Goal: Task Accomplishment & Management: Use online tool/utility

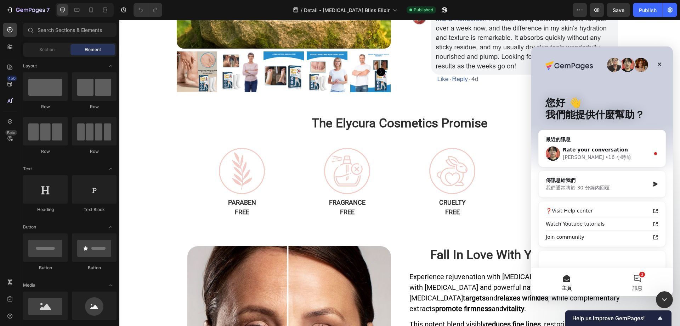
click at [638, 279] on button "1 訊息" at bounding box center [637, 281] width 71 height 28
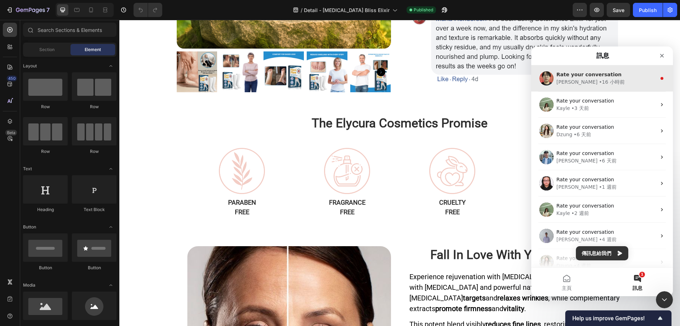
click at [595, 77] on span "Rate your conversation" at bounding box center [589, 75] width 65 height 6
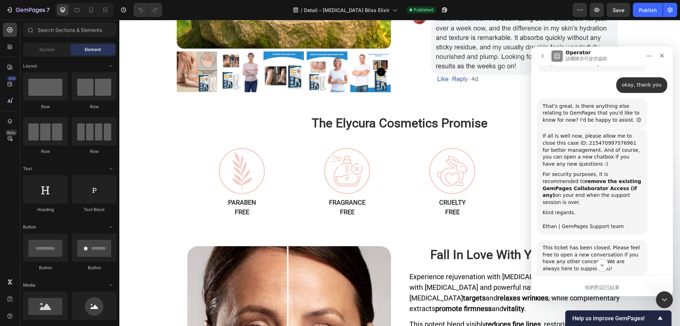
scroll to position [492, 0]
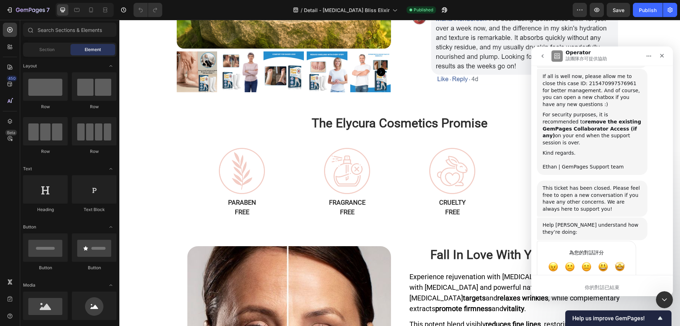
click at [545, 57] on icon "go back" at bounding box center [543, 56] width 6 height 6
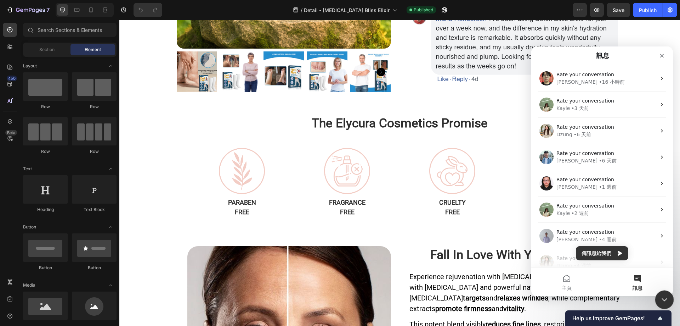
click at [665, 295] on icon "關閉 Intercom Messenger" at bounding box center [663, 298] width 9 height 9
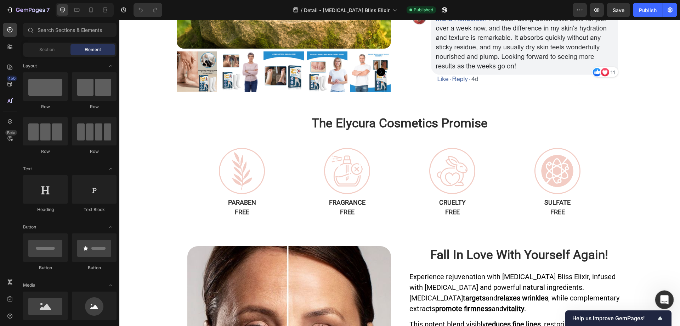
click at [663, 294] on icon "開啟 Intercom Messenger" at bounding box center [664, 299] width 12 height 12
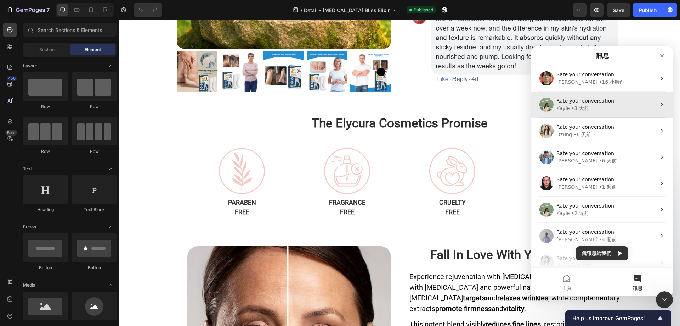
click at [591, 109] on div "Kayle • 3 天前" at bounding box center [607, 108] width 100 height 7
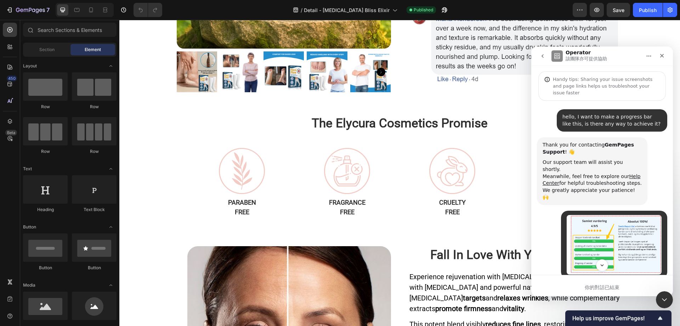
click at [544, 57] on icon "go back" at bounding box center [543, 56] width 6 height 6
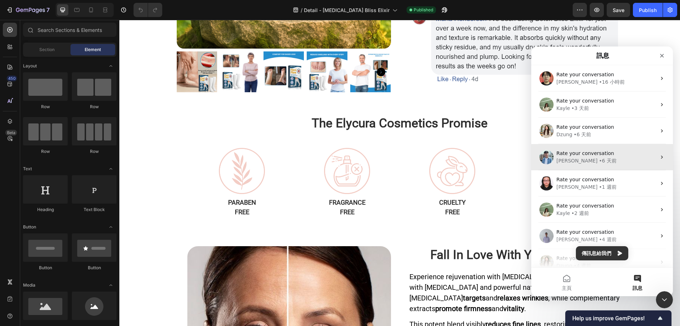
click at [603, 153] on span "Rate your conversation" at bounding box center [586, 153] width 58 height 6
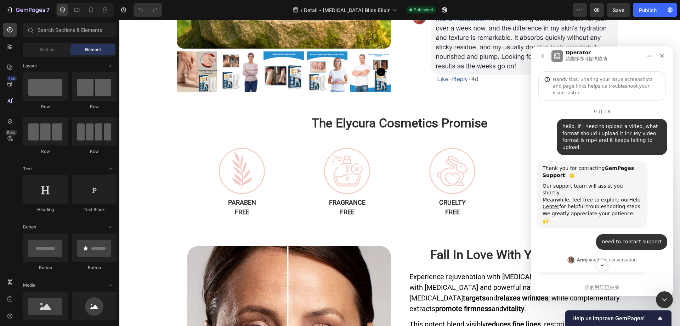
click at [544, 57] on icon "go back" at bounding box center [543, 56] width 6 height 6
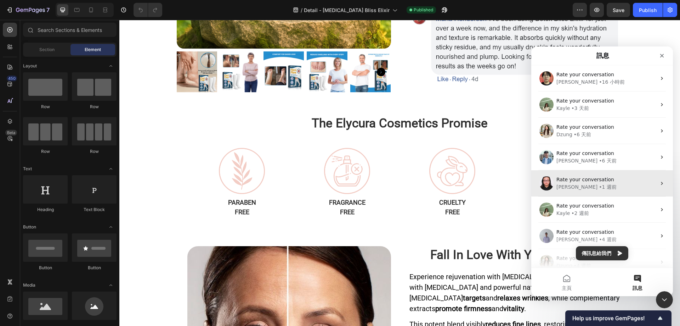
click at [603, 186] on div "Nathan • 1 週前" at bounding box center [607, 186] width 100 height 7
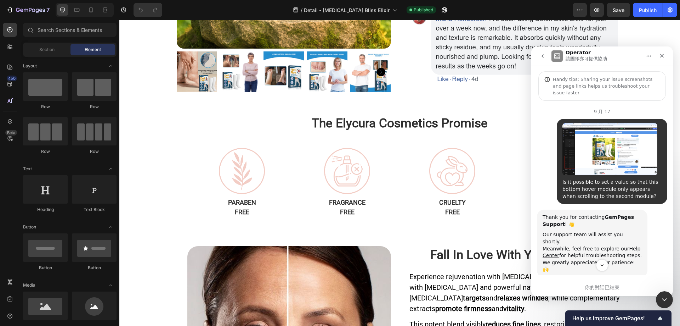
click at [543, 56] on icon "go back" at bounding box center [543, 56] width 6 height 6
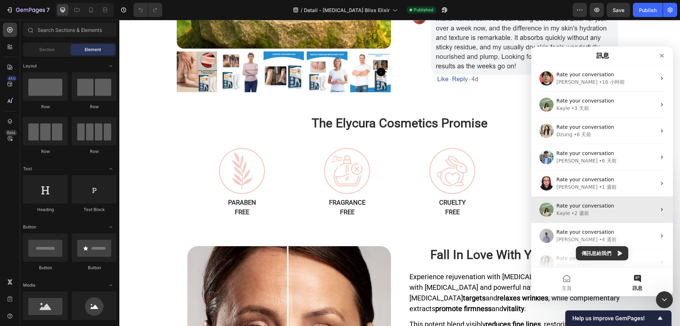
click at [575, 215] on div "• 2 週前" at bounding box center [580, 212] width 18 height 7
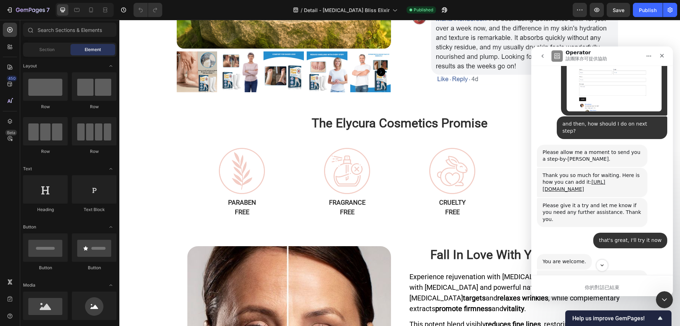
scroll to position [3516, 0]
drag, startPoint x: 609, startPoint y: 140, endPoint x: 543, endPoint y: 134, distance: 66.2
click at [543, 171] on div "Thank you so much for waiting. Here is how you can add it: https://www.loom.com…" at bounding box center [592, 181] width 99 height 21
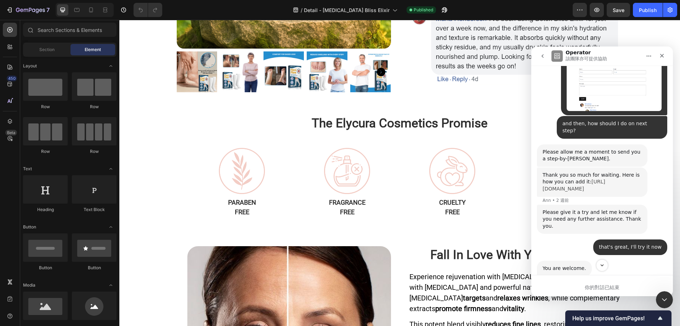
copy link "https://www.loom.com/share/32c01ba1571a4777acf00ac7b7f7273b"
click at [576, 179] on link "https://www.loom.com/share/32c01ba1571a4777acf00ac7b7f7273b" at bounding box center [574, 185] width 63 height 13
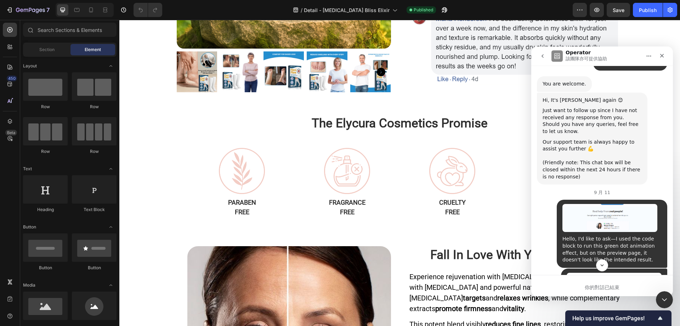
scroll to position [3835, 0]
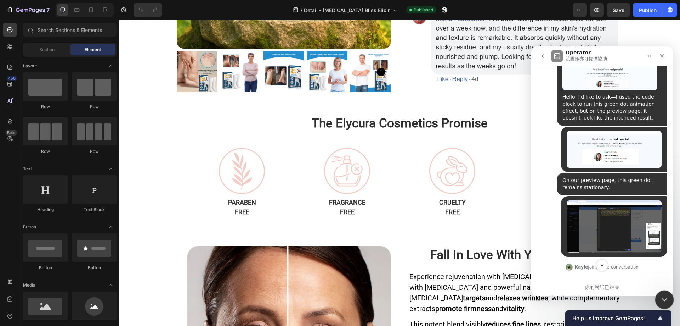
drag, startPoint x: 666, startPoint y: 294, endPoint x: 957, endPoint y: 593, distance: 417.1
click at [666, 294] on icon "關閉 Intercom Messenger" at bounding box center [663, 298] width 9 height 9
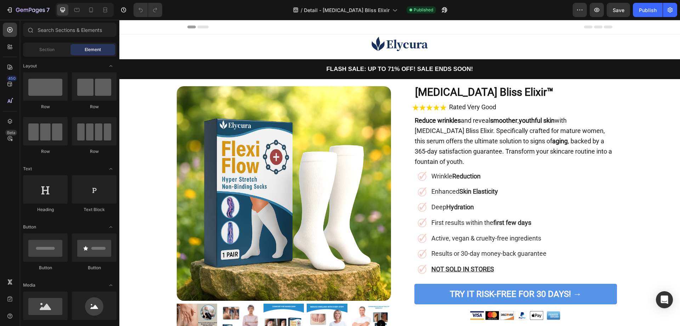
click at [136, 29] on span "Header" at bounding box center [141, 26] width 16 height 7
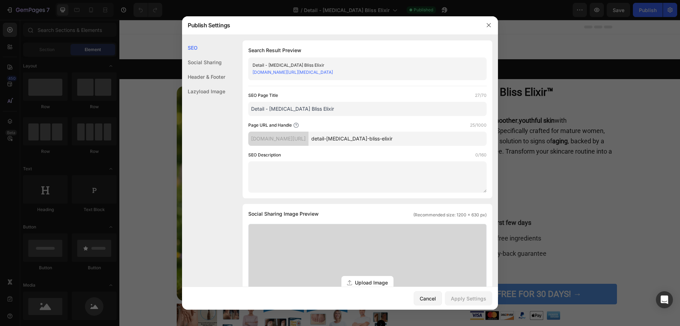
click at [312, 109] on input "Detail - [MEDICAL_DATA] Bliss Elixir" at bounding box center [367, 109] width 238 height 14
click at [333, 106] on input "Detail - [MEDICAL_DATA] Bliss Elixir" at bounding box center [367, 109] width 238 height 14
drag, startPoint x: 269, startPoint y: 107, endPoint x: 247, endPoint y: 111, distance: 22.5
click at [247, 111] on div "Search Result Preview Detail - Botox Bliss Elixir t1p0rb-v6.myshopify.com/pages…" at bounding box center [368, 119] width 250 height 158
click at [307, 104] on input "Botox Bliss Elixir" at bounding box center [367, 109] width 238 height 14
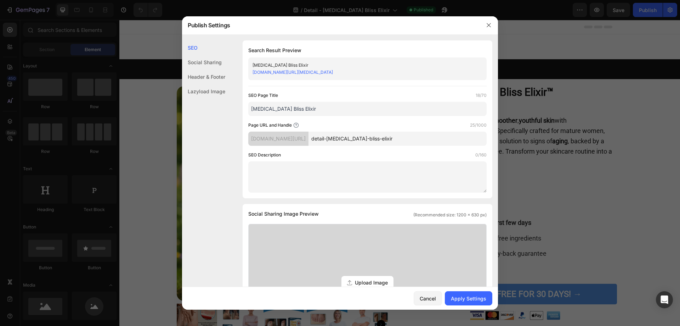
type input "Botox Bliss Elixir"
drag, startPoint x: 350, startPoint y: 138, endPoint x: 335, endPoint y: 138, distance: 15.2
click at [335, 138] on input "detail-botox-bliss-elixir" at bounding box center [398, 138] width 178 height 14
type input "botox-bliss-elixir"
click at [366, 125] on div "Page URL and Handle 25/1000" at bounding box center [367, 125] width 238 height 7
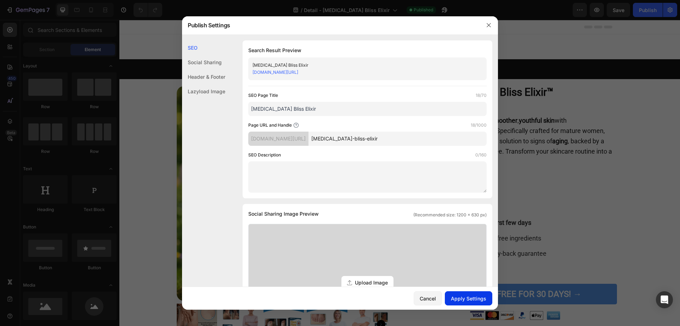
click at [462, 297] on div "Apply Settings" at bounding box center [468, 297] width 35 height 7
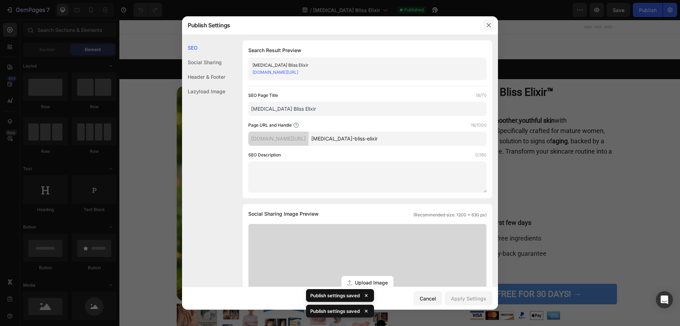
drag, startPoint x: 487, startPoint y: 24, endPoint x: 368, endPoint y: 4, distance: 120.7
click at [487, 24] on icon "button" at bounding box center [489, 25] width 6 height 6
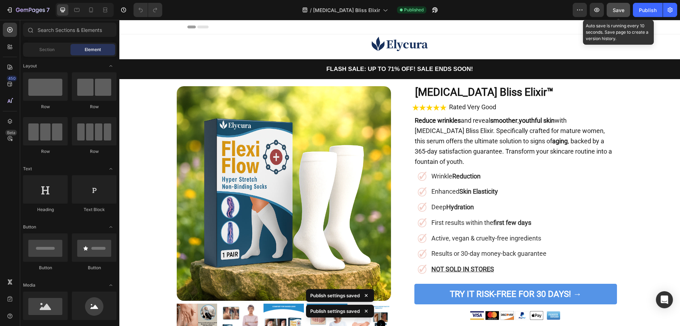
click at [618, 12] on span "Save" at bounding box center [619, 10] width 12 height 6
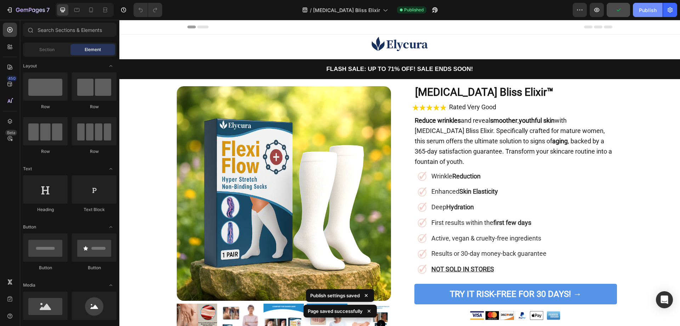
click at [650, 9] on div "Publish" at bounding box center [648, 9] width 18 height 7
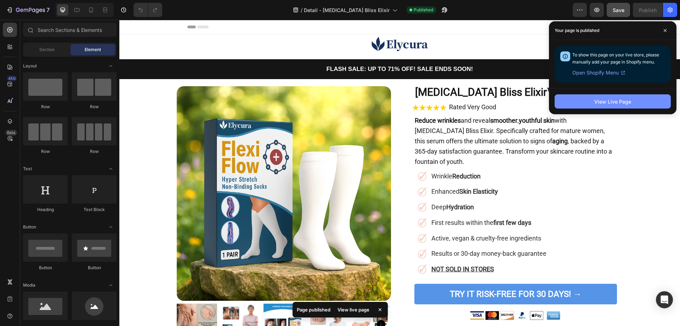
click at [598, 103] on div "View Live Page" at bounding box center [612, 101] width 37 height 7
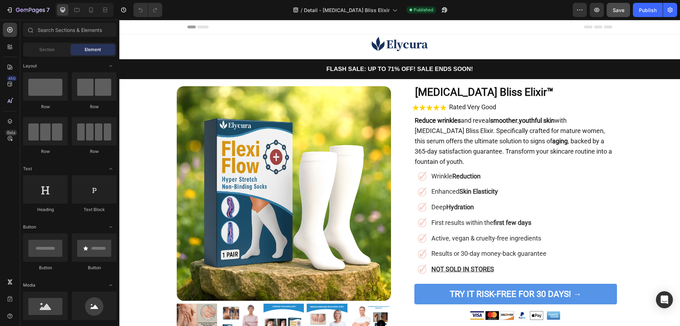
click at [132, 26] on div "Header" at bounding box center [137, 27] width 26 height 9
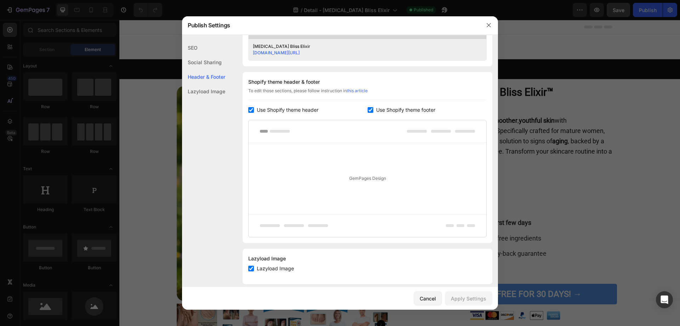
scroll to position [310, 0]
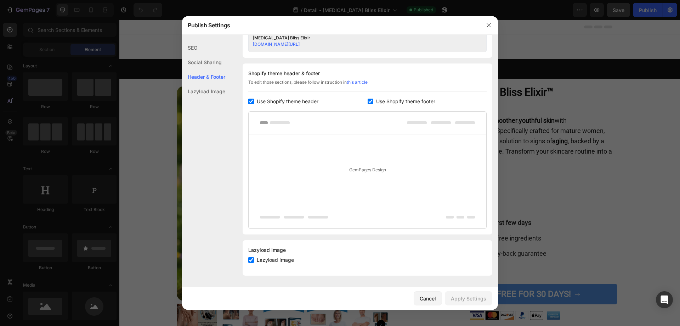
click at [251, 100] on input "checkbox" at bounding box center [251, 101] width 6 height 6
checkbox input "false"
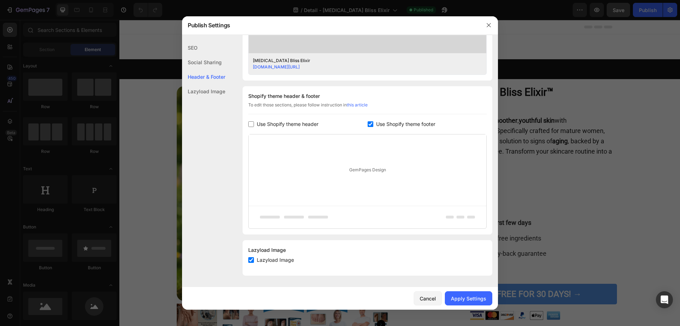
click at [369, 124] on input "checkbox" at bounding box center [371, 124] width 6 height 6
checkbox input "false"
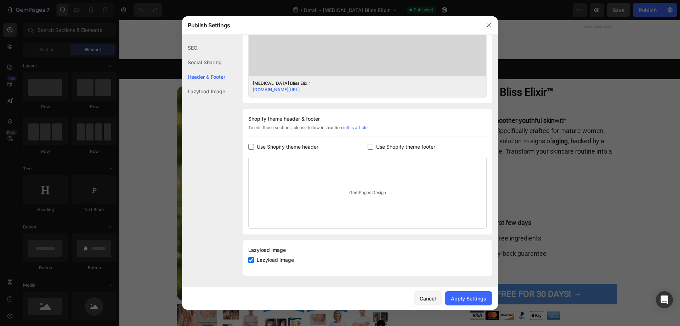
scroll to position [265, 0]
click at [465, 296] on div "Apply Settings" at bounding box center [468, 297] width 35 height 7
drag, startPoint x: 487, startPoint y: 23, endPoint x: 378, endPoint y: 0, distance: 111.8
click at [487, 23] on icon "button" at bounding box center [489, 25] width 6 height 6
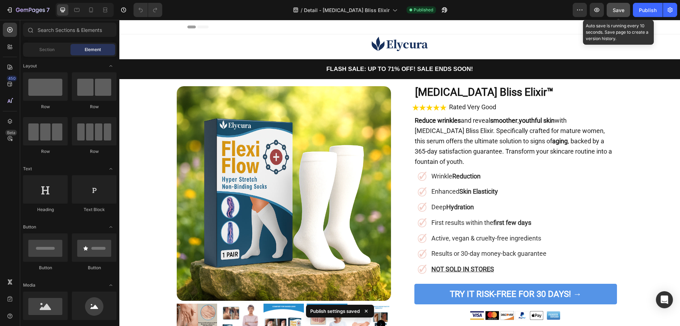
click at [616, 7] on span "Save" at bounding box center [619, 10] width 12 height 6
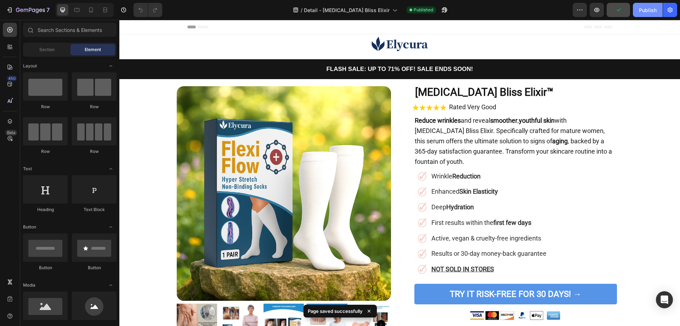
click at [662, 13] on button "Publish" at bounding box center [648, 10] width 30 height 14
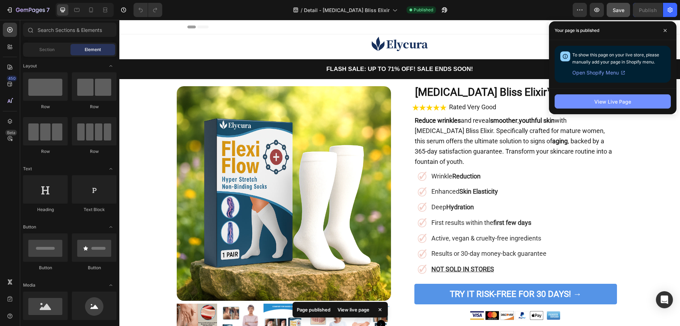
click at [615, 100] on div "View Live Page" at bounding box center [612, 101] width 37 height 7
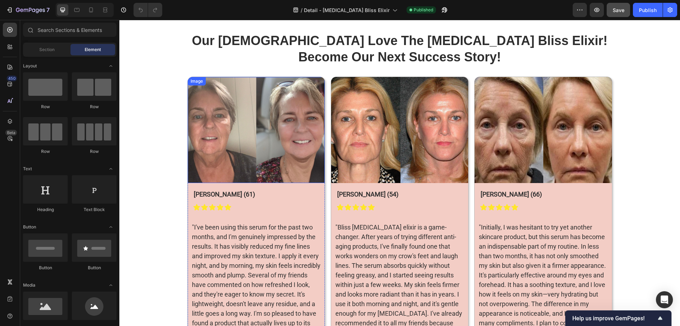
scroll to position [1182, 0]
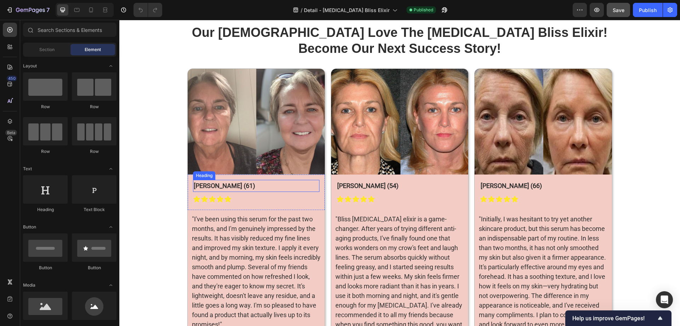
click at [245, 184] on h2 "Donna W. (61)" at bounding box center [256, 186] width 126 height 12
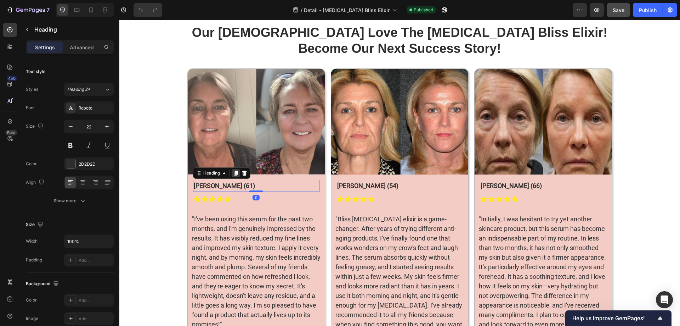
click at [233, 176] on icon at bounding box center [236, 173] width 6 height 6
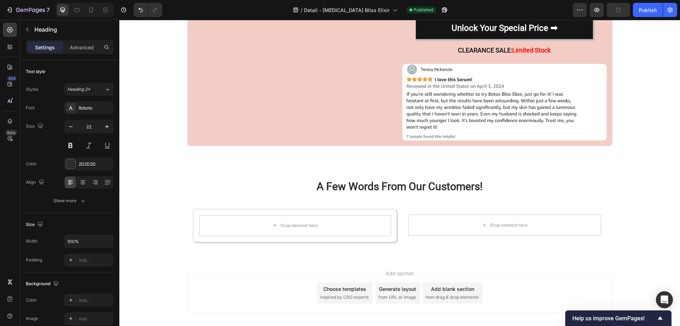
scroll to position [3857, 0]
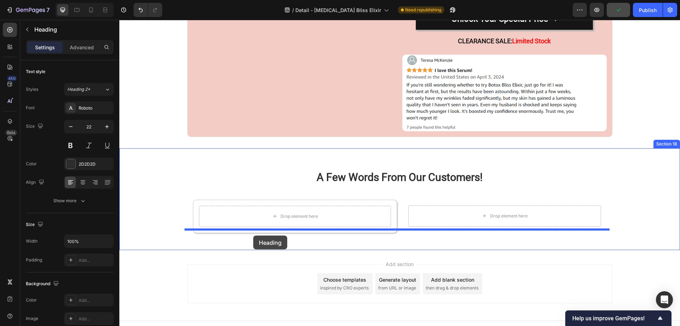
drag, startPoint x: 198, startPoint y: 186, endPoint x: 253, endPoint y: 235, distance: 74.5
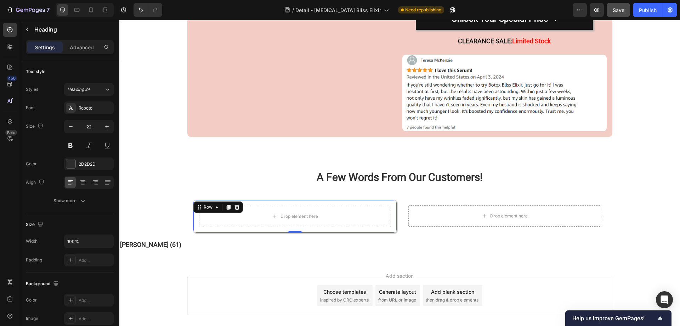
click at [252, 199] on div "Drop element here Row 0" at bounding box center [295, 215] width 204 height 33
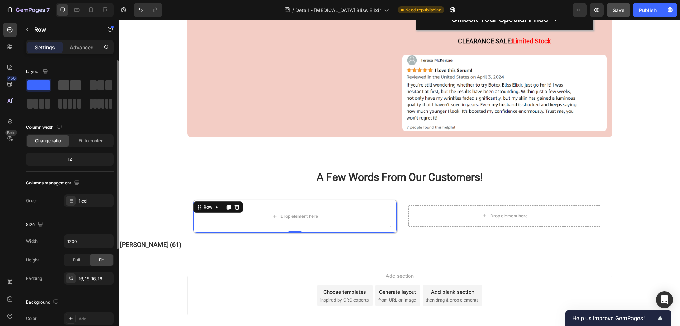
click at [64, 89] on span at bounding box center [63, 85] width 11 height 10
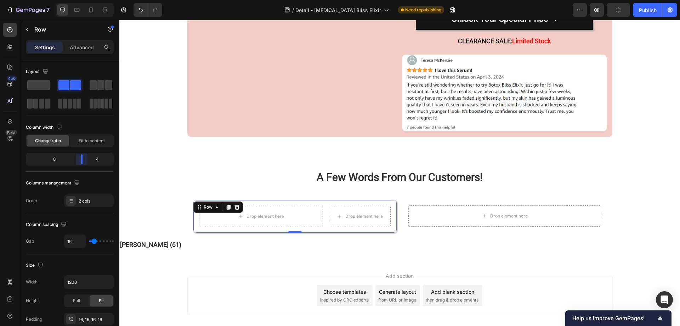
drag, startPoint x: 70, startPoint y: 159, endPoint x: 83, endPoint y: 159, distance: 13.1
click at [83, 0] on body "7 Version history / Detail - Botox Bliss Elixir Need republishing Preview Publi…" at bounding box center [340, 0] width 680 height 0
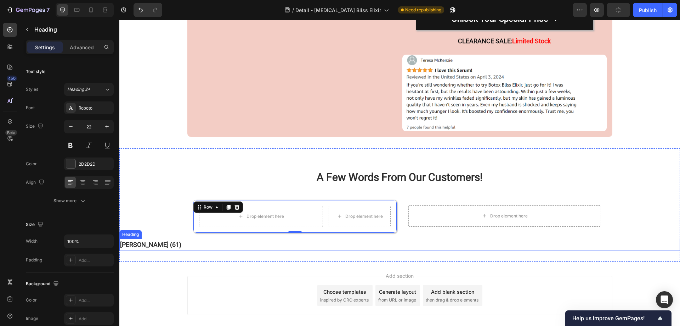
click at [171, 238] on h2 "[PERSON_NAME] (61)" at bounding box center [399, 244] width 561 height 12
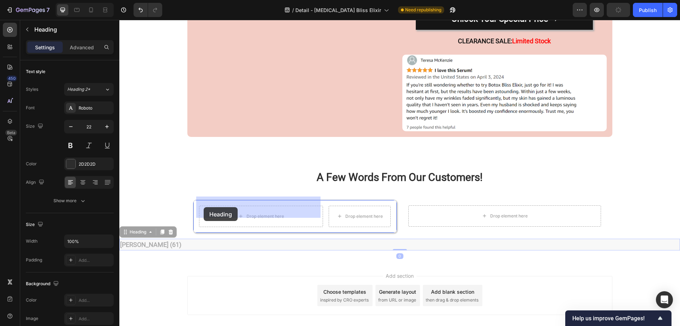
drag, startPoint x: 124, startPoint y: 224, endPoint x: 203, endPoint y: 207, distance: 80.5
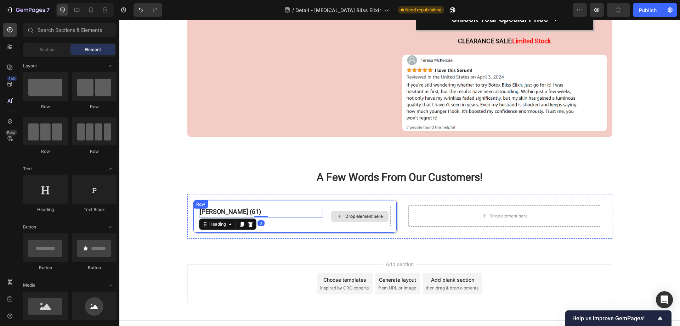
click at [344, 210] on div "Drop element here" at bounding box center [359, 215] width 57 height 11
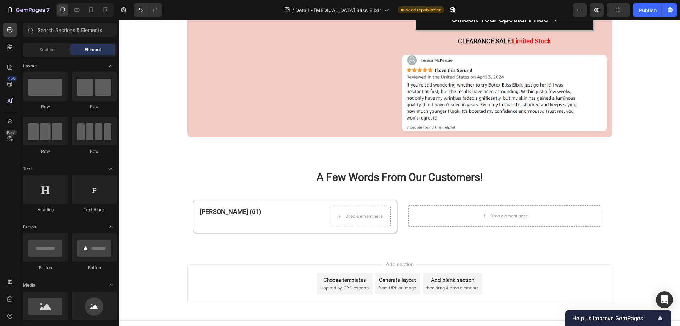
scroll to position [35, 0]
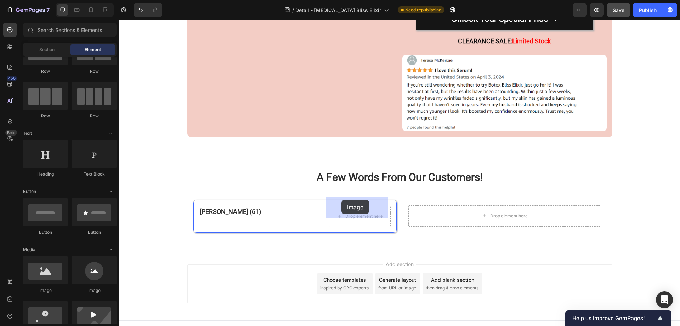
drag, startPoint x: 181, startPoint y: 285, endPoint x: 342, endPoint y: 200, distance: 182.1
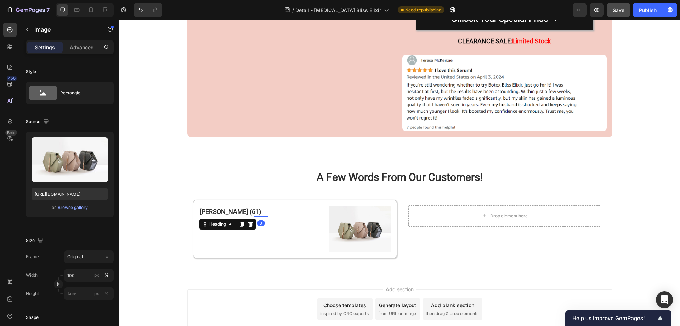
click at [216, 208] on div "Donna W. (61) Heading 0" at bounding box center [261, 211] width 124 height 12
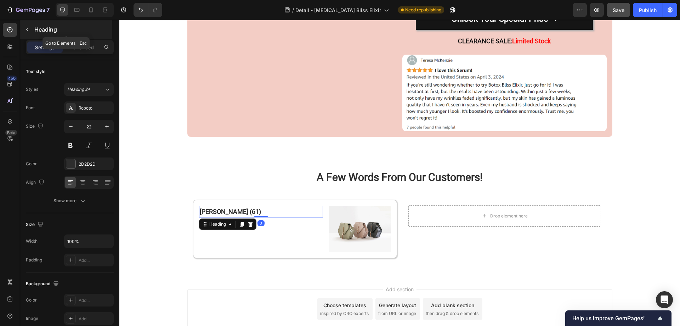
click at [26, 28] on icon "button" at bounding box center [27, 30] width 6 height 6
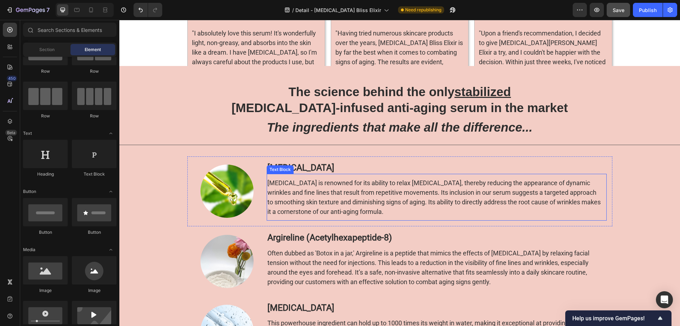
scroll to position [1553, 0]
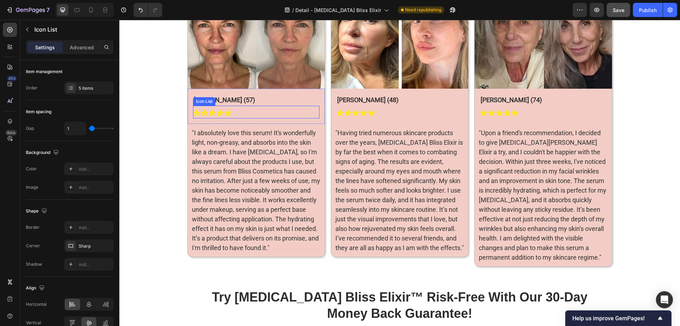
click at [235, 113] on div "Icon Icon Icon Icon Icon" at bounding box center [256, 112] width 126 height 7
click at [234, 101] on icon at bounding box center [236, 99] width 4 height 5
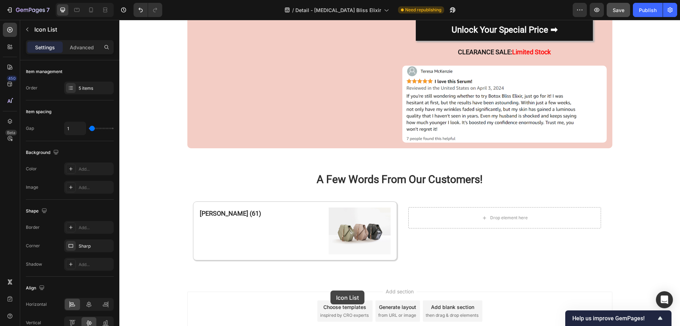
scroll to position [3885, 0]
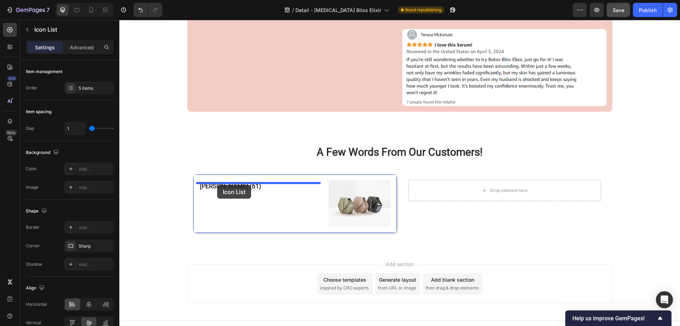
drag, startPoint x: 196, startPoint y: 117, endPoint x: 217, endPoint y: 185, distance: 70.9
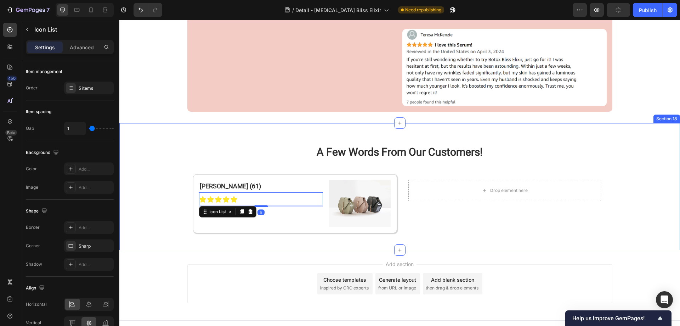
click at [160, 197] on div "A Few Words From Our Customers! Heading Row Donna W. (61) Heading Icon Icon Ico…" at bounding box center [399, 186] width 561 height 104
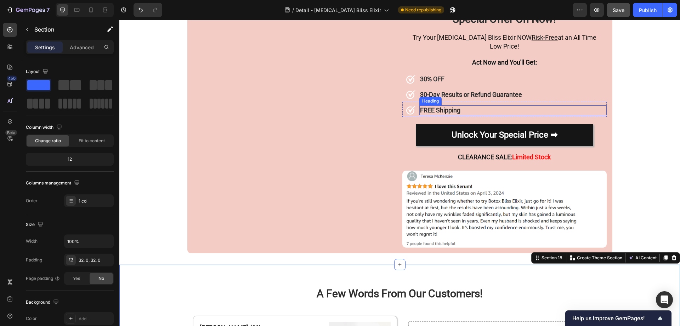
scroll to position [3708, 0]
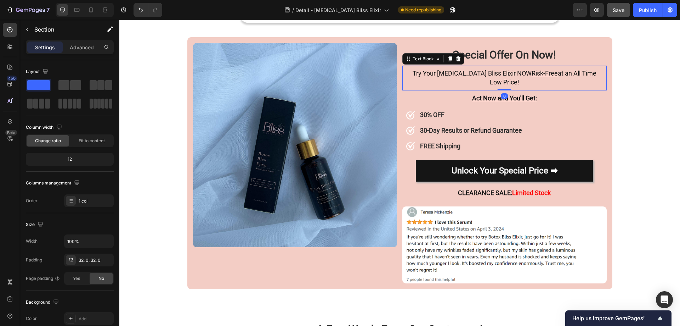
click at [449, 76] on span "Try Your Botox Bliss Elixir NOW Risk-Free at an All Time Low Price!" at bounding box center [505, 77] width 184 height 16
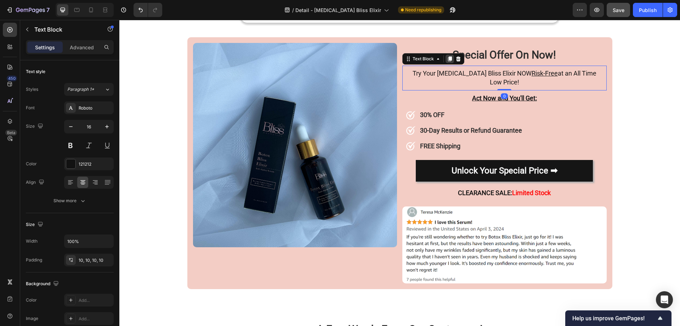
click at [448, 58] on icon at bounding box center [450, 58] width 4 height 5
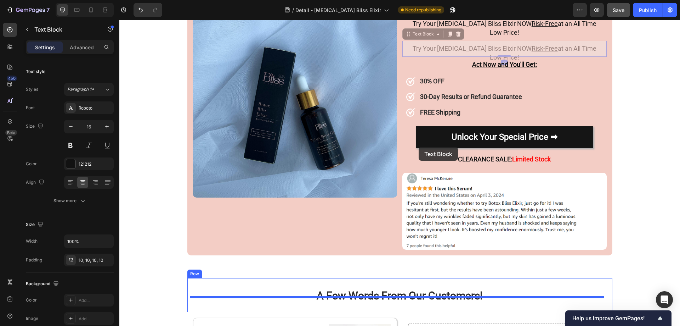
scroll to position [3901, 0]
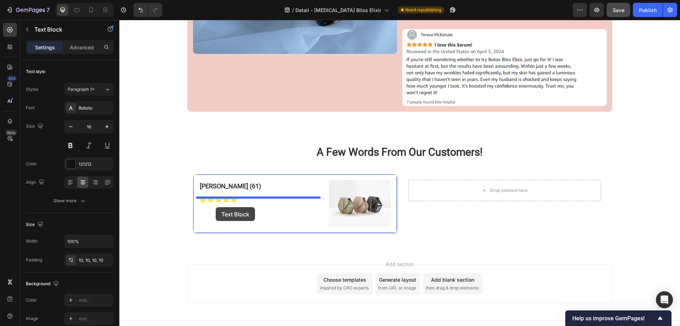
drag, startPoint x: 405, startPoint y: 75, endPoint x: 216, endPoint y: 207, distance: 230.8
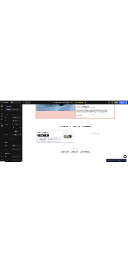
scroll to position [3890, 0]
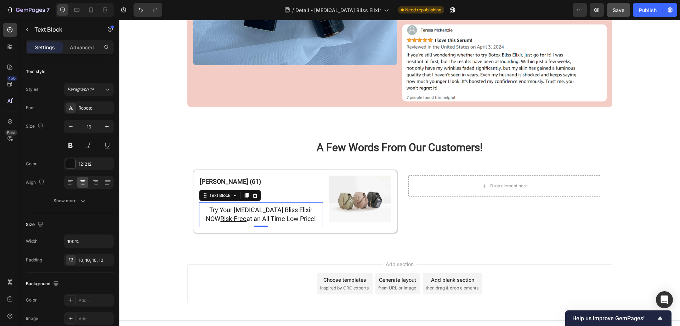
click at [263, 206] on span "Try Your Botox Bliss Elixir NOW Risk-Free at an All Time Low Price!" at bounding box center [261, 214] width 110 height 16
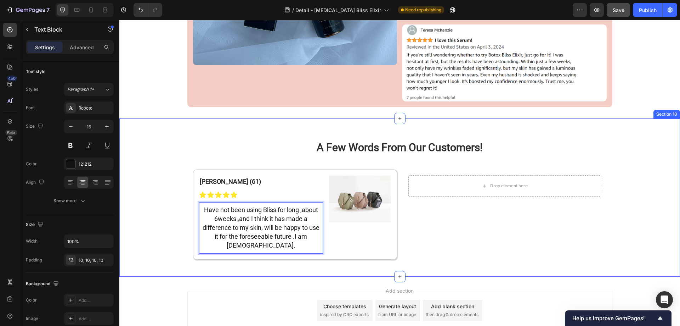
click at [152, 227] on div "A Few Words From Our Customers! Heading Row Donna W. (61) Heading Icon Icon Ico…" at bounding box center [399, 197] width 561 height 135
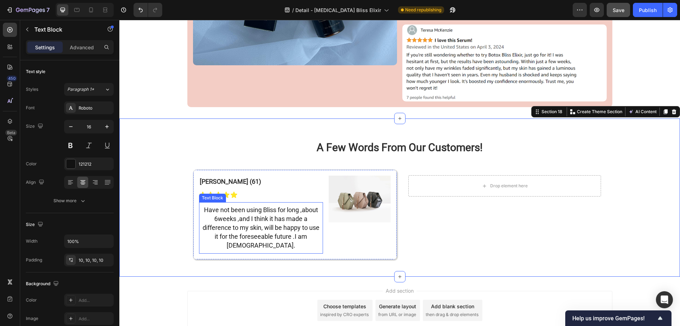
click at [224, 221] on span "Have not been using Bliss for long ,about 6weeks ,and I think it has made a dif…" at bounding box center [261, 227] width 117 height 43
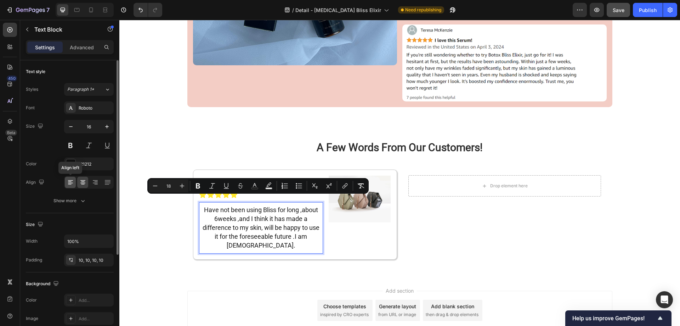
click at [72, 183] on icon at bounding box center [70, 182] width 5 height 1
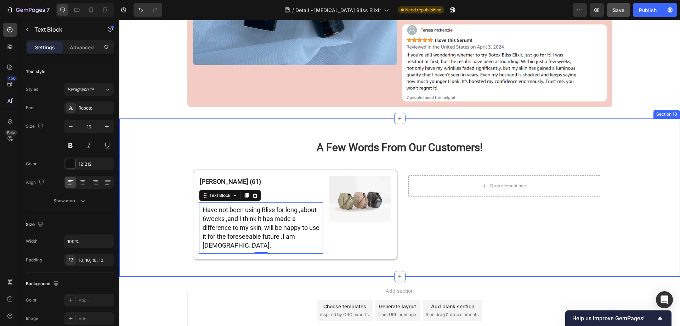
click at [157, 232] on div "A Few Words From Our Customers! Heading Row Donna W. (61) Heading Icon Icon Ico…" at bounding box center [399, 197] width 561 height 135
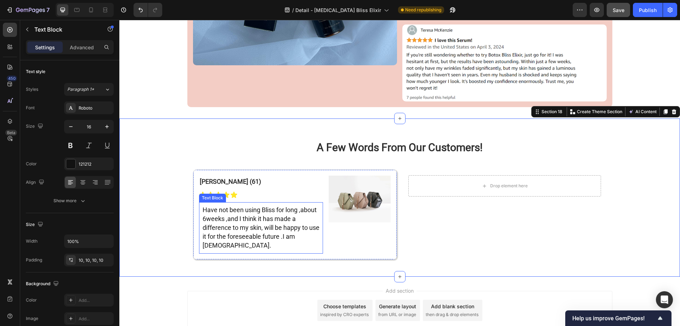
click at [199, 202] on div "Have not been using Bliss for long ,about 6weeks ,and I think it has made a dif…" at bounding box center [261, 227] width 124 height 51
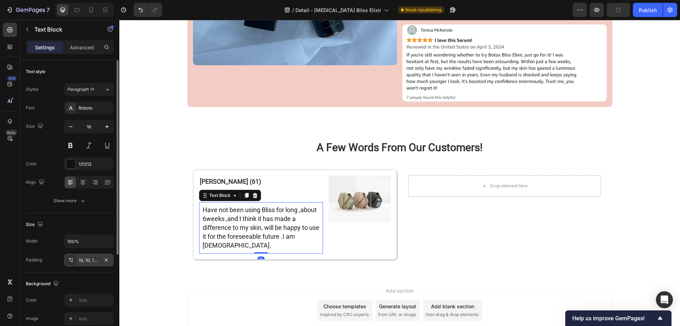
click at [72, 258] on icon at bounding box center [71, 260] width 6 height 6
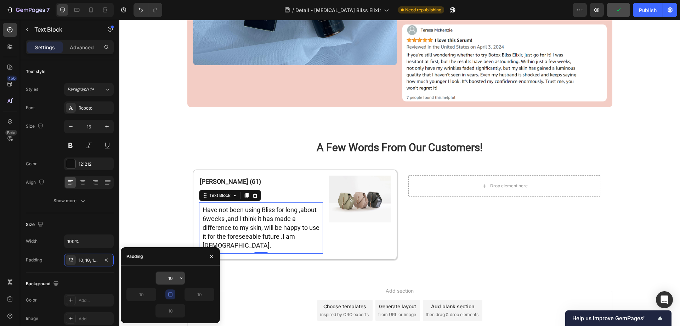
click at [175, 277] on input "10" at bounding box center [170, 277] width 29 height 13
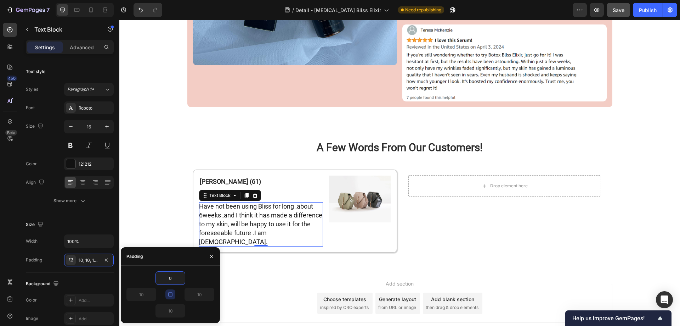
type input "0"
click at [173, 294] on icon "button" at bounding box center [171, 294] width 6 height 6
type input "0"
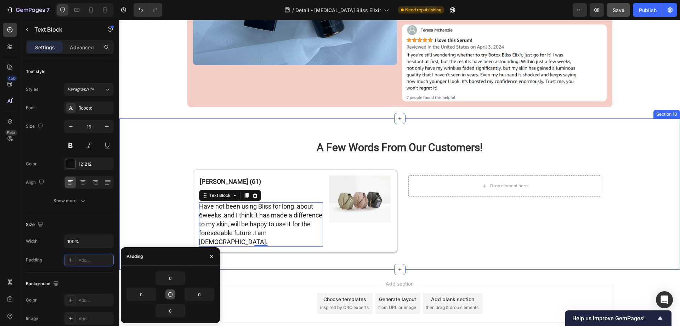
click at [166, 194] on div "A Few Words From Our Customers! Heading Row Donna W. (61) Heading Icon Icon Ico…" at bounding box center [399, 194] width 561 height 128
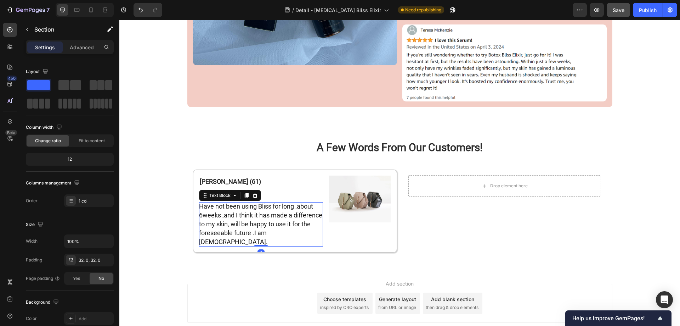
click at [232, 211] on span "Have not been using Bliss for long ,about 6weeks ,and I think it has made a dif…" at bounding box center [260, 223] width 123 height 43
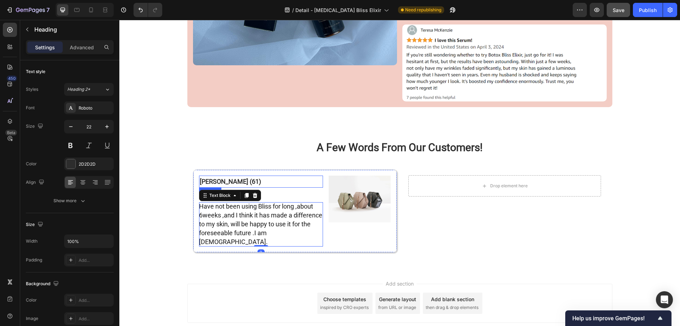
click at [237, 175] on h2 "[PERSON_NAME] (61)" at bounding box center [261, 181] width 124 height 12
click at [240, 192] on icon at bounding box center [242, 194] width 4 height 5
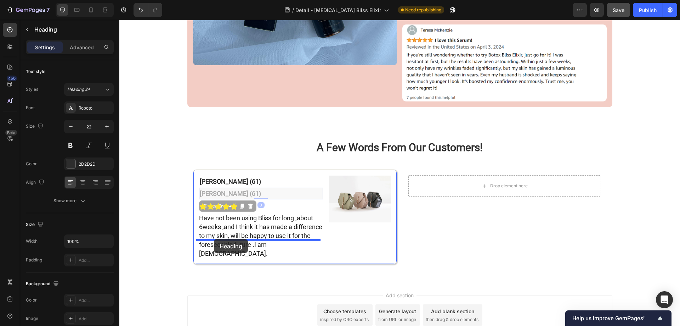
drag, startPoint x: 203, startPoint y: 199, endPoint x: 214, endPoint y: 239, distance: 41.6
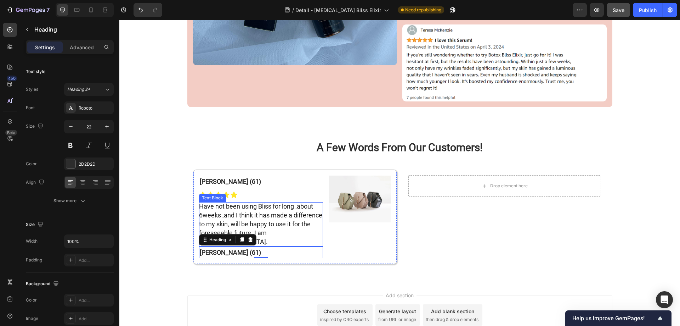
click at [246, 192] on div "Donna W. (61) Heading Icon Icon Icon Icon Icon Icon List Have not been using Bl…" at bounding box center [261, 216] width 124 height 83
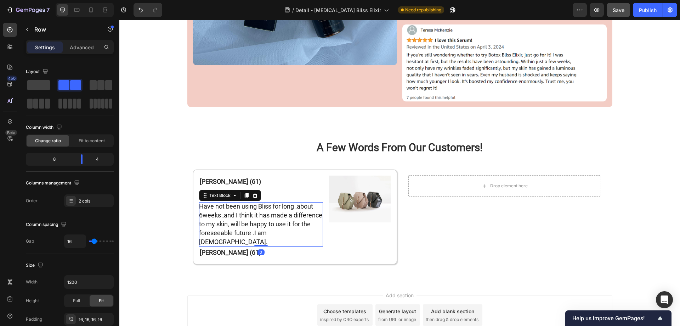
click at [232, 202] on p "Have not been using Bliss for long ,about 6weeks ,and I think it has made a dif…" at bounding box center [261, 224] width 124 height 44
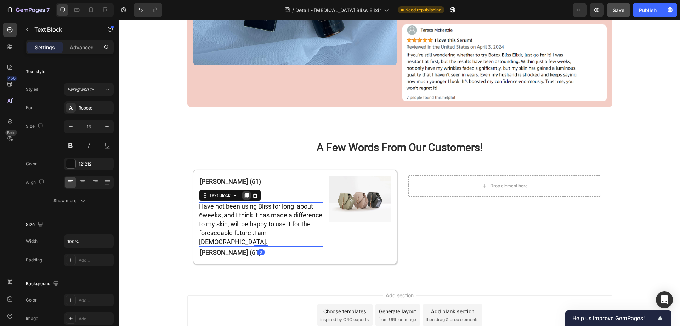
click at [244, 193] on icon at bounding box center [246, 195] width 4 height 5
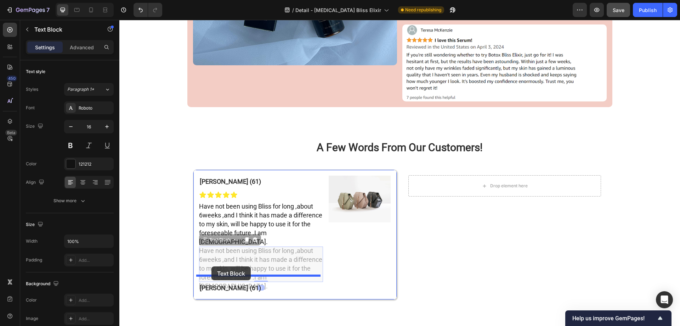
drag, startPoint x: 202, startPoint y: 225, endPoint x: 211, endPoint y: 266, distance: 42.2
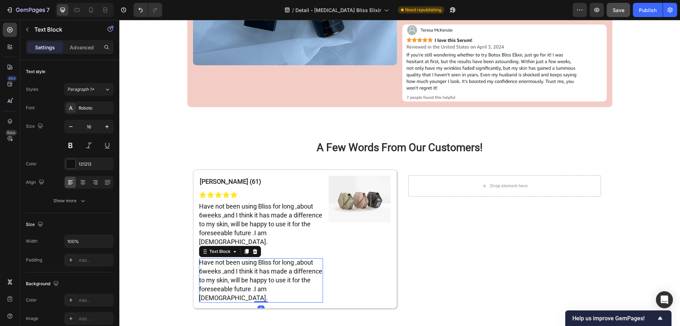
click at [222, 258] on span "Have not been using Bliss for long ,about 6weeks ,and I think it has made a dif…" at bounding box center [260, 279] width 123 height 43
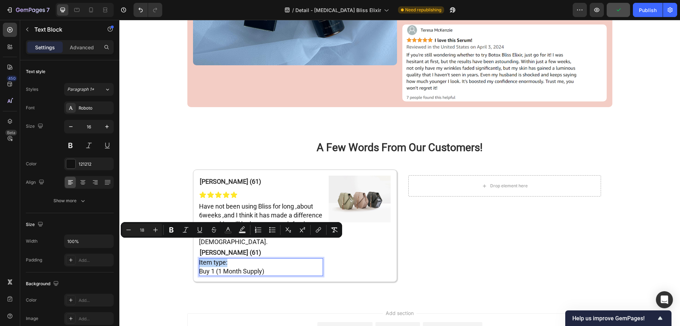
drag, startPoint x: 227, startPoint y: 243, endPoint x: 196, endPoint y: 245, distance: 30.9
click at [199, 258] on p "Item type: Buy 1 (1 Month Supply)" at bounding box center [261, 267] width 124 height 18
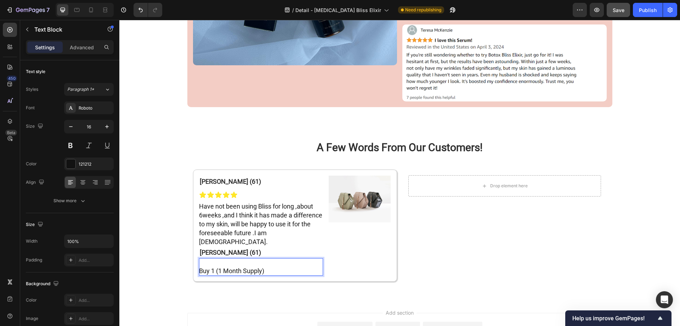
click at [199, 267] on span "Buy 1 (1 Month Supply)" at bounding box center [231, 270] width 65 height 7
click at [200, 267] on span "Buy 1 (1 Month Supply)" at bounding box center [231, 270] width 65 height 7
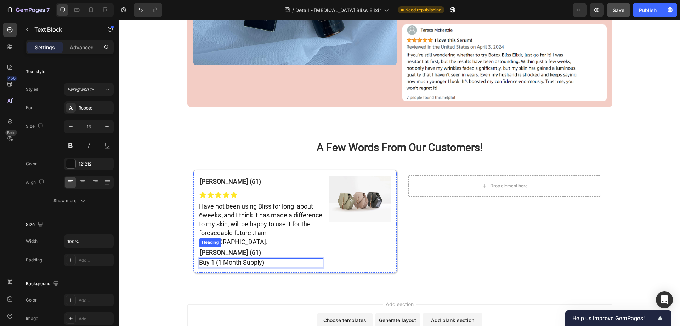
click at [249, 246] on h2 "[PERSON_NAME] (61)" at bounding box center [261, 252] width 124 height 12
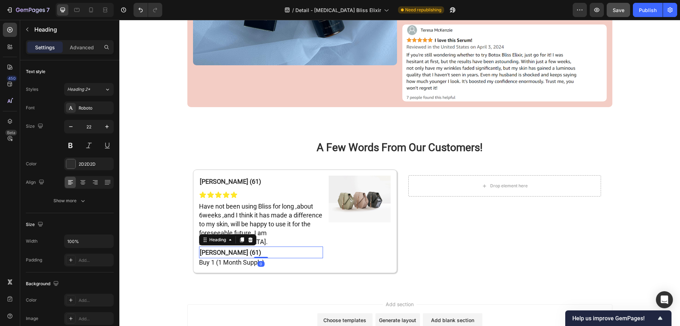
click at [249, 246] on h2 "[PERSON_NAME] (61)" at bounding box center [261, 252] width 124 height 12
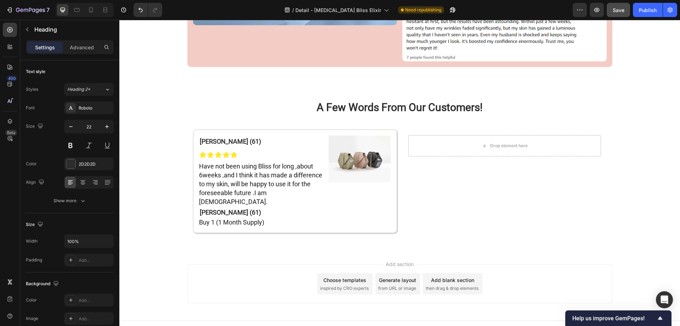
scroll to position [3921, 0]
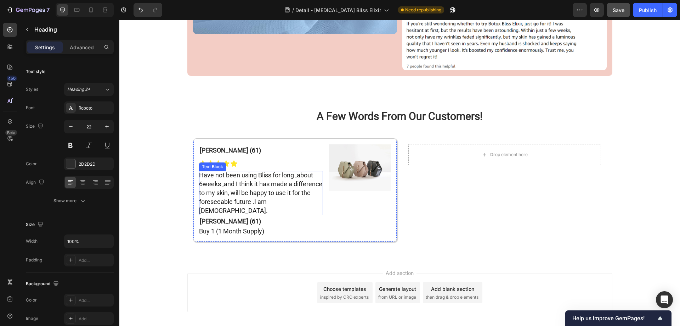
click at [226, 193] on span "Have not been using Bliss for long ,about 6weeks ,and I think it has made a dif…" at bounding box center [260, 192] width 123 height 43
click at [218, 217] on strong "[PERSON_NAME] (61)" at bounding box center [230, 220] width 61 height 7
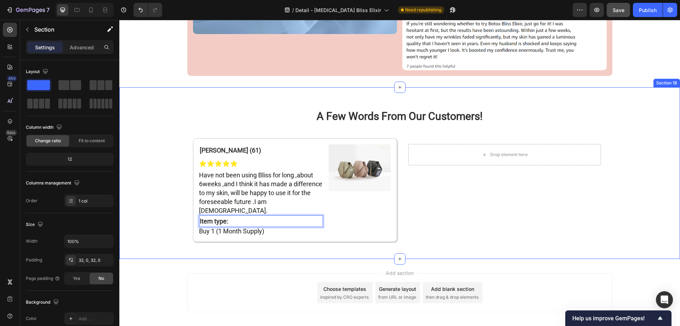
click at [164, 184] on div "A Few Words From Our Customers! Heading Row Donna W. (61) Heading Icon Icon Ico…" at bounding box center [399, 172] width 561 height 149
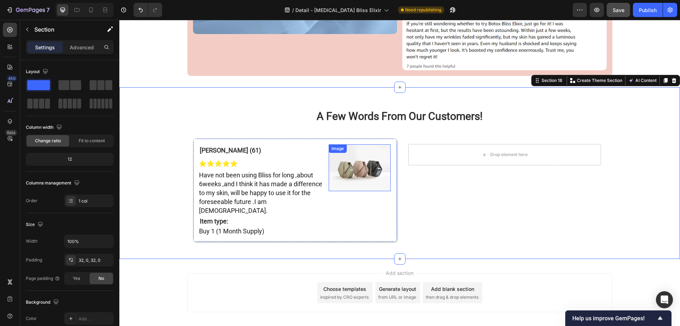
click at [353, 149] on img at bounding box center [360, 167] width 62 height 47
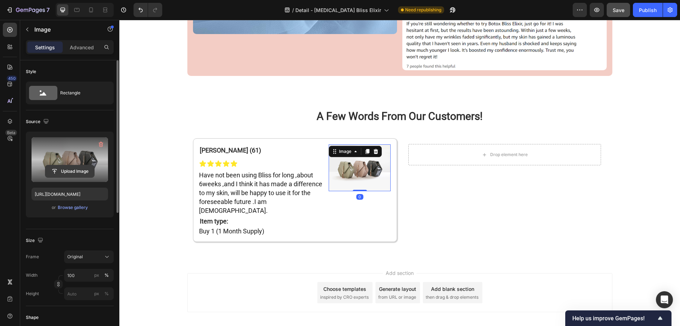
click at [65, 170] on input "file" at bounding box center [69, 171] width 49 height 12
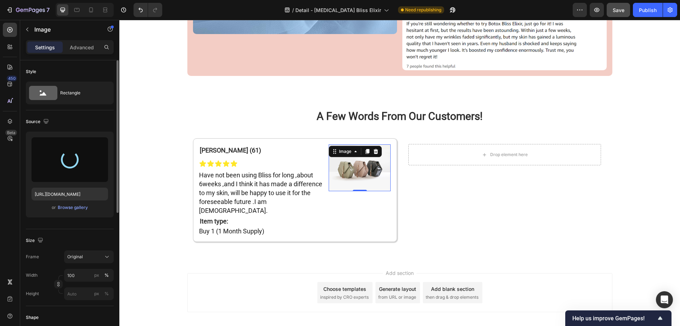
type input "https://cdn.shopify.com/s/files/1/0677/4082/7801/files/gempages_578420484106879…"
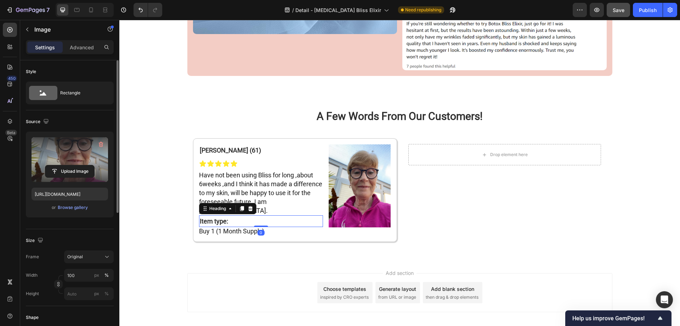
click at [212, 217] on strong "Item type:" at bounding box center [214, 220] width 28 height 7
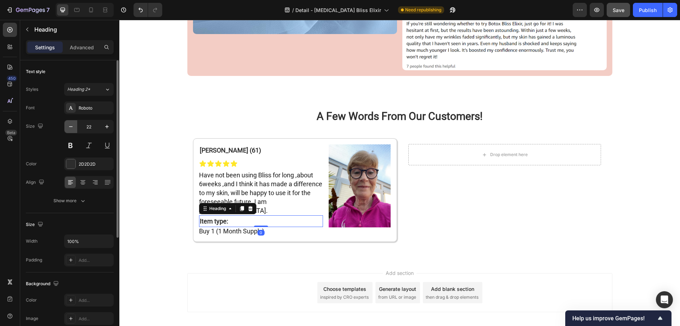
click at [68, 128] on icon "button" at bounding box center [70, 126] width 7 height 7
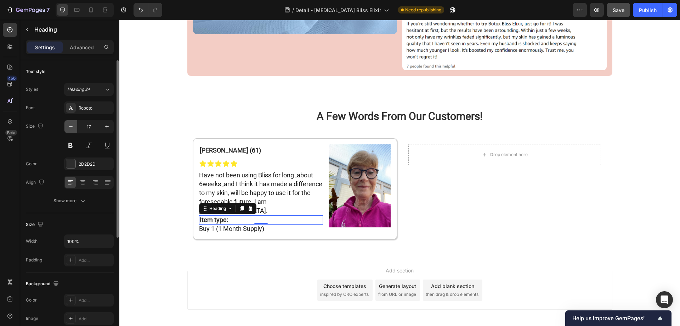
click at [68, 128] on icon "button" at bounding box center [70, 126] width 7 height 7
type input "16"
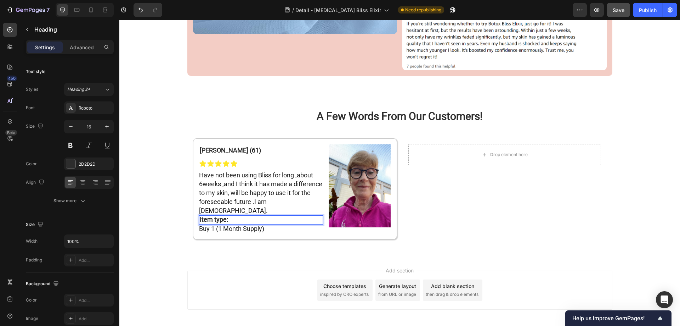
click at [226, 216] on p "Item type:" at bounding box center [261, 220] width 123 height 8
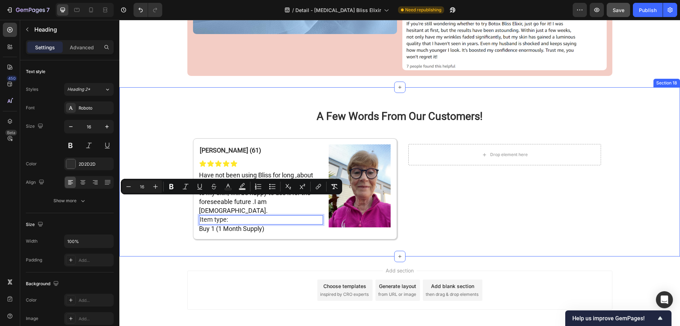
click at [173, 216] on div "A Few Words From Our Customers! Heading Row Donna W. (61) Heading Icon Icon Ico…" at bounding box center [399, 171] width 561 height 146
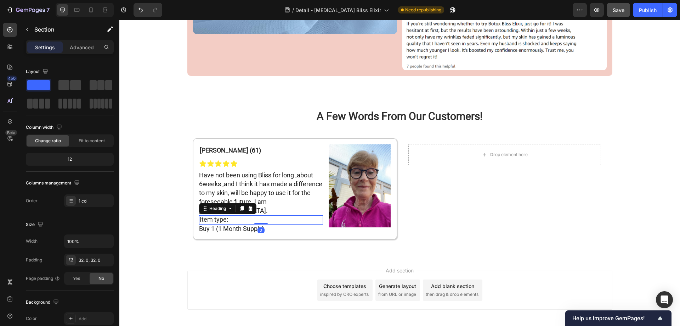
click at [213, 215] on span "Item type:" at bounding box center [214, 218] width 28 height 7
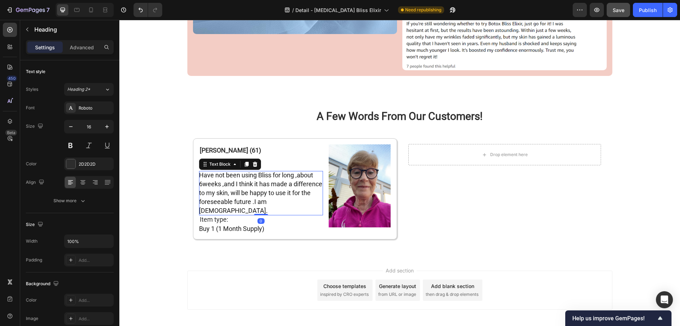
click at [242, 173] on span "Have not been using Bliss for long ,about 6weeks ,and I think it has made a dif…" at bounding box center [260, 192] width 123 height 43
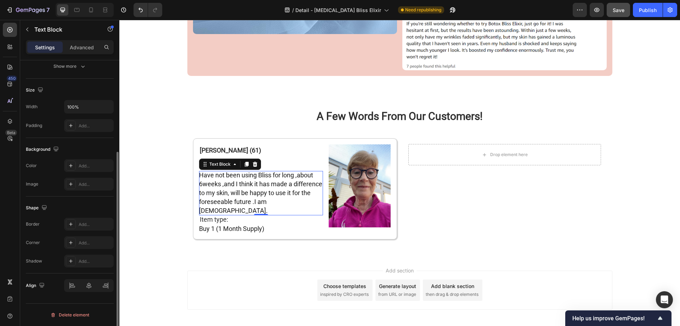
scroll to position [99, 0]
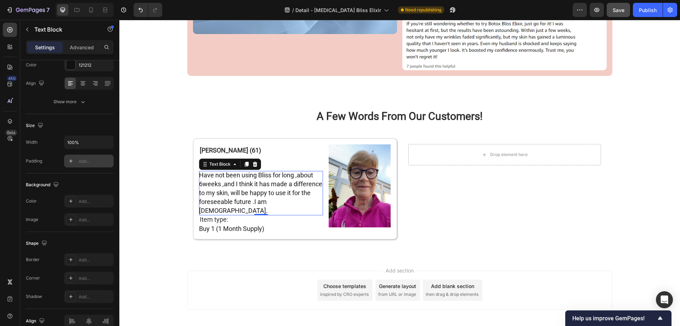
click at [71, 158] on icon at bounding box center [71, 161] width 6 height 6
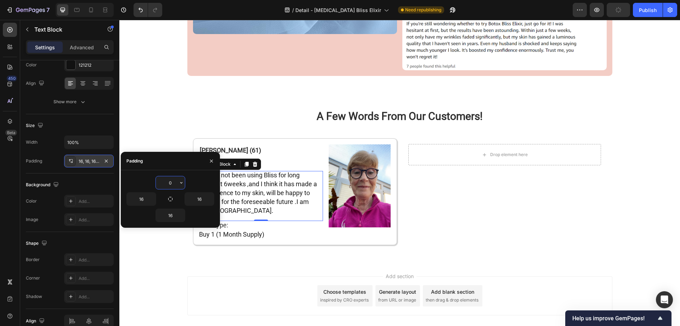
type input "0"
click at [173, 198] on icon "button" at bounding box center [171, 199] width 6 height 6
type input "0"
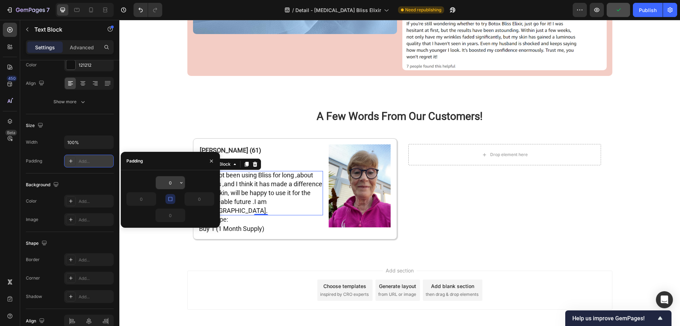
click at [172, 182] on input "0" at bounding box center [170, 182] width 29 height 13
click at [173, 198] on button "button" at bounding box center [170, 199] width 10 height 10
click at [173, 182] on input "0" at bounding box center [170, 182] width 29 height 13
drag, startPoint x: 173, startPoint y: 182, endPoint x: 151, endPoint y: 186, distance: 22.7
click at [151, 186] on div "0" at bounding box center [170, 182] width 88 height 13
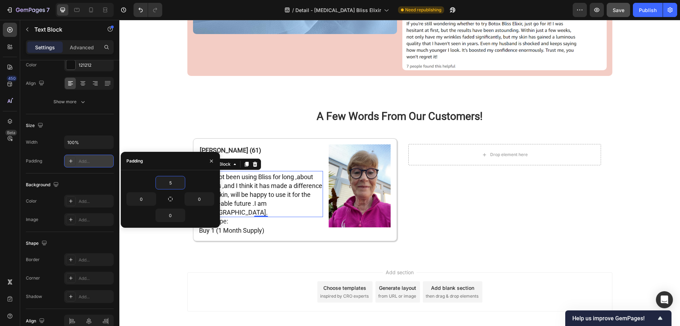
type input "5"
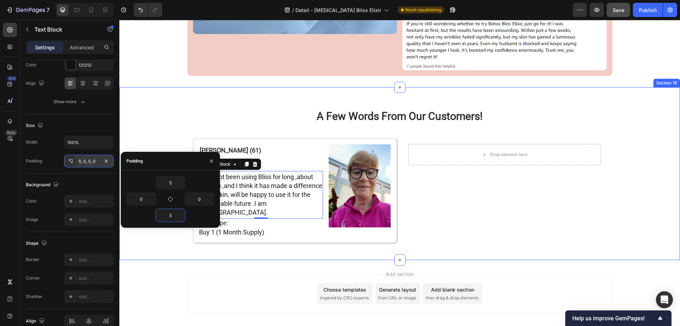
click at [147, 107] on div "A Few Words From Our Customers! Heading Row Donna W. (61) Heading Icon Icon Ico…" at bounding box center [399, 173] width 561 height 150
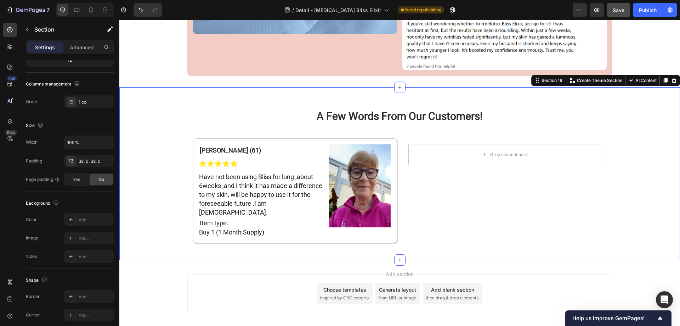
scroll to position [0, 0]
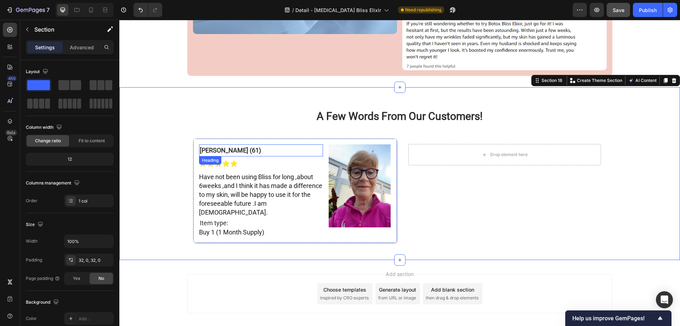
click at [227, 146] on strong "[PERSON_NAME] (61)" at bounding box center [230, 149] width 61 height 7
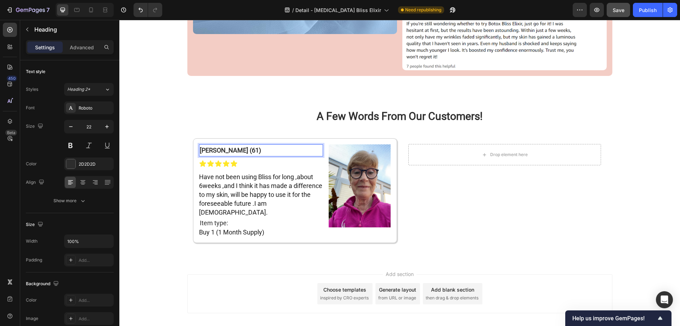
click at [227, 146] on strong "[PERSON_NAME] (61)" at bounding box center [230, 149] width 61 height 7
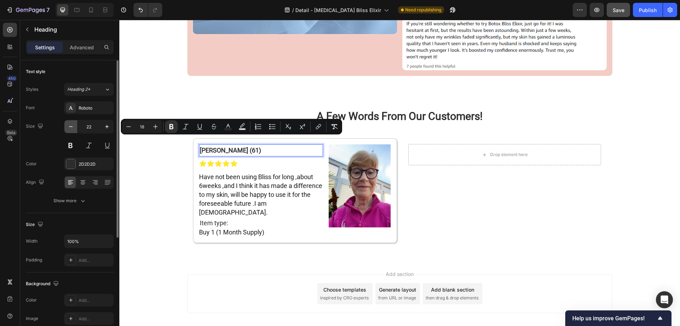
click at [67, 126] on button "button" at bounding box center [70, 126] width 13 height 13
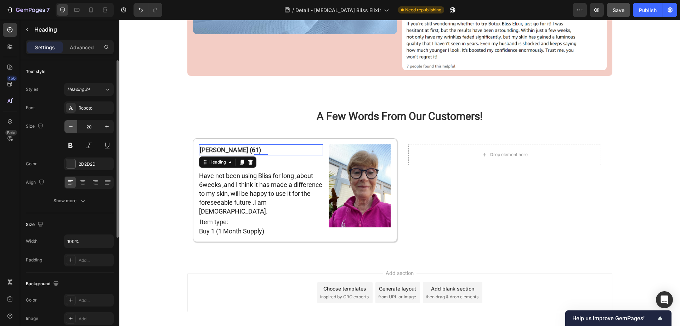
click at [71, 125] on icon "button" at bounding box center [70, 126] width 7 height 7
type input "16"
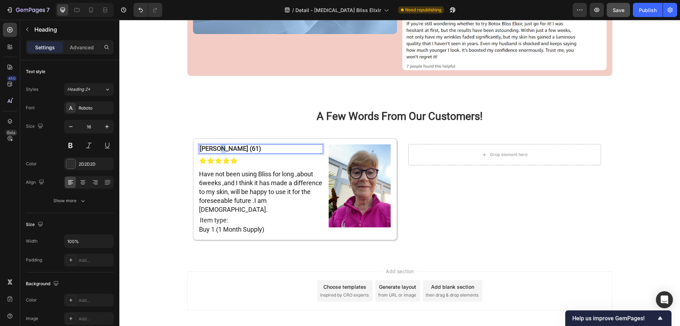
click at [218, 145] on strong "[PERSON_NAME] (61)" at bounding box center [230, 148] width 61 height 7
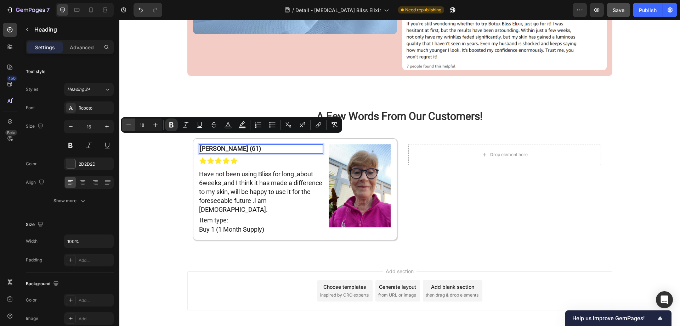
click at [130, 126] on icon "Editor contextual toolbar" at bounding box center [128, 124] width 7 height 7
type input "16"
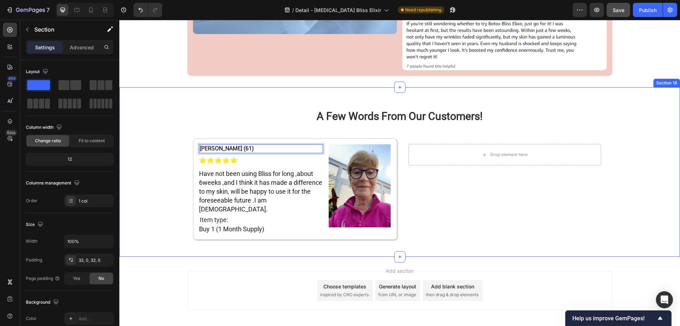
click at [148, 225] on div "A Few Words From Our Customers! Heading Row Donna W. (61) Heading 0 Icon Icon I…" at bounding box center [399, 171] width 561 height 147
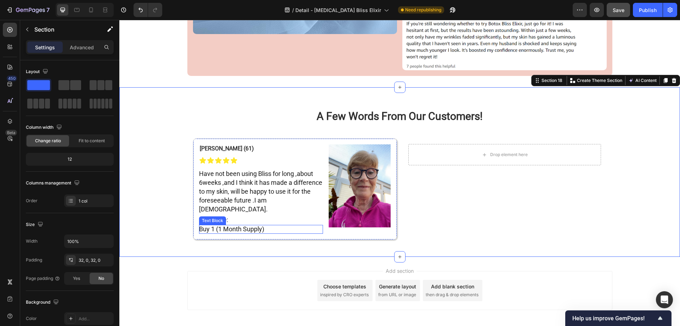
click at [211, 225] on span "Buy 1 (1 Month Supply)" at bounding box center [231, 228] width 65 height 7
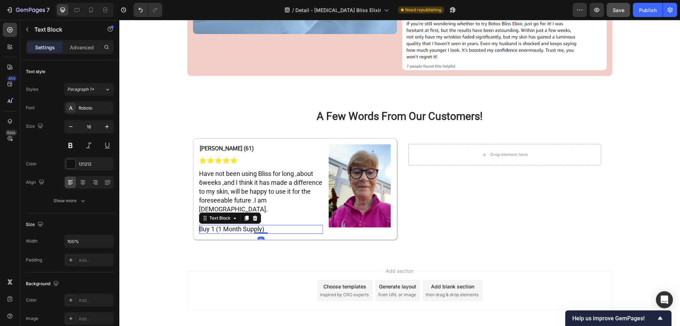
click at [209, 225] on span "Buy 1 (1 Month Supply)" at bounding box center [231, 228] width 65 height 7
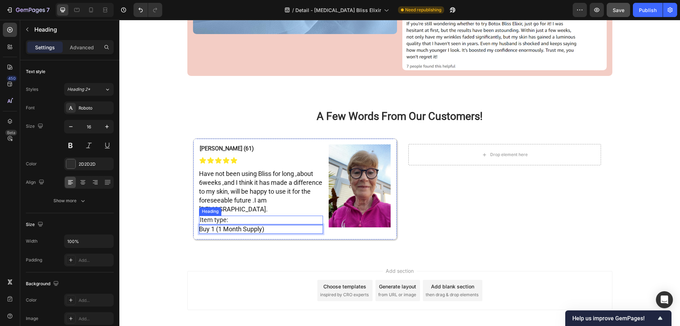
click at [232, 216] on p "⁠⁠⁠⁠⁠⁠⁠ Item type:" at bounding box center [261, 220] width 123 height 8
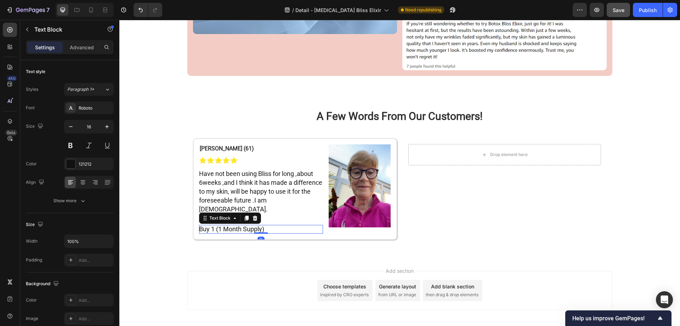
click at [227, 225] on span "Buy 1 (1 Month Supply)" at bounding box center [231, 228] width 65 height 7
click at [224, 225] on span "Buy 1 (1 Month Supply)" at bounding box center [231, 228] width 65 height 7
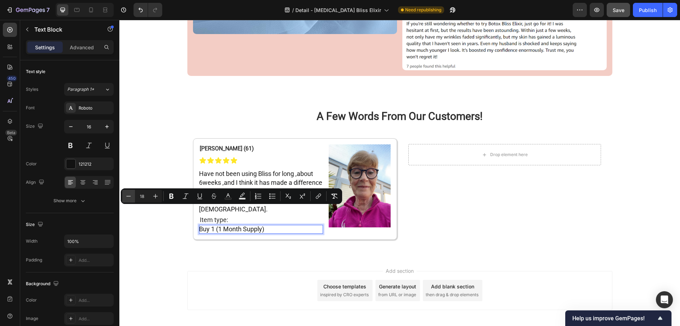
click at [129, 197] on icon "Editor contextual toolbar" at bounding box center [128, 195] width 7 height 7
type input "16"
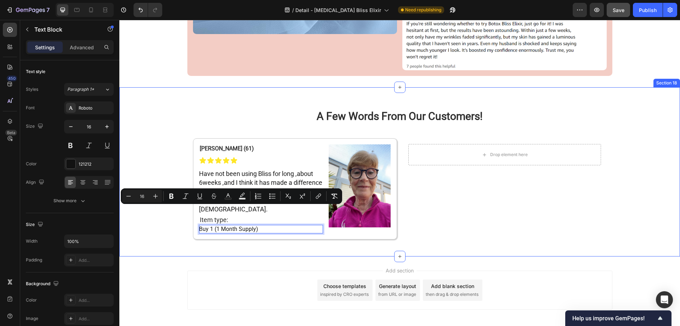
click at [153, 224] on div "A Few Words From Our Customers! Heading Row ⁠⁠⁠⁠⁠⁠⁠ Donna W. (61) Heading Icon …" at bounding box center [399, 171] width 561 height 146
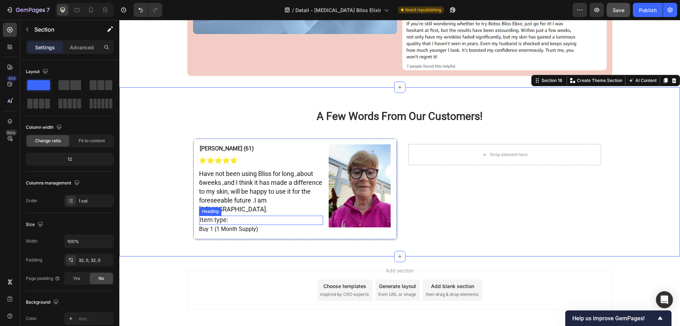
click at [225, 216] on p "⁠⁠⁠⁠⁠⁠⁠ Item type:" at bounding box center [261, 220] width 123 height 8
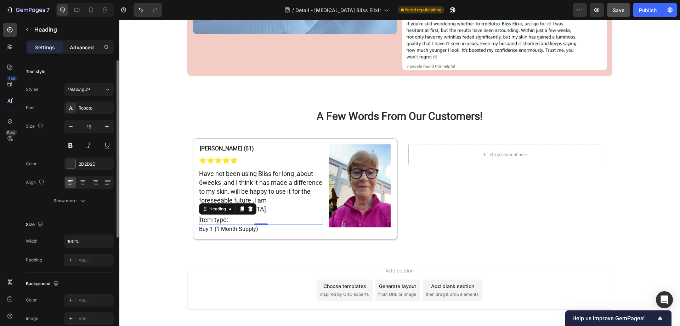
click at [85, 43] on div "Advanced" at bounding box center [81, 46] width 35 height 11
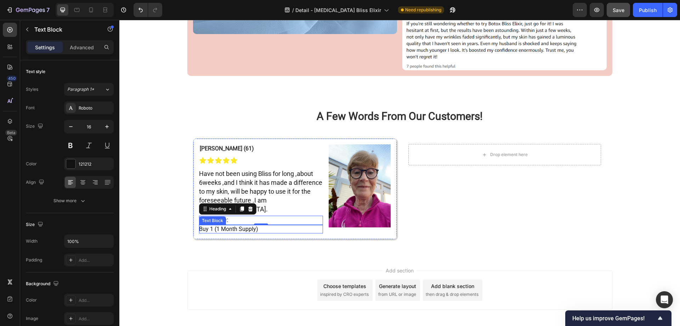
click at [227, 225] on span "Buy 1 (1 Month Supply)" at bounding box center [228, 228] width 59 height 7
click at [78, 50] on p "Advanced" at bounding box center [82, 47] width 24 height 7
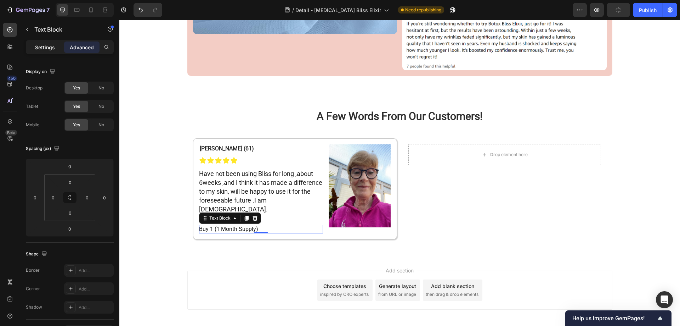
click at [43, 50] on p "Settings" at bounding box center [45, 47] width 20 height 7
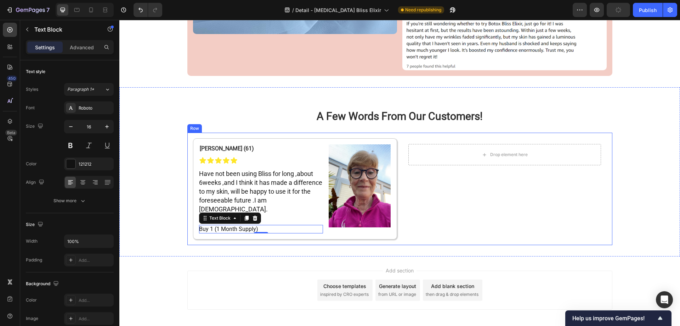
click at [424, 197] on div "Drop element here Row" at bounding box center [505, 188] width 204 height 101
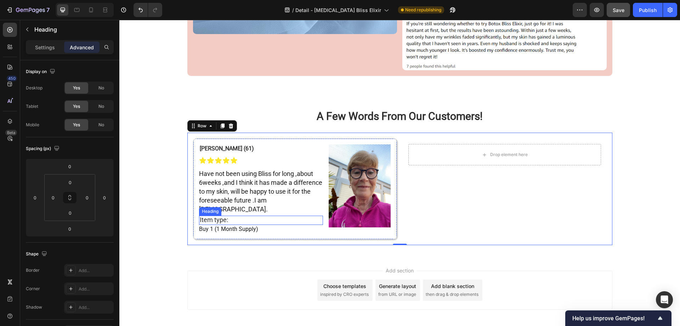
click at [231, 216] on p "⁠⁠⁠⁠⁠⁠⁠ Item type:" at bounding box center [261, 220] width 123 height 8
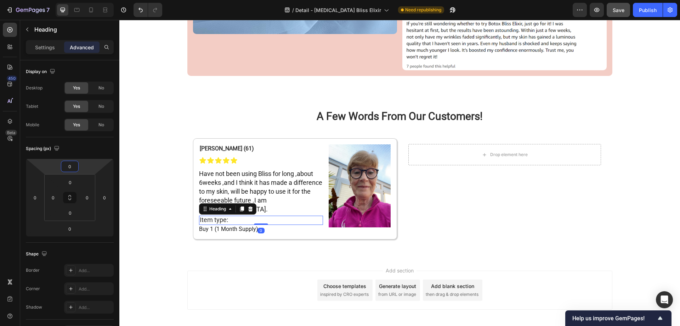
click at [73, 168] on input "0" at bounding box center [70, 166] width 14 height 11
type input "5"
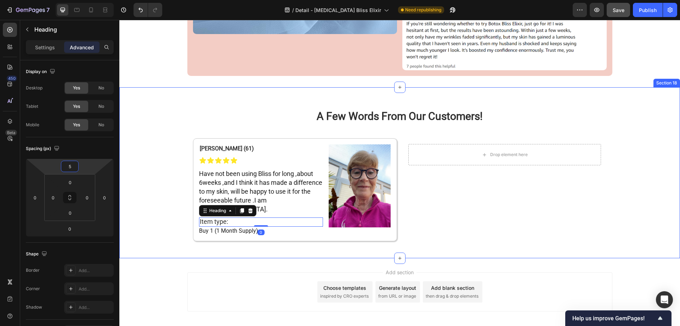
click at [162, 173] on div "A Few Words From Our Customers! Heading Row ⁠⁠⁠⁠⁠⁠⁠ Donna W. (61) Heading Icon …" at bounding box center [399, 172] width 561 height 148
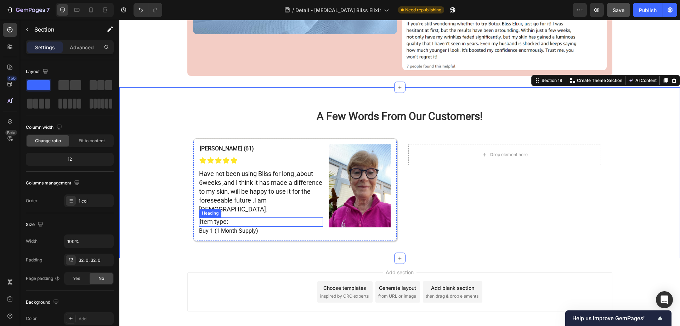
click at [222, 218] on span "Item type:" at bounding box center [214, 221] width 28 height 7
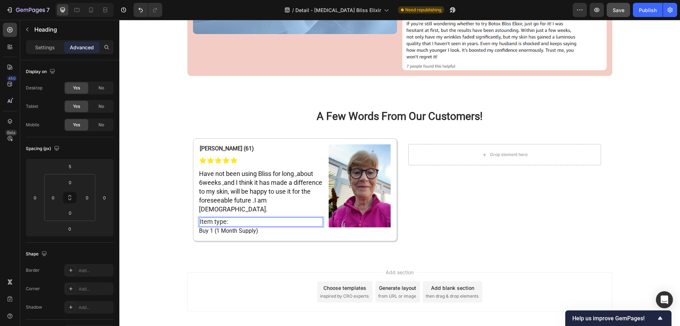
click at [220, 218] on span "Item type:" at bounding box center [214, 221] width 28 height 7
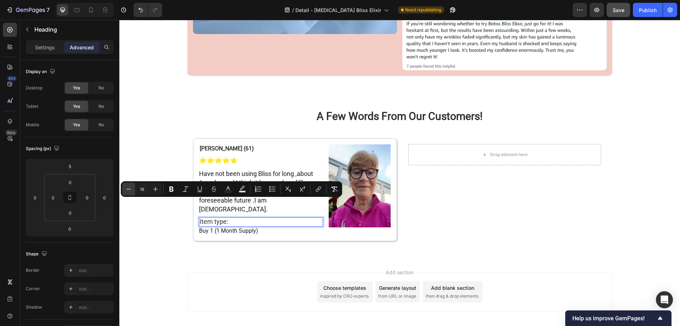
click at [133, 190] on button "Minus" at bounding box center [128, 188] width 13 height 13
type input "16"
click at [215, 227] on span "Buy 1 (1 Month Supply)" at bounding box center [228, 230] width 59 height 7
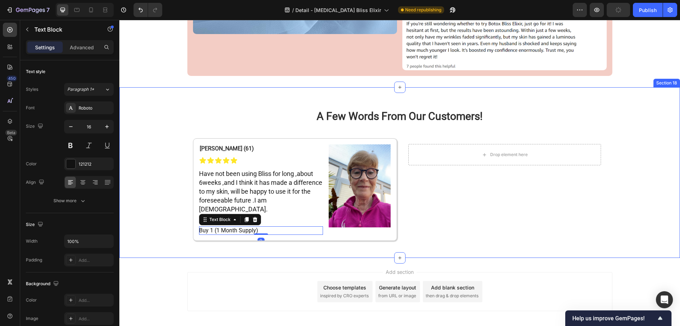
click at [160, 212] on div "A Few Words From Our Customers! Heading Row ⁠⁠⁠⁠⁠⁠⁠ Donna W. (61) Heading Icon …" at bounding box center [399, 172] width 561 height 148
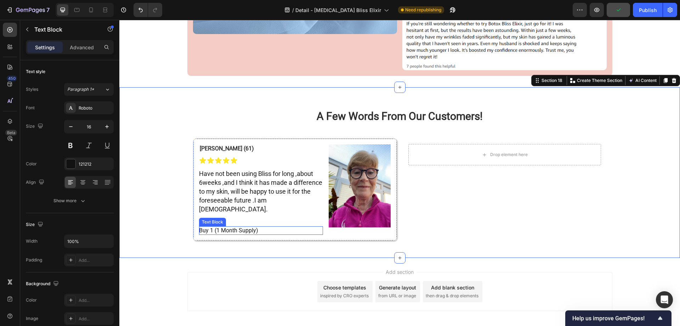
click at [214, 227] on span "Buy 1 (1 Month Supply)" at bounding box center [228, 230] width 59 height 7
click at [137, 220] on div "A Few Words From Our Customers! Heading Row ⁠⁠⁠⁠⁠⁠⁠ Donna W. (61) Heading Icon …" at bounding box center [399, 172] width 561 height 148
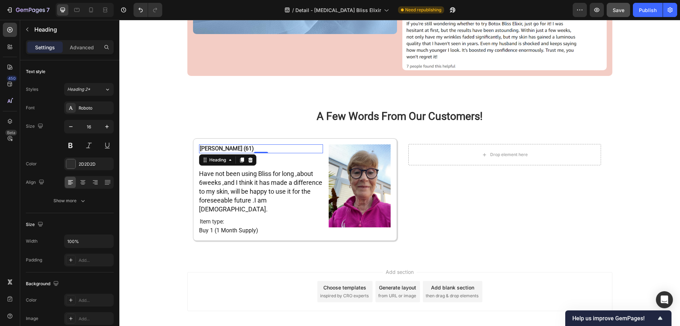
click at [227, 145] on strong "[PERSON_NAME] (61)" at bounding box center [227, 148] width 54 height 7
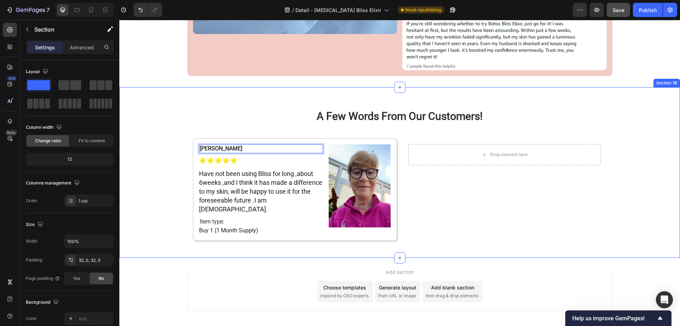
click at [148, 148] on div "A Few Words From Our Customers! Heading Row Grace G. Heading 0 Icon Icon Icon I…" at bounding box center [399, 172] width 561 height 148
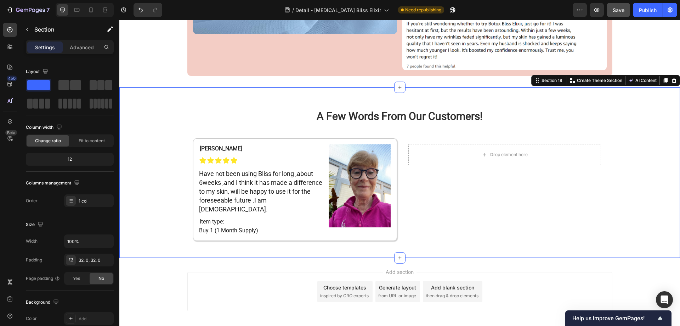
click at [138, 215] on div "A Few Words From Our Customers! Heading Row ⁠⁠⁠⁠⁠⁠⁠ Grace G. Heading Icon Icon …" at bounding box center [399, 172] width 561 height 148
click at [224, 145] on p "⁠⁠⁠⁠⁠⁠⁠ Grace G." at bounding box center [261, 148] width 123 height 7
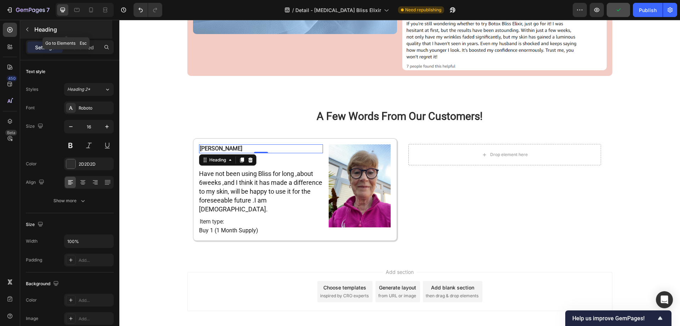
click at [24, 31] on icon "button" at bounding box center [27, 30] width 6 height 6
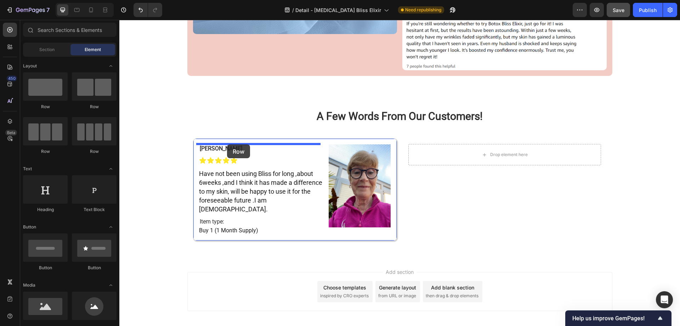
drag, startPoint x: 215, startPoint y: 113, endPoint x: 227, endPoint y: 144, distance: 33.1
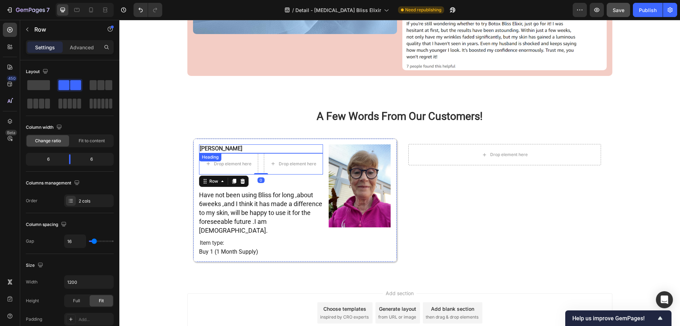
click at [208, 145] on strong "[PERSON_NAME]" at bounding box center [221, 148] width 43 height 7
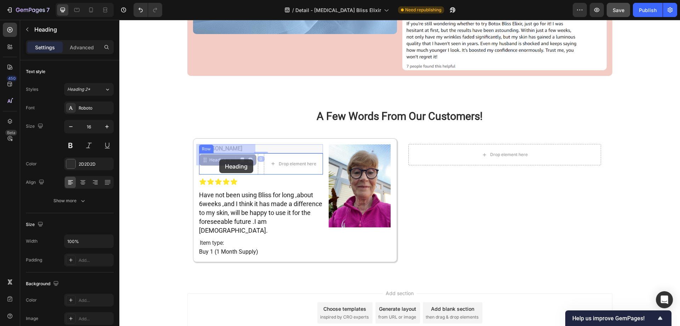
drag, startPoint x: 205, startPoint y: 152, endPoint x: 219, endPoint y: 159, distance: 15.7
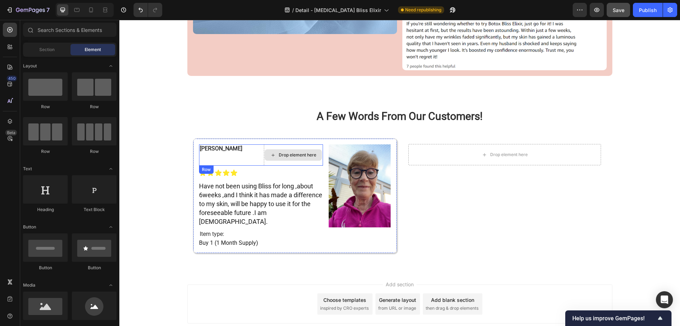
click at [273, 149] on div "Drop element here" at bounding box center [293, 154] width 57 height 11
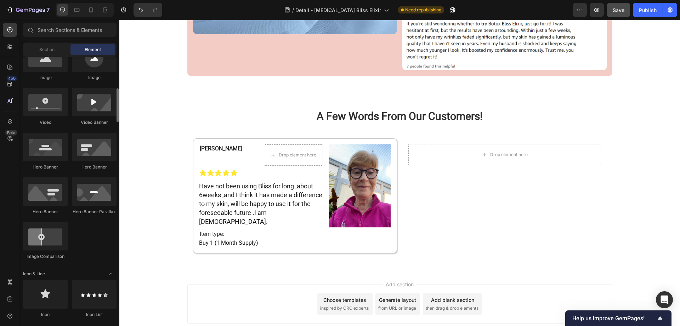
scroll to position [319, 0]
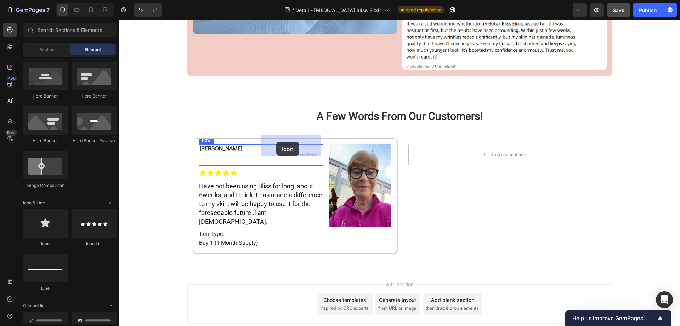
drag, startPoint x: 159, startPoint y: 255, endPoint x: 276, endPoint y: 142, distance: 163.1
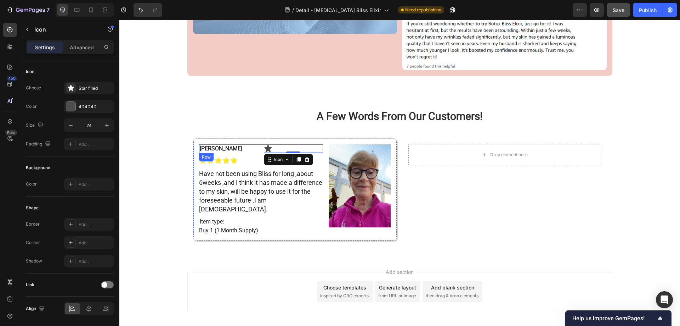
click at [258, 144] on div "Grace G. Heading Icon 0 Row" at bounding box center [261, 148] width 124 height 9
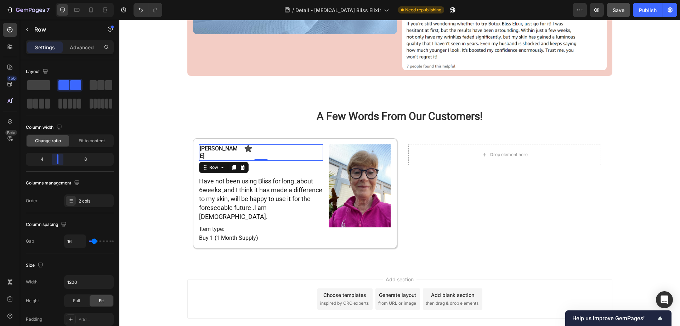
drag, startPoint x: 68, startPoint y: 156, endPoint x: 54, endPoint y: 155, distance: 14.2
click at [54, 0] on body "7 Version history / Detail - Botox Bliss Elixir Need republishing Preview Save …" at bounding box center [340, 0] width 680 height 0
drag, startPoint x: 56, startPoint y: 157, endPoint x: 48, endPoint y: 156, distance: 7.9
click at [48, 0] on body "7 Version history / Detail - Botox Bliss Elixir Need republishing Preview Save …" at bounding box center [340, 0] width 680 height 0
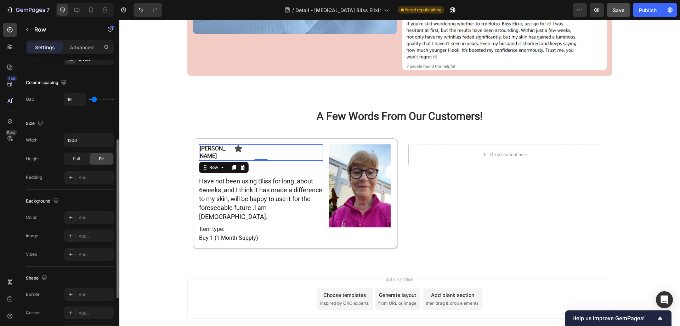
scroll to position [227, 0]
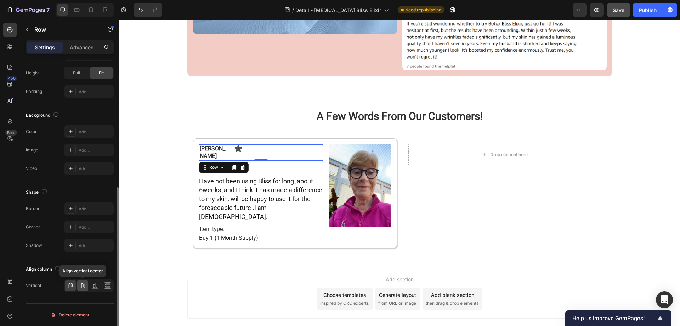
click at [83, 286] on icon at bounding box center [83, 285] width 6 height 5
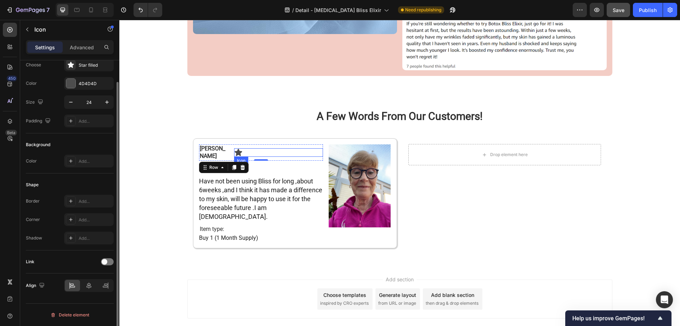
click at [238, 148] on icon at bounding box center [238, 152] width 9 height 9
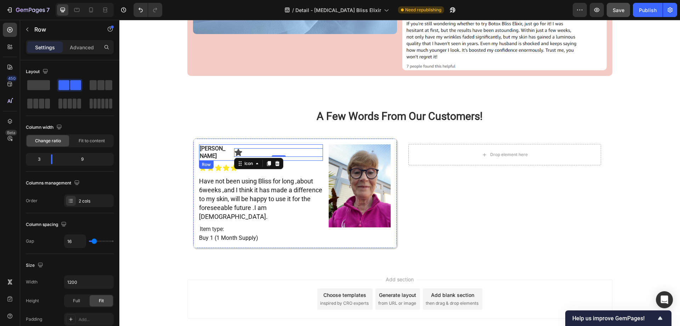
click at [227, 144] on div "Grace G. Heading Icon 0 Row" at bounding box center [261, 152] width 124 height 16
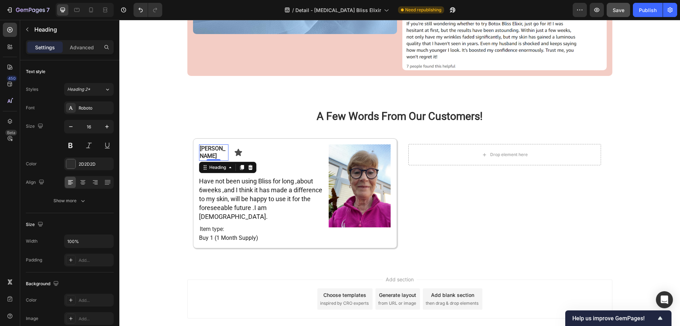
click at [220, 144] on h2 "[PERSON_NAME]" at bounding box center [214, 152] width 30 height 16
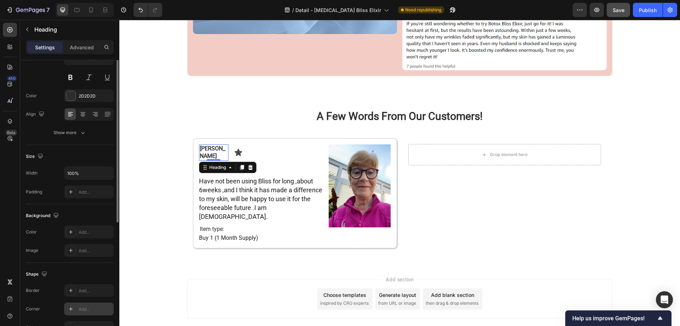
scroll to position [33, 0]
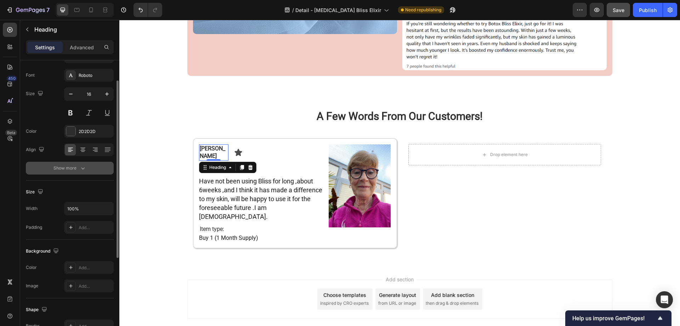
click at [80, 171] on button "Show more" at bounding box center [70, 168] width 88 height 13
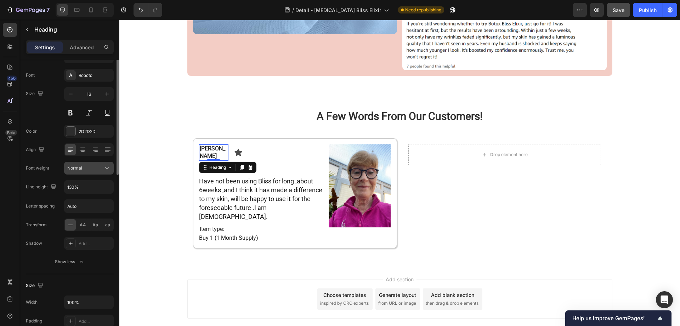
scroll to position [0, 0]
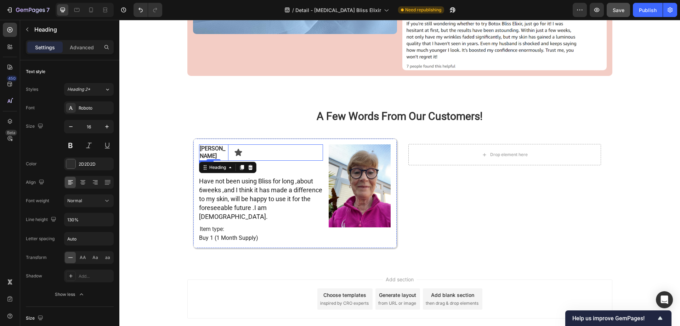
click at [230, 144] on div "Grace G. Heading 0 Icon Row" at bounding box center [261, 152] width 124 height 16
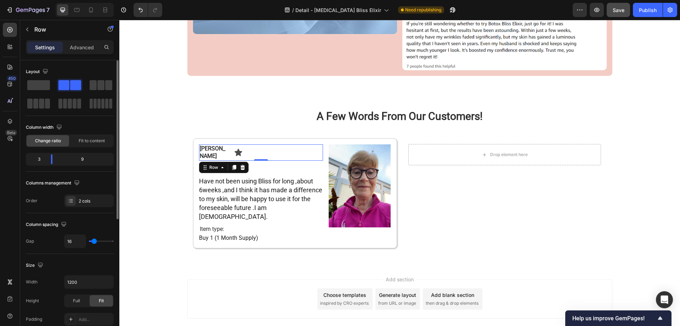
type input "4"
type input "2"
type input "0"
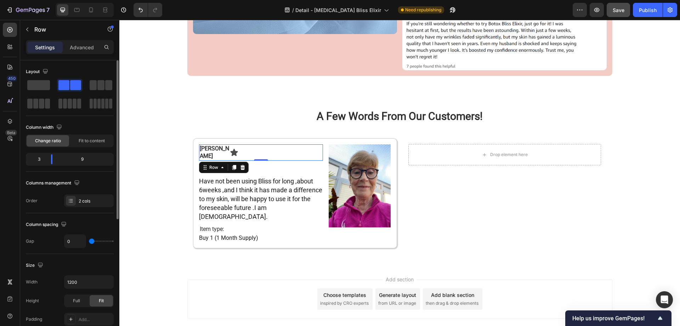
drag, startPoint x: 95, startPoint y: 242, endPoint x: 85, endPoint y: 241, distance: 9.9
type input "0"
click at [89, 241] on input "range" at bounding box center [101, 240] width 25 height 1
click at [219, 144] on h2 "[PERSON_NAME]" at bounding box center [214, 152] width 31 height 16
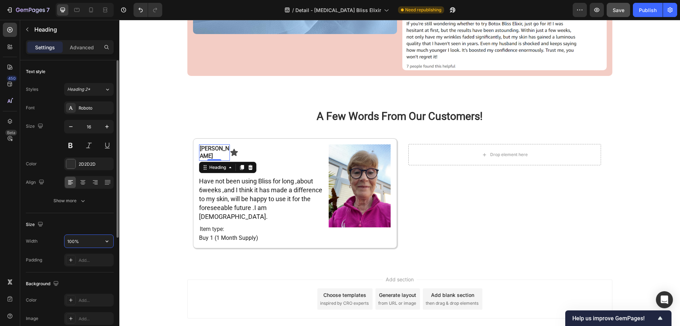
click at [73, 243] on input "100%" at bounding box center [88, 241] width 49 height 13
drag, startPoint x: 74, startPoint y: 243, endPoint x: 52, endPoint y: 239, distance: 21.8
click at [56, 241] on div "Width 90%" at bounding box center [70, 240] width 88 height 13
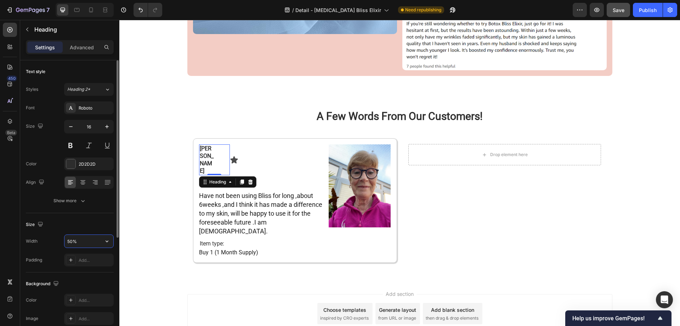
drag, startPoint x: 73, startPoint y: 240, endPoint x: 57, endPoint y: 240, distance: 15.6
click at [57, 240] on div "Width 50%" at bounding box center [70, 240] width 88 height 13
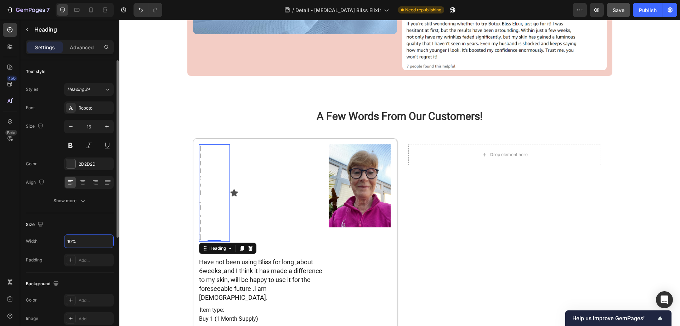
type input "100%"
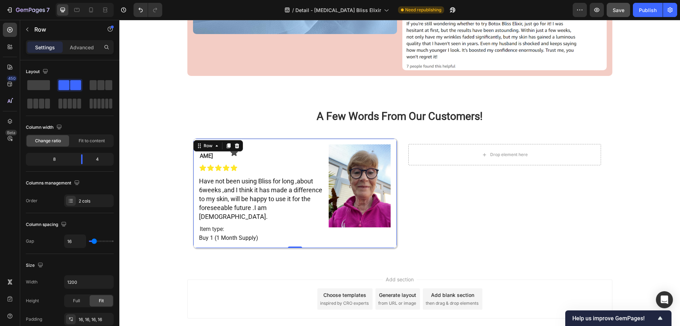
click at [228, 138] on div "Grace G. Heading Icon Row Icon Icon Icon Icon Icon Icon List Have not been usin…" at bounding box center [295, 192] width 204 height 109
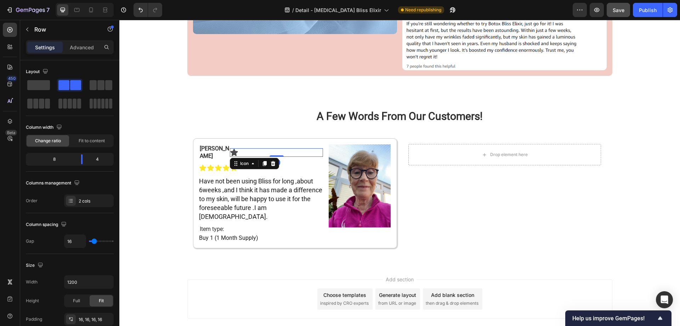
click at [248, 148] on div "Icon 0" at bounding box center [276, 152] width 93 height 9
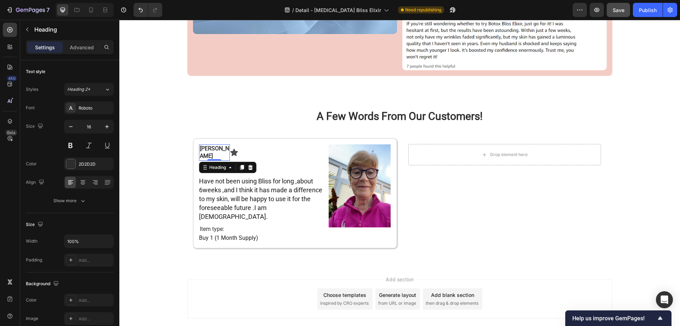
click at [211, 145] on strong "[PERSON_NAME]" at bounding box center [214, 152] width 29 height 14
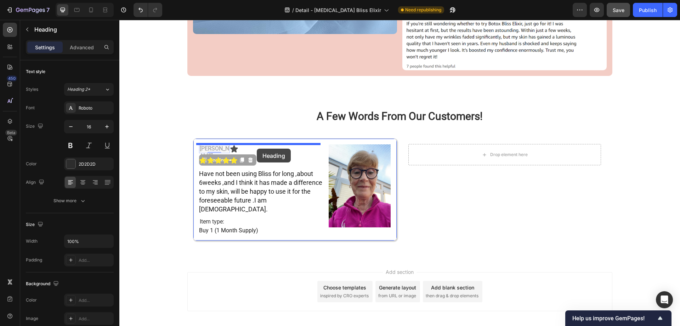
drag, startPoint x: 209, startPoint y: 153, endPoint x: 257, endPoint y: 148, distance: 47.7
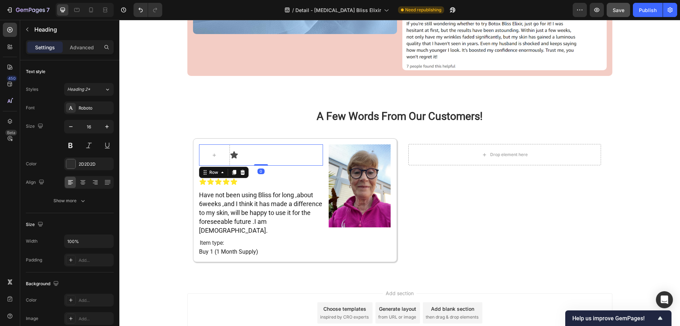
click at [264, 144] on div "Icon" at bounding box center [276, 154] width 93 height 21
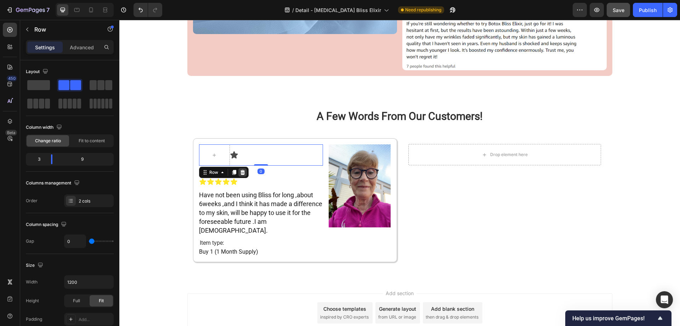
click at [240, 169] on icon at bounding box center [243, 172] width 6 height 6
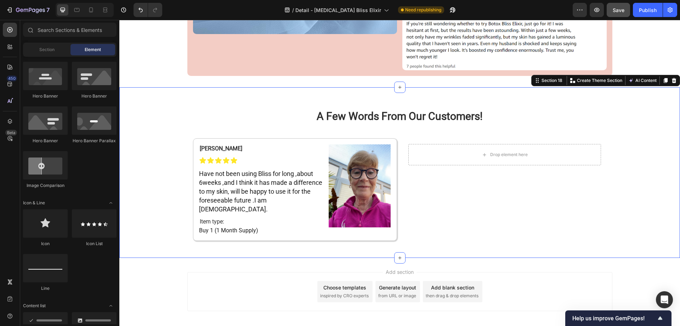
click at [162, 181] on div "A Few Words From Our Customers! Heading Row Grace G. Heading Icon Icon Icon Ico…" at bounding box center [399, 172] width 561 height 148
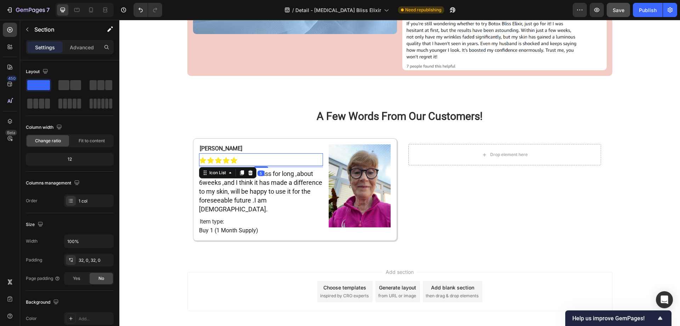
click at [241, 157] on div "Icon Icon Icon Icon Icon" at bounding box center [261, 160] width 124 height 7
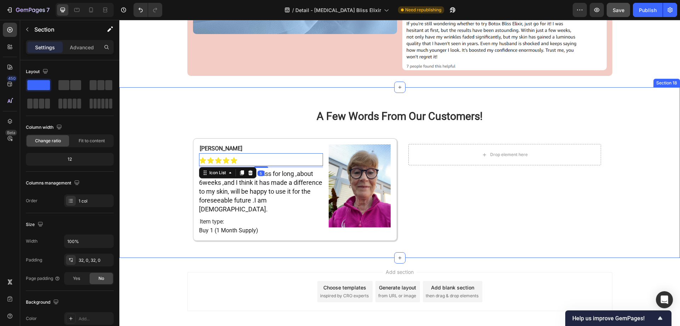
click at [164, 178] on div "A Few Words From Our Customers! Heading Row Grace G. Heading Icon Icon Icon Ico…" at bounding box center [399, 172] width 561 height 148
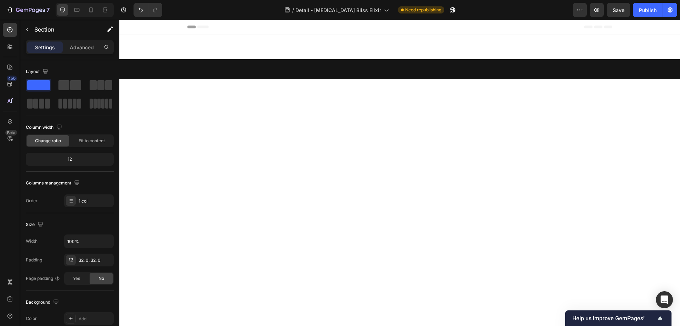
scroll to position [3921, 0]
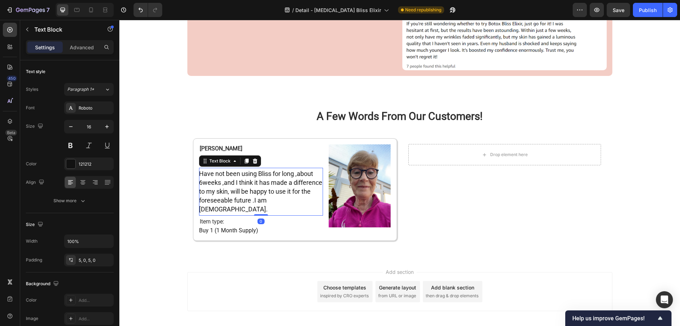
click at [210, 174] on span "Have not been using Bliss for long ,about 6weeks ,and I think it has made a dif…" at bounding box center [260, 191] width 123 height 43
click at [220, 175] on span "Have not been using Bliss for long ,about 6weeks ,and I think it has made a dif…" at bounding box center [260, 191] width 123 height 43
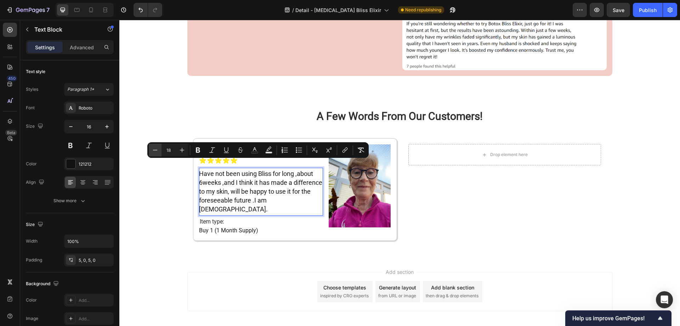
click at [157, 151] on icon "Editor contextual toolbar" at bounding box center [155, 149] width 7 height 7
type input "16"
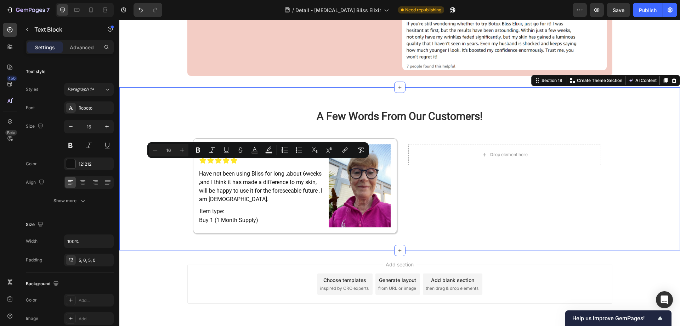
click at [158, 186] on div "A Few Words From Our Customers! Heading Row Grace G. Heading Icon Icon Icon Ico…" at bounding box center [399, 168] width 561 height 140
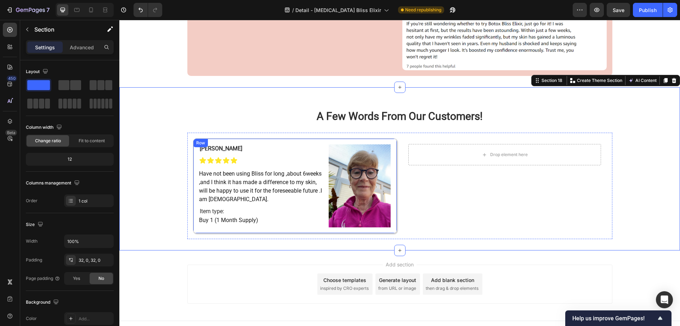
click at [326, 138] on div "Grace G. Heading Icon Icon Icon Icon Icon Icon List Have not been using Bliss f…" at bounding box center [295, 185] width 204 height 95
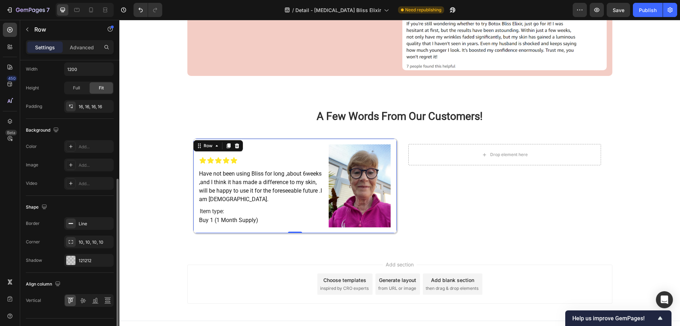
scroll to position [227, 0]
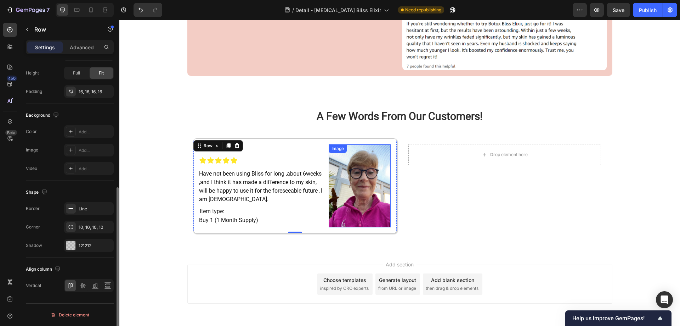
click at [352, 177] on img at bounding box center [360, 185] width 62 height 83
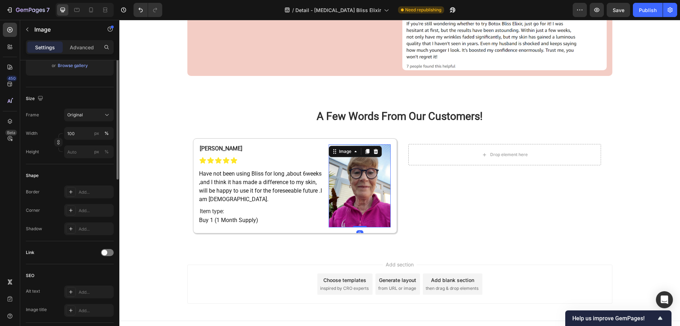
scroll to position [177, 0]
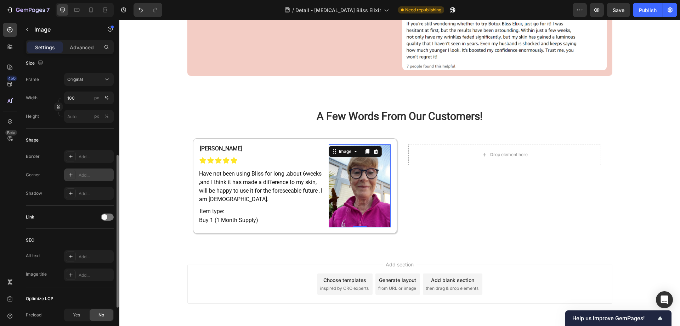
click at [83, 174] on div "Add..." at bounding box center [95, 175] width 33 height 6
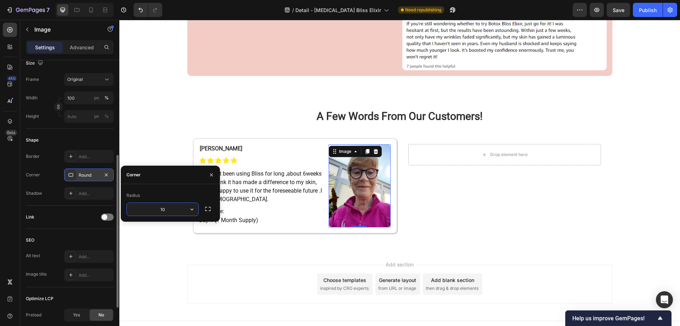
type input "10"
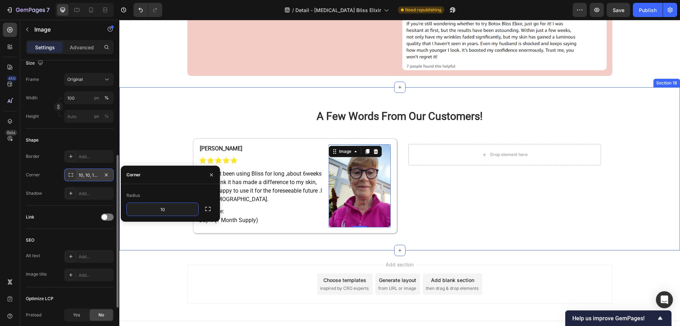
click at [159, 153] on div "A Few Words From Our Customers! Heading Row Grace G. Heading Icon Icon Icon Ico…" at bounding box center [399, 168] width 561 height 140
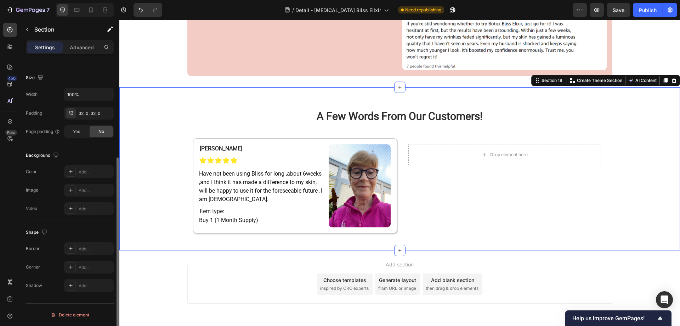
scroll to position [0, 0]
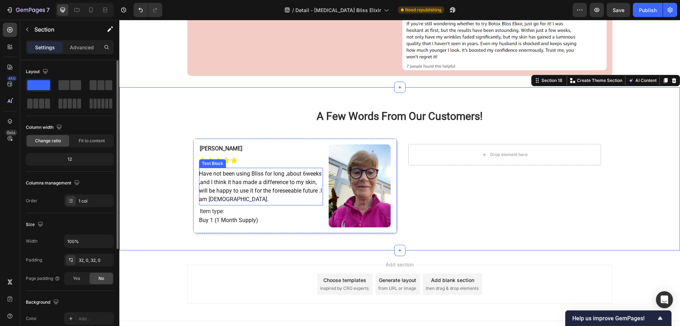
click at [208, 180] on span "Have not been using Bliss for long ,about 6weeks ,and I think it has made a dif…" at bounding box center [260, 186] width 123 height 32
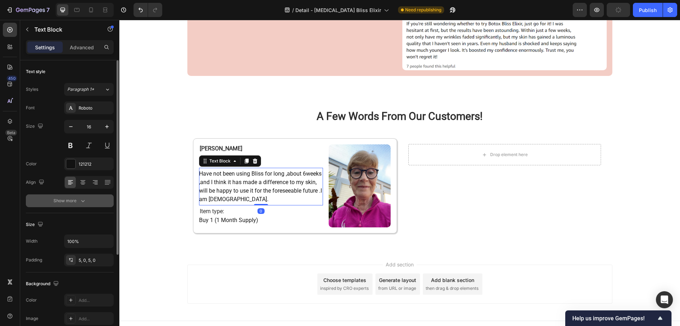
click at [75, 202] on div "Show more" at bounding box center [69, 200] width 33 height 7
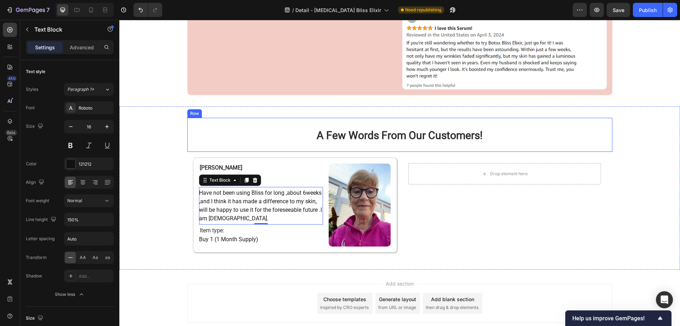
scroll to position [3921, 0]
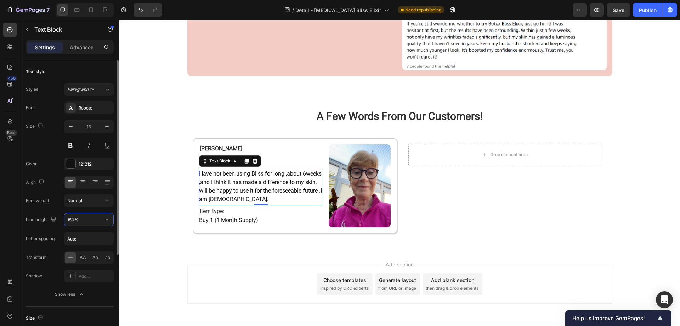
click at [72, 220] on input "150%" at bounding box center [88, 219] width 49 height 13
type input "130%"
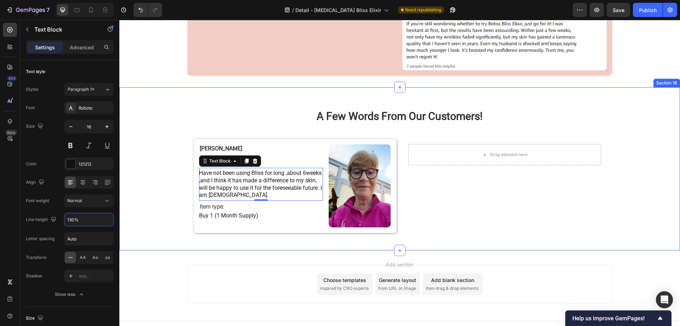
click at [146, 191] on div "A Few Words From Our Customers! Heading Row Grace G. Heading Icon Icon Icon Ico…" at bounding box center [399, 168] width 561 height 140
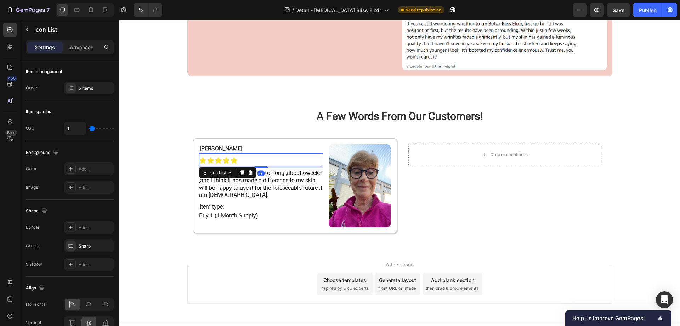
click at [241, 157] on div "Icon Icon Icon Icon Icon" at bounding box center [261, 160] width 124 height 7
click at [199, 157] on icon at bounding box center [202, 160] width 6 height 6
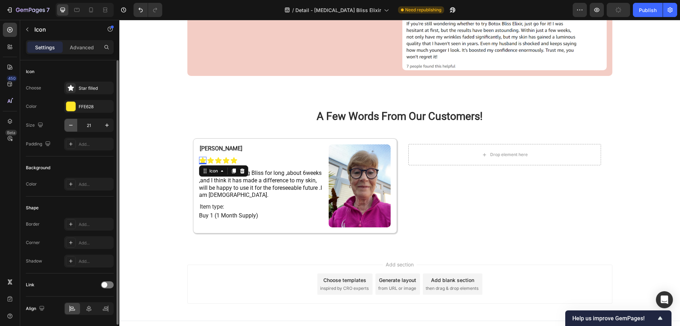
click at [70, 127] on icon "button" at bounding box center [70, 125] width 7 height 7
type input "18"
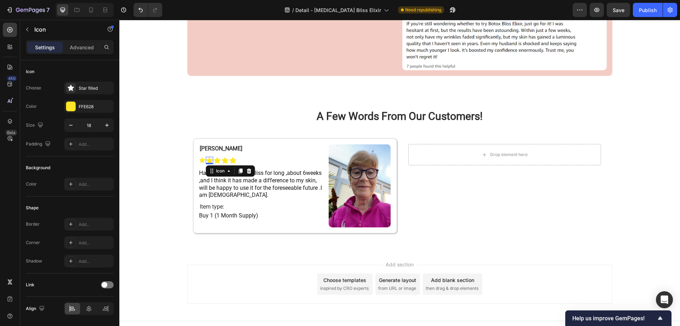
click at [208, 157] on div "Icon 0" at bounding box center [209, 160] width 7 height 7
click at [71, 127] on icon "button" at bounding box center [70, 125] width 7 height 7
type input "18"
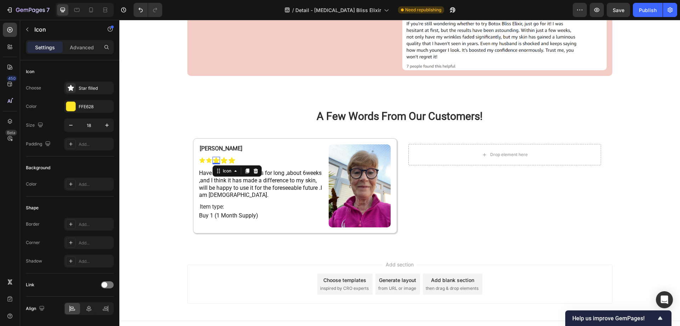
click at [213, 157] on div "Icon 0" at bounding box center [216, 160] width 7 height 7
click at [68, 124] on icon "button" at bounding box center [70, 125] width 7 height 7
click at [69, 124] on icon "button" at bounding box center [70, 125] width 7 height 7
type input "18"
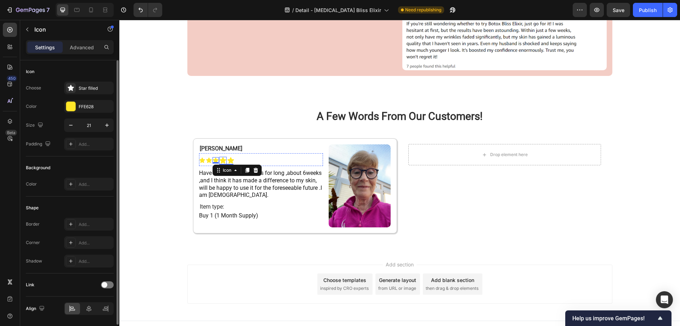
click at [221, 157] on icon at bounding box center [223, 160] width 6 height 6
click at [70, 126] on icon "button" at bounding box center [70, 125] width 7 height 7
type input "18"
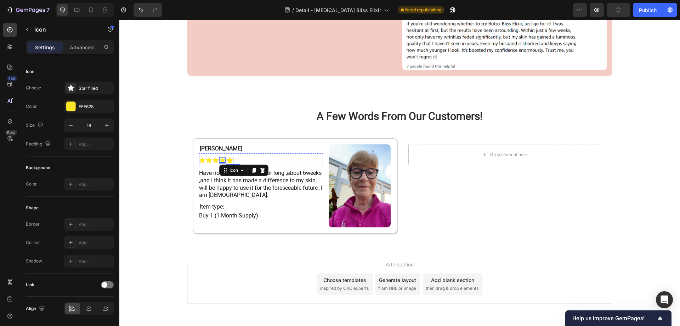
click at [228, 157] on icon at bounding box center [229, 160] width 6 height 6
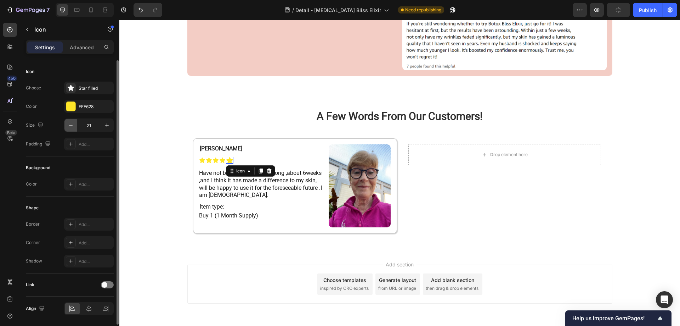
click at [70, 125] on icon "button" at bounding box center [71, 125] width 4 height 1
type input "18"
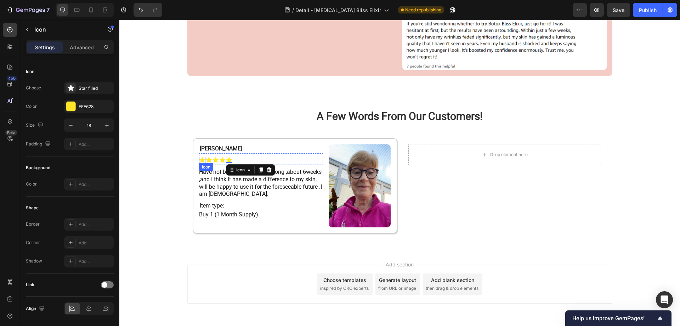
click at [199, 157] on icon at bounding box center [202, 160] width 6 height 6
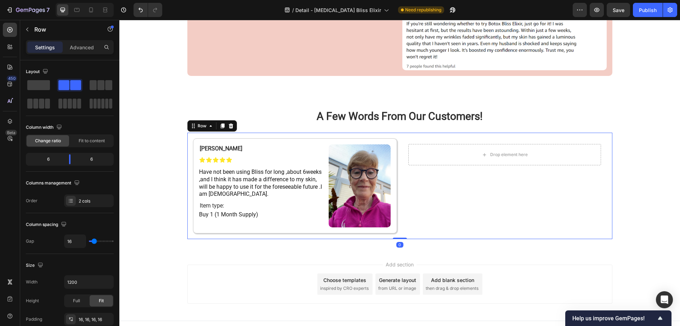
click at [491, 200] on div "Drop element here Row" at bounding box center [505, 185] width 204 height 95
click at [376, 138] on div "Grace G. Heading Icon Icon Icon Icon Icon Icon List Have not been using Bliss f…" at bounding box center [295, 185] width 204 height 95
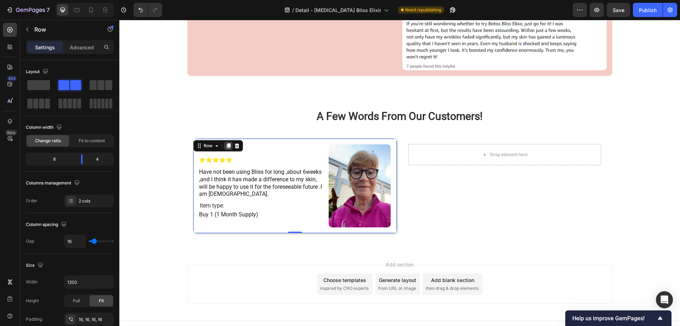
click at [226, 143] on icon at bounding box center [228, 145] width 4 height 5
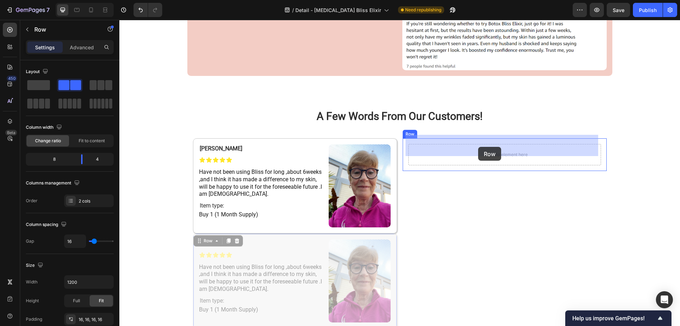
drag, startPoint x: 195, startPoint y: 233, endPoint x: 478, endPoint y: 147, distance: 296.2
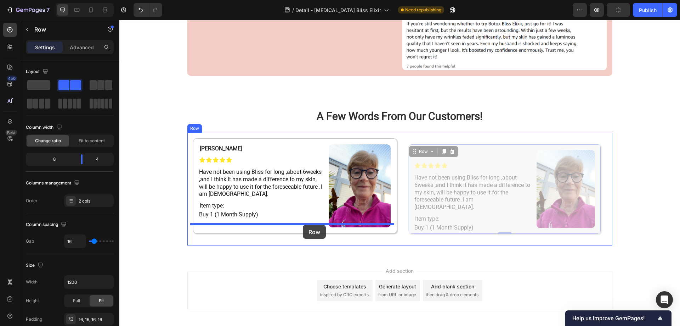
drag, startPoint x: 411, startPoint y: 149, endPoint x: 303, endPoint y: 225, distance: 131.8
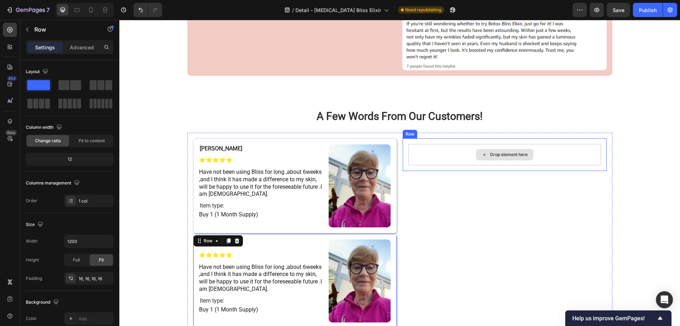
click at [445, 144] on div "Drop element here" at bounding box center [504, 154] width 193 height 21
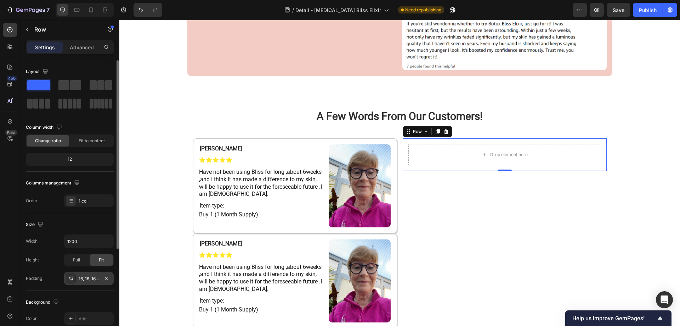
click at [69, 276] on icon at bounding box center [71, 278] width 6 height 6
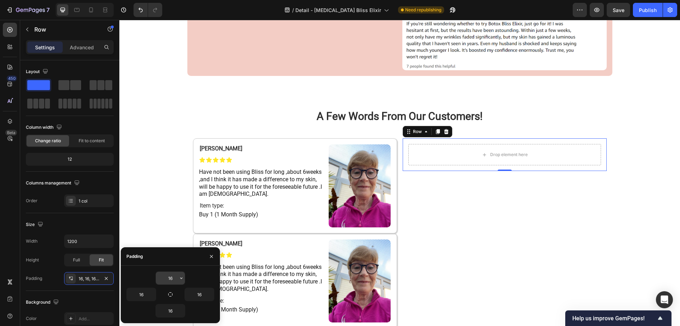
click at [173, 278] on input "16" at bounding box center [170, 277] width 29 height 13
type input "0"
drag, startPoint x: 172, startPoint y: 278, endPoint x: 167, endPoint y: 278, distance: 5.7
click at [167, 278] on input "0" at bounding box center [170, 277] width 29 height 13
click at [271, 233] on div "Grace G. Heading Icon Icon Icon Icon Icon Icon List Have not been using Bliss f…" at bounding box center [295, 280] width 204 height 95
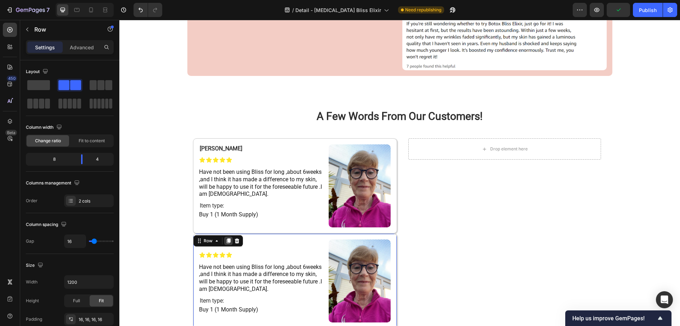
click at [226, 238] on icon at bounding box center [228, 240] width 4 height 5
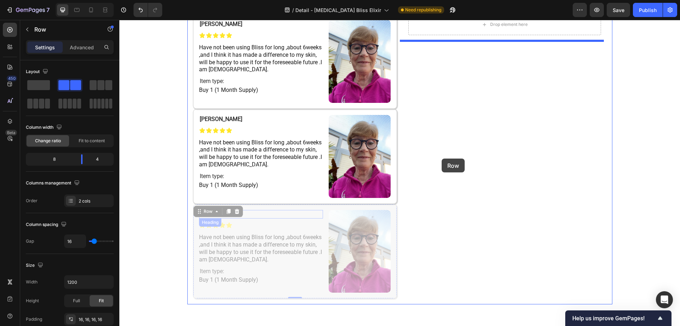
scroll to position [4005, 0]
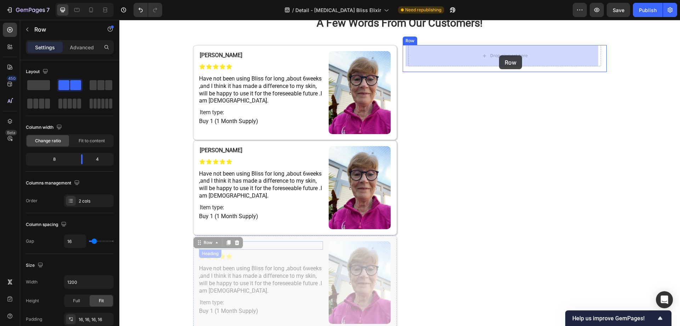
drag, startPoint x: 196, startPoint y: 135, endPoint x: 499, endPoint y: 55, distance: 313.1
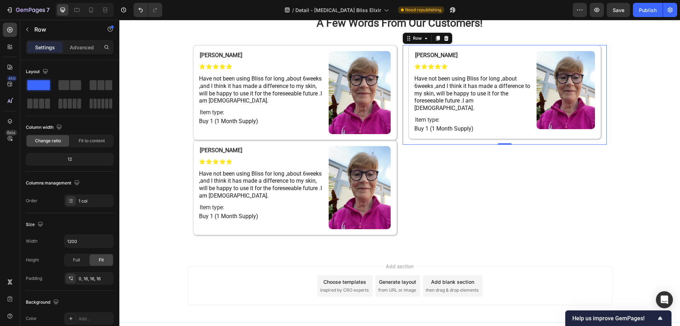
click at [403, 47] on div "Grace G. Heading Icon Icon Icon Icon Icon Icon List Have not been using Bliss f…" at bounding box center [505, 95] width 204 height 100
click at [410, 52] on div "Row" at bounding box center [416, 49] width 12 height 6
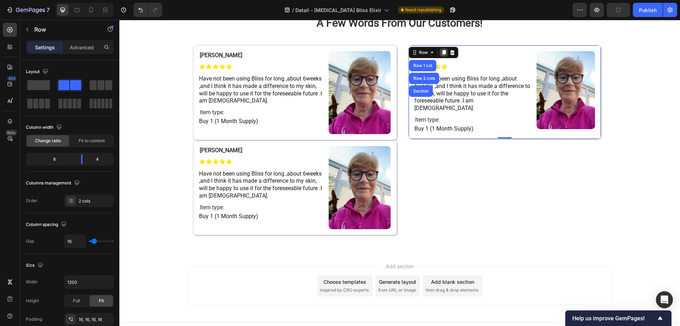
click at [443, 55] on icon at bounding box center [444, 53] width 6 height 6
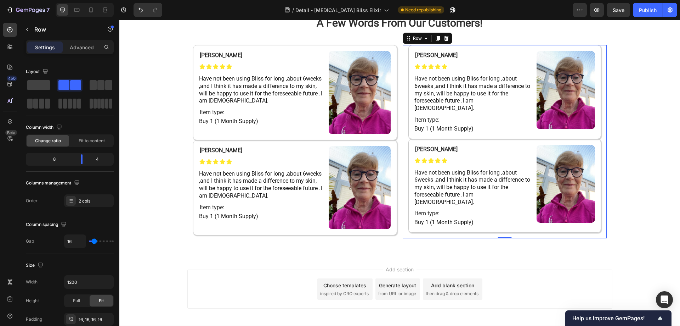
click at [403, 137] on div "Grace G. Heading Icon Icon Icon Icon Icon Icon List Have not been using Bliss f…" at bounding box center [505, 141] width 204 height 193
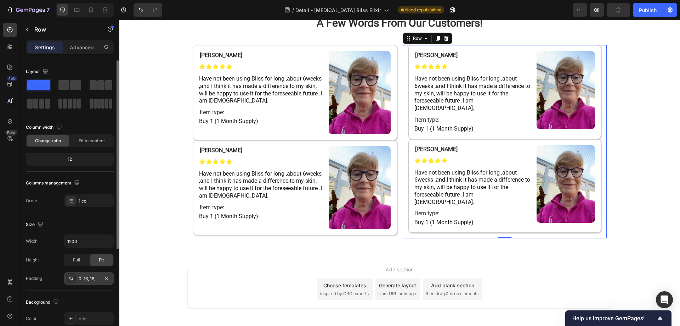
click at [74, 277] on div at bounding box center [71, 278] width 10 height 10
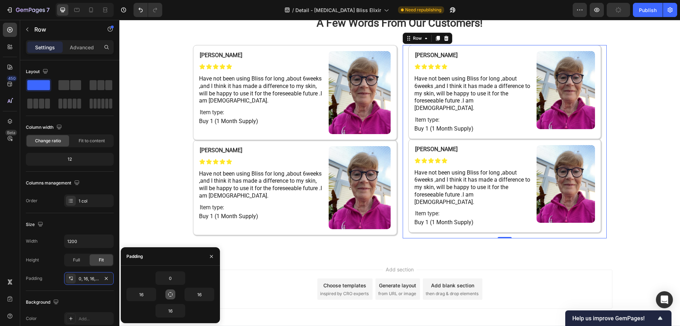
click at [168, 295] on icon "button" at bounding box center [170, 294] width 4 height 4
type input "0"
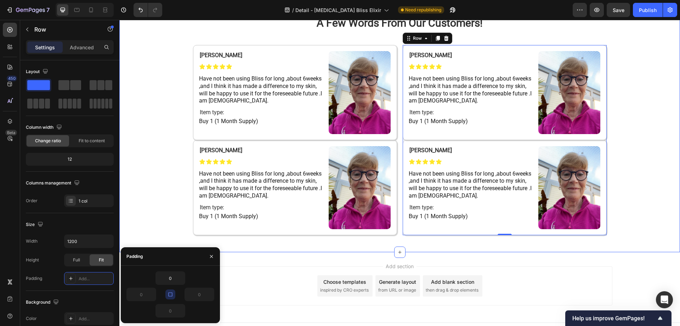
click at [642, 135] on div "A Few Words From Our Customers! Heading Row Grace G. Heading Icon Icon Icon Ico…" at bounding box center [399, 122] width 561 height 235
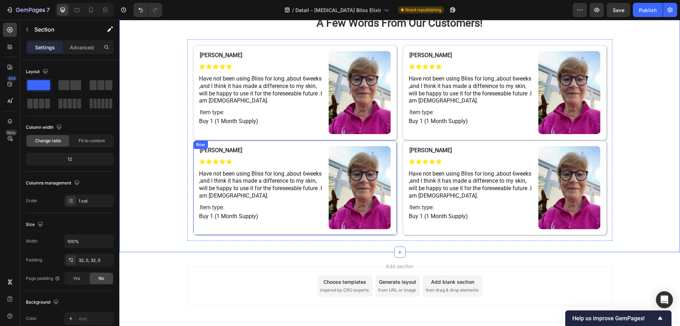
click at [378, 142] on div "Grace G. Heading Icon Icon Icon Icon Icon Icon List Have not been using Bliss f…" at bounding box center [295, 187] width 204 height 95
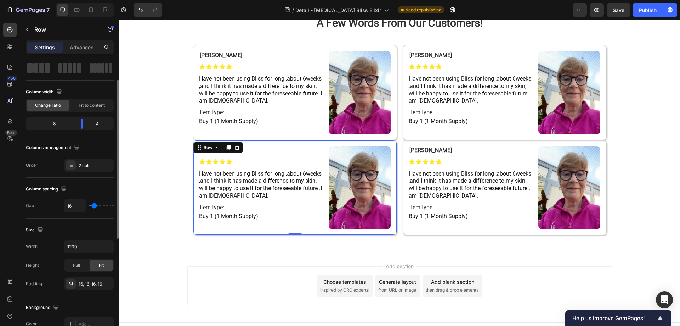
scroll to position [71, 0]
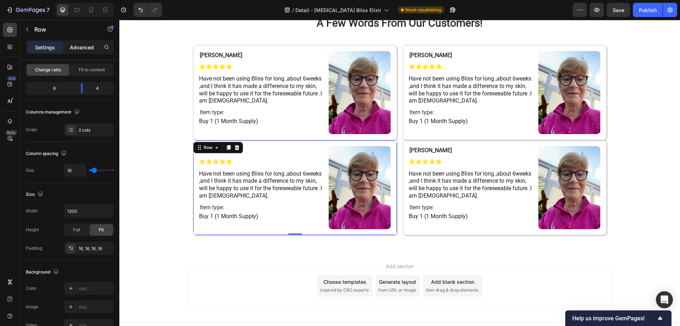
click at [87, 49] on p "Advanced" at bounding box center [82, 47] width 24 height 7
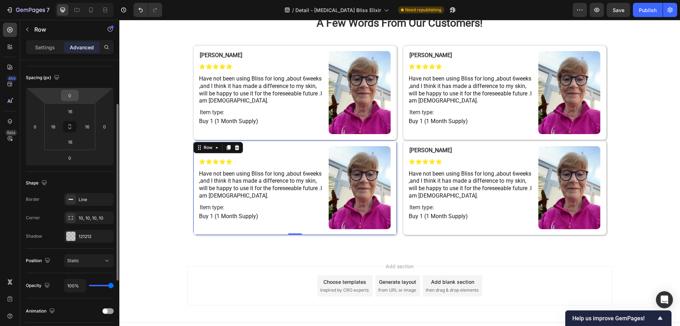
click at [74, 96] on input "0" at bounding box center [70, 95] width 14 height 11
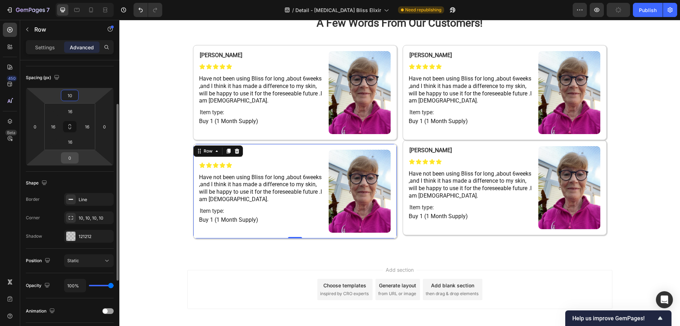
type input "10"
click at [73, 157] on input "0" at bounding box center [70, 157] width 14 height 11
type input "010"
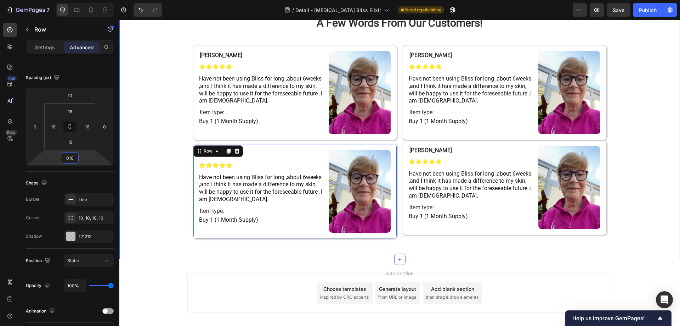
click at [144, 183] on div "A Few Words From Our Customers! Heading Row Grace G. Heading Icon Icon Icon Ico…" at bounding box center [399, 126] width 561 height 242
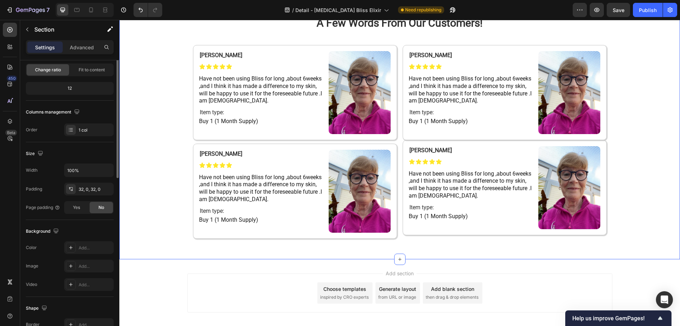
scroll to position [0, 0]
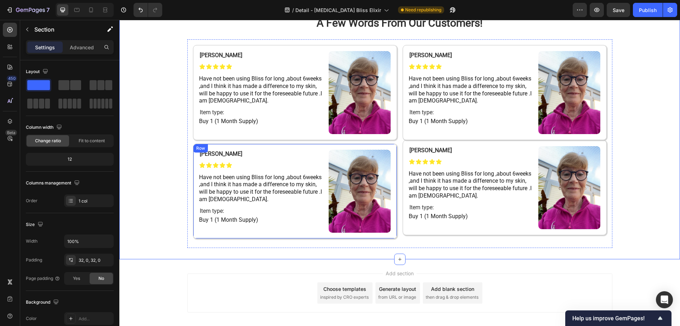
click at [202, 146] on div "Row" at bounding box center [200, 148] width 15 height 9
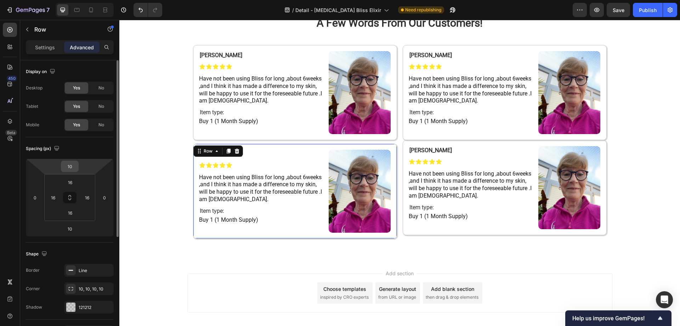
click at [73, 167] on input "10" at bounding box center [70, 166] width 14 height 11
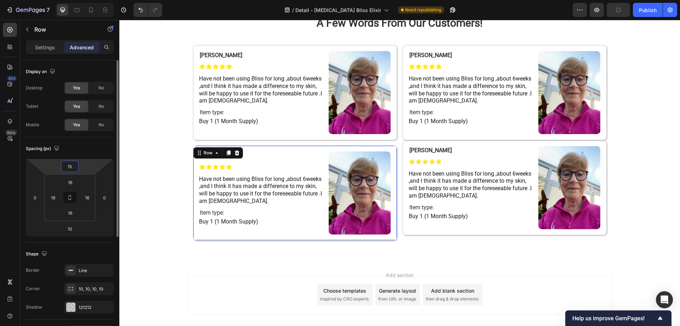
type input "15"
click at [70, 166] on input "15" at bounding box center [70, 166] width 14 height 11
drag, startPoint x: 72, startPoint y: 166, endPoint x: 65, endPoint y: 165, distance: 7.5
click at [65, 165] on input "15" at bounding box center [70, 166] width 14 height 11
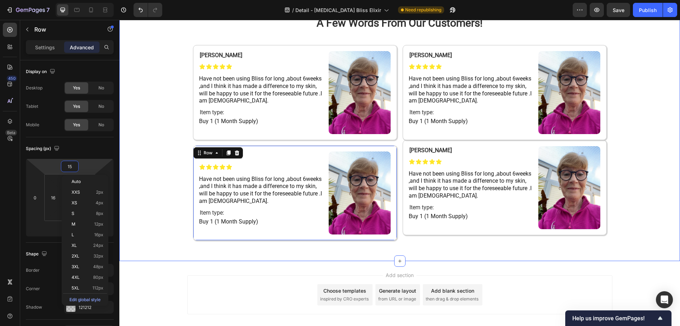
click at [148, 153] on div "A Few Words From Our Customers! Heading Row Grace G. Heading Icon Icon Icon Ico…" at bounding box center [399, 127] width 561 height 244
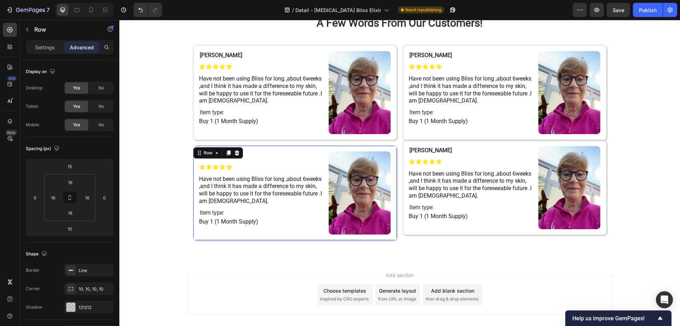
click at [382, 146] on div "Grace G. Heading Icon Icon Icon Icon Icon Icon List Have not been using Bliss f…" at bounding box center [295, 192] width 204 height 95
click at [226, 153] on icon at bounding box center [228, 152] width 4 height 5
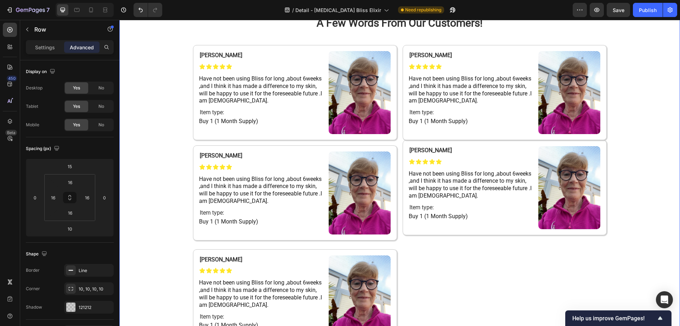
click at [159, 150] on div "A Few Words From Our Customers! Heading Row Grace G. Heading Icon Icon Icon Ico…" at bounding box center [399, 179] width 561 height 348
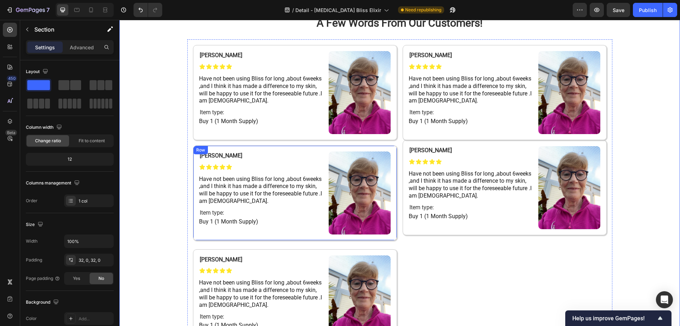
click at [225, 146] on div "Grace G. Heading Icon Icon Icon Icon Icon Icon List Have not been using Bliss f…" at bounding box center [295, 192] width 204 height 95
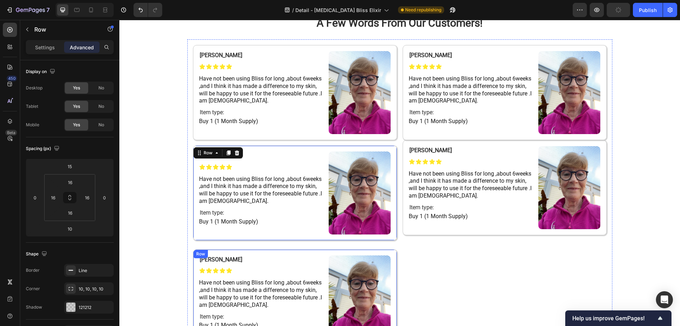
click at [203, 249] on div "Grace G. Heading Icon Icon Icon Icon Icon Icon List Have not been using Bliss f…" at bounding box center [295, 296] width 204 height 95
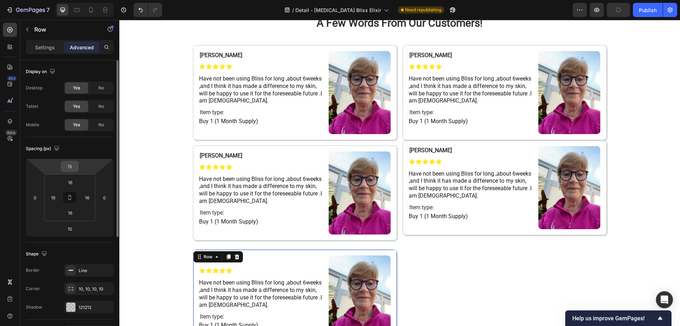
click at [74, 168] on input "15" at bounding box center [70, 166] width 14 height 11
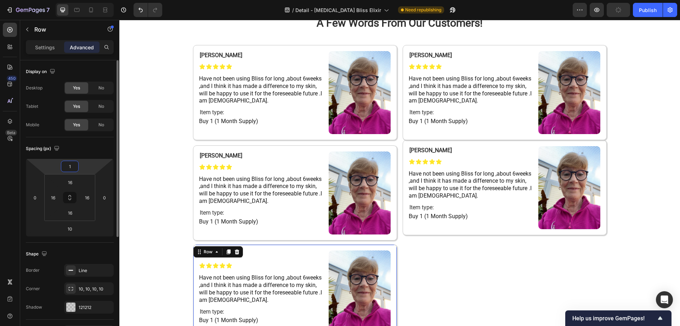
type input "10"
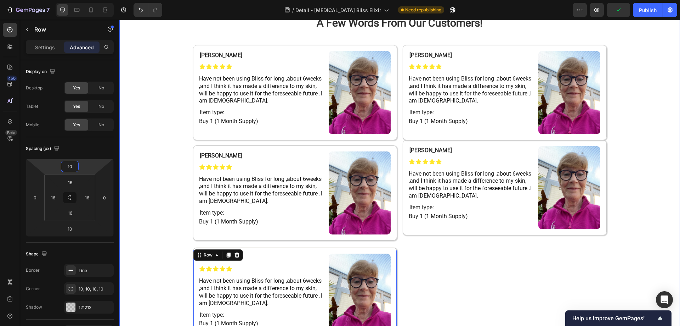
click at [151, 179] on div "A Few Words From Our Customers! Heading Row Grace G. Heading Icon Icon Icon Ico…" at bounding box center [399, 178] width 561 height 346
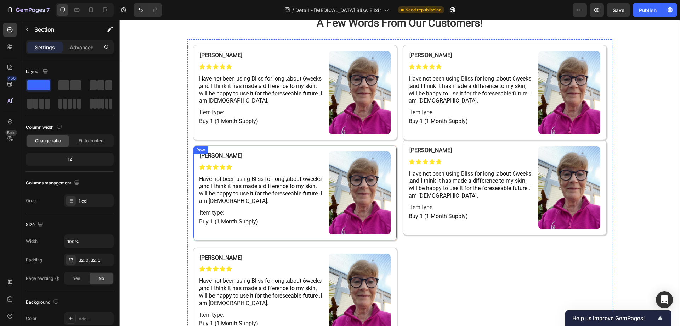
click at [217, 145] on div "Grace G. Heading Icon Icon Icon Icon Icon Icon List Have not been using Bliss f…" at bounding box center [295, 192] width 204 height 95
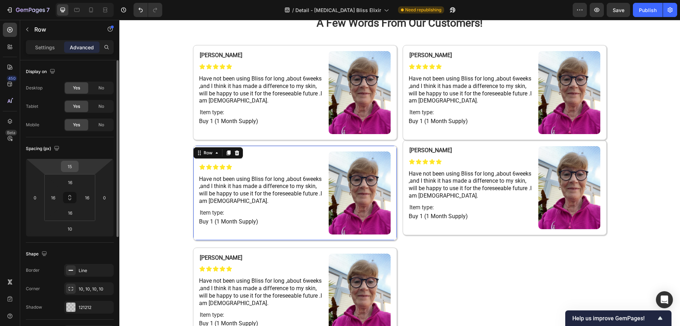
click at [72, 166] on input "15" at bounding box center [70, 166] width 14 height 11
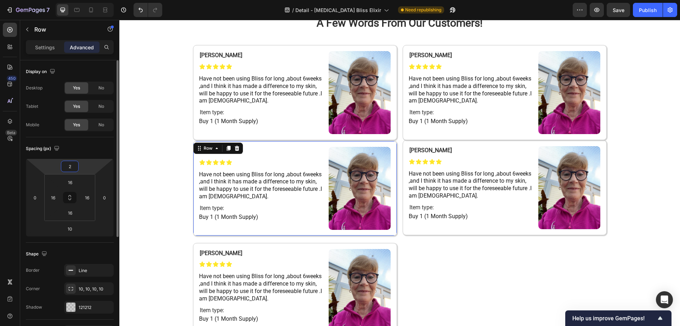
type input "20"
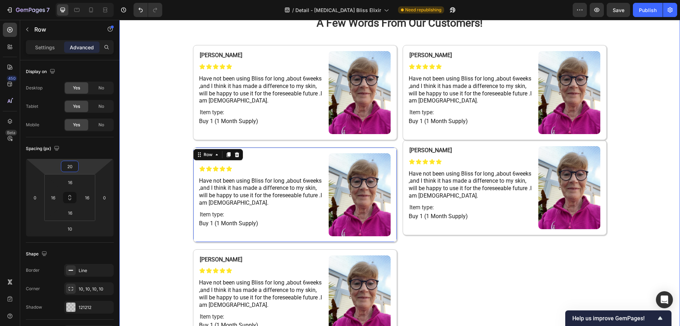
click at [152, 171] on div "A Few Words From Our Customers! Heading Row Grace G. Heading Icon Icon Icon Ico…" at bounding box center [399, 179] width 561 height 348
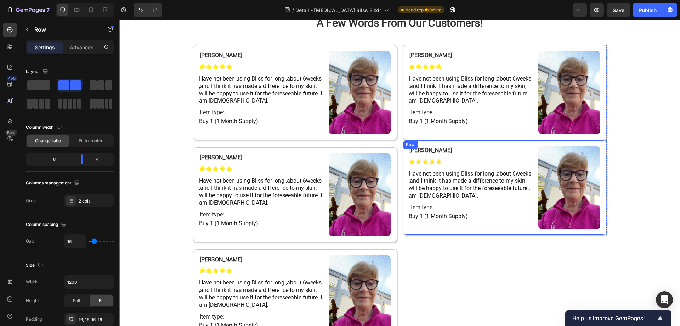
click at [429, 140] on div "Grace G. Heading Icon Icon Icon Icon Icon Icon List Have not been using Bliss f…" at bounding box center [505, 187] width 204 height 95
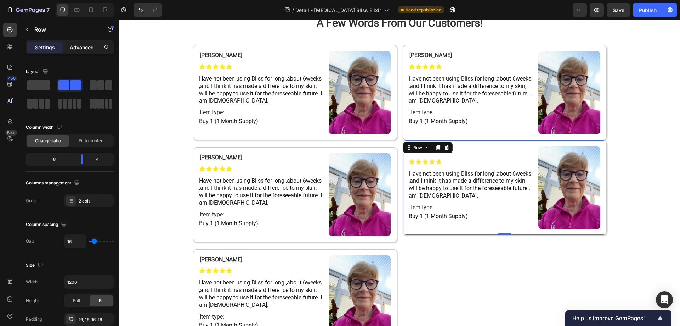
click at [80, 46] on p "Advanced" at bounding box center [82, 47] width 24 height 7
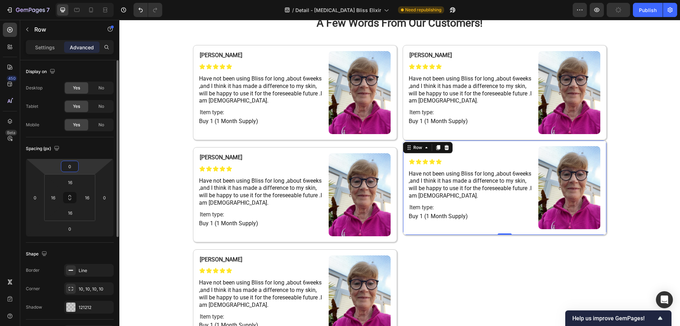
click at [73, 167] on input "0" at bounding box center [70, 166] width 14 height 11
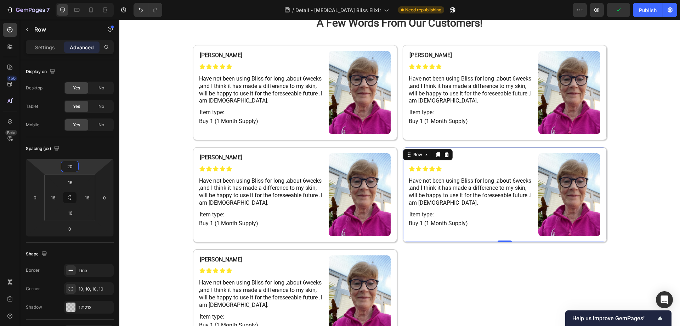
type input "20"
click at [479, 150] on div "Grace G. Heading Icon Icon Icon Icon Icon Icon List Have not been using Bliss f…" at bounding box center [505, 194] width 204 height 95
click at [436, 156] on icon at bounding box center [438, 154] width 4 height 5
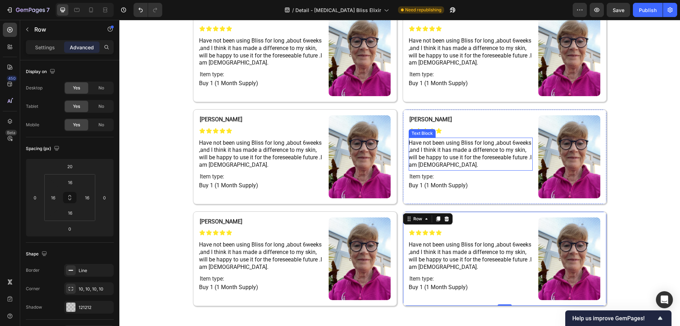
scroll to position [4076, 0]
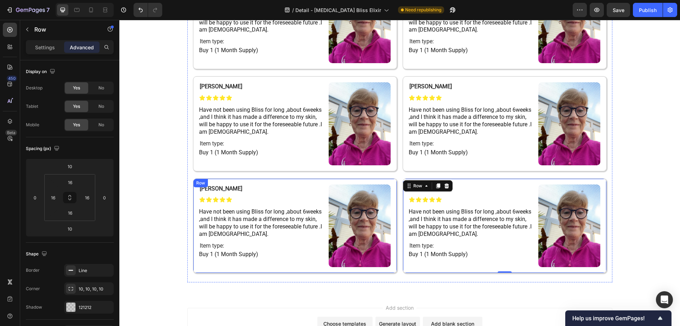
click at [284, 180] on div "Grace G. Heading Icon Icon Icon Icon Icon Icon List Have not been using Bliss f…" at bounding box center [295, 225] width 204 height 95
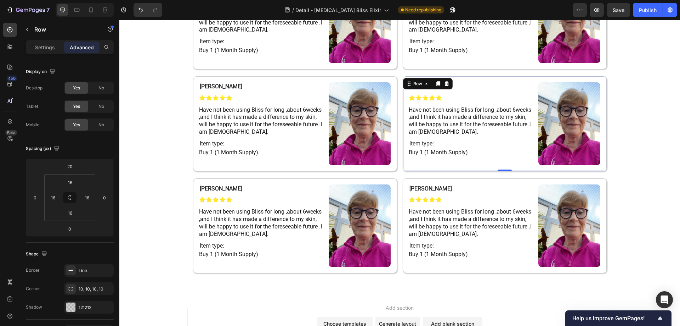
click at [473, 77] on div "Grace G. Heading Icon Icon Icon Icon Icon Icon List Have not been using Bliss f…" at bounding box center [505, 123] width 204 height 95
click at [72, 228] on input "0" at bounding box center [70, 228] width 14 height 11
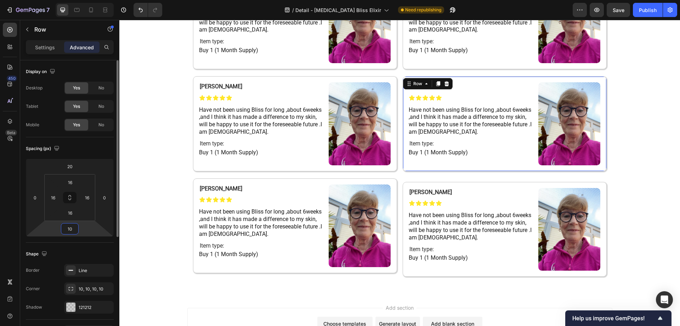
type input "10"
click at [74, 165] on input "20" at bounding box center [70, 166] width 14 height 11
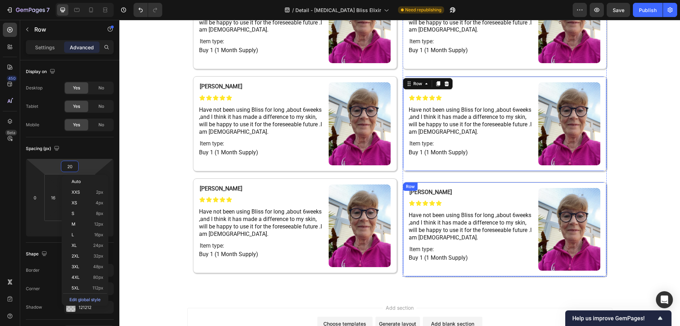
click at [420, 183] on div "Grace G. Heading Icon Icon Icon Icon Icon Icon List Have not been using Bliss f…" at bounding box center [505, 229] width 204 height 95
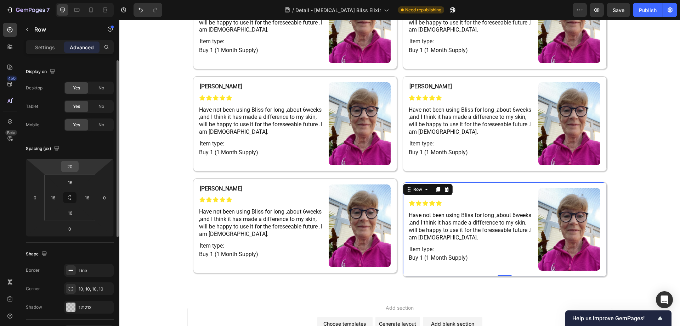
click at [72, 165] on input "20" at bounding box center [70, 166] width 14 height 11
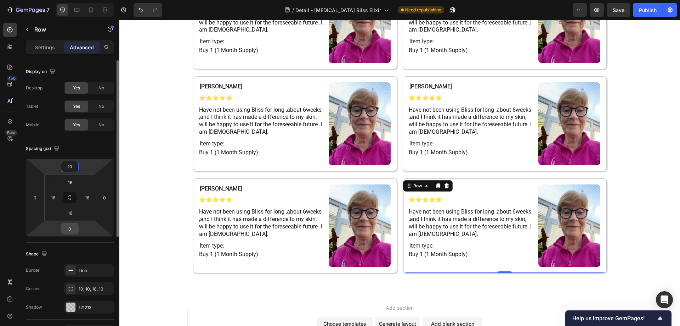
type input "10"
click at [73, 230] on input "0" at bounding box center [70, 228] width 14 height 11
type input "10"
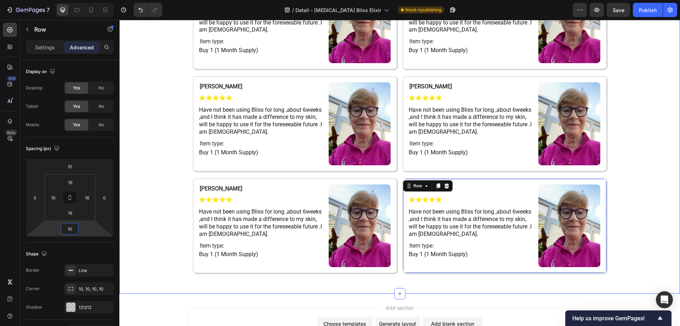
click at [150, 201] on div "A Few Words From Our Customers! Heading Row Grace G. Heading Icon Icon Icon Ico…" at bounding box center [399, 108] width 561 height 348
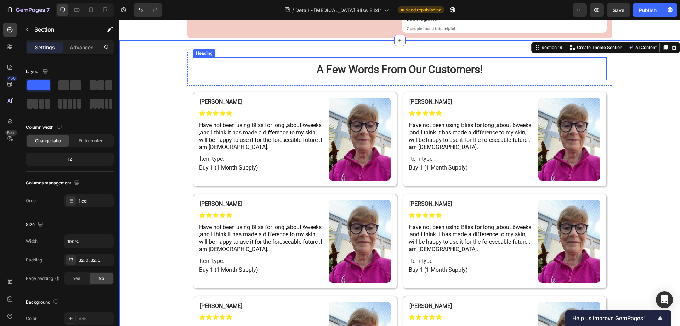
scroll to position [3899, 0]
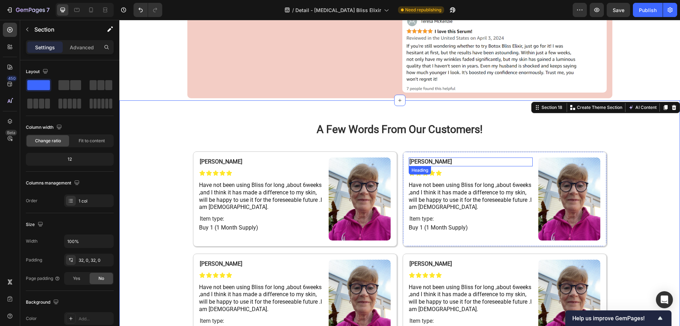
click at [418, 163] on strong "[PERSON_NAME]" at bounding box center [431, 161] width 43 height 7
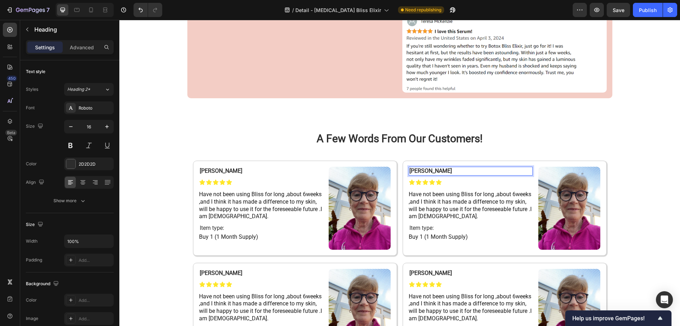
click at [441, 167] on p "[PERSON_NAME]" at bounding box center [471, 170] width 123 height 7
click at [434, 203] on span "Have not been using Bliss for long ,about 6weeks ,and I think it has made a dif…" at bounding box center [470, 205] width 123 height 29
click at [424, 199] on span "Have not been using Bliss for long ,about 6weeks ,and I think it has made a dif…" at bounding box center [470, 205] width 123 height 29
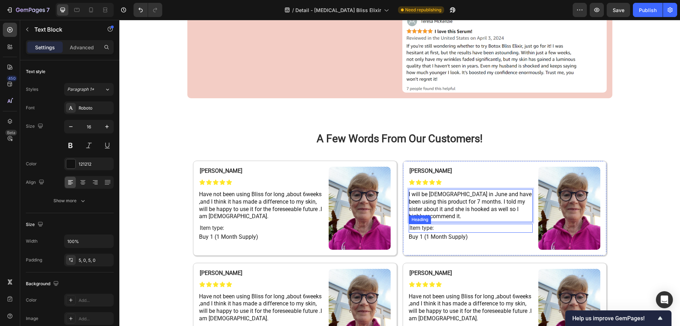
click at [461, 224] on h2 "Item type:" at bounding box center [471, 228] width 124 height 9
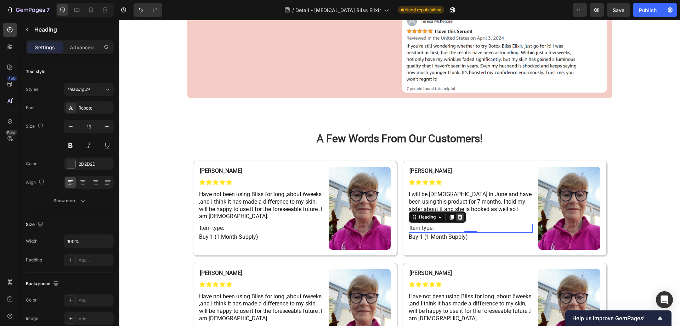
click at [460, 214] on icon at bounding box center [460, 217] width 6 height 6
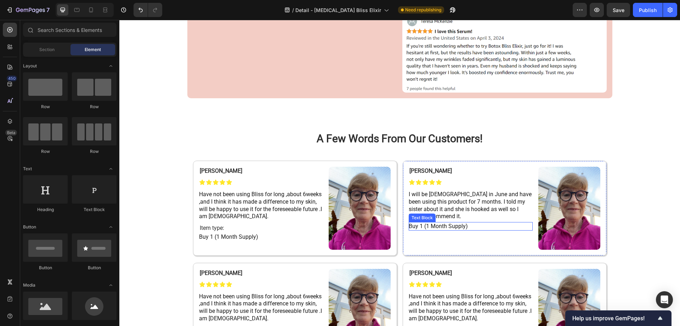
click at [470, 222] on p "Buy 1 (1 Month Supply)" at bounding box center [471, 226] width 124 height 9
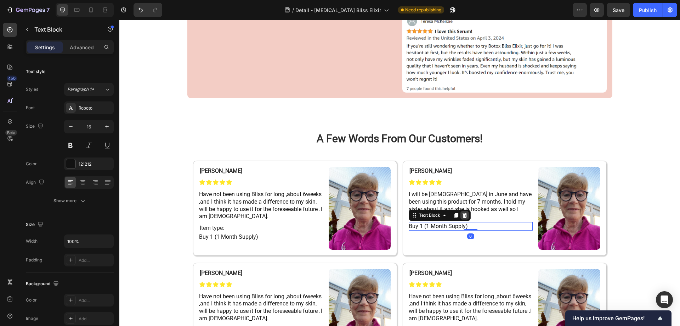
click at [463, 213] on icon at bounding box center [464, 215] width 5 height 5
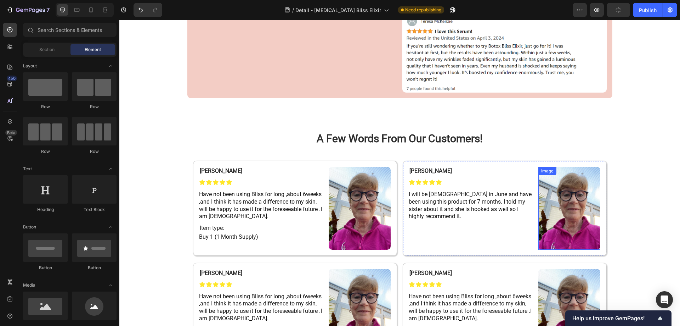
click at [564, 186] on img at bounding box center [569, 208] width 62 height 83
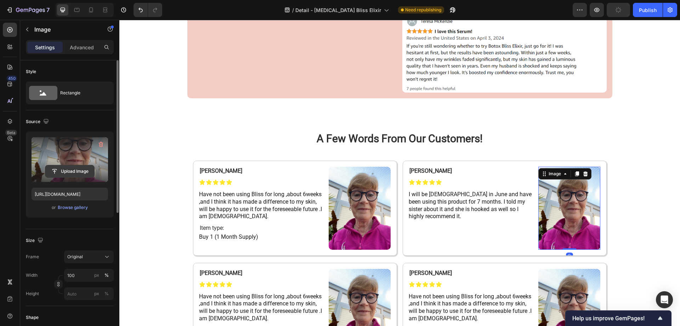
click at [65, 173] on input "file" at bounding box center [69, 171] width 49 height 12
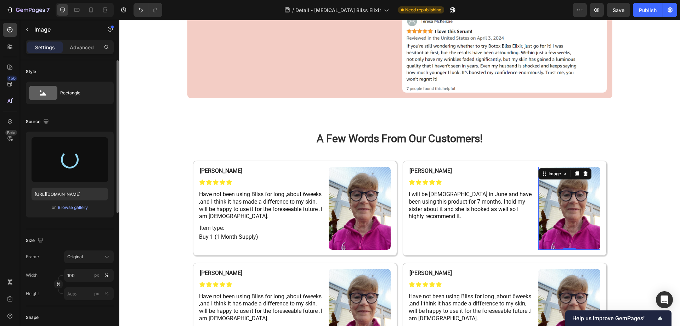
type input "https://cdn.shopify.com/s/files/1/0677/4082/7801/files/gempages_578420484106879…"
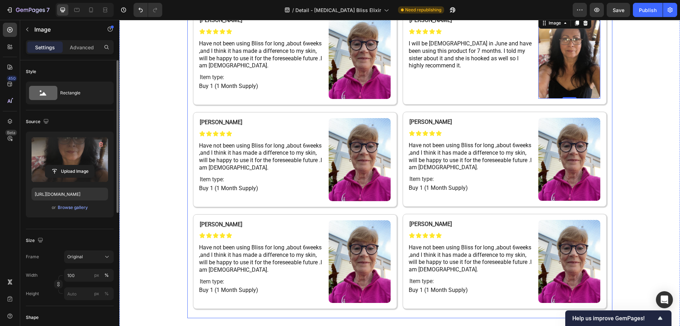
scroll to position [4040, 0]
click at [196, 124] on div "Grace G. Heading Icon Icon Icon Icon Icon Icon List Have not been using Bliss f…" at bounding box center [295, 159] width 204 height 95
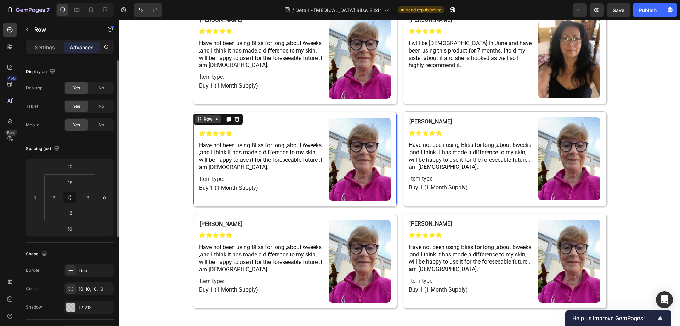
click at [216, 122] on div "Row" at bounding box center [208, 119] width 26 height 9
click at [248, 120] on h2 "[PERSON_NAME]" at bounding box center [261, 122] width 124 height 9
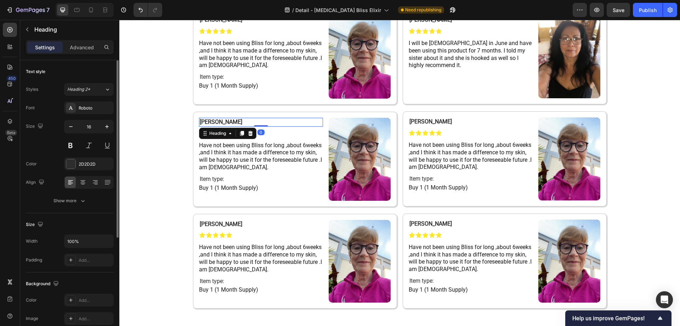
click at [248, 120] on h2 "[PERSON_NAME]" at bounding box center [261, 122] width 124 height 9
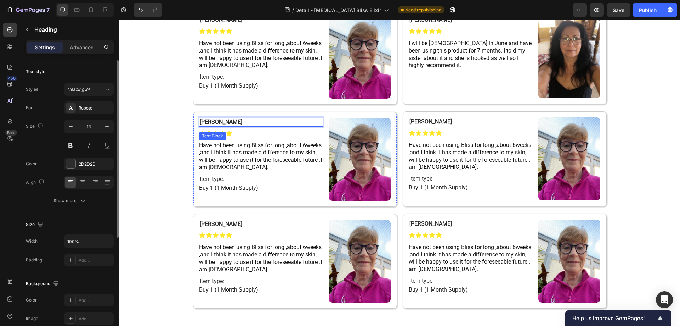
click at [256, 158] on span "Have not been using Bliss for long ,about 6weeks ,and I think it has made a dif…" at bounding box center [260, 156] width 123 height 29
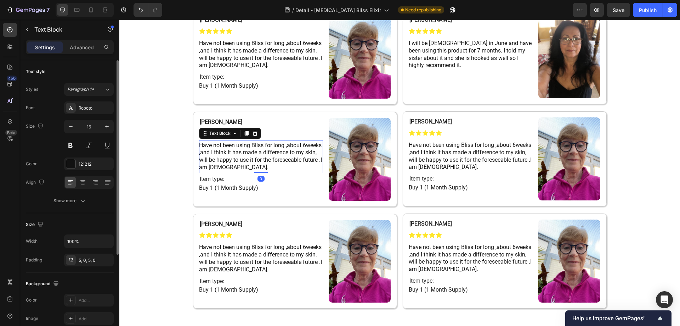
click at [256, 158] on span "Have not been using Bliss for long ,about 6weeks ,and I think it has made a dif…" at bounding box center [260, 156] width 123 height 29
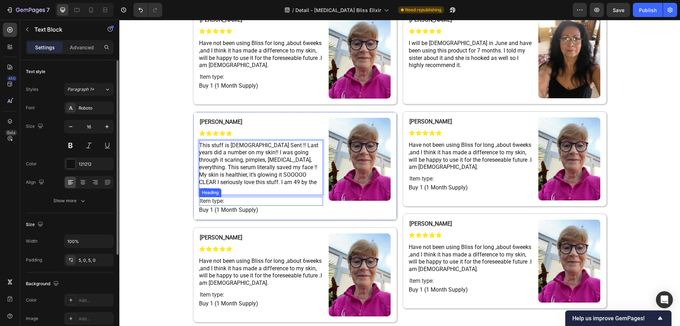
click at [255, 197] on h2 "Item type:" at bounding box center [261, 201] width 124 height 9
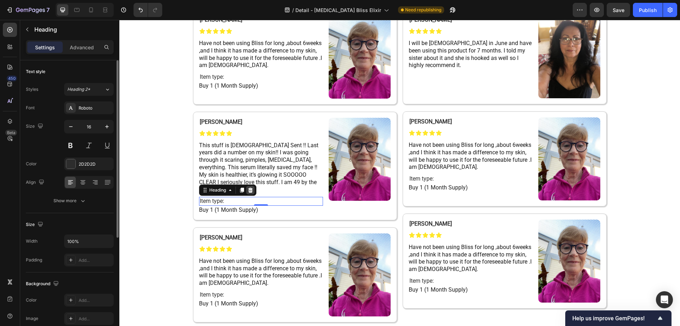
click at [248, 187] on icon at bounding box center [250, 189] width 5 height 5
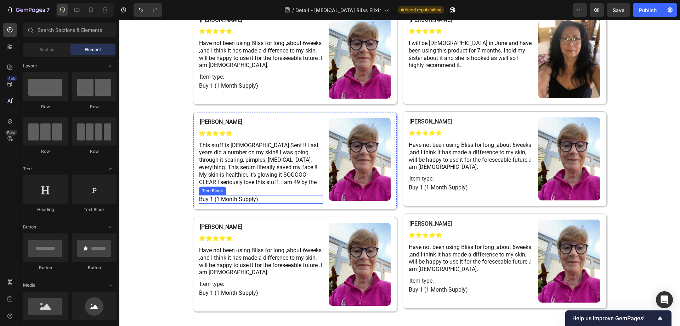
click at [262, 195] on p "Buy 1 (1 Month Supply)" at bounding box center [261, 199] width 124 height 9
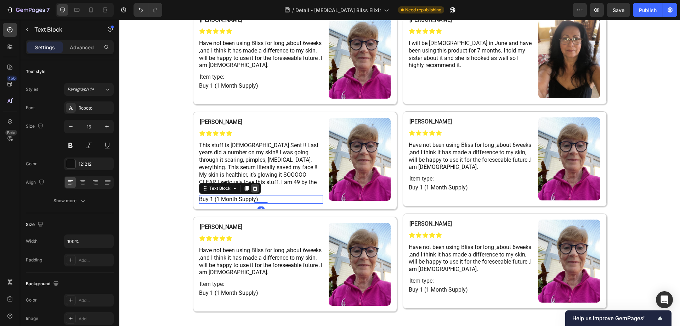
click at [253, 186] on icon at bounding box center [255, 188] width 5 height 5
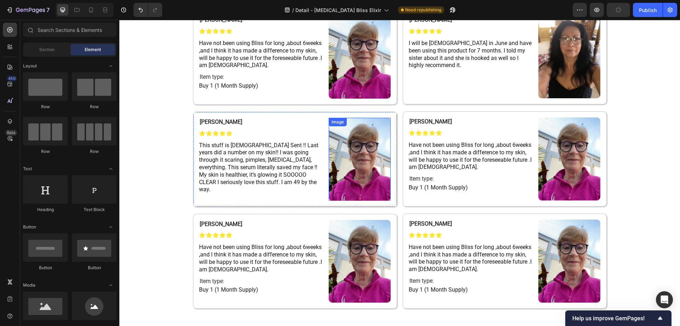
click at [335, 143] on img at bounding box center [360, 159] width 62 height 83
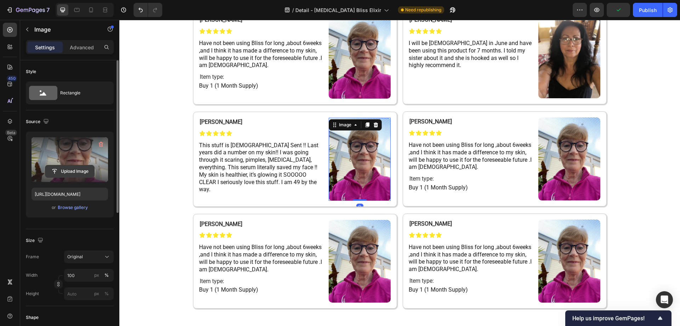
click at [68, 173] on input "file" at bounding box center [69, 171] width 49 height 12
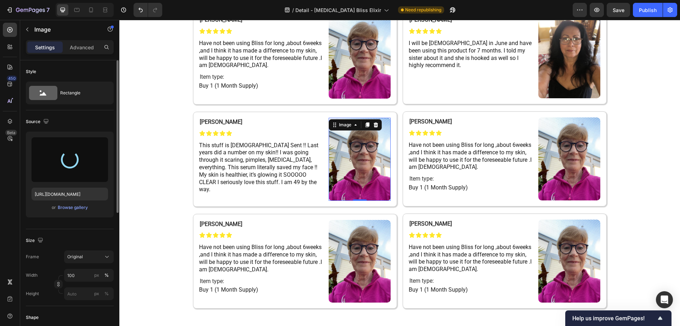
type input "https://cdn.shopify.com/s/files/1/0677/4082/7801/files/gempages_578420484106879…"
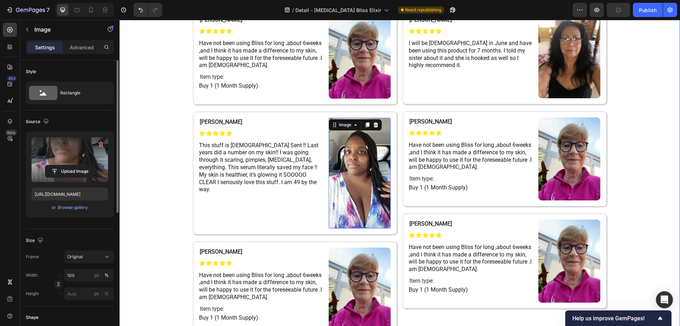
click at [153, 185] on div "A Few Words From Our Customers! Heading Row Grace G. Heading Icon Icon Icon Ico…" at bounding box center [399, 158] width 561 height 376
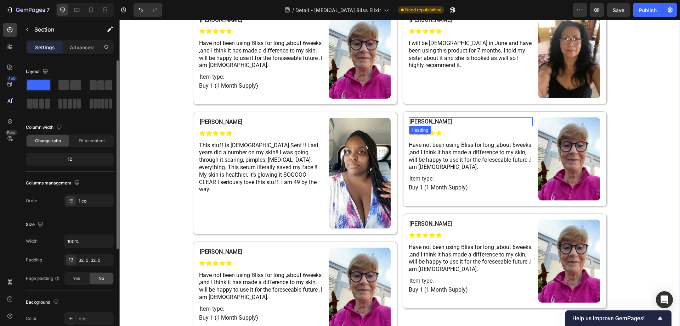
click at [423, 117] on h2 "[PERSON_NAME]" at bounding box center [471, 121] width 124 height 9
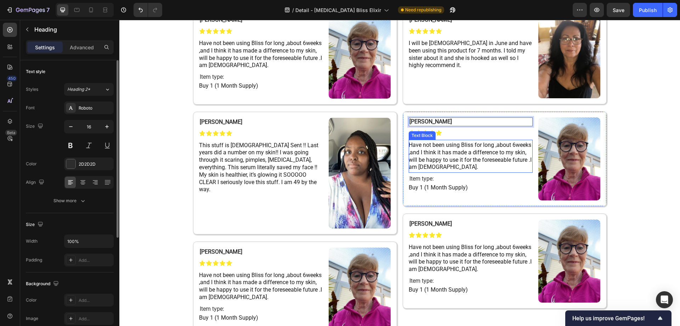
click at [421, 158] on span "Have not been using Bliss for long ,about 6weeks ,and I think it has made a dif…" at bounding box center [470, 155] width 123 height 29
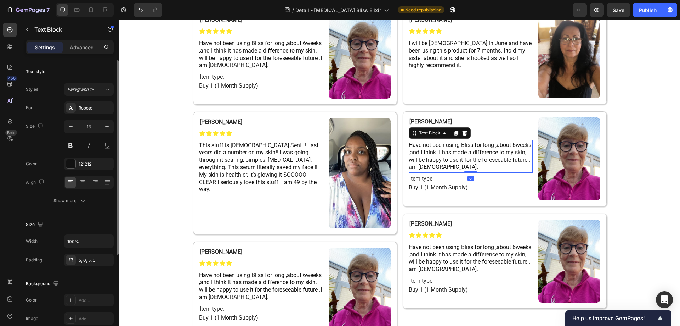
click at [421, 158] on span "Have not been using Bliss for long ,about 6weeks ,and I think it has made a dif…" at bounding box center [470, 155] width 123 height 29
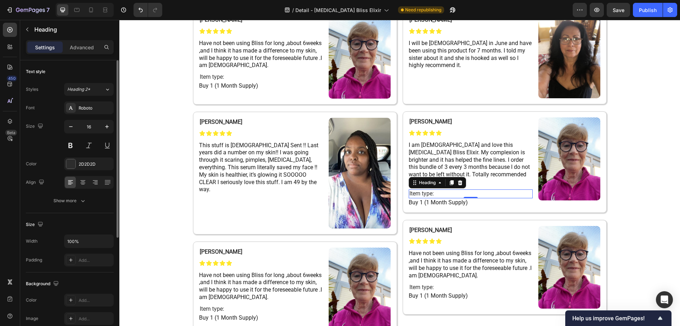
click at [451, 189] on h2 "Item type:" at bounding box center [471, 193] width 124 height 9
click at [457, 180] on icon at bounding box center [460, 183] width 6 height 6
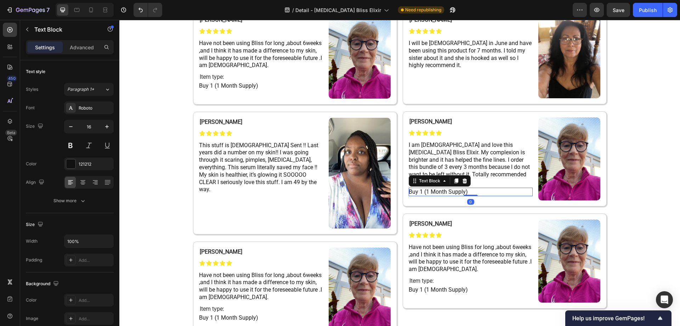
click at [469, 187] on p "Buy 1 (1 Month Supply)" at bounding box center [471, 191] width 124 height 9
click at [462, 178] on icon at bounding box center [464, 180] width 5 height 5
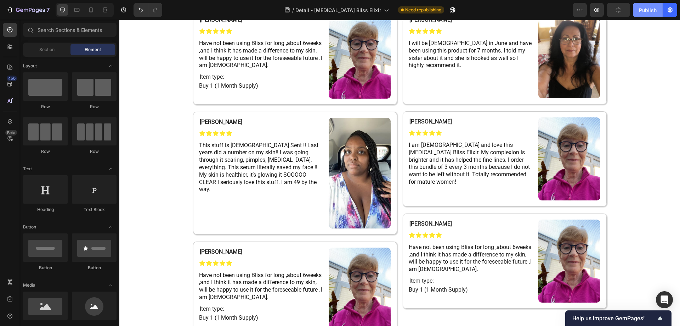
click at [651, 9] on div "Publish" at bounding box center [648, 9] width 18 height 7
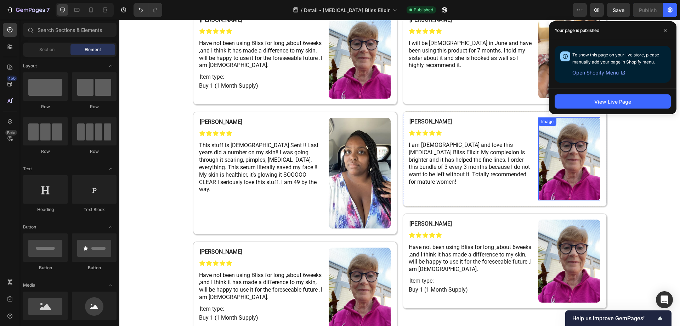
click at [570, 145] on img at bounding box center [569, 158] width 62 height 83
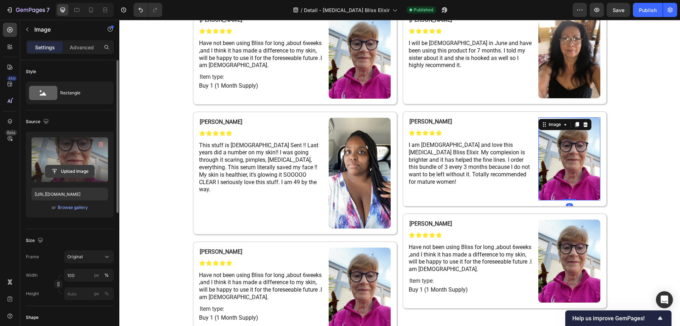
click at [70, 170] on input "file" at bounding box center [69, 171] width 49 height 12
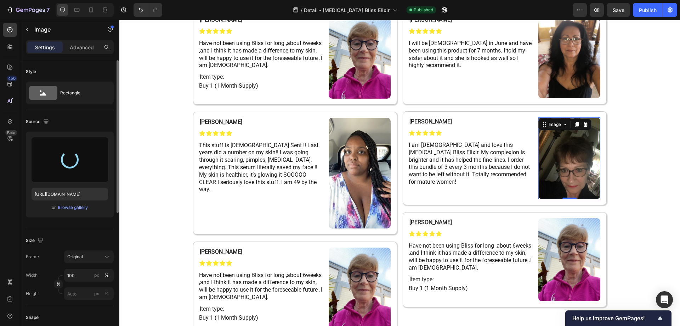
type input "https://cdn.shopify.com/s/files/1/0677/4082/7801/files/gempages_578420484106879…"
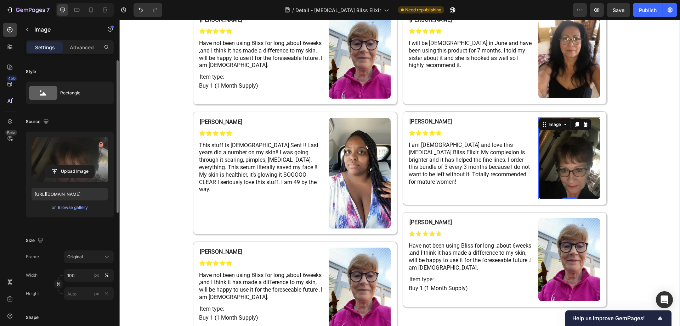
click at [645, 107] on div "A Few Words From Our Customers! Heading Row Grace G. Heading Icon Icon Icon Ico…" at bounding box center [399, 158] width 561 height 376
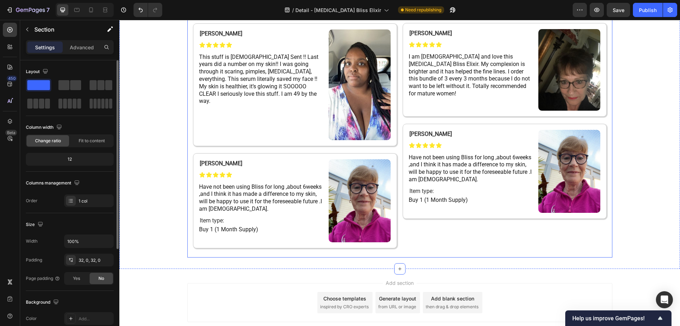
scroll to position [4157, 0]
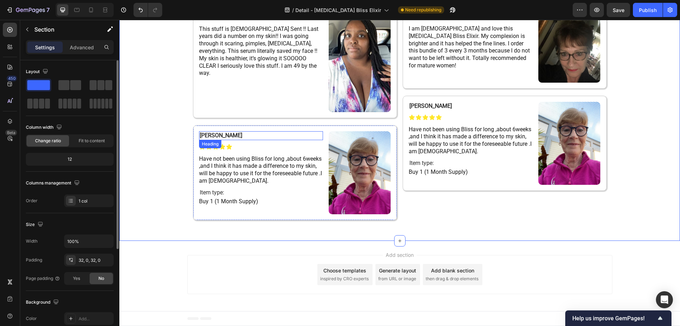
click at [220, 134] on h2 "[PERSON_NAME]" at bounding box center [261, 135] width 124 height 9
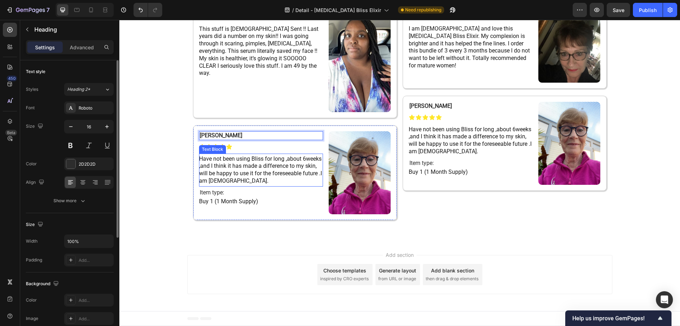
click at [243, 172] on span "Have not been using Bliss for long ,about 6weeks ,and I think it has made a dif…" at bounding box center [260, 169] width 123 height 29
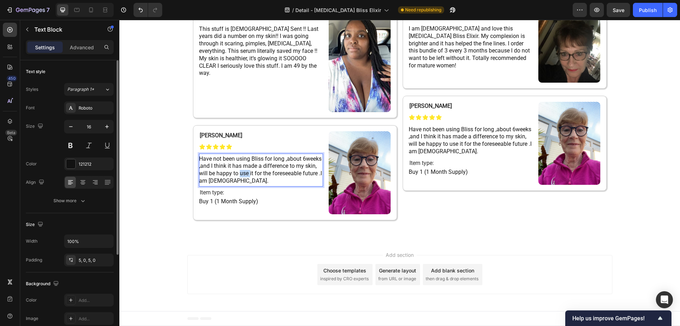
click at [243, 172] on span "Have not been using Bliss for long ,about 6weeks ,and I think it has made a dif…" at bounding box center [260, 169] width 123 height 29
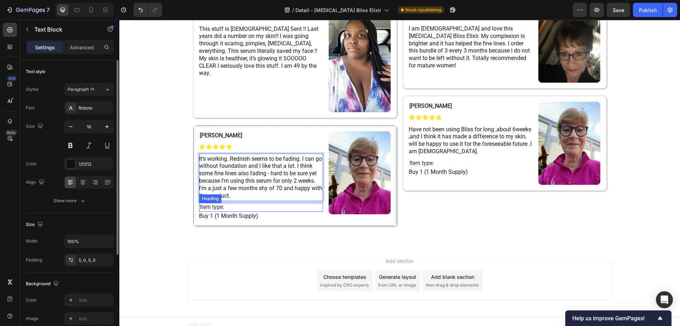
click at [232, 205] on h2 "Item type:" at bounding box center [261, 207] width 124 height 9
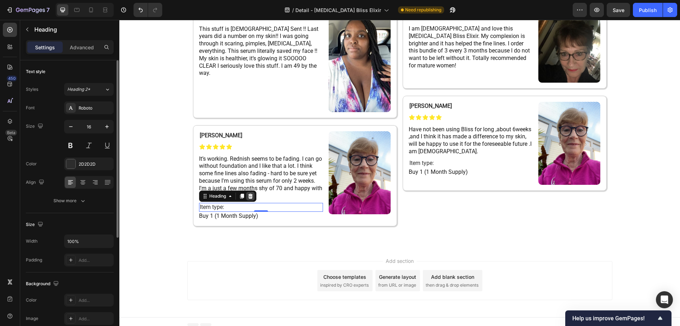
click at [248, 198] on icon at bounding box center [250, 195] width 5 height 5
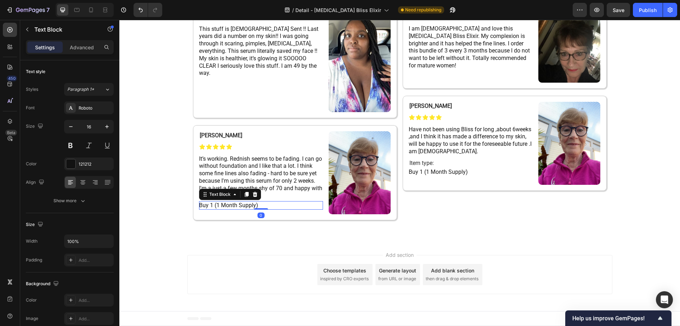
click at [252, 206] on span "Buy 1 (1 Month Supply)" at bounding box center [228, 205] width 59 height 7
click at [254, 195] on icon at bounding box center [255, 194] width 5 height 5
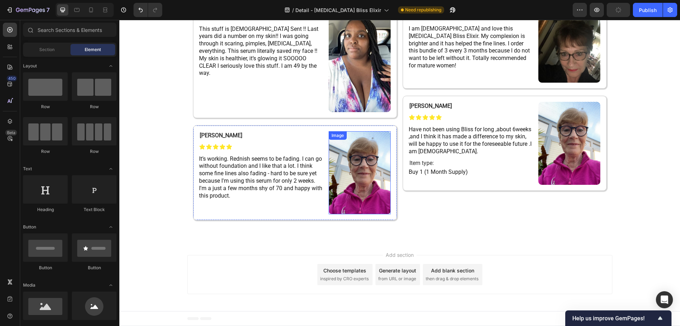
click at [351, 157] on img at bounding box center [360, 172] width 62 height 83
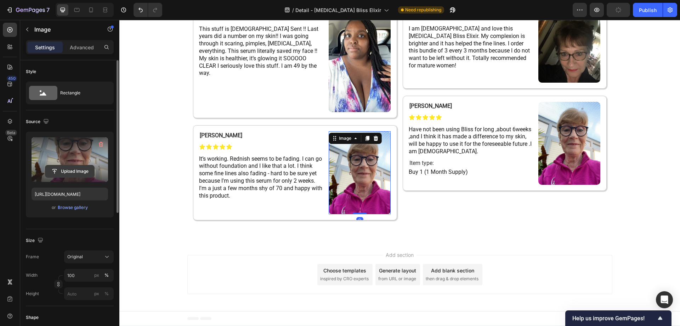
click at [60, 168] on input "file" at bounding box center [69, 171] width 49 height 12
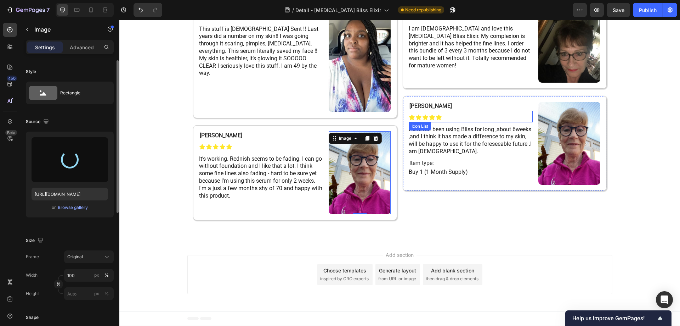
type input "https://cdn.shopify.com/s/files/1/0677/4082/7801/files/gempages_578420484106879…"
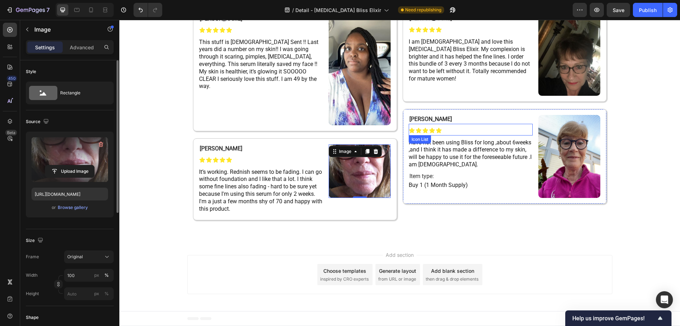
scroll to position [4144, 0]
click at [410, 116] on strong "[PERSON_NAME]" at bounding box center [431, 118] width 43 height 7
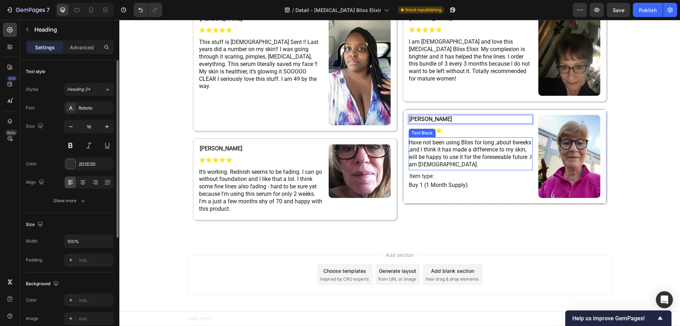
click at [456, 157] on span "Have not been using Bliss for long ,about 6weeks ,and I think it has made a dif…" at bounding box center [470, 153] width 123 height 29
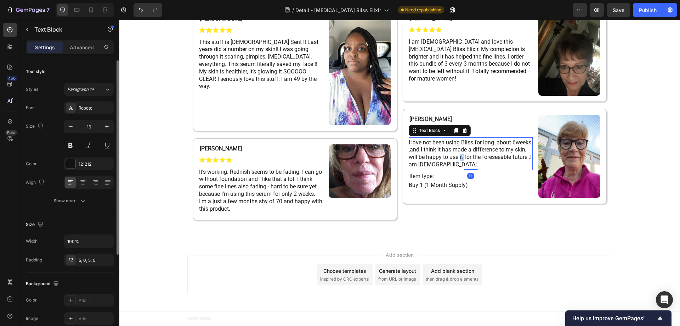
click at [456, 157] on span "Have not been using Bliss for long ,about 6weeks ,and I think it has made a dif…" at bounding box center [470, 153] width 123 height 29
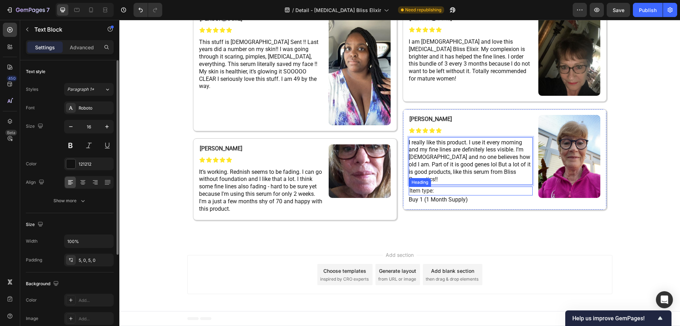
click at [460, 186] on h2 "Item type:" at bounding box center [471, 190] width 124 height 9
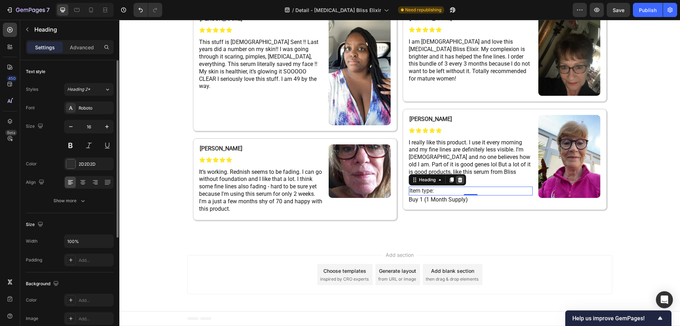
click at [458, 177] on icon at bounding box center [460, 179] width 5 height 5
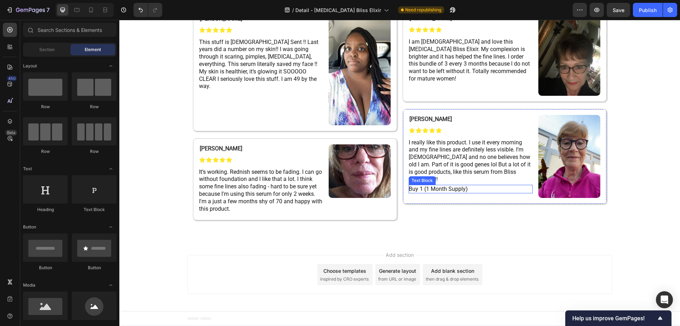
click at [466, 185] on p "Buy 1 (1 Month Supply)" at bounding box center [471, 189] width 124 height 9
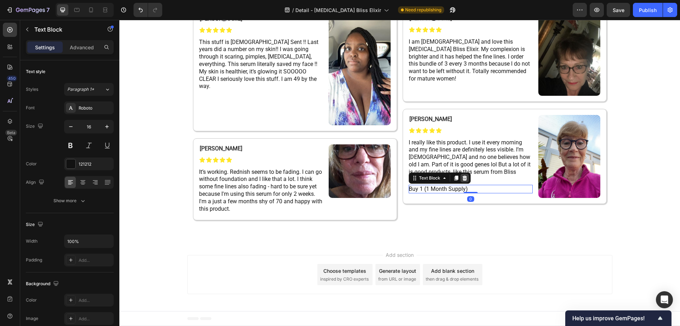
click at [466, 174] on div at bounding box center [465, 178] width 9 height 9
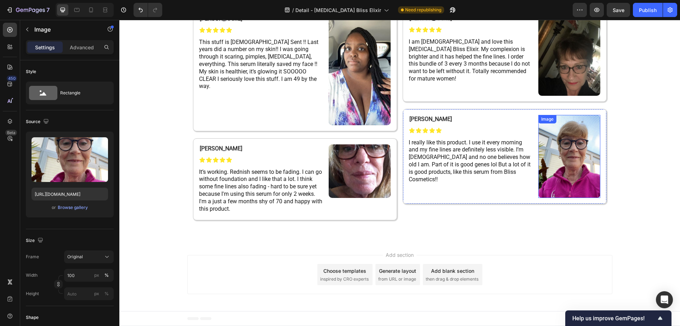
click at [581, 154] on img at bounding box center [569, 156] width 62 height 83
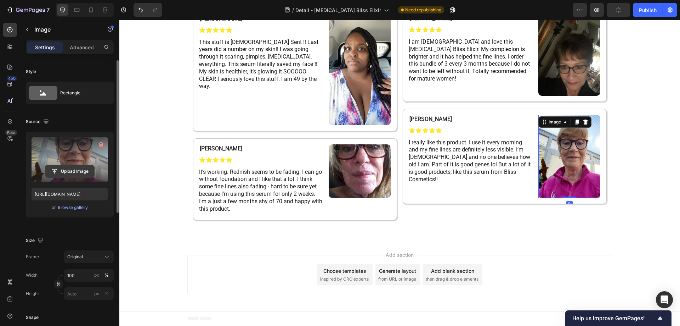
click at [92, 169] on input "file" at bounding box center [69, 171] width 49 height 12
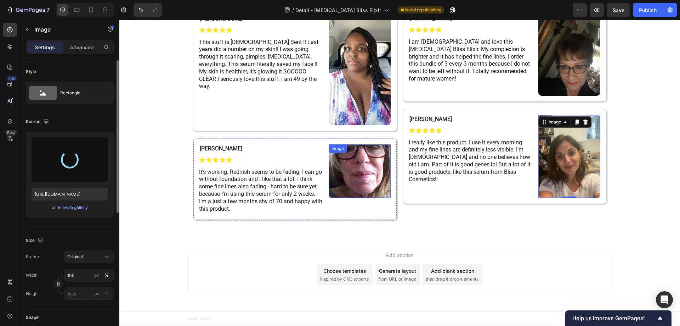
type input "https://cdn.shopify.com/s/files/1/0677/4082/7801/files/gempages_578420484106879…"
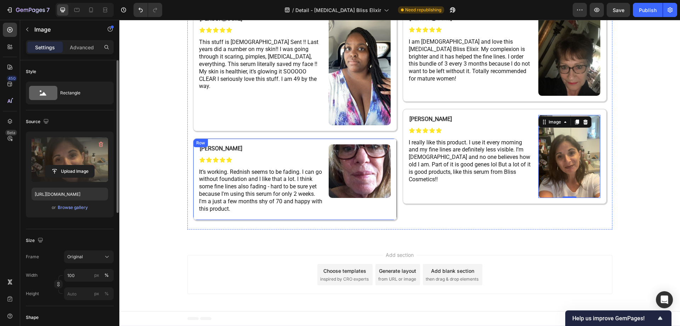
click at [364, 139] on div "⁠⁠⁠⁠⁠⁠⁠ Rachel B. Heading Icon Icon Icon Icon Icon Icon List It’s working. Redn…" at bounding box center [295, 179] width 204 height 82
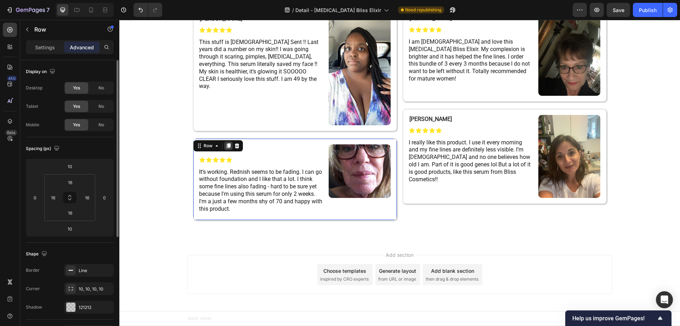
click at [227, 145] on icon at bounding box center [228, 145] width 4 height 5
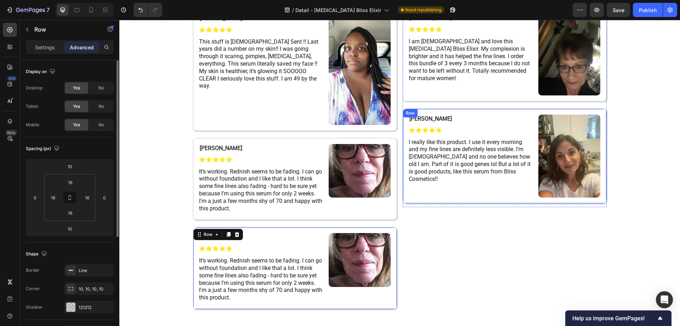
click at [450, 111] on div "⁠⁠⁠⁠⁠⁠⁠ Angela S. Heading Icon Icon Icon Icon Icon Icon List I really like this…" at bounding box center [505, 155] width 204 height 95
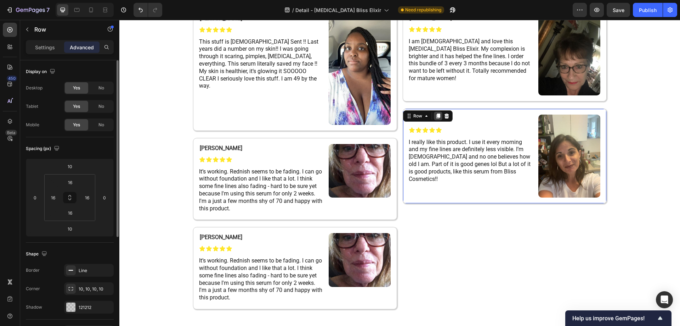
click at [436, 116] on icon at bounding box center [438, 115] width 4 height 5
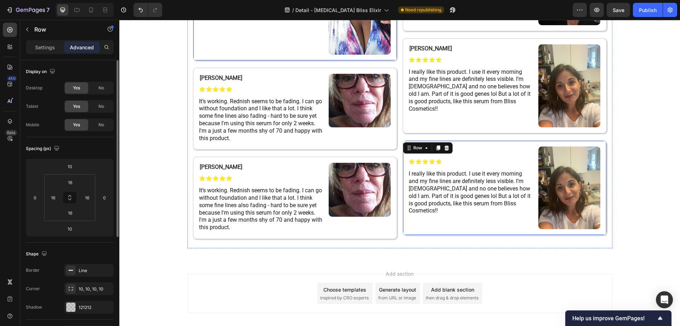
scroll to position [4215, 0]
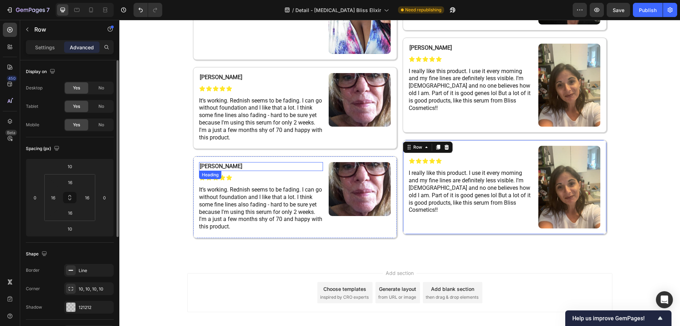
click at [225, 165] on h2 "[PERSON_NAME]" at bounding box center [261, 166] width 124 height 9
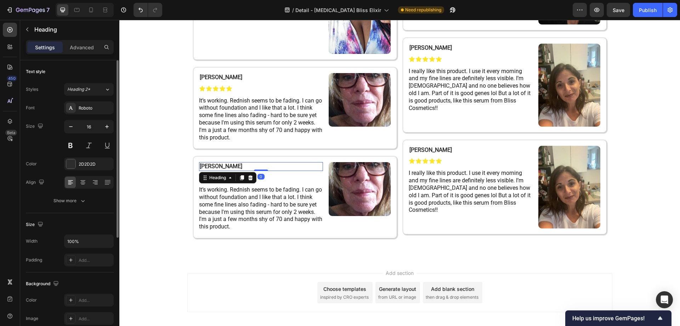
click at [225, 165] on h2 "[PERSON_NAME]" at bounding box center [261, 166] width 124 height 9
click at [241, 197] on span "It’s working. Rednish seems to be fading. I can go without foundation and I lik…" at bounding box center [260, 208] width 123 height 44
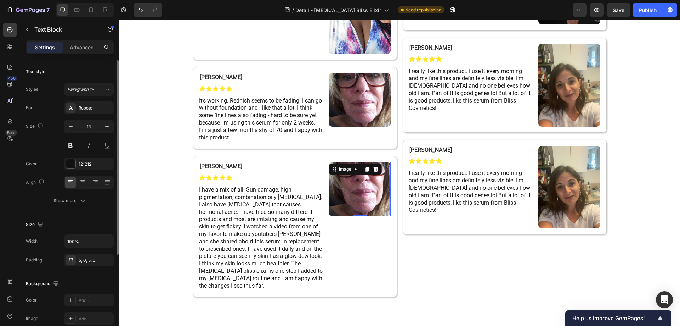
click at [346, 189] on img at bounding box center [360, 188] width 62 height 53
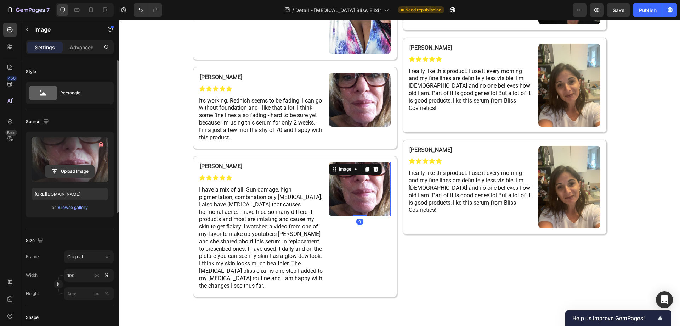
click at [70, 171] on input "file" at bounding box center [69, 171] width 49 height 12
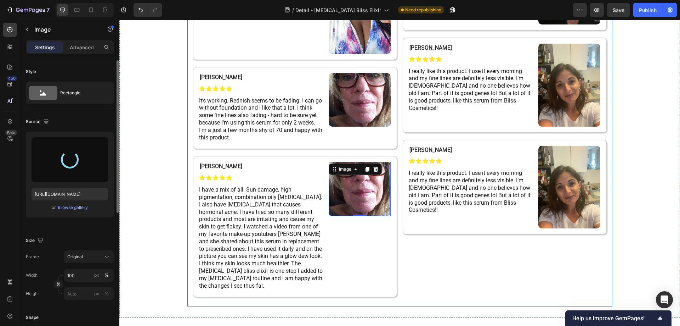
type input "https://cdn.shopify.com/s/files/1/0677/4082/7801/files/gempages_578420484106879…"
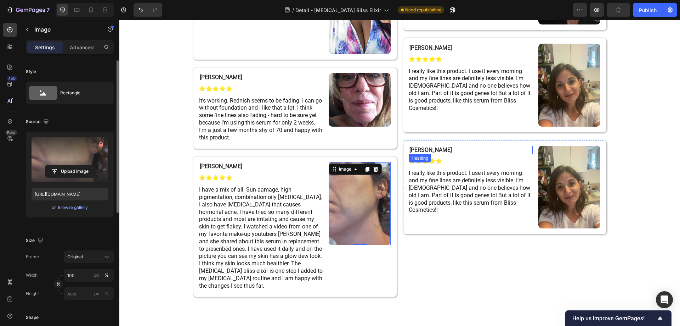
click at [431, 149] on h2 "[PERSON_NAME]" at bounding box center [471, 150] width 124 height 9
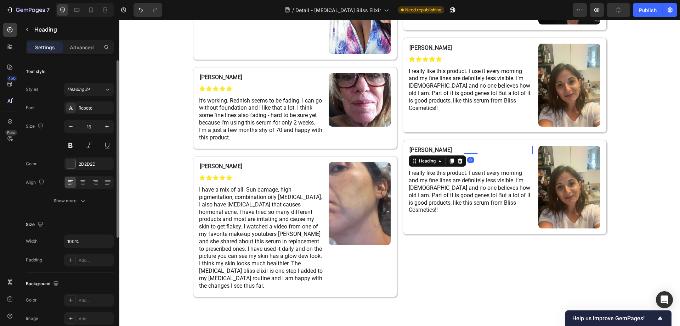
click at [431, 149] on h2 "[PERSON_NAME]" at bounding box center [471, 150] width 124 height 9
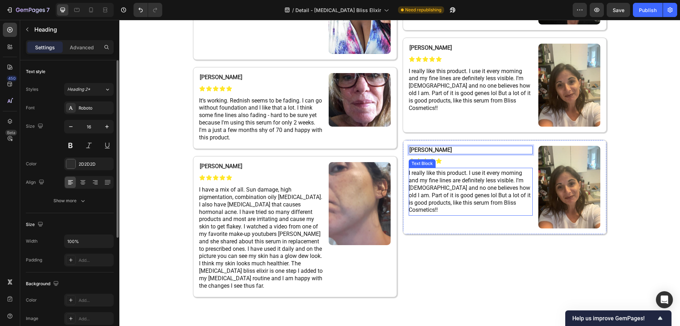
click at [448, 181] on span "I really like this product. I use it every morning and my fine lines are defini…" at bounding box center [470, 191] width 122 height 44
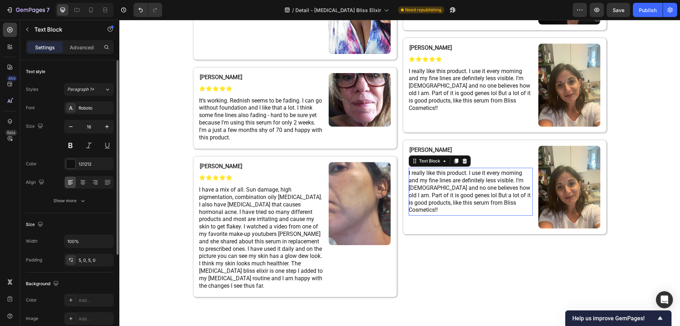
click at [448, 181] on span "I really like this product. I use it every morning and my fine lines are defini…" at bounding box center [470, 191] width 122 height 44
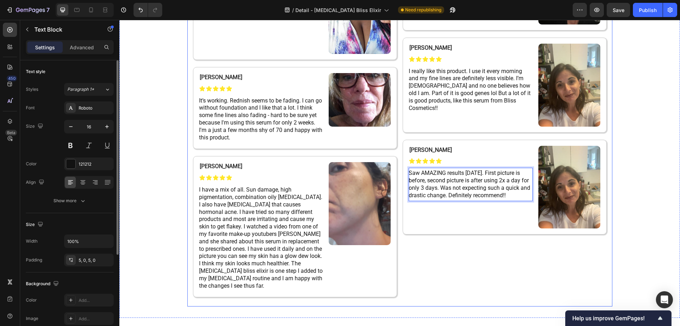
click at [450, 268] on div "⁠⁠⁠⁠⁠⁠⁠ Christine M. Heading Icon Icon Icon Icon Icon Icon List I will be 68 ye…" at bounding box center [505, 67] width 204 height 465
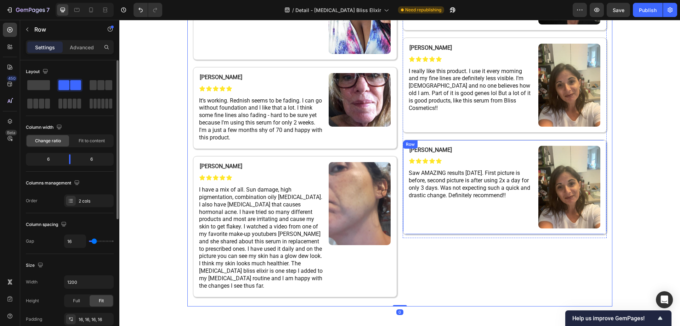
click at [459, 142] on div "⁠⁠⁠⁠⁠⁠⁠ Christina R. Heading Icon Icon Icon Icon Icon Icon List Saw AMAZING res…" at bounding box center [505, 187] width 204 height 95
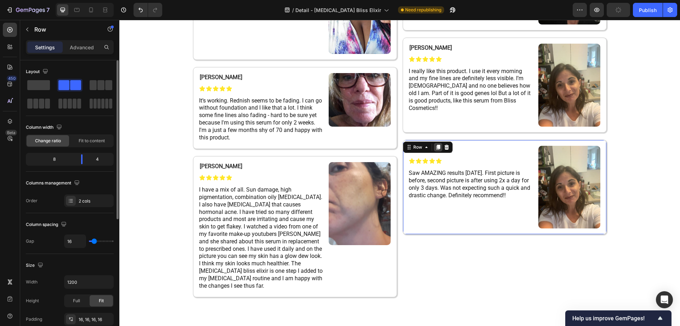
click at [438, 147] on icon at bounding box center [438, 147] width 6 height 6
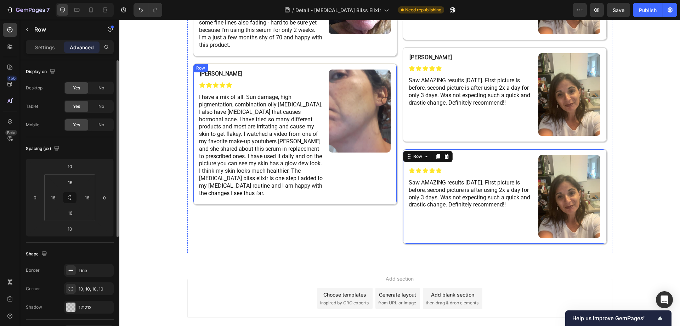
scroll to position [4295, 0]
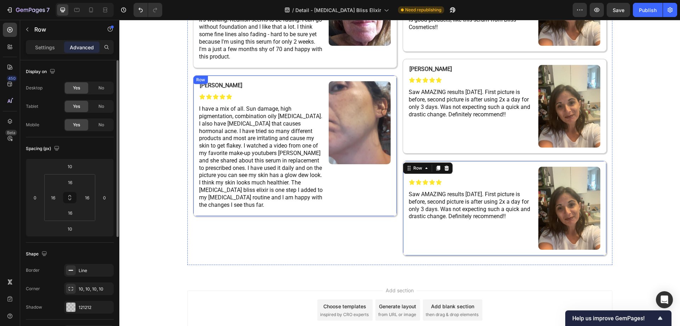
click at [260, 78] on div "⁠⁠⁠⁠⁠⁠⁠ Camila M. Heading Icon Icon Icon Icon Icon Icon List I have a mix of al…" at bounding box center [295, 145] width 204 height 141
drag, startPoint x: 225, startPoint y: 81, endPoint x: 229, endPoint y: 95, distance: 13.8
click at [226, 81] on icon at bounding box center [228, 82] width 4 height 5
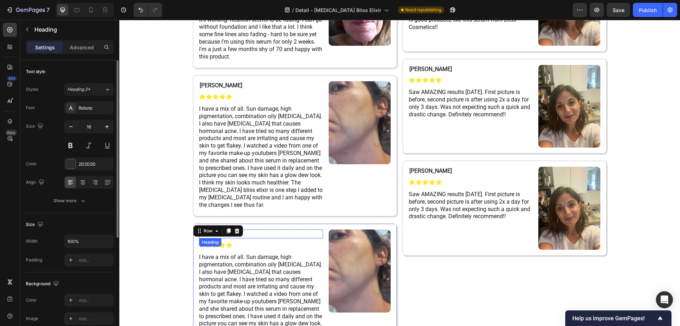
click at [245, 231] on h2 "[PERSON_NAME]" at bounding box center [261, 233] width 124 height 9
click at [221, 279] on span "I have a mix of all. Sun damage, high pigmentation, combination oily [MEDICAL_D…" at bounding box center [261, 304] width 124 height 102
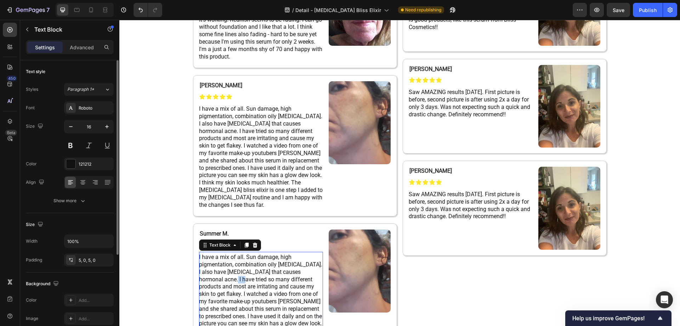
click at [221, 279] on span "I have a mix of all. Sun damage, high pigmentation, combination oily [MEDICAL_D…" at bounding box center [261, 304] width 124 height 102
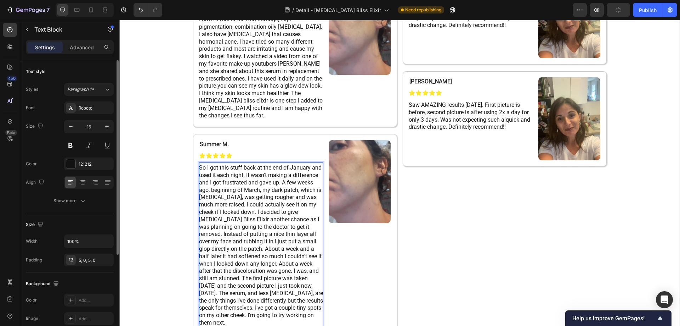
scroll to position [4392, 0]
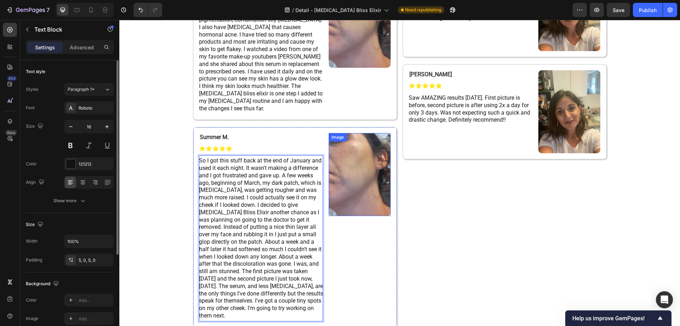
click at [351, 156] on img at bounding box center [360, 174] width 62 height 83
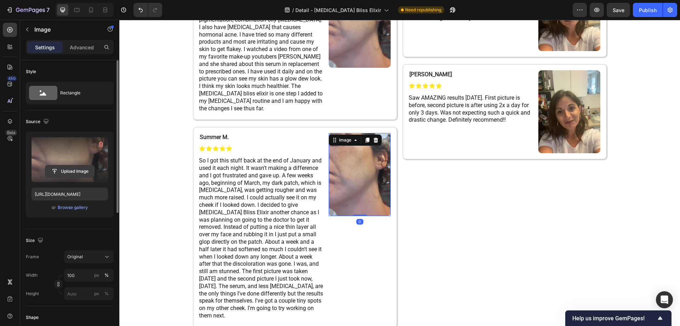
click at [70, 167] on input "file" at bounding box center [69, 171] width 49 height 12
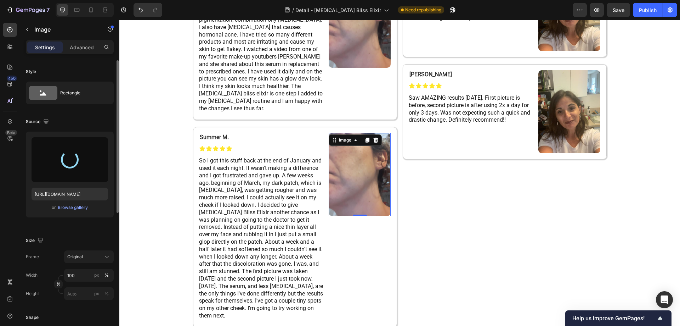
type input "https://cdn.shopify.com/s/files/1/0677/4082/7801/files/gempages_578420484106879…"
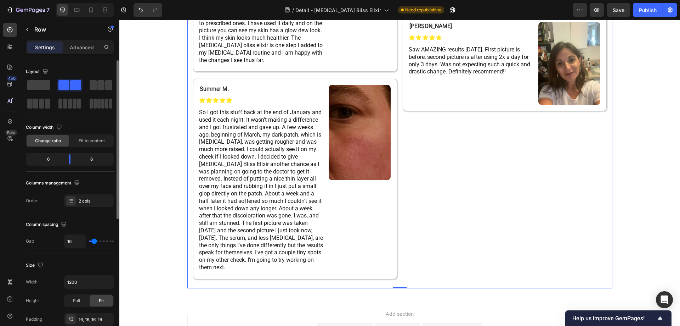
scroll to position [4428, 0]
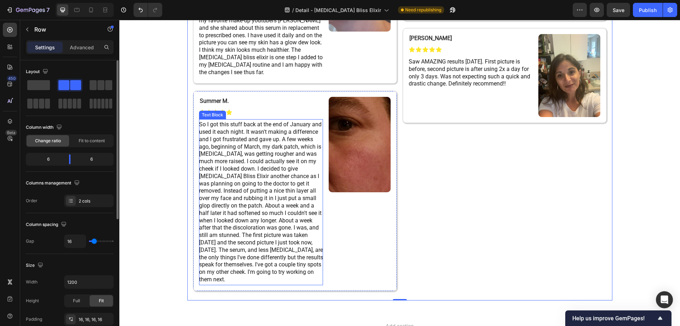
click at [247, 202] on p "Rich Text Editor. Editing area: main" at bounding box center [261, 202] width 124 height 162
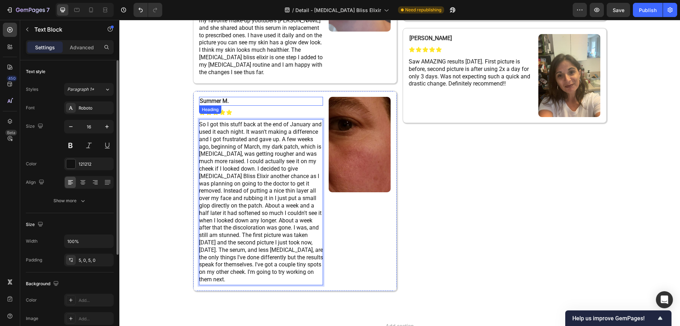
click at [238, 97] on h2 "⁠⁠⁠⁠⁠⁠⁠ Summer M." at bounding box center [261, 101] width 124 height 9
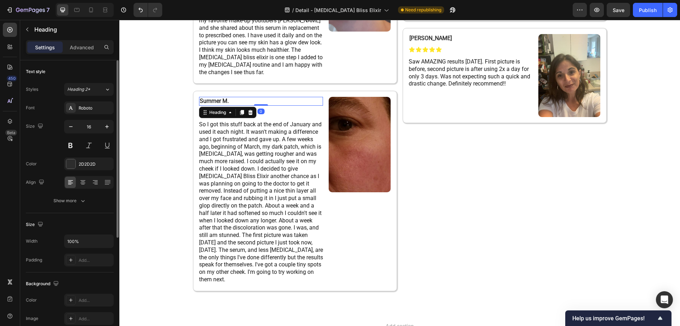
click at [238, 97] on h2 "Summer M." at bounding box center [261, 101] width 124 height 9
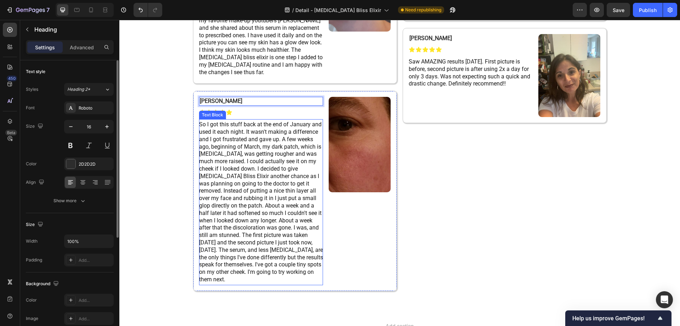
click at [214, 154] on span "Rich Text Editor. Editing area: main" at bounding box center [261, 202] width 124 height 162
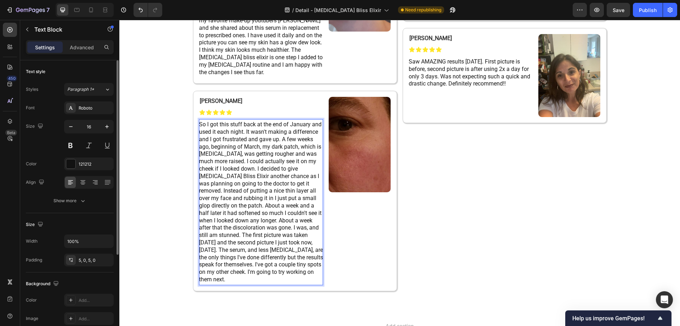
scroll to position [4406, 0]
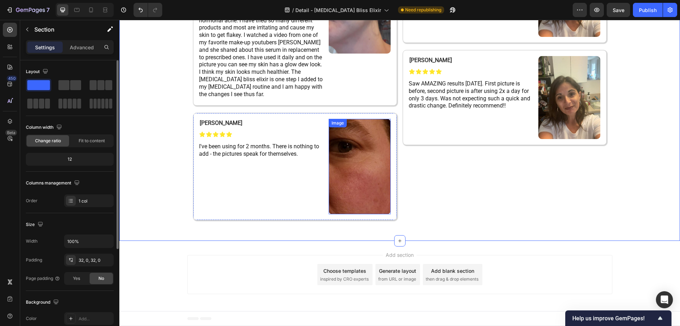
click at [337, 156] on img at bounding box center [360, 166] width 62 height 95
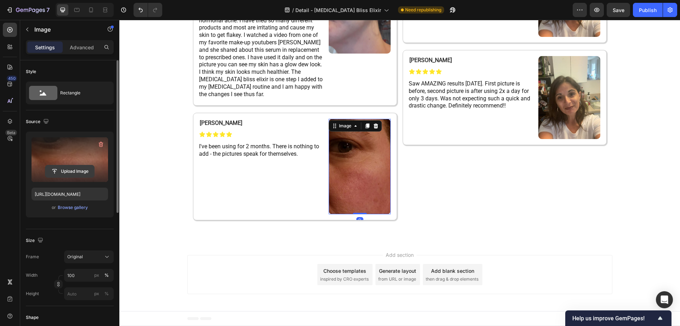
click at [62, 172] on input "file" at bounding box center [69, 171] width 49 height 12
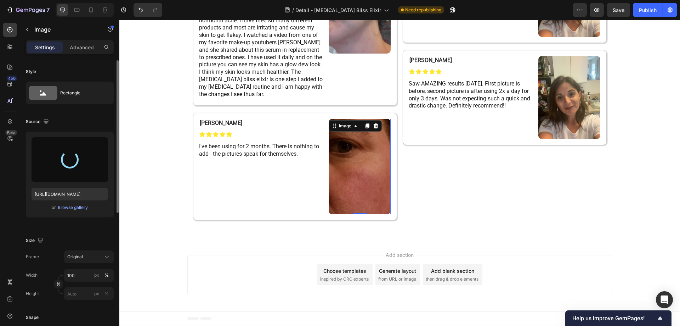
type input "https://cdn.shopify.com/s/files/1/0677/4082/7801/files/gempages_578420484106879…"
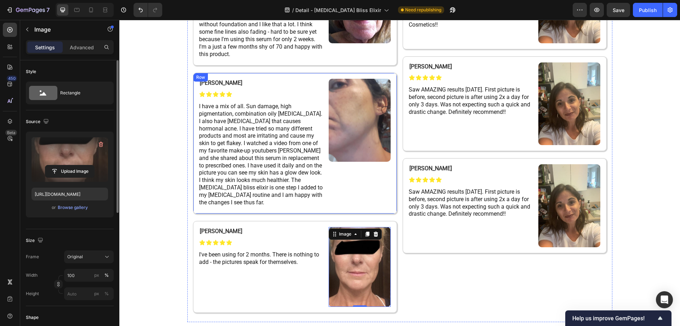
scroll to position [4284, 0]
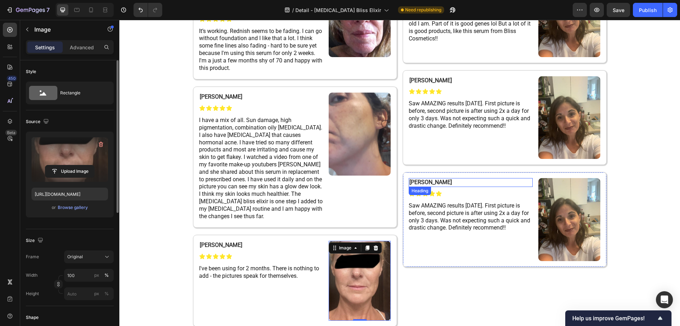
click at [418, 179] on strong "[PERSON_NAME]" at bounding box center [431, 182] width 43 height 7
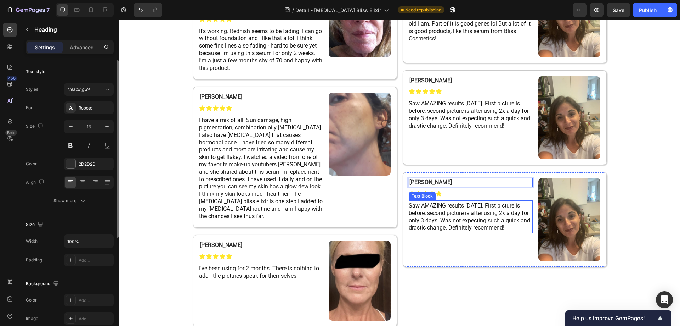
click at [416, 213] on span "Saw AMAZING results [DATE]. First picture is before, second picture is after us…" at bounding box center [470, 216] width 122 height 29
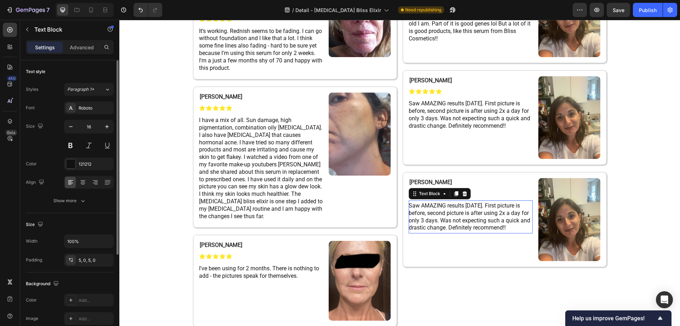
click at [416, 213] on span "Saw AMAZING results [DATE]. First picture is before, second picture is after us…" at bounding box center [470, 216] width 122 height 29
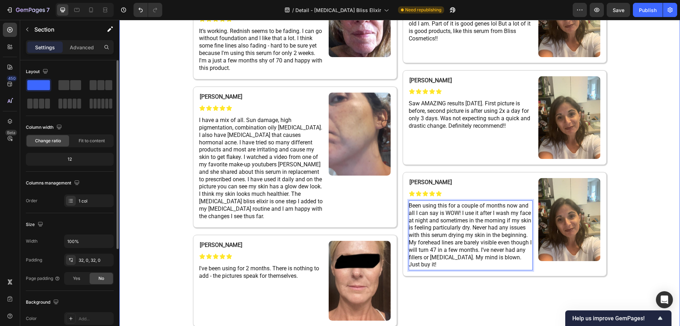
click at [670, 184] on div "A Few Words From Our Customers! Heading Row Grace G. Heading Icon Icon Icon Ico…" at bounding box center [399, 31] width 561 height 610
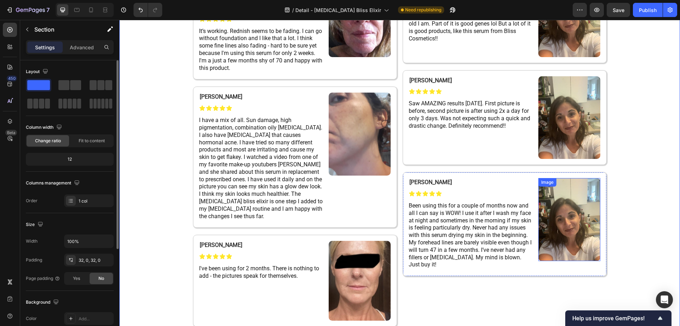
click at [577, 198] on img at bounding box center [569, 219] width 62 height 83
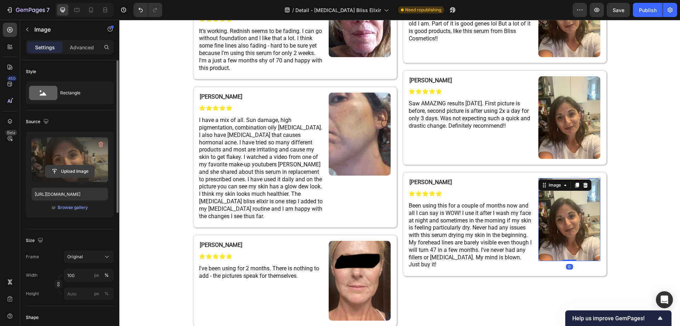
click at [69, 175] on input "file" at bounding box center [69, 171] width 49 height 12
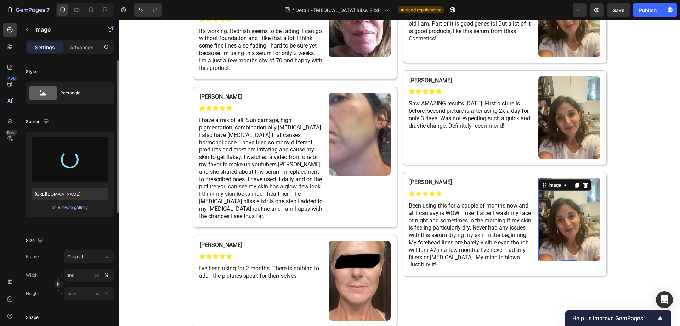
type input "https://cdn.shopify.com/s/files/1/0677/4082/7801/files/gempages_578420484106879…"
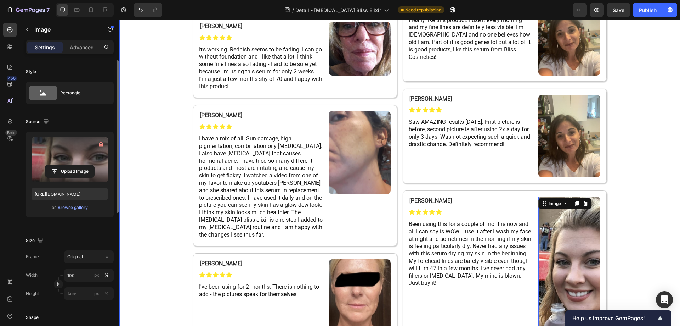
scroll to position [4249, 0]
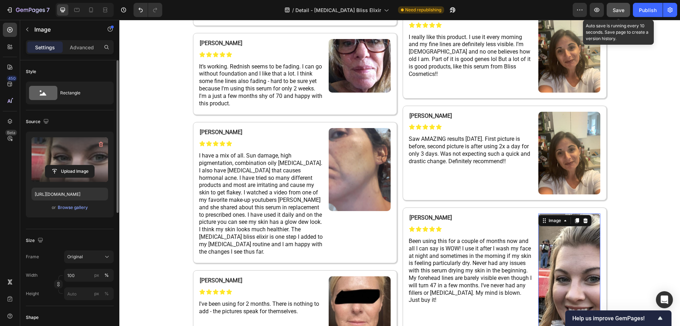
click at [622, 14] on button "Save" at bounding box center [618, 10] width 23 height 14
click at [643, 16] on button "Publish" at bounding box center [648, 10] width 30 height 14
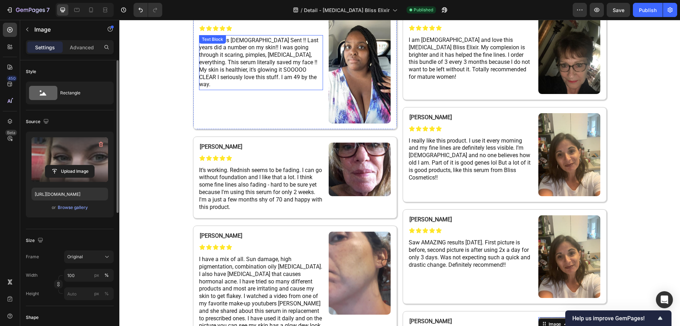
scroll to position [4142, 0]
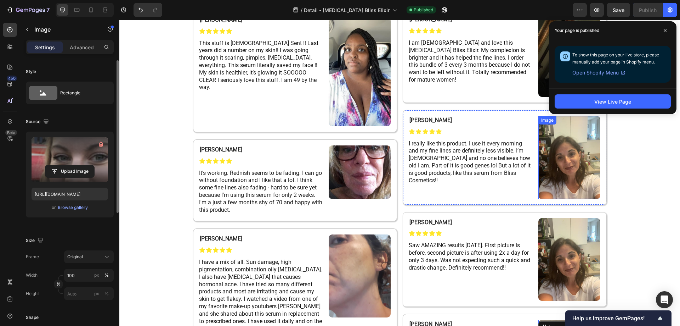
click at [558, 160] on img at bounding box center [569, 157] width 62 height 83
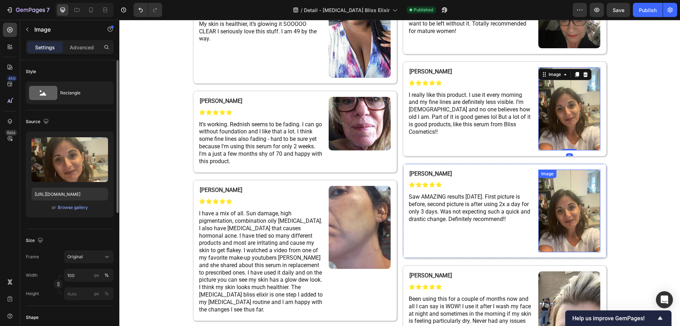
scroll to position [4213, 0]
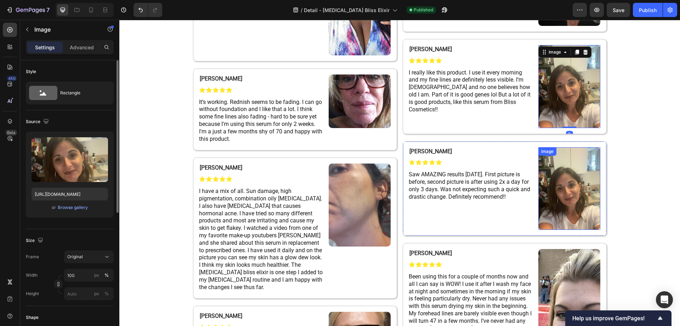
click at [567, 188] on img at bounding box center [569, 188] width 62 height 83
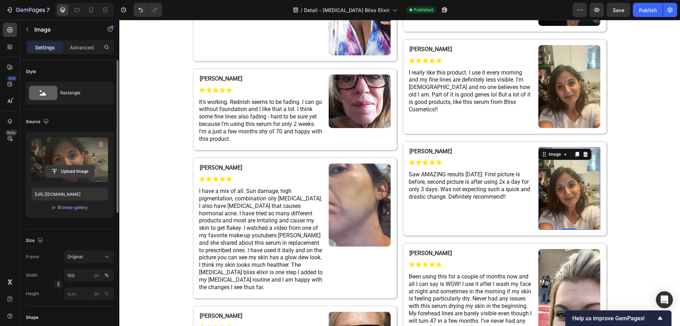
click at [72, 170] on input "file" at bounding box center [69, 171] width 49 height 12
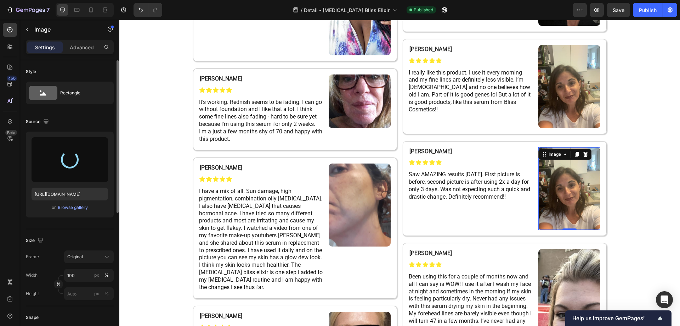
type input "https://cdn.shopify.com/s/files/1/0677/4082/7801/files/gempages_578420484106879…"
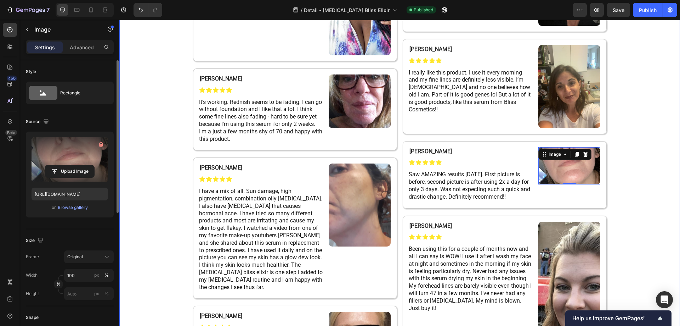
click at [621, 182] on div "A Few Words From Our Customers! Heading Row Grace G. Heading Icon Icon Icon Ico…" at bounding box center [399, 102] width 561 height 610
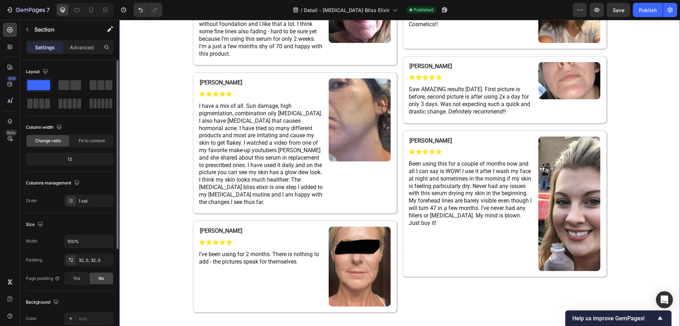
scroll to position [4320, 0]
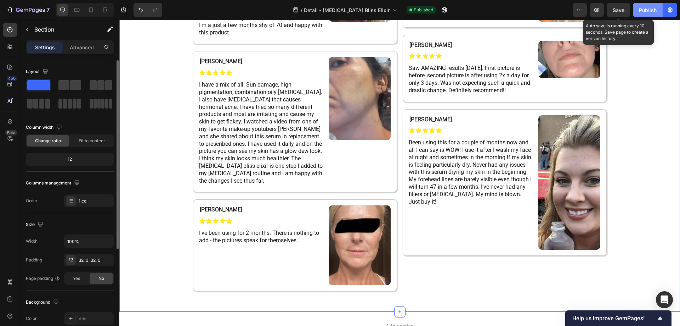
drag, startPoint x: 622, startPoint y: 7, endPoint x: 642, endPoint y: 7, distance: 19.1
click at [622, 8] on span "Save" at bounding box center [619, 10] width 12 height 6
click at [649, 7] on div "Publish" at bounding box center [648, 9] width 18 height 7
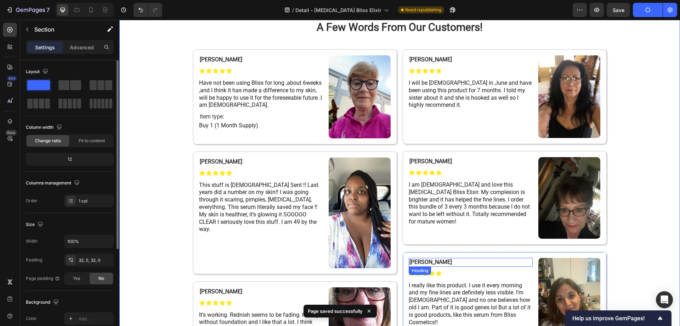
scroll to position [3958, 0]
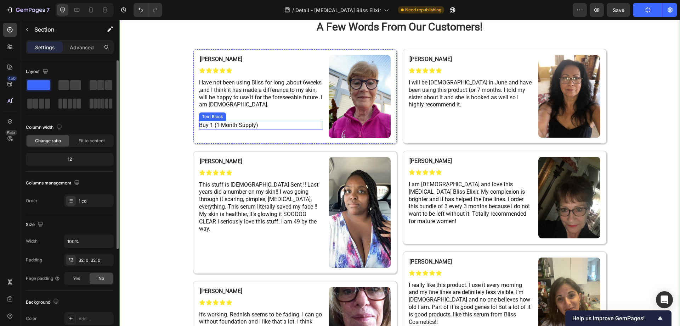
scroll to position [4001, 0]
click at [277, 53] on div "Grace G. Heading Icon Icon Icon Icon Icon Icon List Have not been using Bliss f…" at bounding box center [295, 96] width 204 height 95
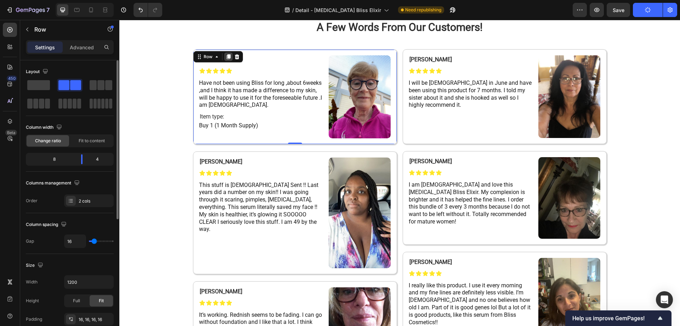
click at [227, 58] on icon at bounding box center [229, 57] width 6 height 6
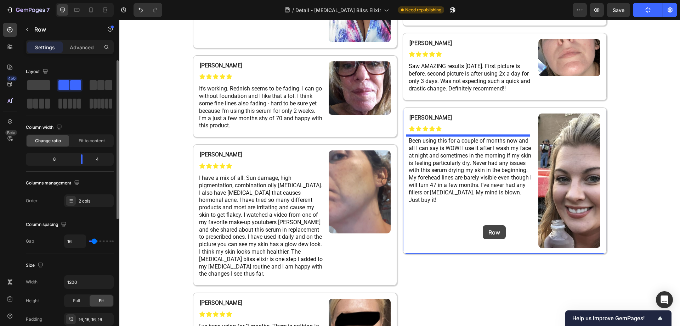
scroll to position [4355, 0]
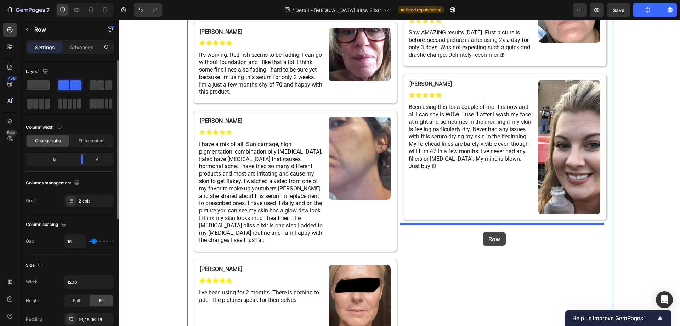
drag, startPoint x: 196, startPoint y: 154, endPoint x: 483, endPoint y: 232, distance: 297.0
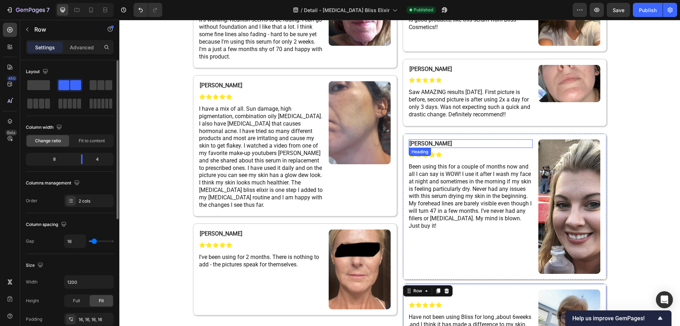
scroll to position [4402, 0]
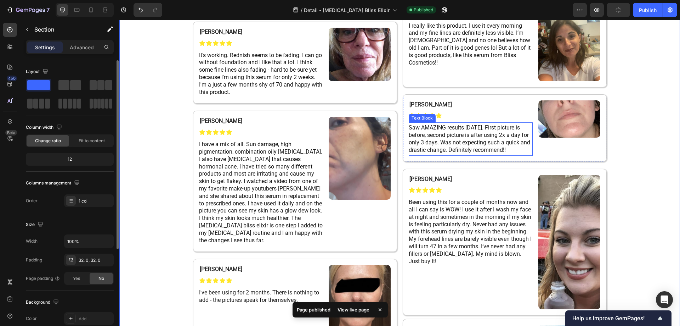
scroll to position [4295, 0]
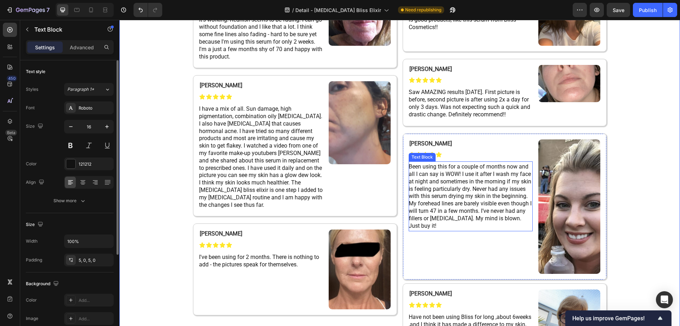
click at [478, 181] on span "Been using this for a couple of months now and all I can say is WOW! I use it a…" at bounding box center [470, 196] width 123 height 66
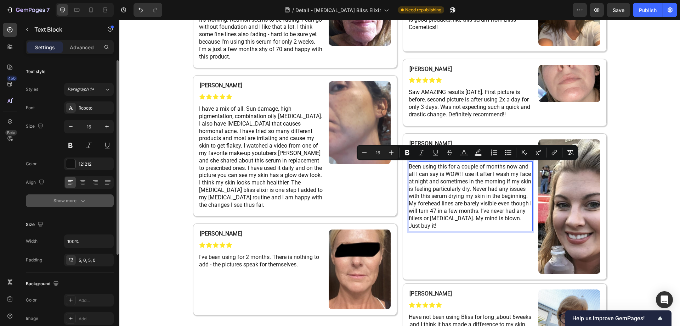
click at [78, 198] on div "Show more" at bounding box center [69, 200] width 33 height 7
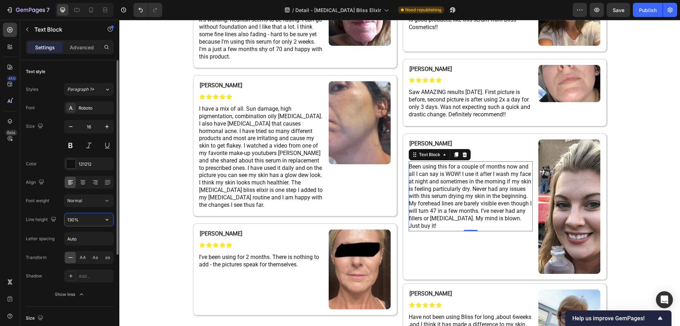
click at [74, 219] on input "130%" at bounding box center [88, 219] width 49 height 13
type input "150%"
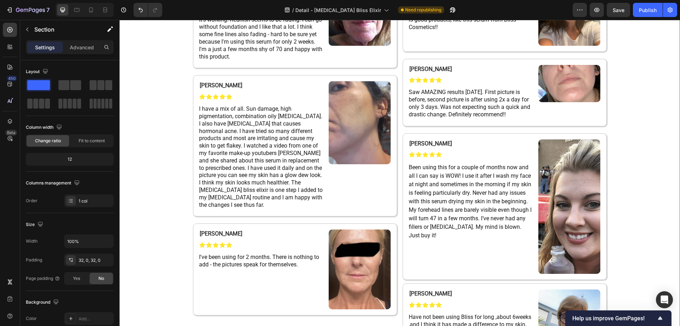
click at [629, 174] on div "A Few Words From Our Customers! Heading Row Grace G. Heading Icon Icon Icon Ico…" at bounding box center [399, 49] width 561 height 669
click at [455, 102] on span "Saw AMAZING results [DATE]. First picture is before, second picture is after us…" at bounding box center [470, 103] width 122 height 29
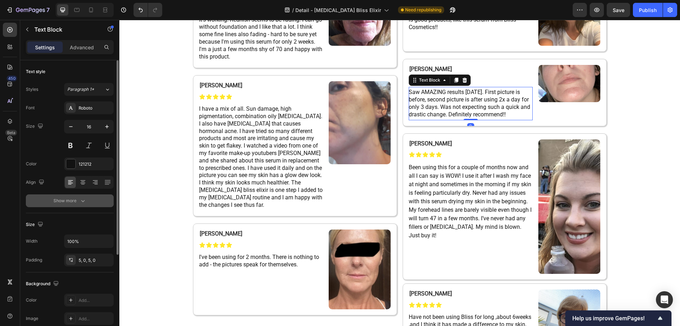
click at [68, 202] on div "Show more" at bounding box center [69, 200] width 33 height 7
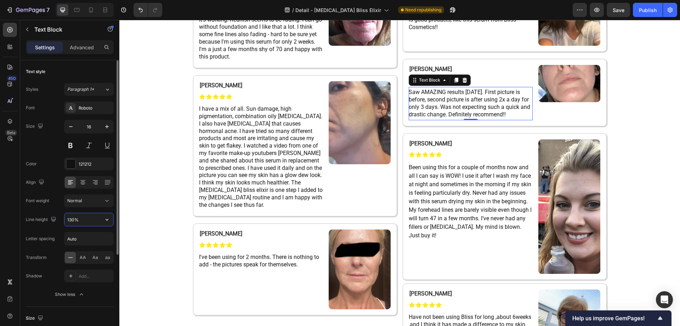
click at [74, 221] on input "130%" at bounding box center [88, 219] width 49 height 13
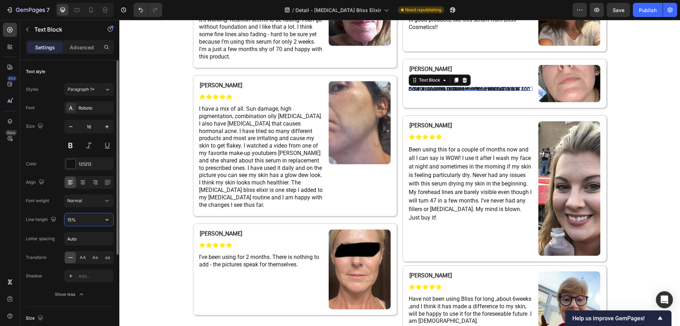
type input "150%"
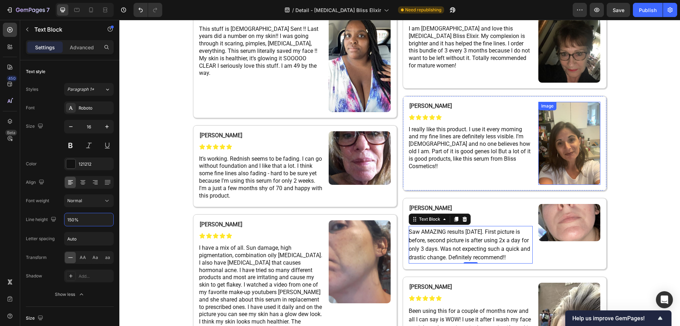
scroll to position [4154, 0]
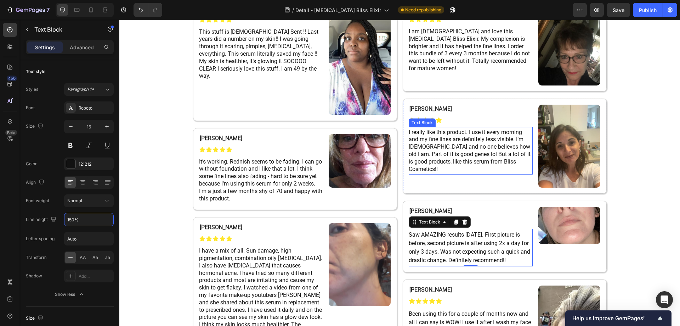
click at [470, 153] on span "I really like this product. I use it every morning and my fine lines are defini…" at bounding box center [470, 151] width 122 height 44
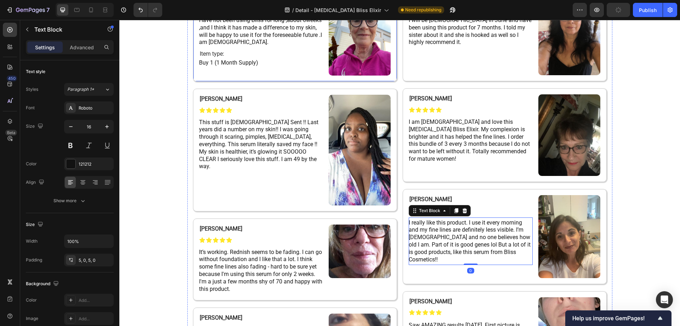
scroll to position [4012, 0]
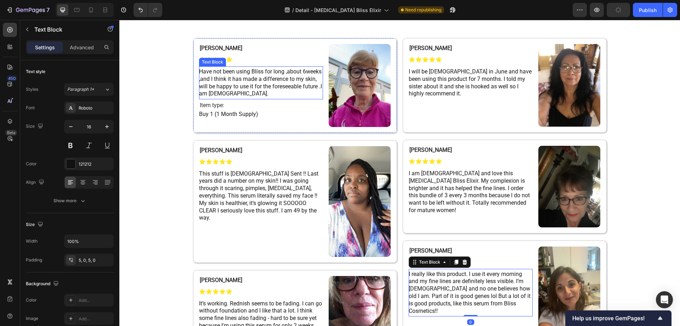
click at [243, 78] on span "Have not been using Bliss for long ,about 6weeks ,and I think it has made a dif…" at bounding box center [260, 82] width 123 height 29
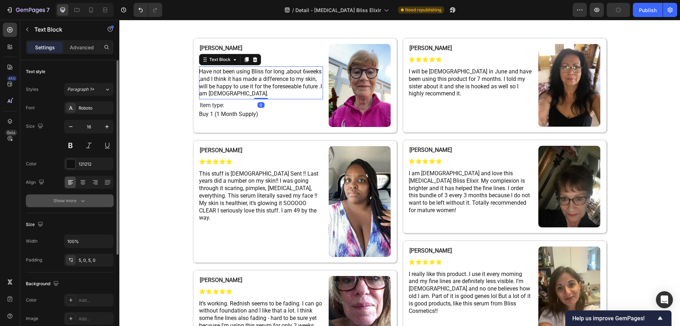
click at [62, 203] on div "Show more" at bounding box center [69, 200] width 33 height 7
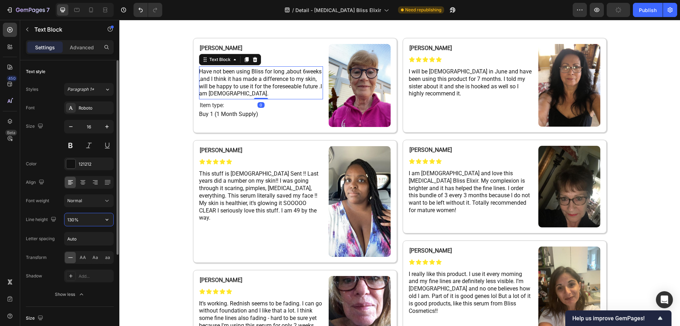
click at [74, 220] on input "130%" at bounding box center [88, 219] width 49 height 13
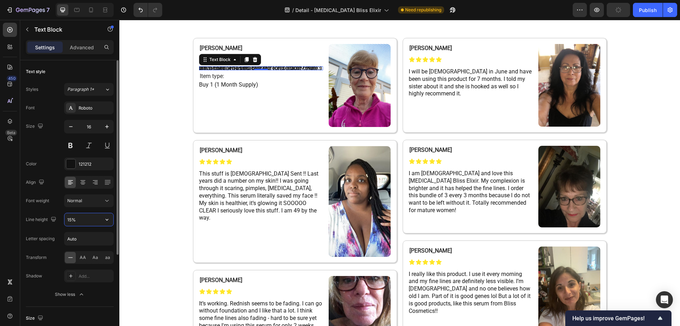
type input "150%"
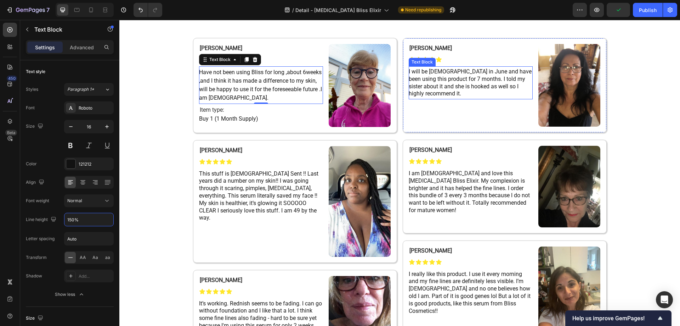
click at [474, 79] on span "I will be [DEMOGRAPHIC_DATA] in June and have been using this product for 7 mon…" at bounding box center [470, 82] width 123 height 29
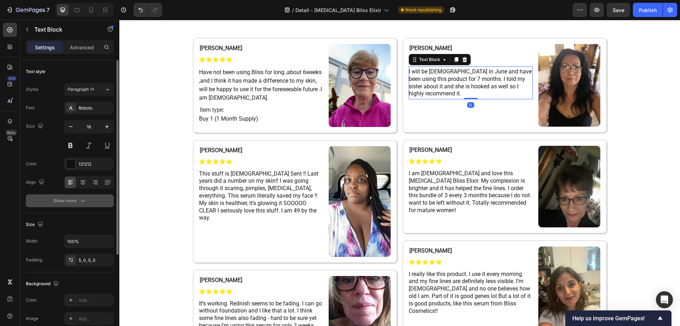
click at [69, 205] on button "Show more" at bounding box center [70, 200] width 88 height 13
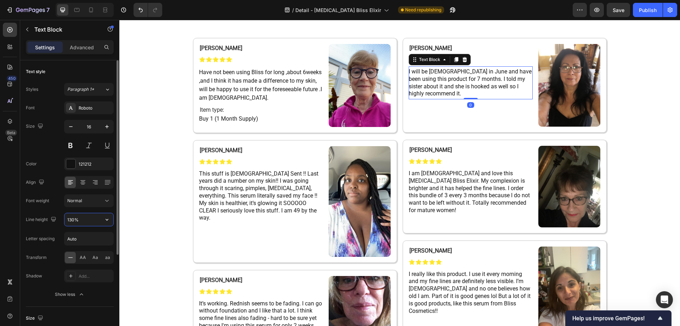
click at [76, 220] on input "130%" at bounding box center [88, 219] width 49 height 13
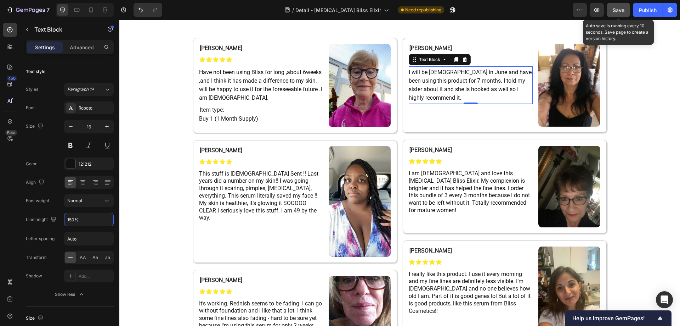
type input "150%"
click at [621, 10] on span "Save" at bounding box center [619, 10] width 12 height 6
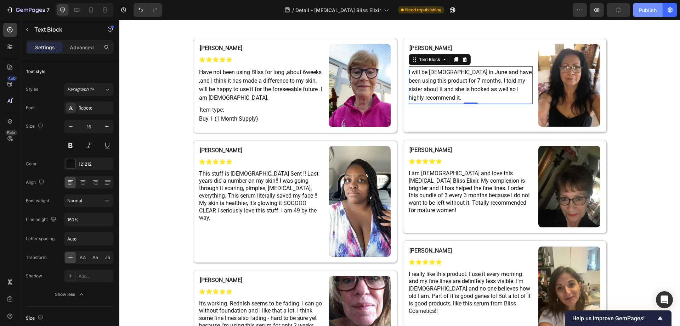
click at [645, 13] on div "Publish" at bounding box center [648, 9] width 18 height 7
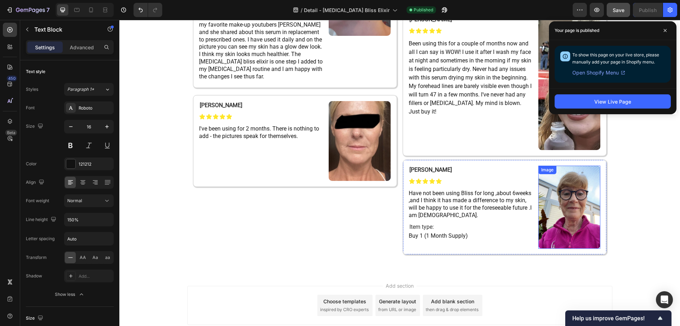
scroll to position [4455, 0]
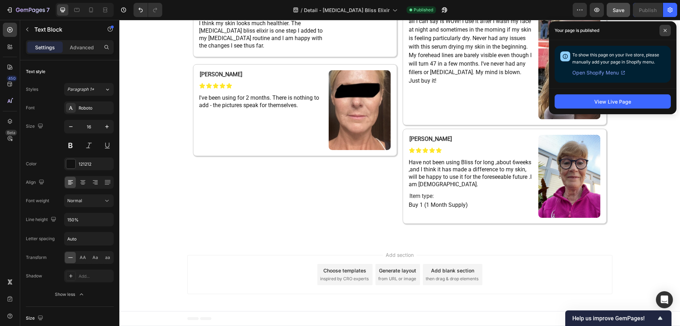
click at [662, 29] on span at bounding box center [665, 30] width 11 height 11
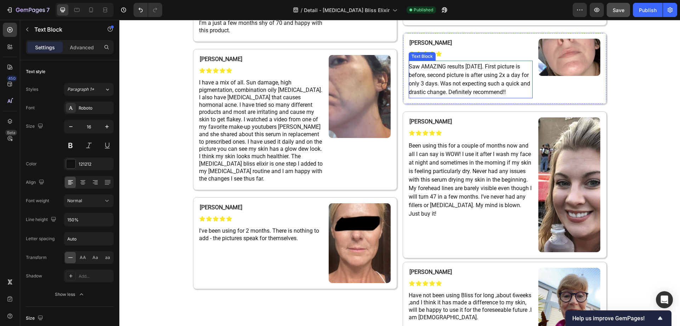
scroll to position [4384, 0]
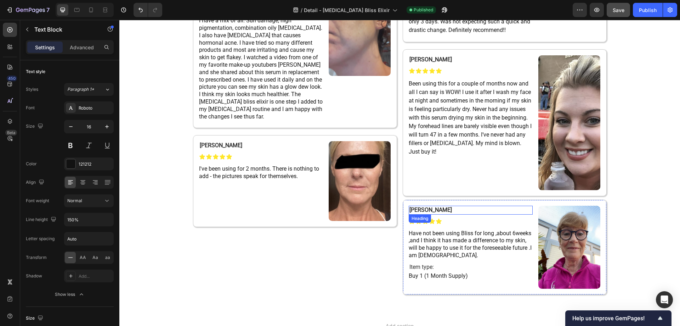
click at [414, 208] on strong "[PERSON_NAME]" at bounding box center [431, 209] width 43 height 7
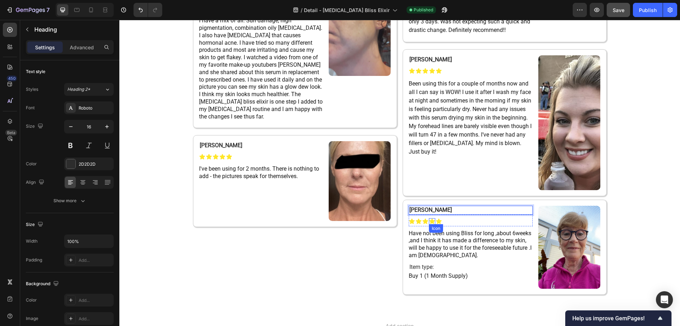
click at [430, 221] on icon at bounding box center [432, 220] width 6 height 5
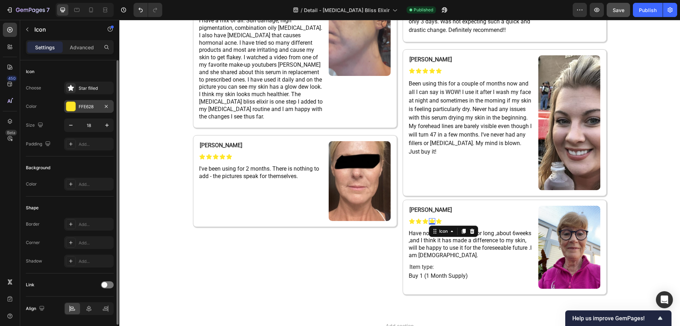
click at [64, 105] on div "FFE628" at bounding box center [89, 106] width 50 height 13
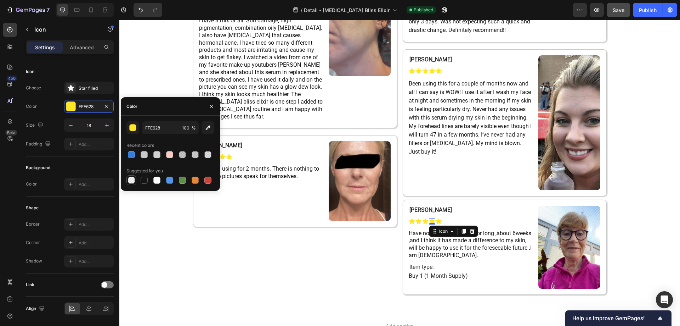
click at [135, 179] on div at bounding box center [131, 180] width 9 height 9
type input "000000"
type input "0"
click at [142, 156] on div at bounding box center [144, 154] width 7 height 7
type input "C9C9C9"
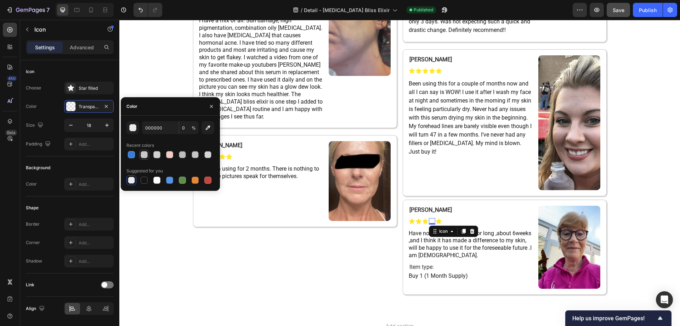
type input "100"
click at [183, 153] on div at bounding box center [182, 154] width 7 height 7
type input "0C0C0C"
type input "20"
click at [436, 221] on div "Icon" at bounding box center [439, 221] width 6 height 6
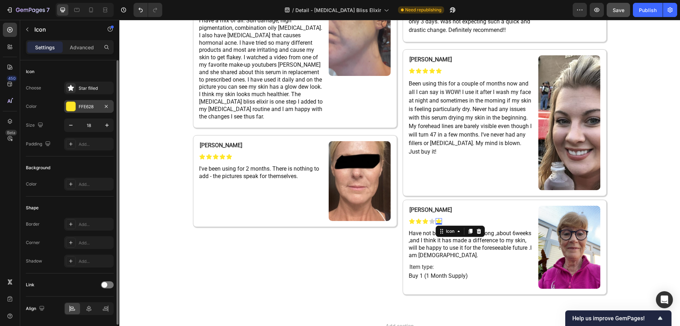
click at [73, 107] on div at bounding box center [70, 106] width 9 height 9
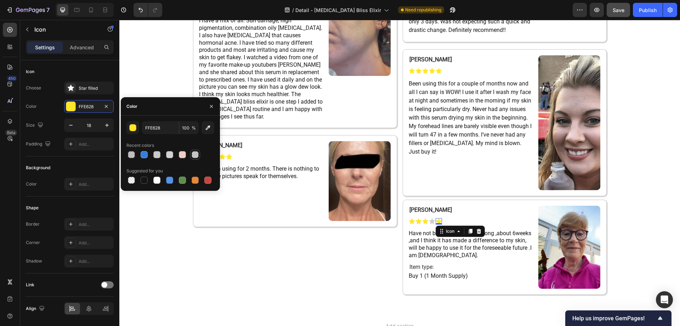
click at [192, 157] on div at bounding box center [195, 154] width 9 height 9
type input "2D2D2D"
type input "20"
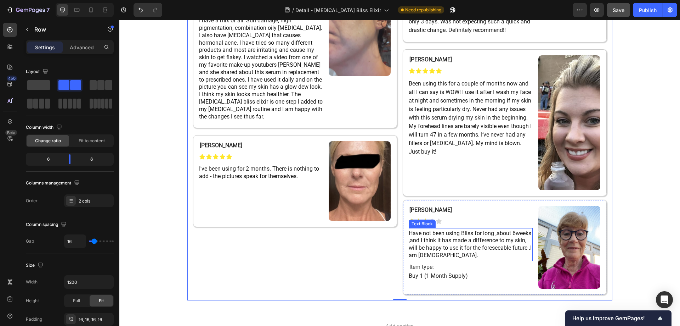
click at [442, 249] on span "Have not been using Bliss for long ,about 6weeks ,and I think it has made a dif…" at bounding box center [470, 244] width 123 height 29
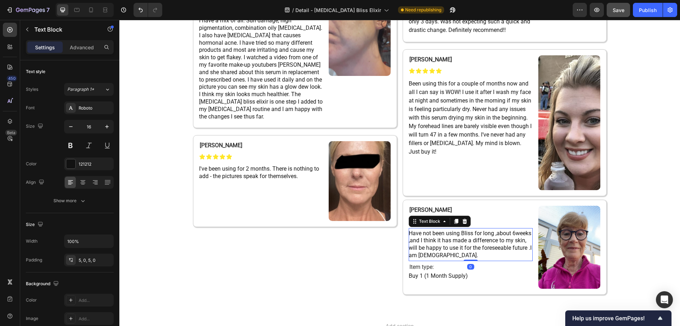
click at [442, 249] on span "Have not been using Bliss for long ,about 6weeks ,and I think it has made a dif…" at bounding box center [470, 244] width 123 height 29
click at [444, 258] on p "Have not been using Bliss for long ,about 6weeks ,and I think it has made a dif…" at bounding box center [471, 244] width 124 height 29
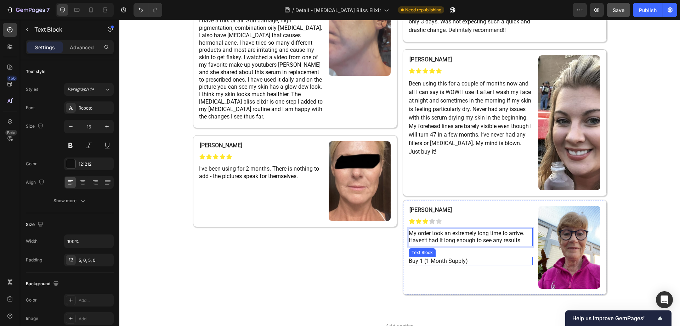
click at [427, 264] on p "Buy 1 (1 Month Supply)" at bounding box center [471, 260] width 124 height 9
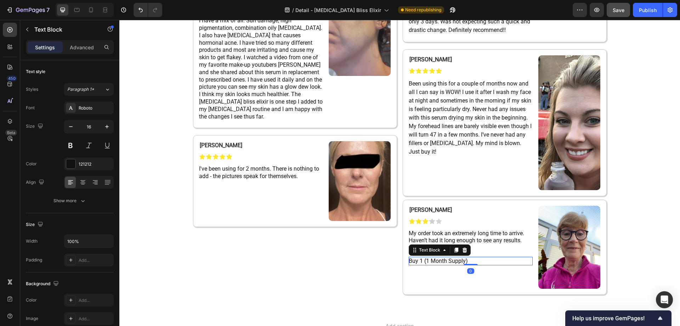
click at [427, 264] on p "Buy 1 (1 Month Supply)" at bounding box center [471, 260] width 124 height 9
click at [561, 232] on img at bounding box center [569, 246] width 62 height 83
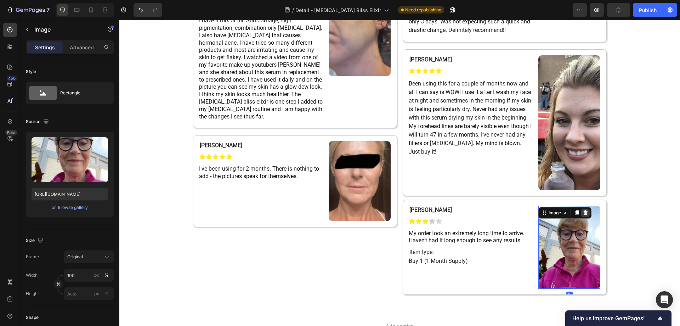
click at [583, 215] on icon at bounding box center [586, 213] width 6 height 6
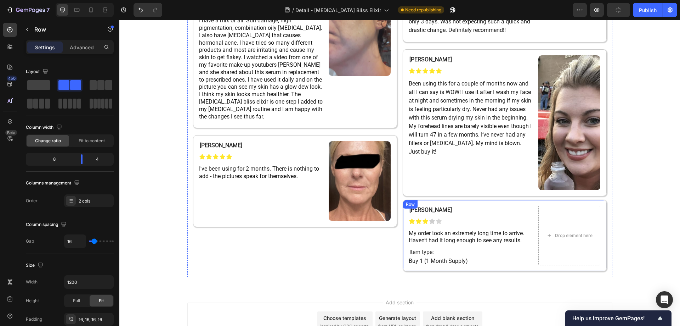
click at [557, 202] on div "⁠⁠⁠⁠⁠⁠⁠ Dianne B. Heading Icon Icon Icon Icon Icon Icon List My order took an e…" at bounding box center [505, 235] width 204 height 72
click at [39, 83] on span at bounding box center [38, 85] width 23 height 10
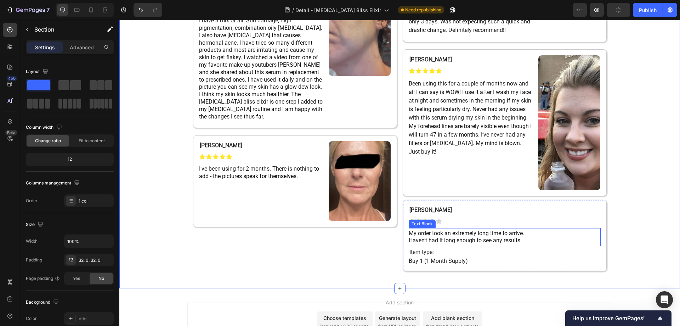
click at [527, 234] on p "My order took an extremely long time to arrive. Haven’t had it long enough to s…" at bounding box center [505, 237] width 192 height 15
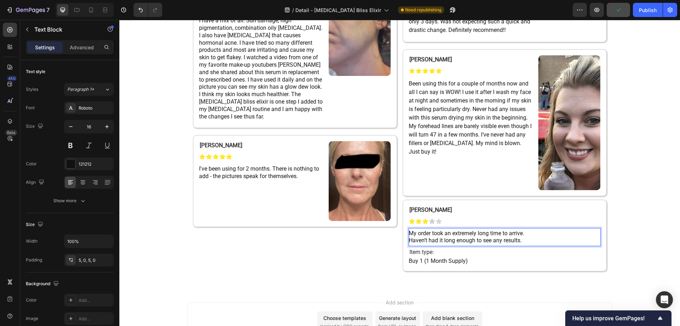
click at [412, 241] on span "Haven’t had it long enough to see any results." at bounding box center [465, 240] width 113 height 7
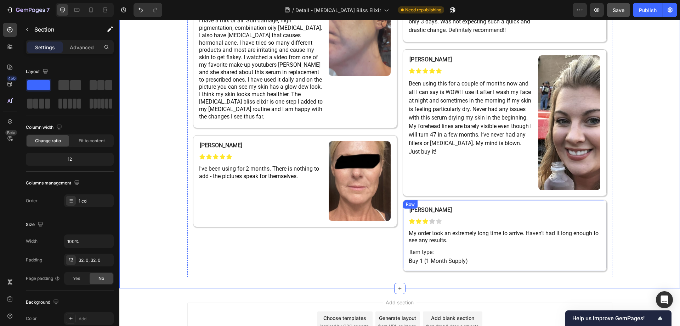
click at [458, 203] on div "⁠⁠⁠⁠⁠⁠⁠ Dianne B. Heading Icon Icon Icon Icon Icon Icon List My order took an e…" at bounding box center [505, 235] width 204 height 72
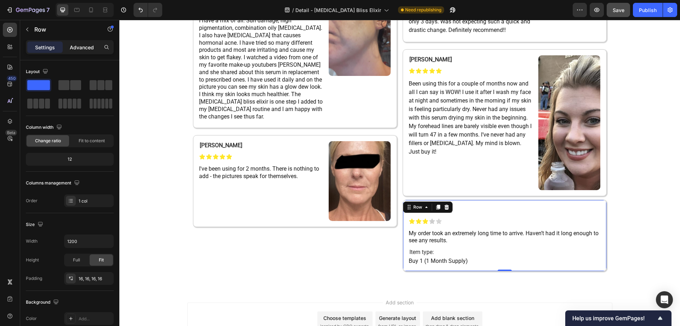
click at [78, 50] on p "Advanced" at bounding box center [82, 47] width 24 height 7
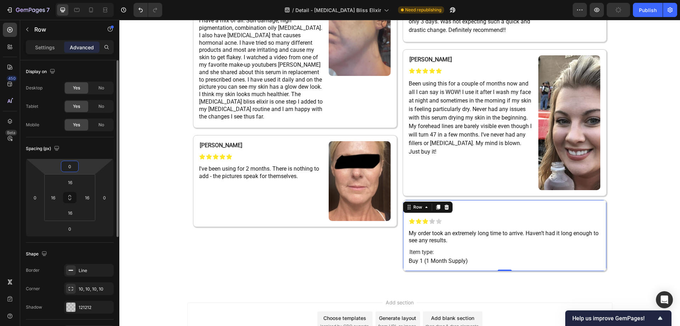
click at [75, 167] on input "0" at bounding box center [70, 166] width 14 height 11
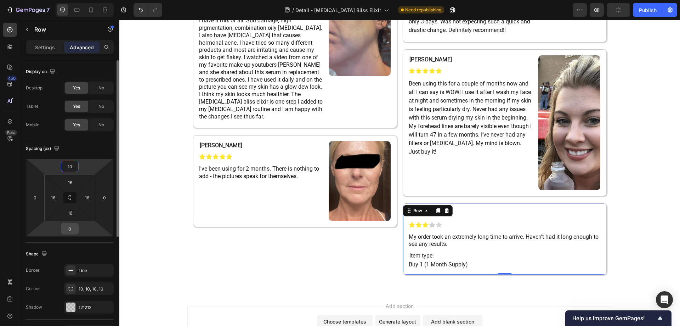
type input "10"
click at [76, 232] on input "0" at bounding box center [70, 228] width 14 height 11
type input "10"
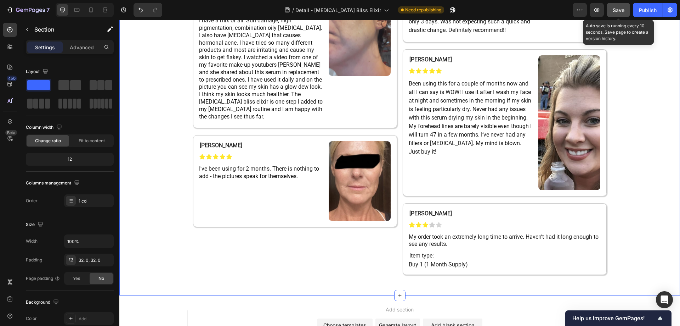
click at [619, 11] on span "Save" at bounding box center [619, 10] width 12 height 6
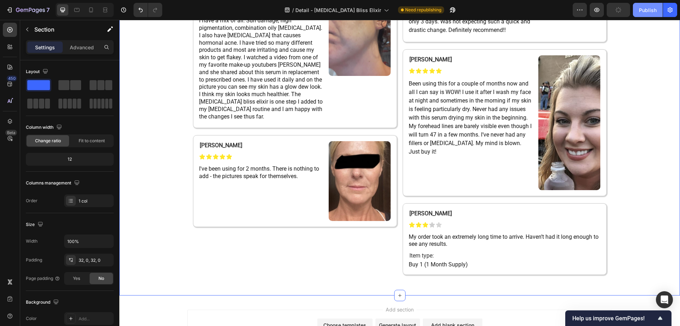
click at [643, 12] on div "Publish" at bounding box center [648, 9] width 18 height 7
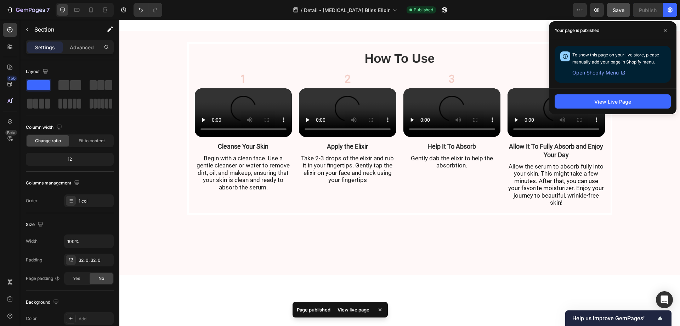
scroll to position [2940, 0]
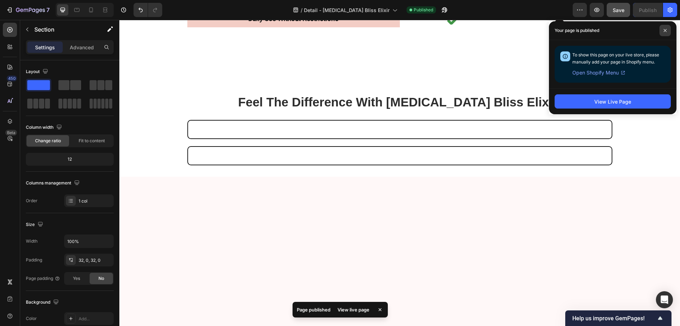
click at [664, 30] on icon at bounding box center [666, 31] width 4 height 4
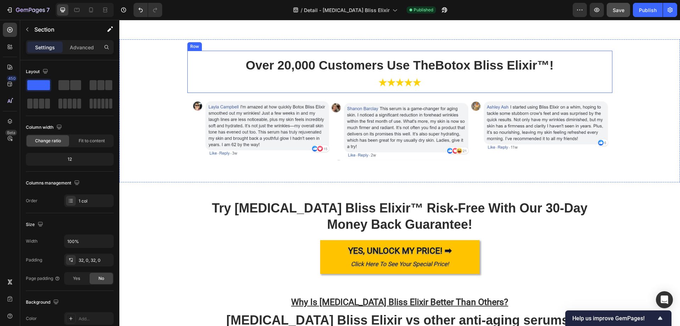
scroll to position [2550, 0]
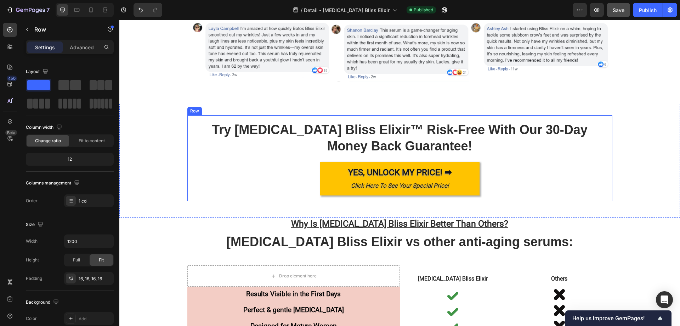
click at [232, 118] on div "Try Botox Bliss Elixir™ Risk-Free With Our 30-Day Money Back Guarantee! Heading…" at bounding box center [399, 158] width 425 height 86
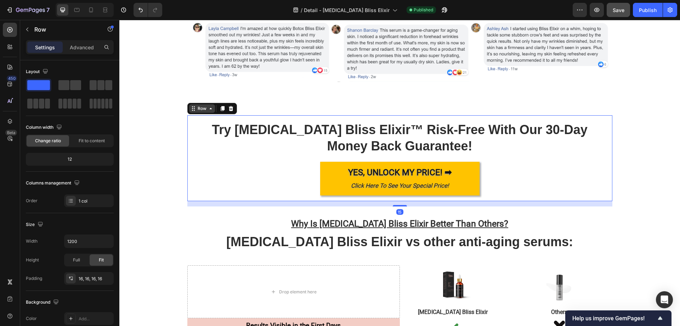
click at [191, 106] on icon at bounding box center [194, 109] width 6 height 6
click at [220, 110] on icon at bounding box center [223, 109] width 6 height 6
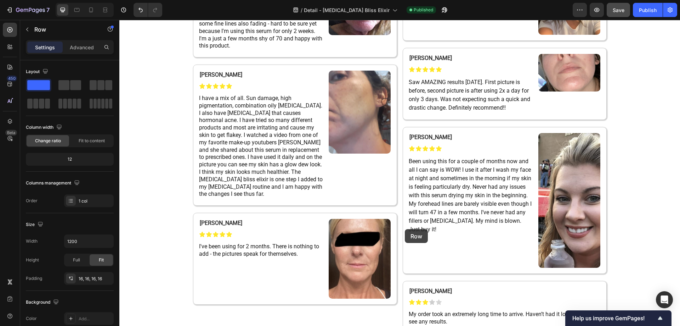
scroll to position [4524, 0]
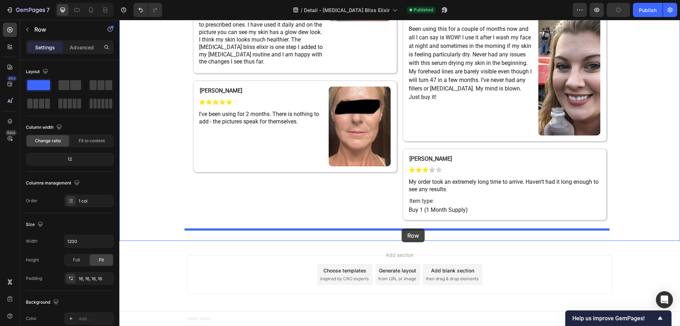
drag, startPoint x: 190, startPoint y: 199, endPoint x: 402, endPoint y: 228, distance: 214.2
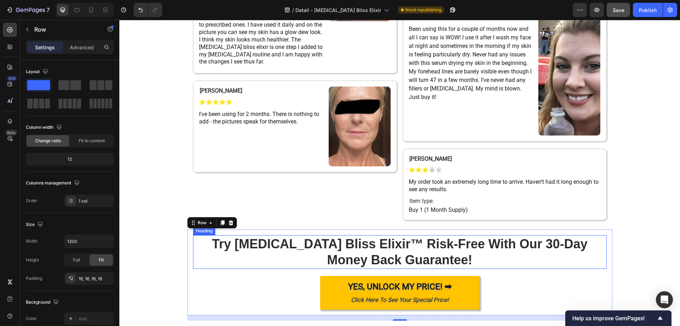
click at [331, 246] on span "Try [MEDICAL_DATA] Bliss Elixir™ Risk-Free With Our 30-Day Money Back Guarantee!" at bounding box center [400, 251] width 376 height 31
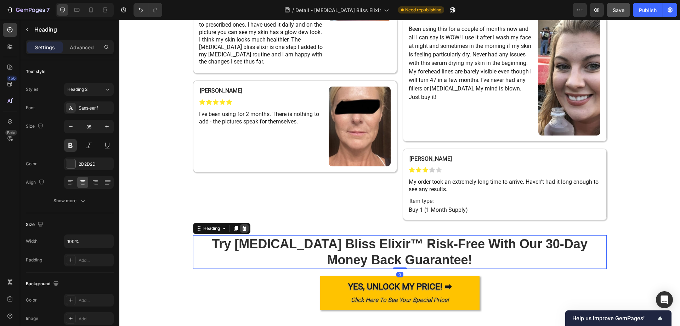
click at [242, 229] on icon at bounding box center [245, 228] width 6 height 6
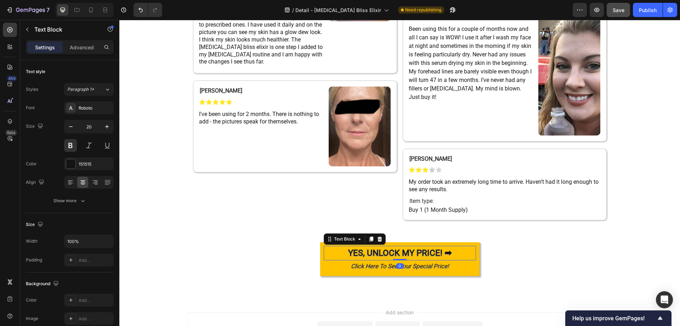
click at [360, 251] on span "YES, UNLOCK MY PRICE! ➡" at bounding box center [399, 253] width 103 height 10
click at [356, 267] on icon "Click Here To See Your Special Price!" at bounding box center [400, 265] width 98 height 7
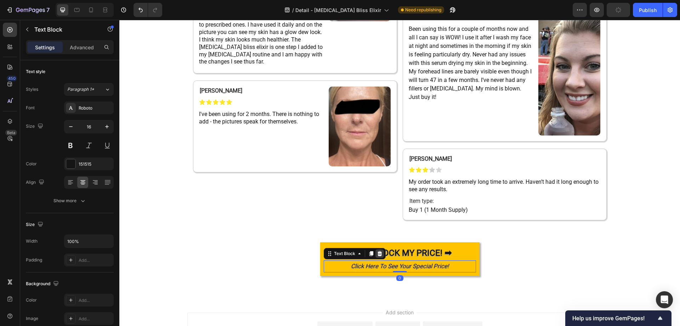
click at [377, 254] on icon at bounding box center [380, 253] width 6 height 6
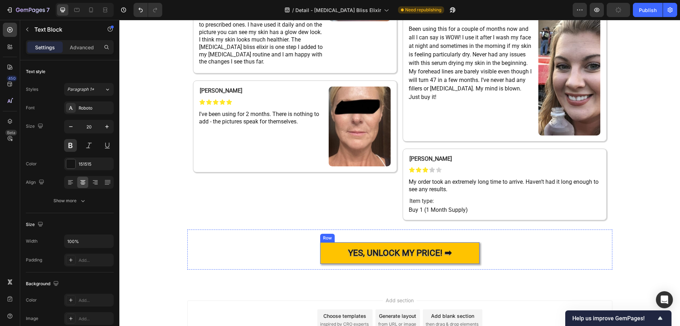
click at [403, 253] on span "YES, UNLOCK MY PRICE! ➡" at bounding box center [399, 253] width 103 height 10
click at [402, 253] on span "YES, UNLOCK MY PRICE! ➡" at bounding box center [399, 253] width 103 height 10
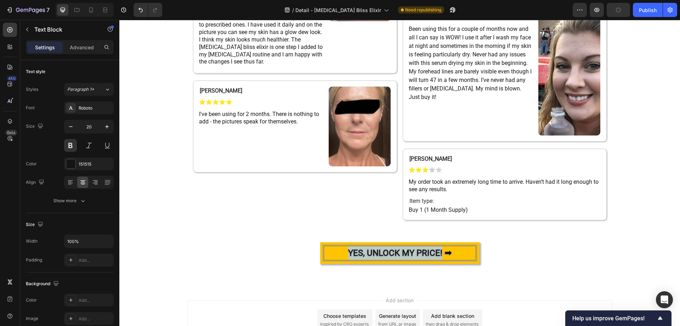
drag, startPoint x: 438, startPoint y: 254, endPoint x: 345, endPoint y: 251, distance: 93.2
click at [348, 251] on span "YES, UNLOCK MY PRICE! ➡" at bounding box center [399, 253] width 103 height 10
click at [395, 254] on span "TRY IT RISK-FREE FOR 365 DAYS! ➡" at bounding box center [399, 253] width 135 height 10
drag, startPoint x: 429, startPoint y: 255, endPoint x: 421, endPoint y: 256, distance: 7.5
click at [421, 256] on span "TRY IT RISK-FREE FOR 365 DAYS! ➡" at bounding box center [399, 253] width 135 height 10
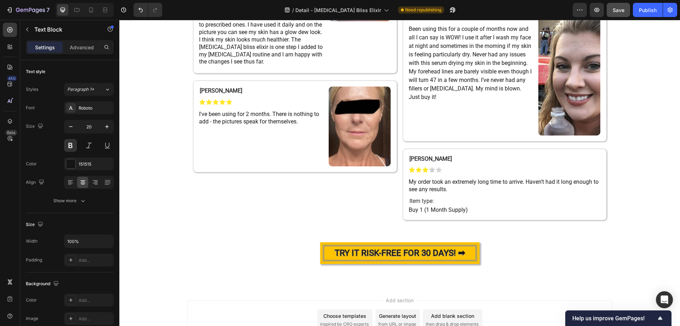
click at [413, 253] on span "TRY IT RISK-FREE FOR 30 DAYS! ➡" at bounding box center [400, 253] width 130 height 10
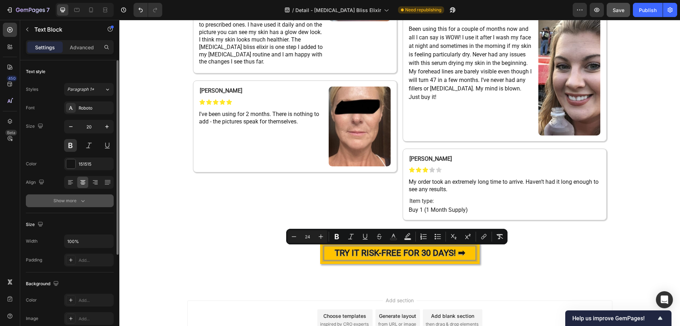
click at [68, 203] on div "Show more" at bounding box center [69, 200] width 33 height 7
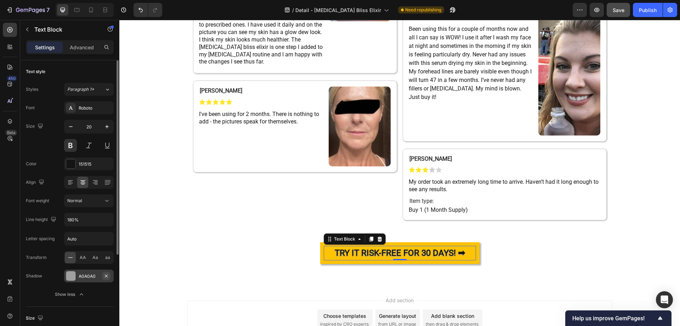
click at [105, 277] on icon "button" at bounding box center [106, 275] width 3 height 3
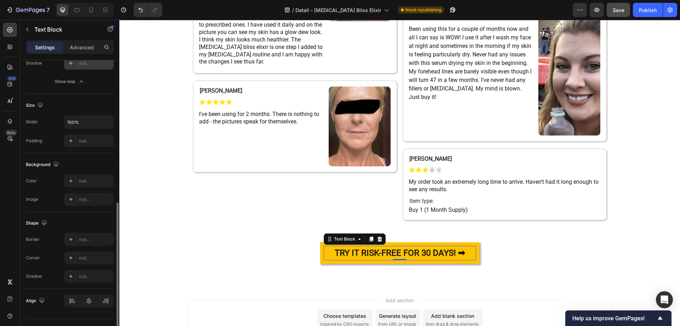
scroll to position [228, 0]
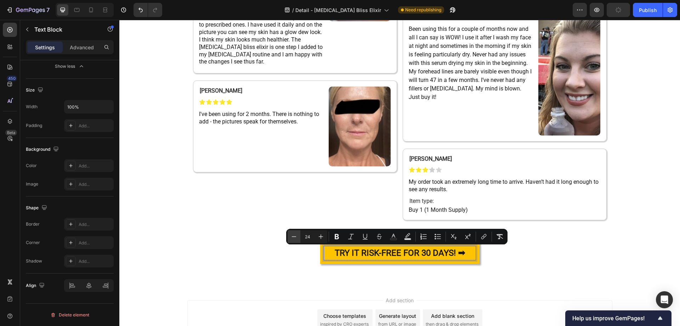
click at [294, 236] on icon "Editor contextual toolbar" at bounding box center [293, 236] width 7 height 7
type input "20"
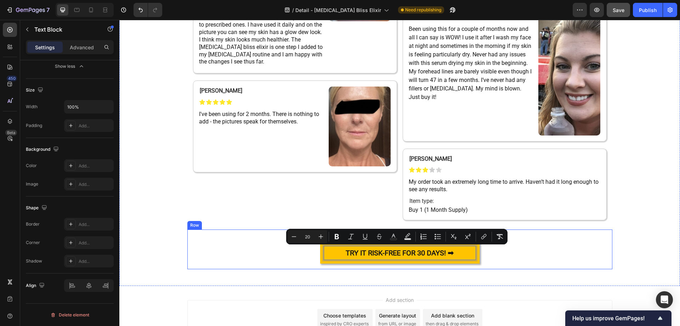
click at [498, 255] on div "TRY IT RISK-FREE FOR 30 DAYS! ➡ Text Block 0 Row" at bounding box center [400, 249] width 414 height 28
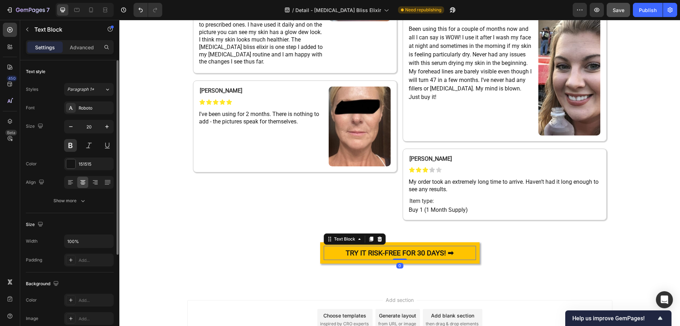
click at [473, 247] on div "TRY IT RISK-FREE FOR 30 DAYS! ➡" at bounding box center [400, 253] width 152 height 14
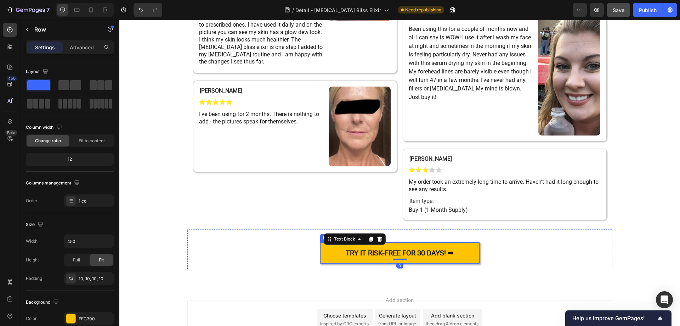
click at [475, 243] on div "TRY IT RISK-FREE FOR 30 DAYS! ➡ Text Block 0 Row" at bounding box center [399, 252] width 159 height 21
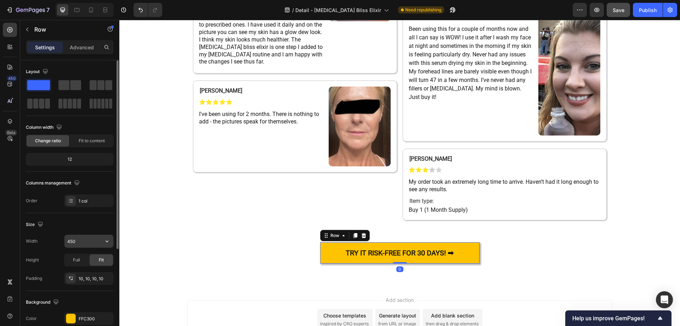
click at [84, 240] on input "450" at bounding box center [88, 241] width 49 height 13
click at [110, 241] on icon "button" at bounding box center [106, 240] width 7 height 7
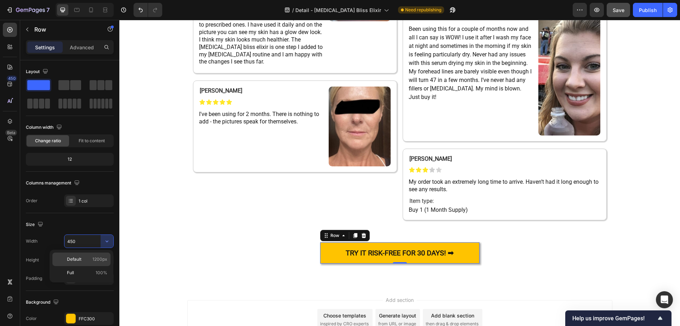
click at [87, 258] on p "Default 1200px" at bounding box center [87, 259] width 40 height 6
type input "1200"
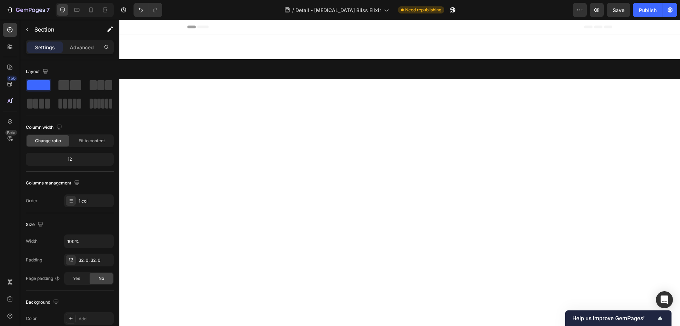
scroll to position [4524, 0]
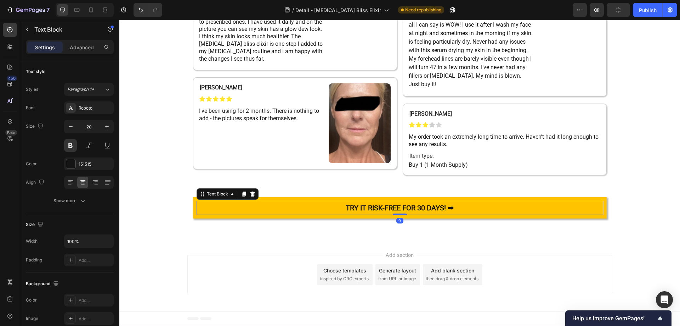
click at [261, 214] on p "TRY IT RISK-FREE FOR 30 DAYS! ➡" at bounding box center [399, 207] width 405 height 13
click at [193, 218] on div "TRY IT RISK-FREE FOR 30 DAYS! ➡ Text Block 0 Row" at bounding box center [400, 207] width 414 height 21
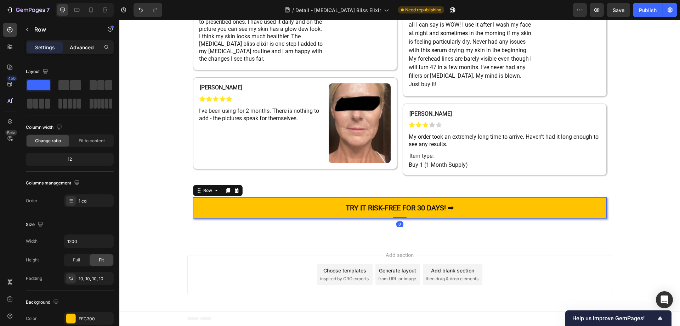
click at [80, 50] on p "Advanced" at bounding box center [82, 47] width 24 height 7
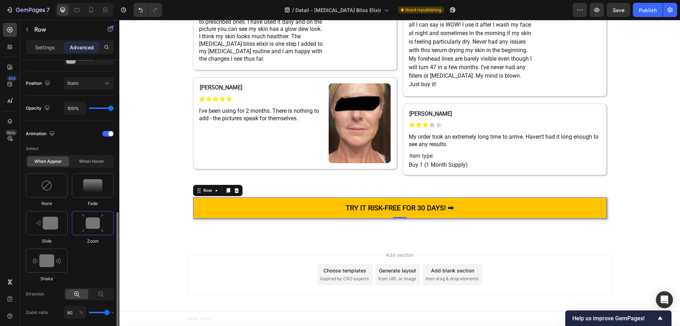
scroll to position [283, 0]
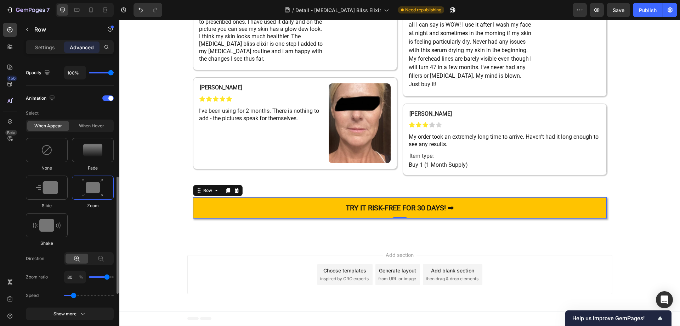
click at [93, 186] on img at bounding box center [92, 188] width 21 height 18
click at [55, 197] on div at bounding box center [47, 187] width 42 height 24
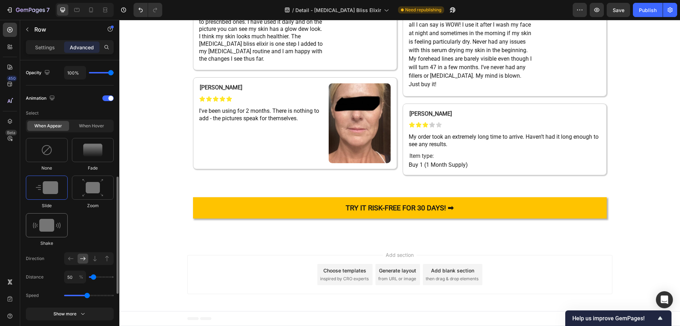
click at [50, 219] on img at bounding box center [47, 225] width 28 height 13
click at [91, 187] on img at bounding box center [92, 188] width 21 height 18
type input "0.9"
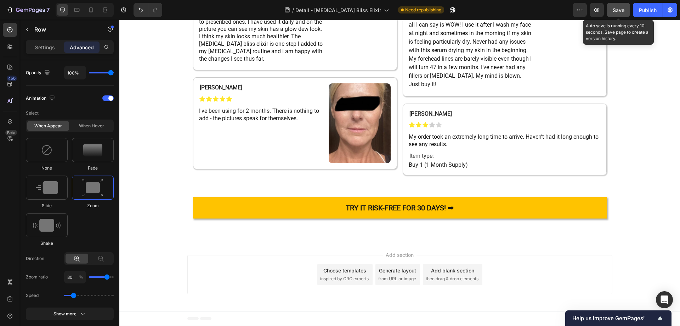
click at [619, 13] on div "Save" at bounding box center [619, 9] width 12 height 7
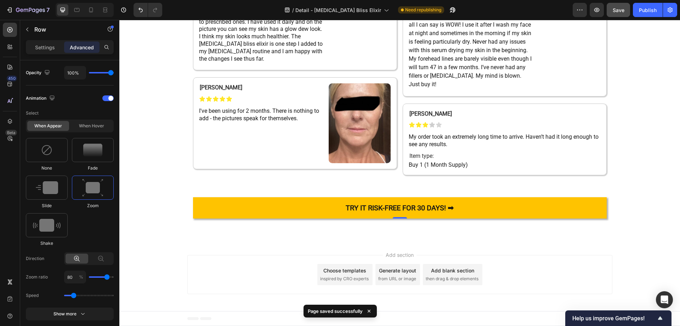
scroll to position [4569, 0]
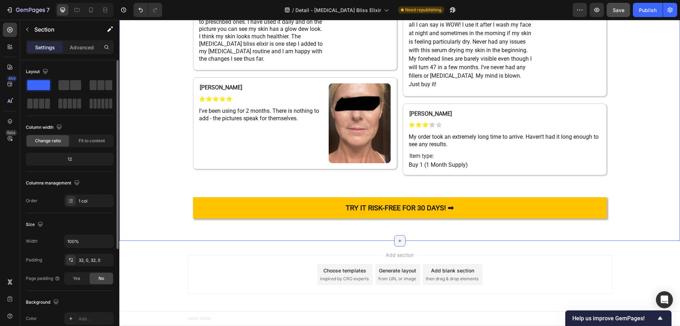
click at [398, 242] on icon at bounding box center [400, 241] width 6 height 6
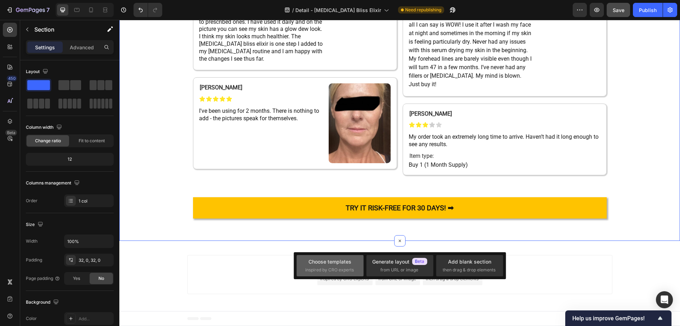
click at [328, 267] on span "inspired by CRO experts" at bounding box center [329, 269] width 49 height 6
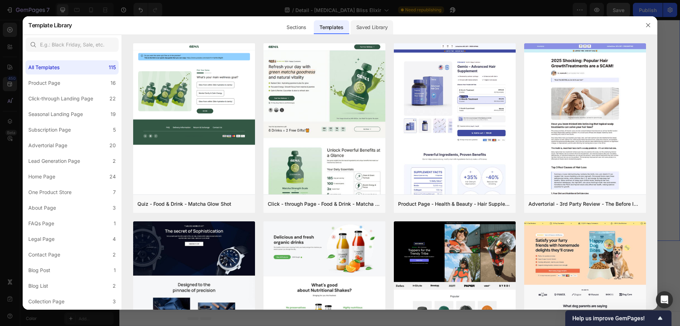
click at [371, 23] on div "Saved Library" at bounding box center [372, 27] width 43 height 14
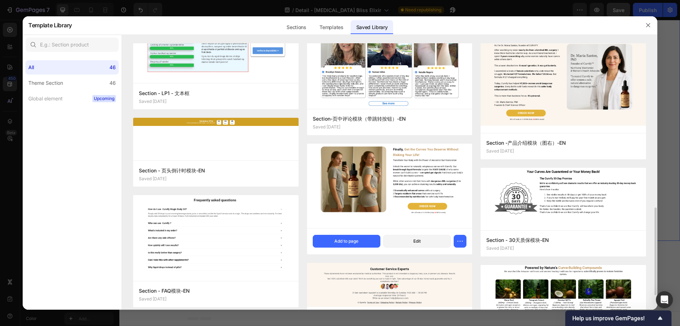
scroll to position [390, 0]
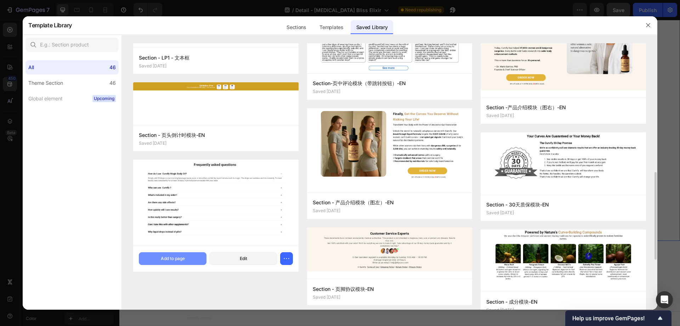
click at [167, 256] on div "Add to page" at bounding box center [173, 258] width 24 height 6
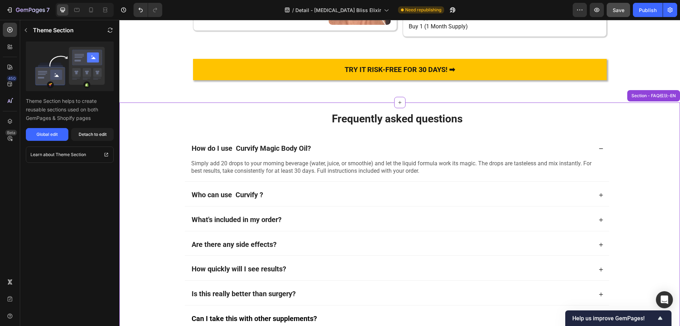
scroll to position [4648, 0]
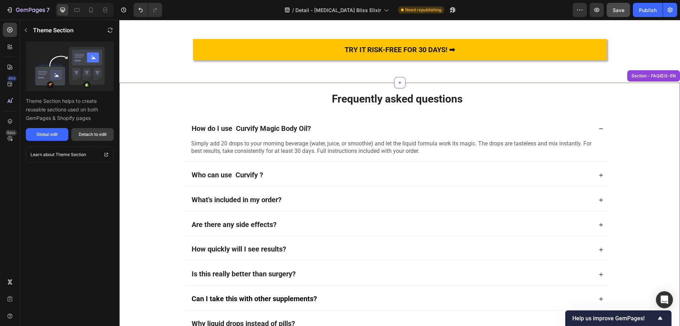
click at [86, 132] on div "Detach to edit" at bounding box center [93, 134] width 28 height 6
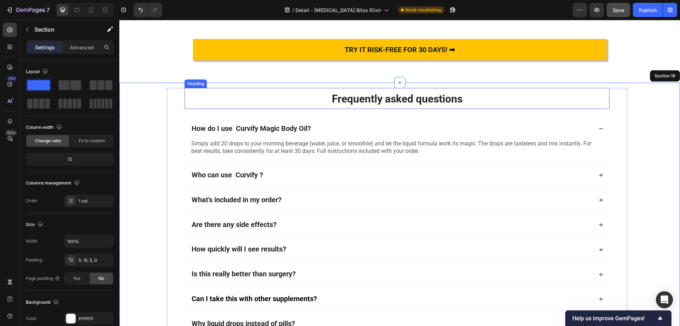
click at [386, 105] on span "Frequently asked questions" at bounding box center [397, 98] width 131 height 12
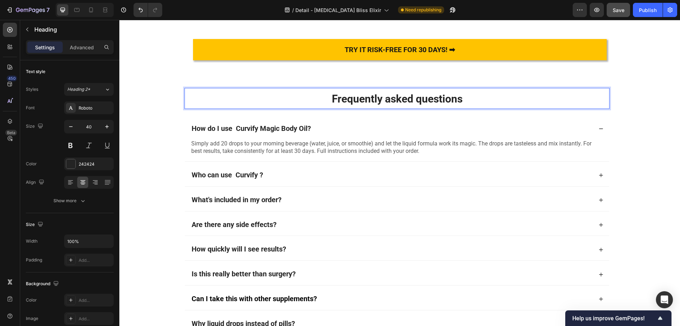
click at [348, 105] on span "Frequently asked questions" at bounding box center [397, 98] width 131 height 12
click at [339, 105] on span "Have A Question? Look Here!" at bounding box center [397, 98] width 138 height 12
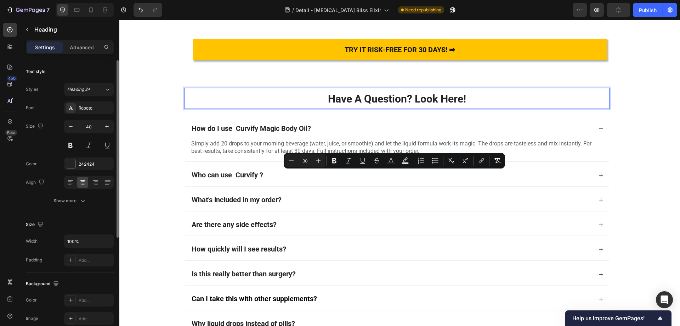
click at [78, 209] on div "Text style Styles Heading 2* Font Roboto Size 40 Color 242424 Align Show more" at bounding box center [70, 136] width 88 height 153
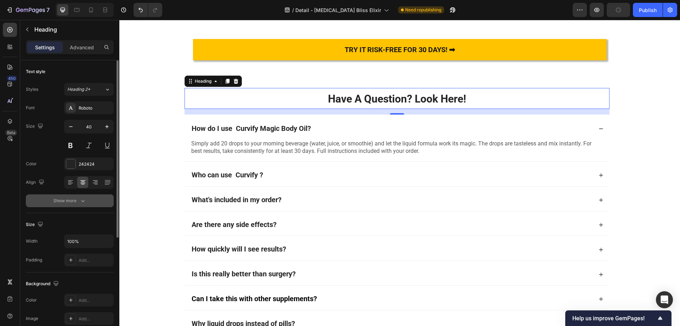
click at [79, 203] on div "Show more" at bounding box center [69, 200] width 33 height 7
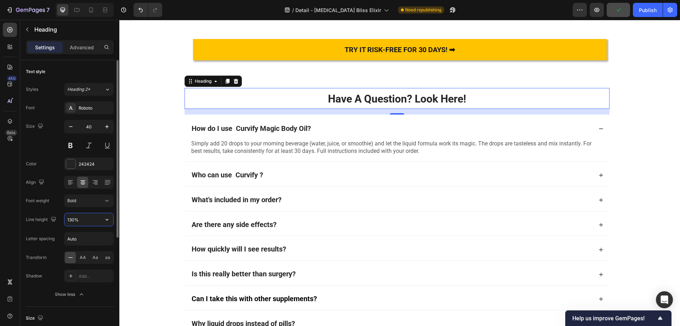
click at [75, 219] on input "130%" at bounding box center [88, 219] width 49 height 13
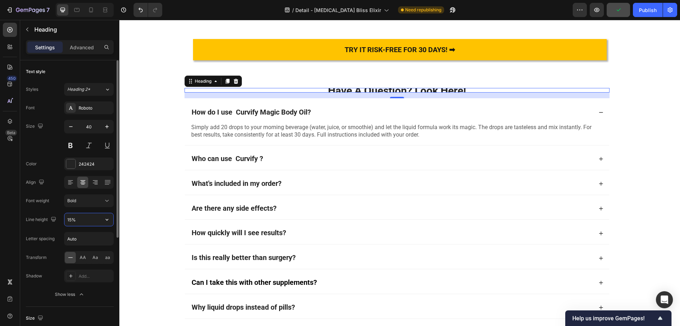
type input "150%"
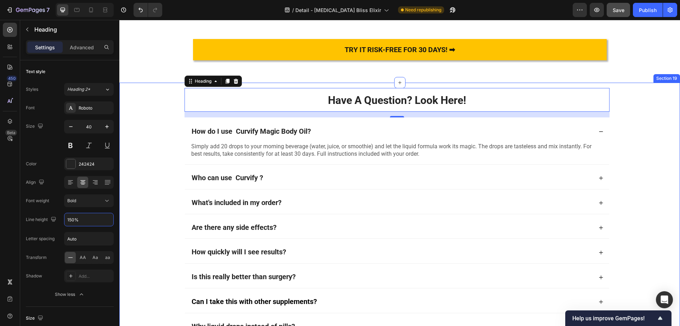
click at [632, 166] on div "⁠⁠⁠⁠⁠⁠⁠ Have A Question? Look Here! Heading 16 How do I use Curvify Magic Body …" at bounding box center [396, 214] width 555 height 260
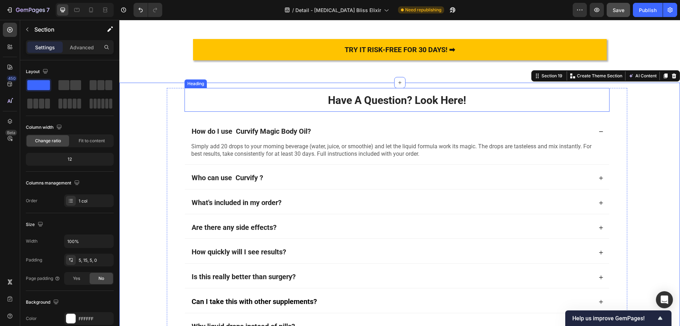
click at [385, 106] on span "Have A Question? Look Here!" at bounding box center [397, 100] width 138 height 12
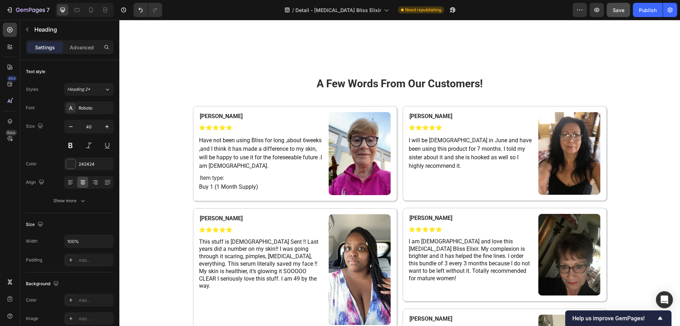
scroll to position [3869, 0]
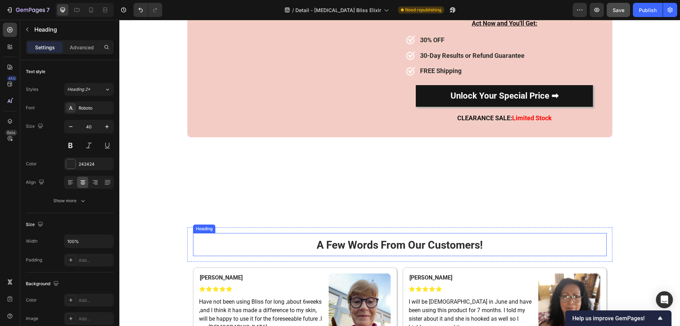
click at [359, 248] on span "A Few Words From Our Customers!" at bounding box center [400, 244] width 166 height 12
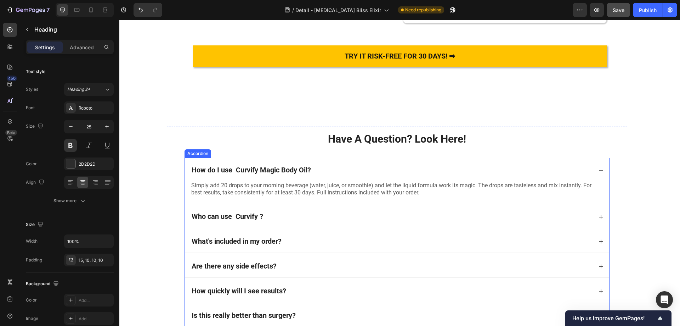
scroll to position [4692, 0]
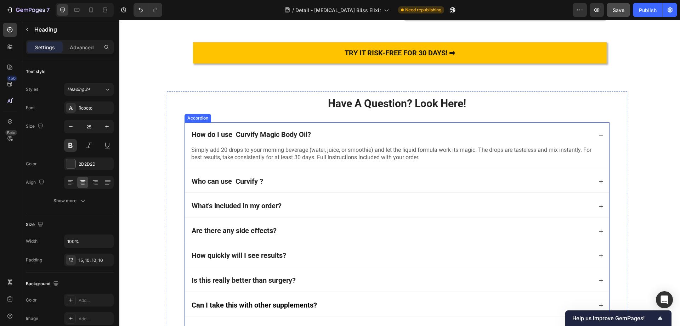
click at [255, 139] on strong "How do I use Curvify Magic Body Oil?" at bounding box center [251, 134] width 119 height 9
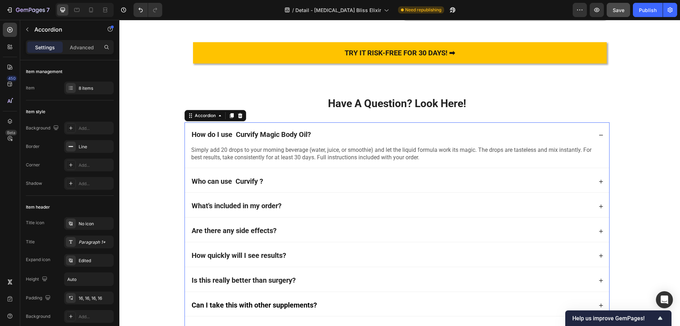
click at [241, 139] on strong "How do I use Curvify Magic Body Oil?" at bounding box center [251, 134] width 119 height 9
click at [244, 161] on p "Simply add 20 drops to your morning beverage (water, juice, or smoothie) and le…" at bounding box center [397, 153] width 412 height 15
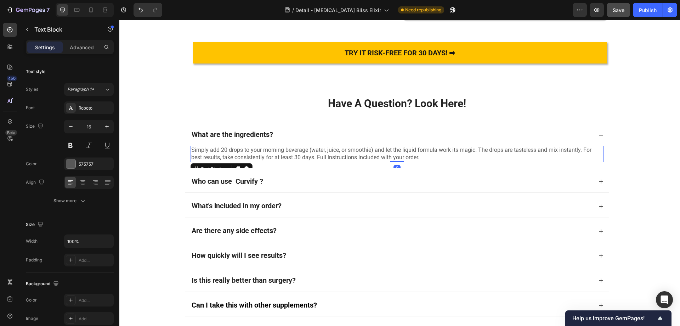
click at [244, 161] on p "Simply add 20 drops to your morning beverage (water, juice, or smoothie) and le…" at bounding box center [397, 153] width 412 height 15
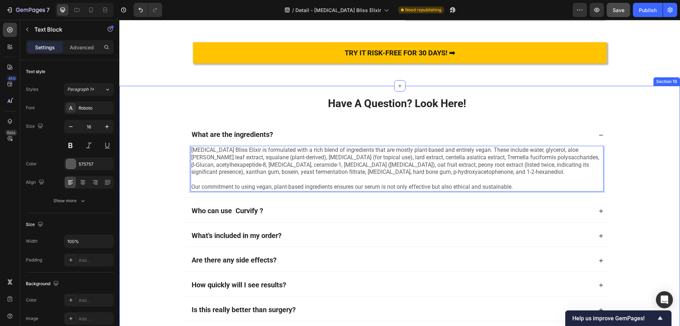
click at [158, 203] on div "Have A Question? Look Here! Heading What are the ingredients? Botox Bliss Elixi…" at bounding box center [396, 233] width 555 height 290
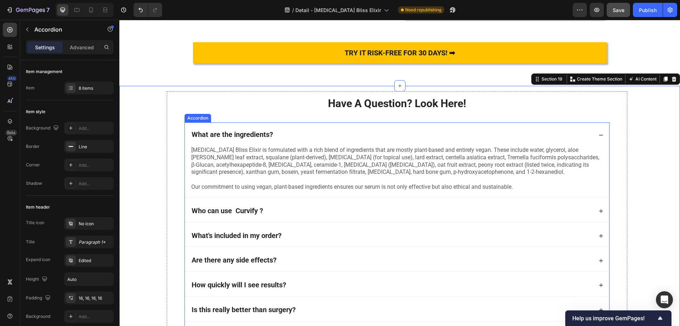
click at [304, 140] on div "What are the ingredients?" at bounding box center [392, 135] width 402 height 10
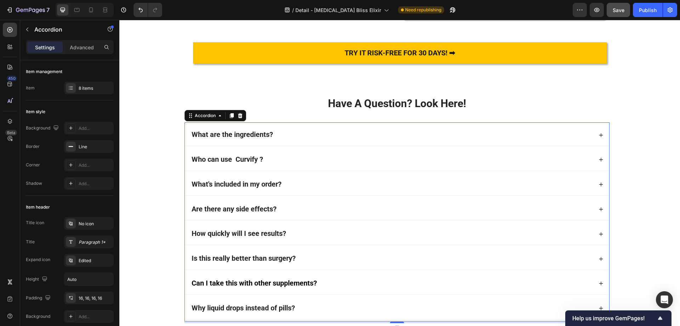
click at [278, 165] on div "Who can use Curvify ?" at bounding box center [392, 159] width 402 height 10
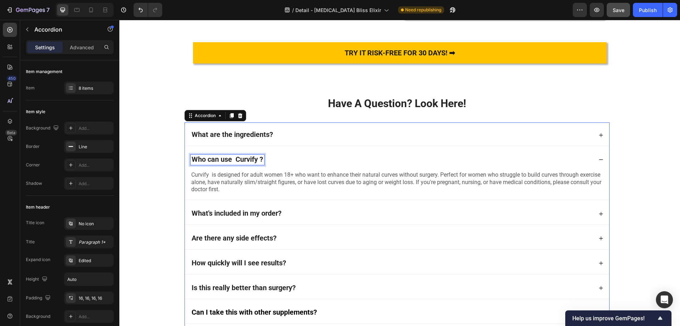
click at [219, 163] on strong "Who can use Curvify ?" at bounding box center [228, 159] width 72 height 9
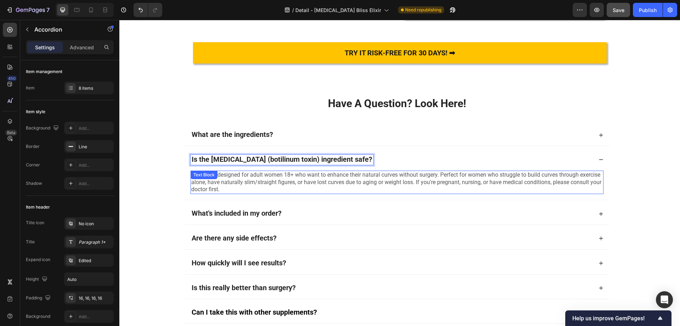
click at [231, 193] on p "Curvify is designed for adult women 18+ who want to enhance their natural curve…" at bounding box center [397, 182] width 412 height 22
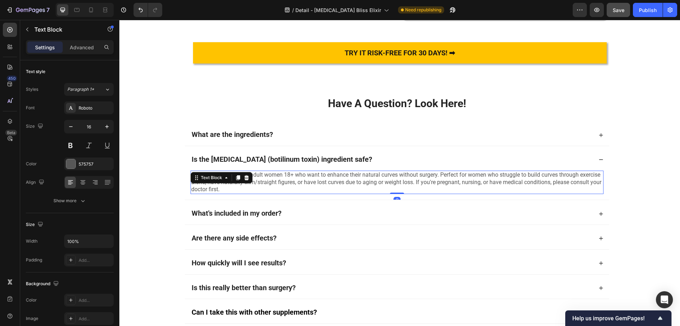
click at [231, 183] on div "Text Block" at bounding box center [222, 177] width 62 height 11
click at [280, 193] on p "Curvify is designed for adult women 18+ who want to enhance their natural curve…" at bounding box center [397, 182] width 412 height 22
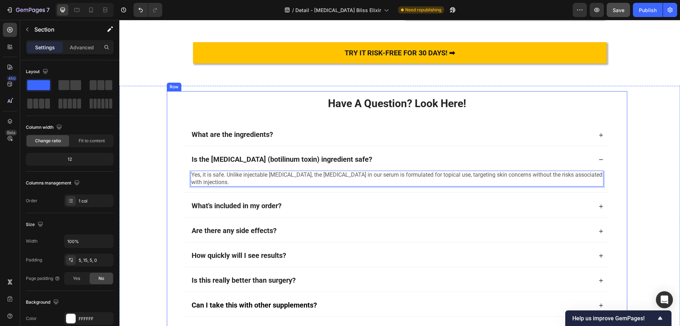
click at [157, 217] on div "Have A Question? Look Here! Heading What are the ingredients? Is the botox (bot…" at bounding box center [396, 218] width 555 height 260
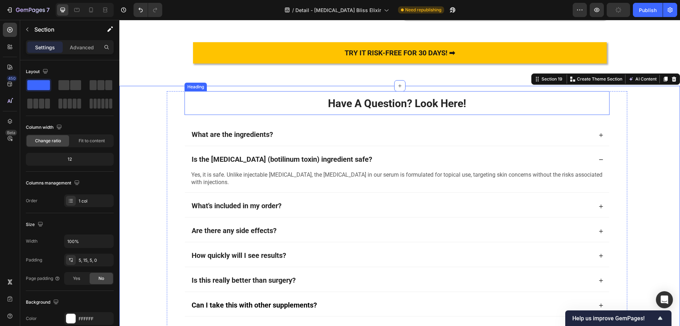
scroll to position [4727, 0]
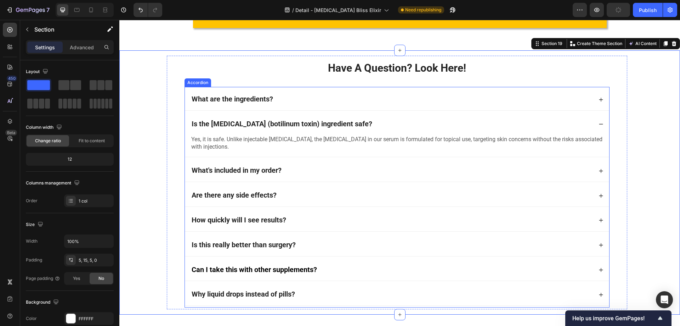
click at [352, 129] on div "Is the [MEDICAL_DATA] (botilinum toxin) ingredient safe?" at bounding box center [392, 124] width 402 height 10
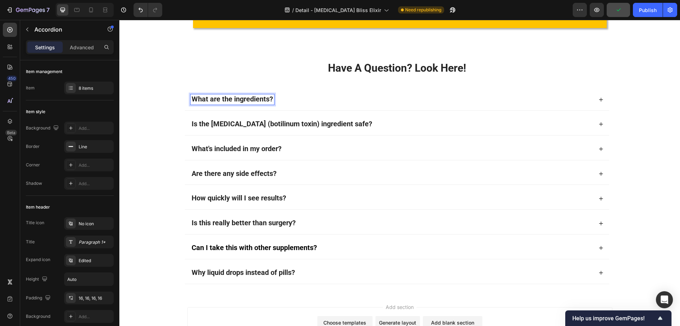
click at [222, 103] on strong "What are the ingredients?" at bounding box center [232, 99] width 81 height 9
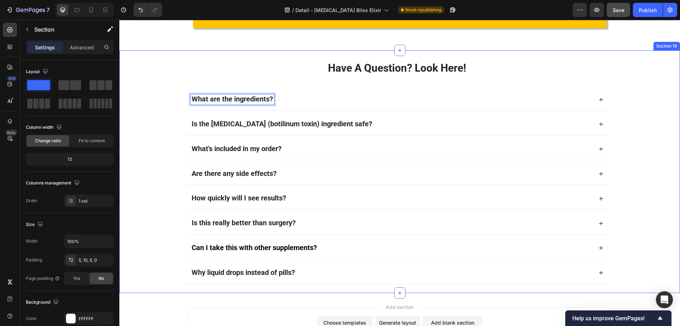
click at [159, 139] on div "Have A Question? Look Here! Heading What are the ingredients? Is the botox (bot…" at bounding box center [396, 171] width 555 height 238
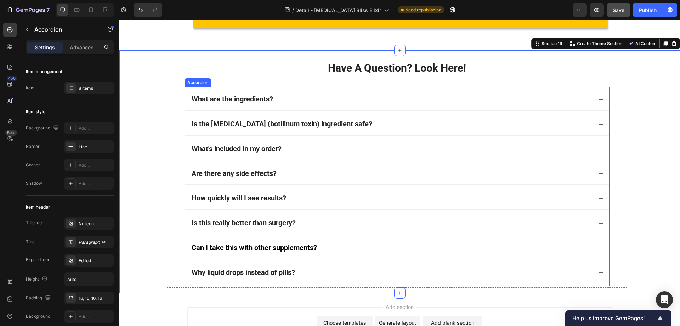
click at [204, 103] on strong "What are the ingredients?" at bounding box center [232, 99] width 81 height 9
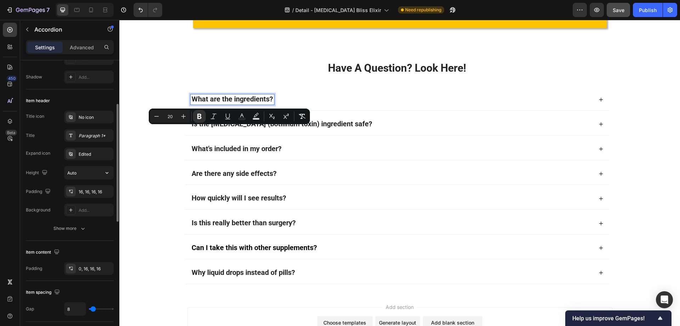
scroll to position [177, 0]
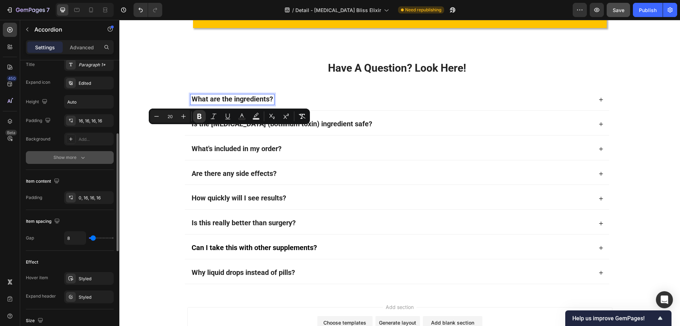
click at [62, 163] on button "Show more" at bounding box center [70, 157] width 88 height 13
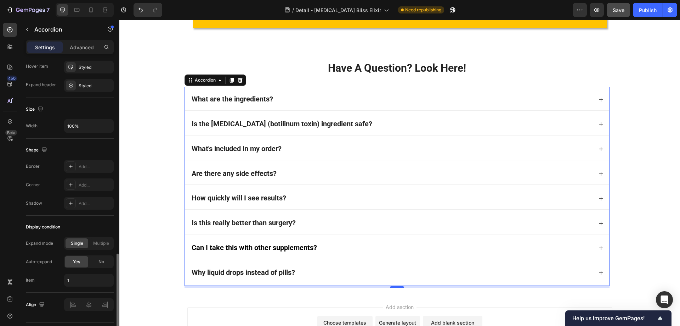
scroll to position [444, 0]
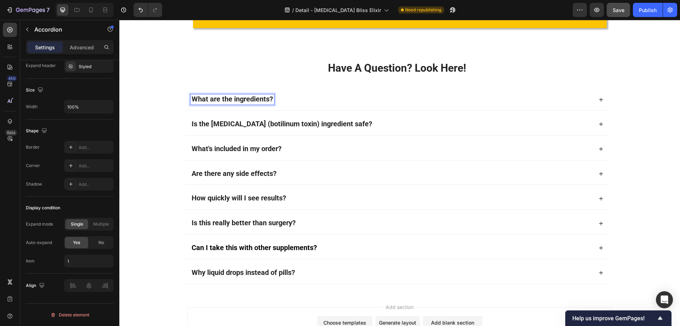
click at [362, 129] on div "Is the [MEDICAL_DATA] (botilinum toxin) ingredient safe?" at bounding box center [392, 124] width 402 height 10
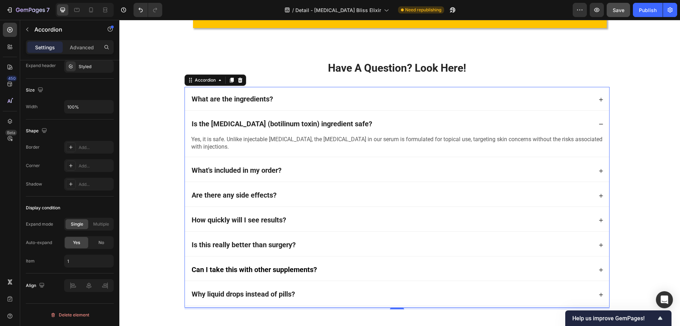
click at [365, 129] on div "Is the [MEDICAL_DATA] (botilinum toxin) ingredient safe?" at bounding box center [392, 124] width 402 height 10
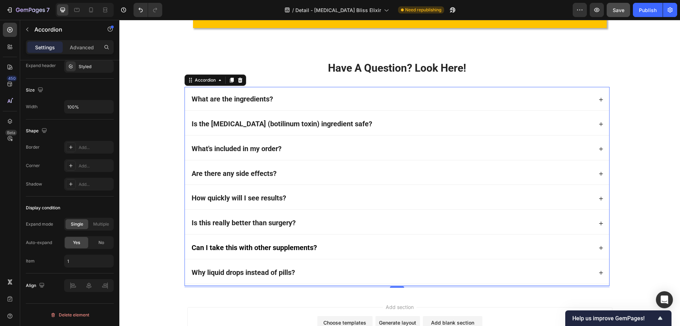
click at [299, 154] on div "What's included in my order?" at bounding box center [392, 149] width 402 height 10
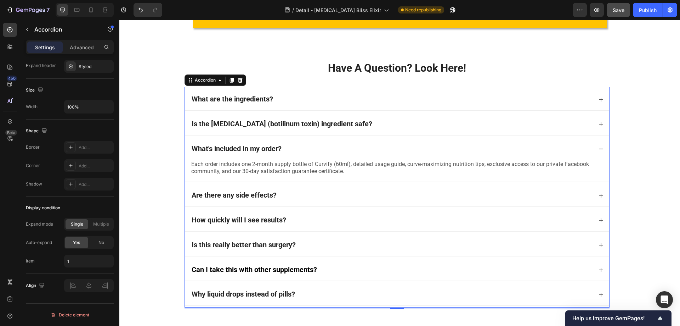
click at [219, 153] on strong "What's included in my order?" at bounding box center [237, 148] width 90 height 9
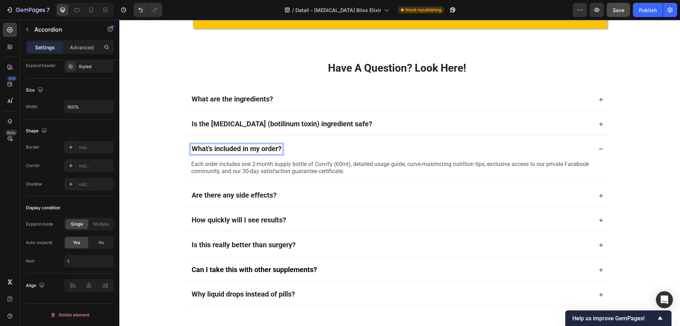
click at [219, 153] on strong "What's included in my order?" at bounding box center [237, 148] width 90 height 9
click at [263, 175] on span "Each order includes one 2-month supply bottle of Curvify (60ml), detailed usage…" at bounding box center [390, 167] width 398 height 14
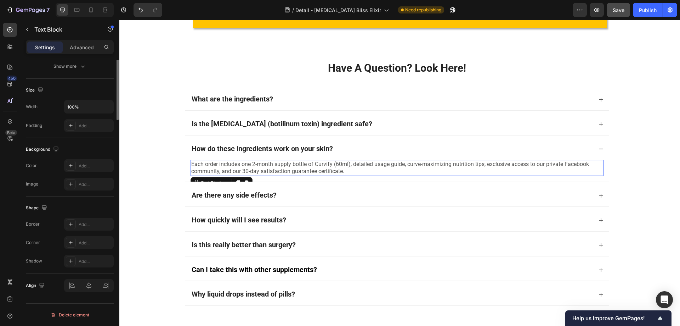
click at [258, 175] on span "Each order includes one 2-month supply bottle of Curvify (60ml), detailed usage…" at bounding box center [390, 167] width 398 height 14
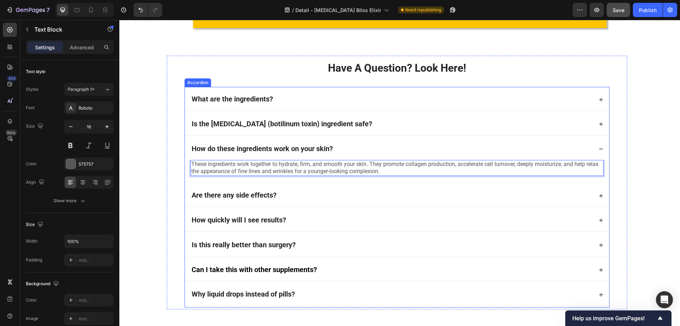
click at [376, 154] on div "How do these ingredients work on your skin?" at bounding box center [392, 149] width 402 height 10
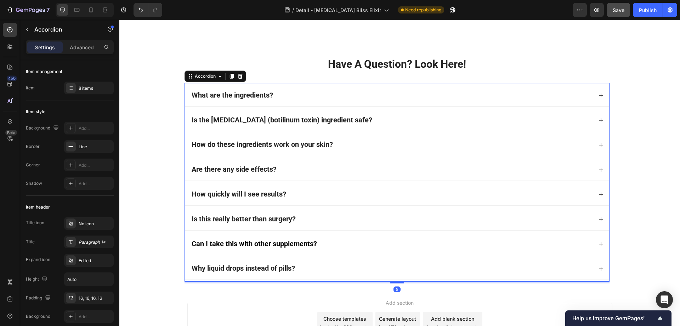
scroll to position [4798, 0]
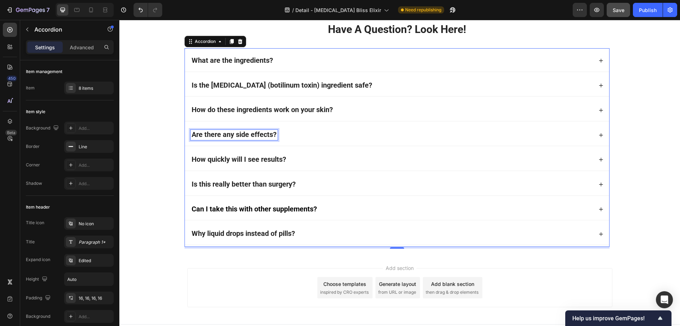
click at [230, 136] on strong "Are there any side effects?" at bounding box center [234, 134] width 85 height 9
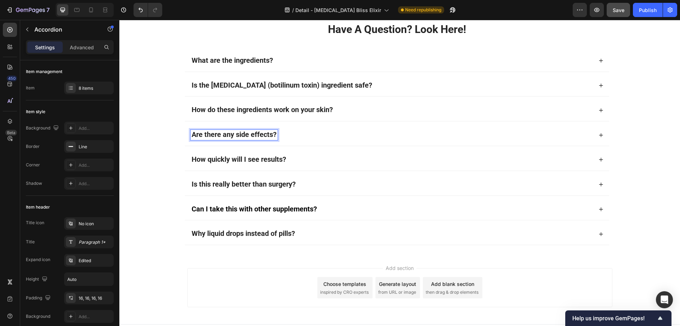
click at [352, 108] on div "How do these ingredients work on your skin?" at bounding box center [392, 110] width 402 height 10
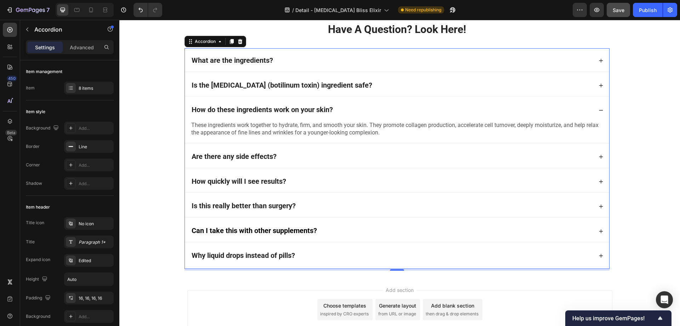
click at [371, 104] on div "How do these ingredients work on your skin?" at bounding box center [397, 110] width 424 height 22
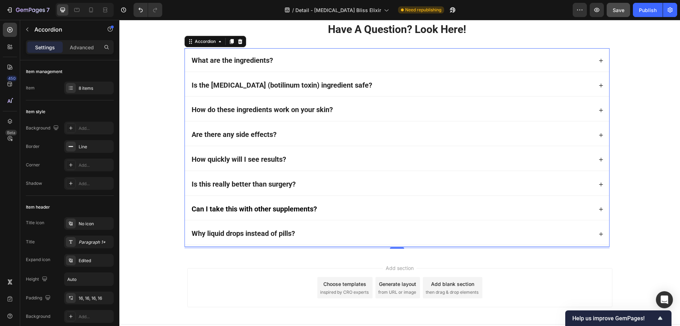
click at [229, 136] on strong "Are there any side effects?" at bounding box center [234, 134] width 85 height 9
click at [204, 135] on strong "Are there any side effects?" at bounding box center [234, 134] width 85 height 9
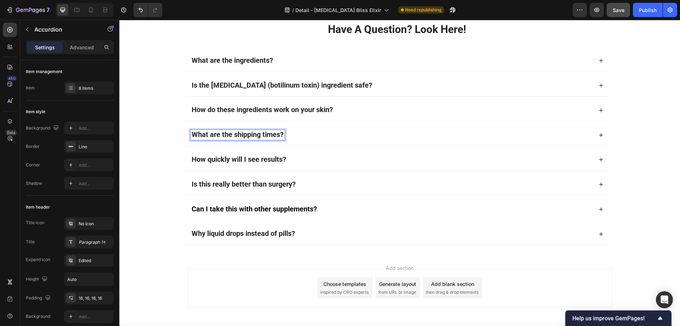
click at [342, 134] on div "What are the shipping times?" at bounding box center [392, 135] width 402 height 10
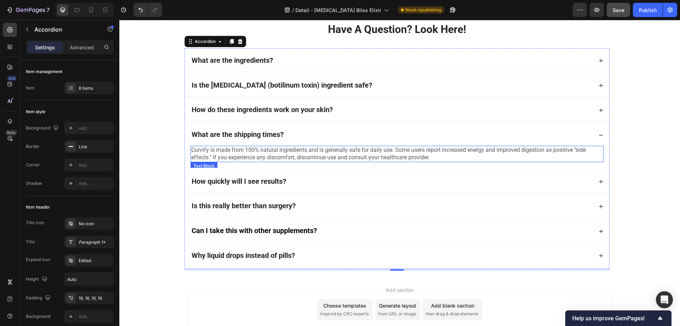
click at [255, 152] on p "Curvify is made from 100% natural ingredients and is generally safe for daily u…" at bounding box center [397, 153] width 412 height 15
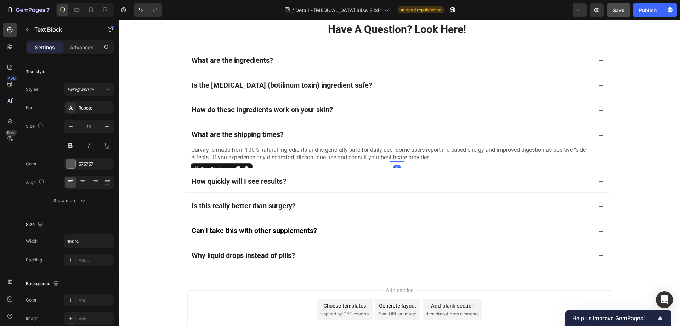
click at [249, 152] on p "Curvify is made from 100% natural ingredients and is generally safe for daily u…" at bounding box center [397, 153] width 412 height 15
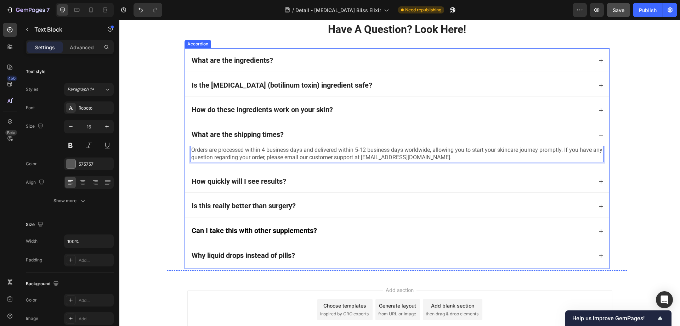
click at [388, 165] on div "Orders are processed within 4 business days and delivered within 5-12 business …" at bounding box center [397, 157] width 424 height 22
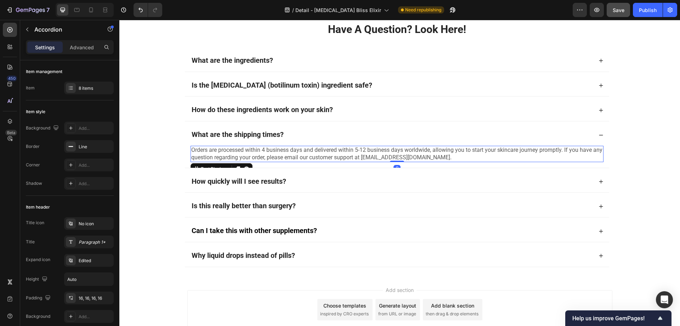
click at [380, 158] on p "Orders are processed within 4 business days and delivered within 5-12 business …" at bounding box center [397, 153] width 412 height 15
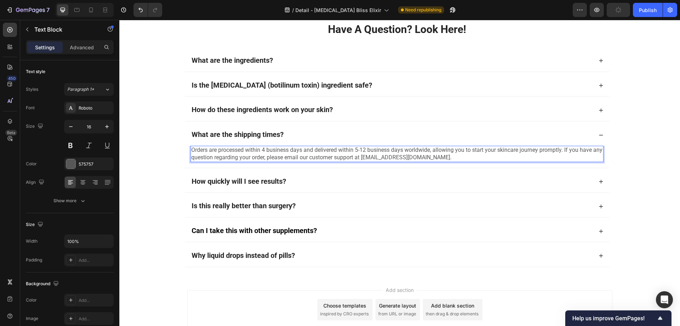
click at [370, 158] on p "Orders are processed within 4 business days and delivered within 5-12 business …" at bounding box center [397, 153] width 412 height 15
click at [371, 158] on p "Orders are processed within 4 business days and delivered within 5-12 business …" at bounding box center [397, 153] width 412 height 15
click at [449, 154] on p "Orders are processed within 4 business days and delivered within 5-12 business …" at bounding box center [397, 153] width 412 height 15
click at [445, 156] on p "Orders are processed within 4 business days and delivered within 5-12 business …" at bounding box center [397, 153] width 412 height 15
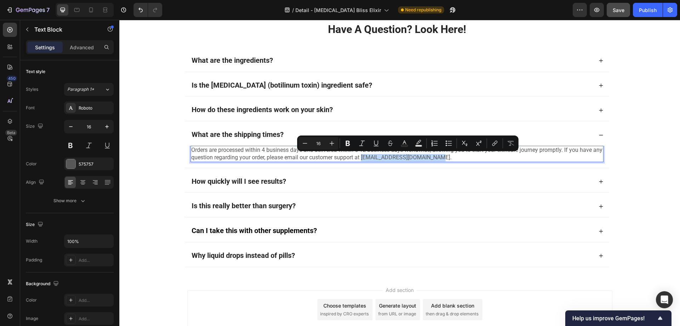
drag, startPoint x: 445, startPoint y: 156, endPoint x: 371, endPoint y: 158, distance: 73.4
click at [371, 158] on p "Orders are processed within 4 business days and delivered within 5-12 business …" at bounding box center [397, 153] width 412 height 15
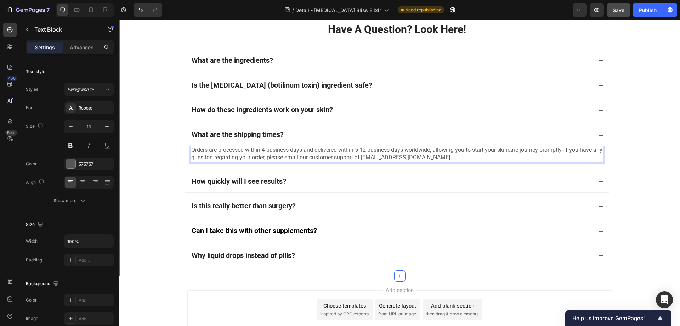
click at [154, 210] on div "Have A Question? Look Here! Heading What are the ingredients? Is the botox (bot…" at bounding box center [396, 143] width 555 height 260
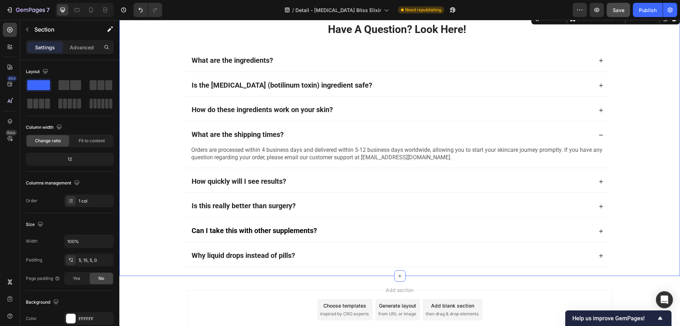
click at [294, 131] on div "What are the shipping times?" at bounding box center [392, 135] width 402 height 10
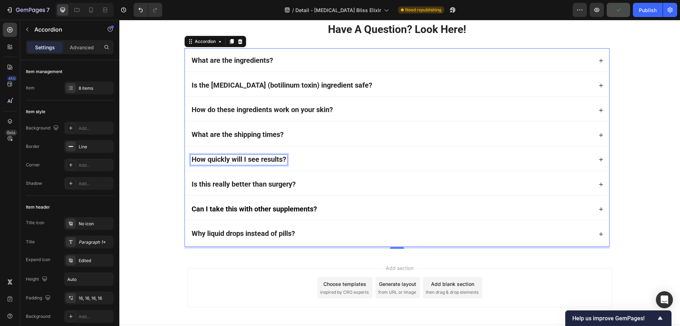
click at [237, 158] on strong "How quickly will I see results?" at bounding box center [239, 159] width 95 height 9
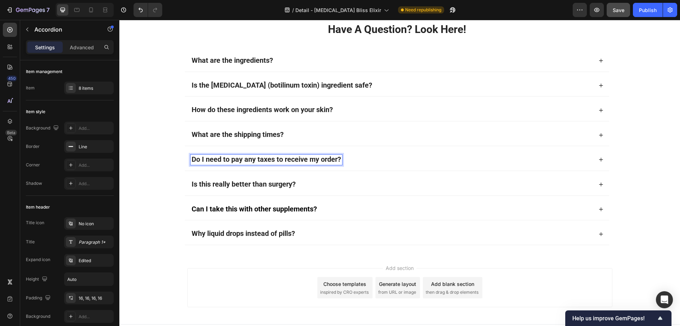
click at [372, 160] on div "Do I need to pay any taxes to receive my order?" at bounding box center [392, 159] width 402 height 10
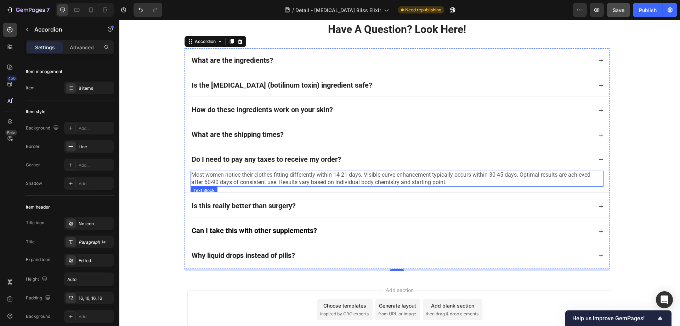
click at [206, 186] on p "Most women notice their clothes fitting differently within 14-21 days. Visible …" at bounding box center [397, 178] width 412 height 15
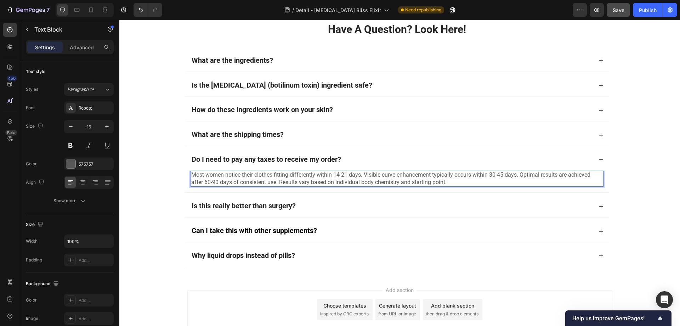
click at [236, 175] on span "Most women notice their clothes fitting differently within 14-21 days. Visible …" at bounding box center [390, 178] width 399 height 14
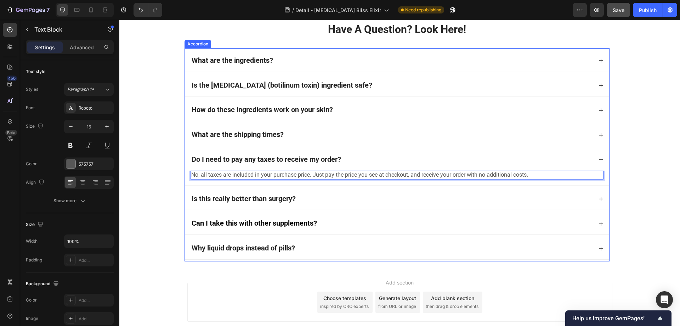
click at [254, 193] on div "Is this really better than surgery?" at bounding box center [397, 199] width 424 height 22
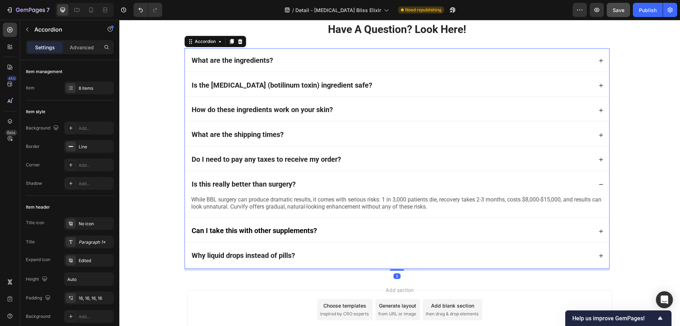
click at [245, 196] on div "Is this really better than surgery? While BBL surgery can produce dramatic resu…" at bounding box center [397, 195] width 424 height 43
click at [241, 185] on strong "Is this really better than surgery?" at bounding box center [244, 184] width 104 height 9
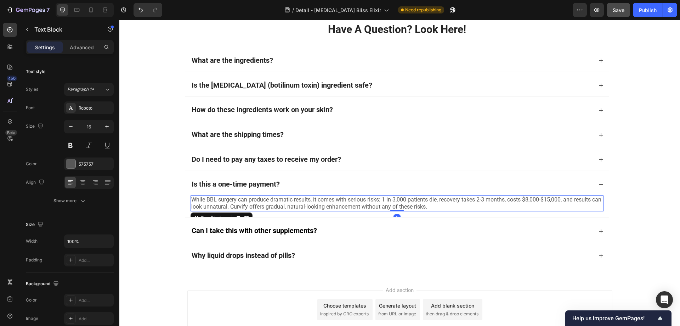
click at [263, 199] on span "While BBL surgery can produce dramatic results, it comes with serious risks: 1 …" at bounding box center [396, 203] width 410 height 14
click at [233, 226] on div "Can I take this with other supplements?" at bounding box center [255, 231] width 128 height 10
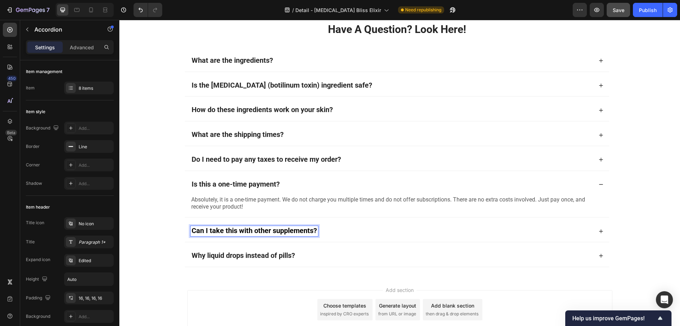
click at [241, 230] on strong "Can I take this with other supplements?" at bounding box center [254, 230] width 125 height 9
click at [303, 181] on div "Is this a one-time payment?" at bounding box center [392, 184] width 402 height 10
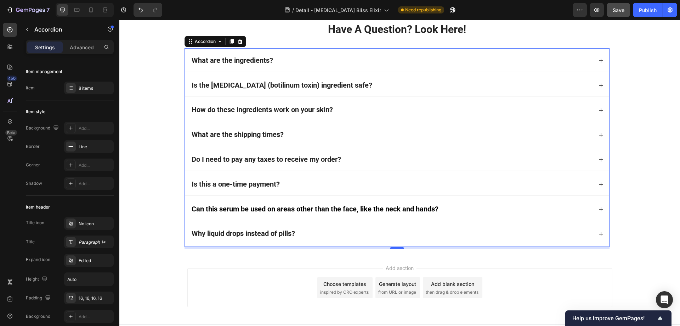
click at [461, 205] on div "Can this serum be used on areas other than the face, like the neck and hands?" at bounding box center [392, 209] width 402 height 10
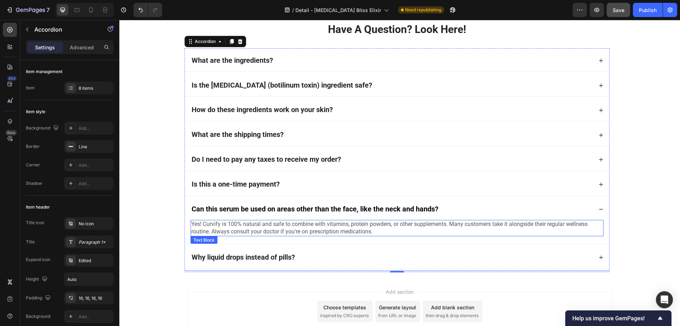
click at [277, 227] on span "Yes! Curvify is 100% natural and safe to combine with vitamins, protein powders…" at bounding box center [389, 227] width 396 height 14
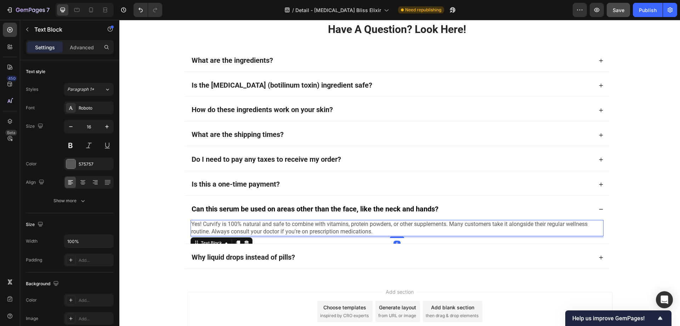
click at [277, 227] on span "Yes! Curvify is 100% natural and safe to combine with vitamins, protein powders…" at bounding box center [389, 227] width 396 height 14
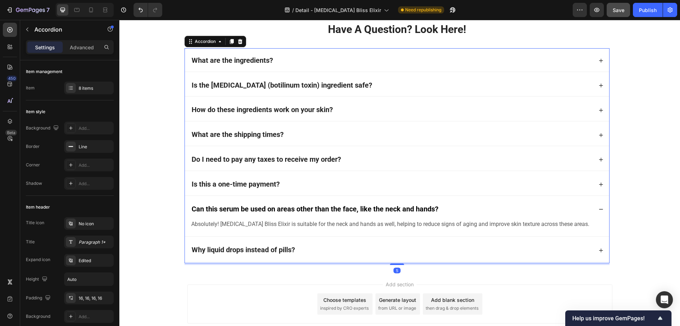
click at [446, 208] on div "Can this serum be used on areas other than the face, like the neck and hands?" at bounding box center [392, 209] width 402 height 10
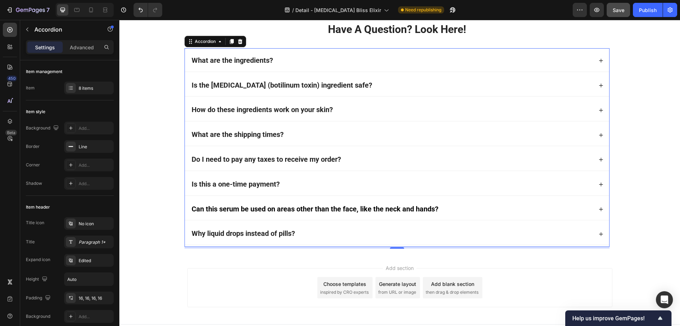
click at [312, 232] on div "Why liquid drops instead of pills?" at bounding box center [392, 234] width 402 height 10
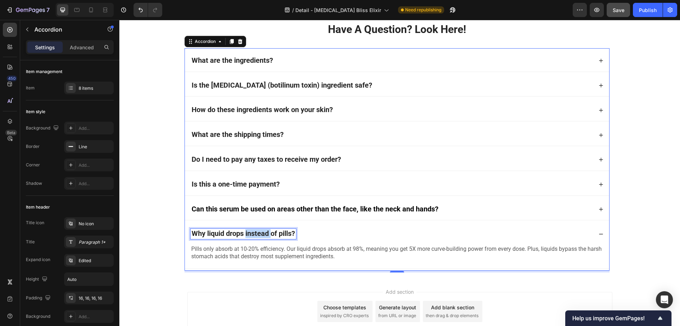
click at [251, 233] on strong "Why liquid drops instead of pills?" at bounding box center [243, 233] width 103 height 9
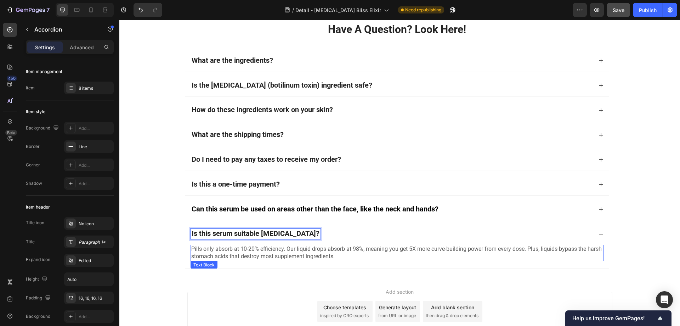
click at [245, 256] on span "Pills only absorb at 10-20% efficiency. Our liquid drops absorb at 98%, meaning…" at bounding box center [396, 252] width 411 height 14
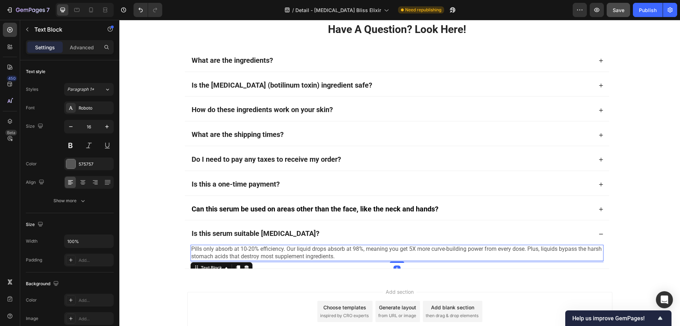
click at [243, 255] on span "Pills only absorb at 10-20% efficiency. Our liquid drops absorb at 98%, meaning…" at bounding box center [396, 252] width 411 height 14
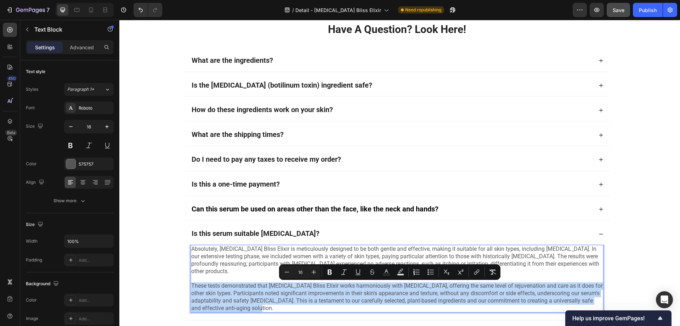
drag, startPoint x: 280, startPoint y: 308, endPoint x: 189, endPoint y: 287, distance: 93.2
click at [191, 287] on p "These tests demonstrated that Botox Bliss Elixir works harmoniously with sensit…" at bounding box center [397, 296] width 412 height 29
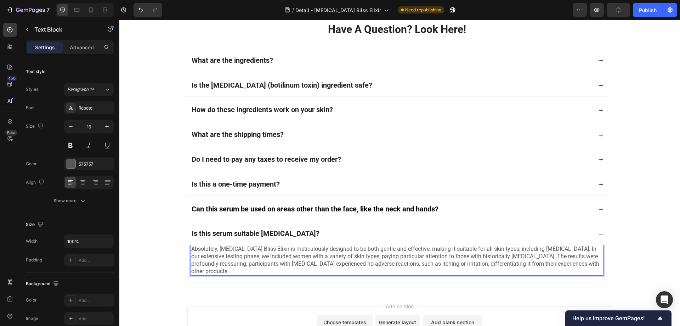
click at [173, 246] on div "Have A Question? Look Here! Heading What are the ingredients? Is the botox (bot…" at bounding box center [397, 152] width 461 height 270
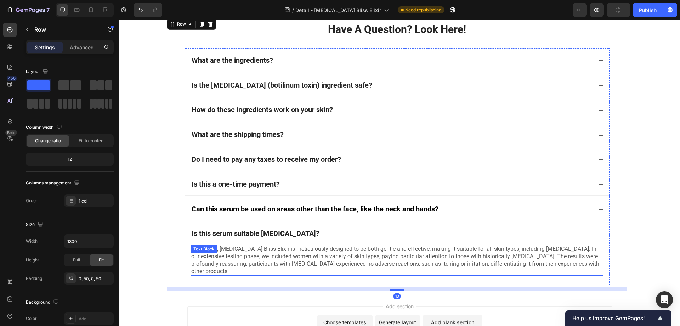
click at [217, 250] on div "Absolutely, Botox Bliss Elixir is meticulously designed to be both gentle and e…" at bounding box center [397, 259] width 413 height 31
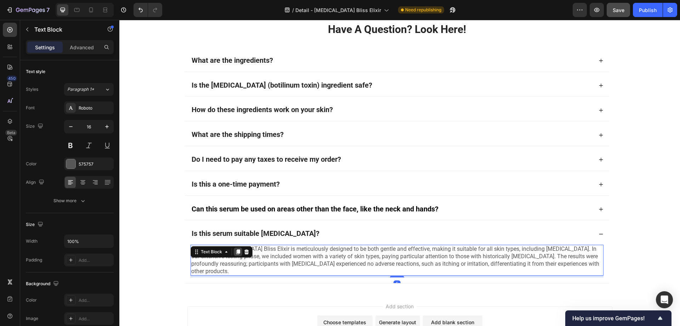
click at [236, 254] on icon at bounding box center [238, 252] width 6 height 6
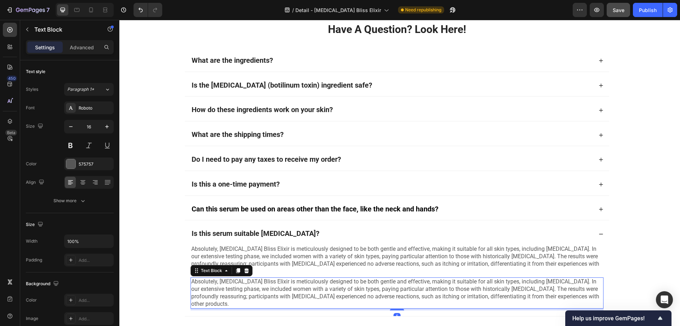
click at [227, 288] on span "Absolutely, Botox Bliss Elixir is meticulously designed to be both gentle and e…" at bounding box center [395, 292] width 408 height 29
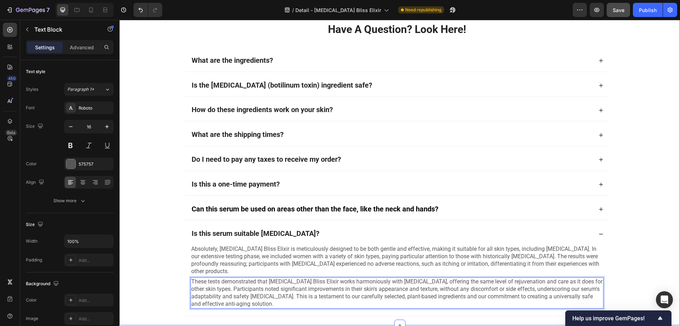
click at [157, 263] on div "Have A Question? Look Here! Heading What are the ingredients? Is the botox (bot…" at bounding box center [396, 168] width 555 height 310
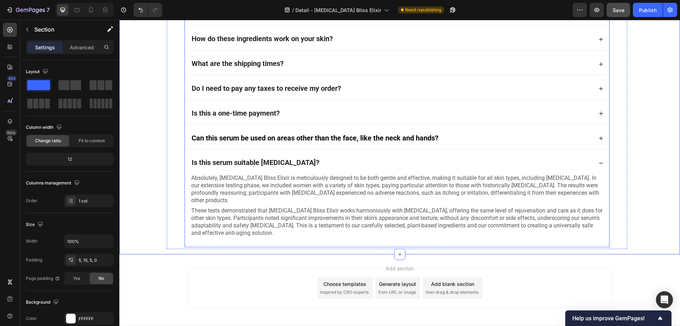
click at [354, 162] on div "Is this serum suitable [MEDICAL_DATA]?" at bounding box center [392, 163] width 402 height 10
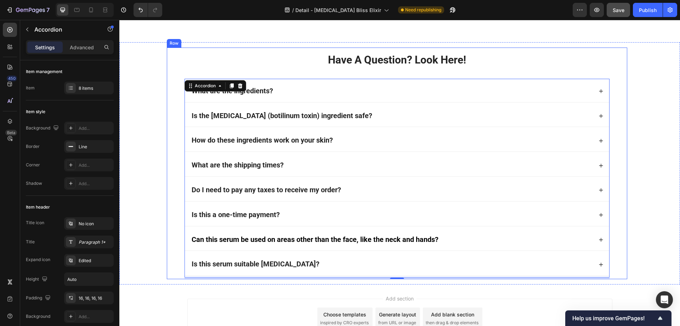
scroll to position [4705, 0]
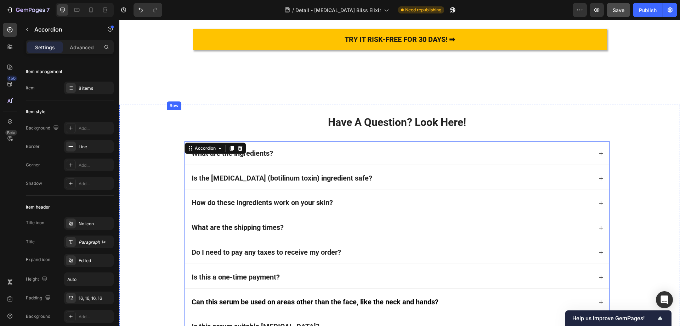
click at [277, 154] on div "What are the ingredients?" at bounding box center [392, 153] width 402 height 10
click at [314, 154] on div "What are the ingredients?" at bounding box center [392, 153] width 402 height 10
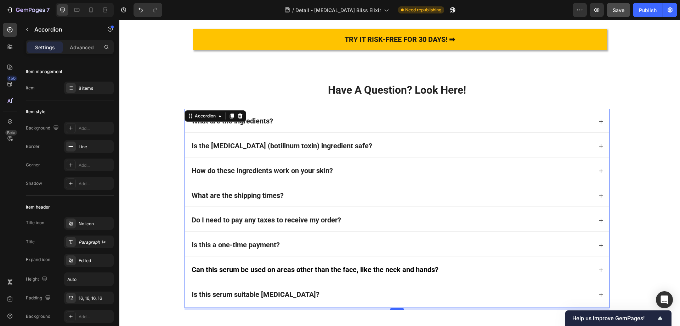
click at [321, 117] on div "What are the ingredients?" at bounding box center [392, 121] width 402 height 10
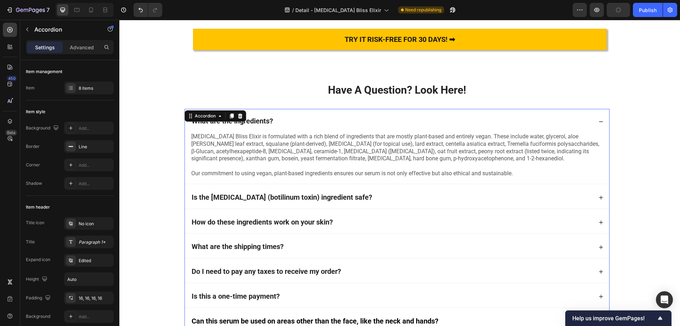
scroll to position [4741, 0]
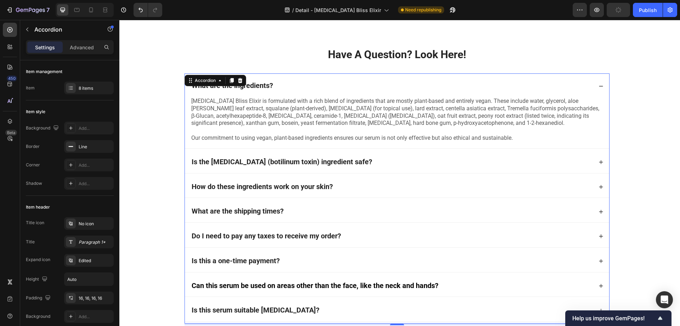
click at [280, 127] on p "[MEDICAL_DATA] Bliss Elixir is formulated with a rich blend of ingredients that…" at bounding box center [397, 111] width 412 height 29
click at [271, 127] on p "[MEDICAL_DATA] Bliss Elixir is formulated with a rich blend of ingredients that…" at bounding box center [397, 111] width 412 height 29
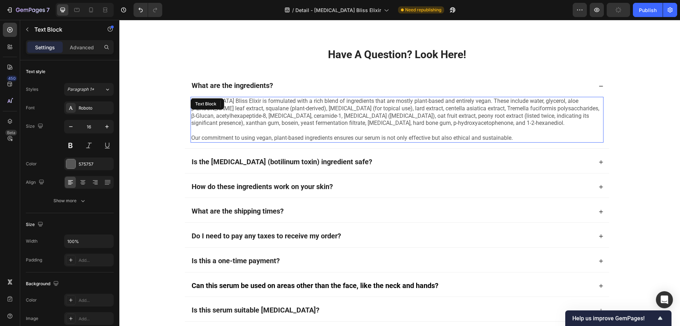
click at [263, 127] on p "[MEDICAL_DATA] Bliss Elixir is formulated with a rich blend of ingredients that…" at bounding box center [397, 111] width 412 height 29
click at [520, 142] on p "Our commitment to using vegan, plant-based ingredients ensures our serum is not…" at bounding box center [397, 137] width 412 height 7
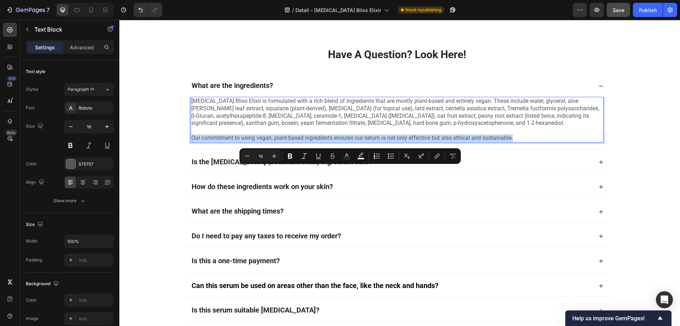
drag, startPoint x: 519, startPoint y: 168, endPoint x: 189, endPoint y: 170, distance: 330.5
click at [191, 142] on p "Our commitment to using vegan, plant-based ingredients ensures our serum is not…" at bounding box center [397, 137] width 412 height 7
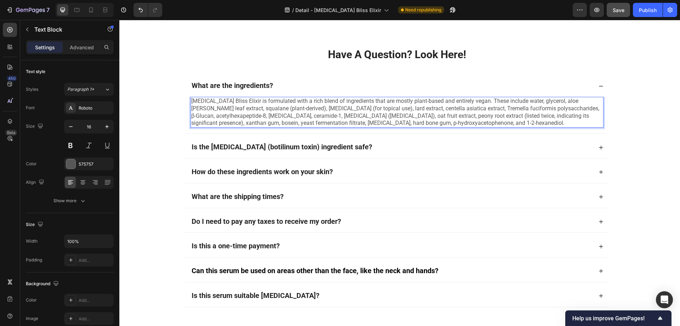
click at [225, 127] on p "[MEDICAL_DATA] Bliss Elixir is formulated with a rich blend of ingredients that…" at bounding box center [397, 111] width 412 height 29
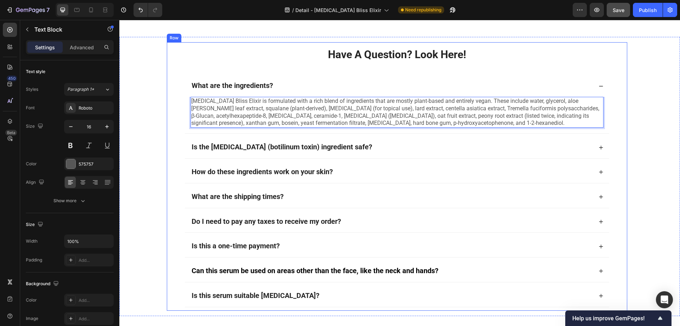
click at [158, 148] on div "Have A Question? Look Here! Heading What are the ingredients? Botox Bliss Elixi…" at bounding box center [396, 176] width 555 height 275
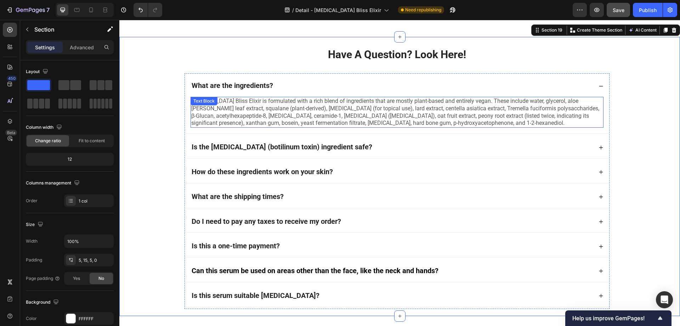
click at [234, 127] on p "[MEDICAL_DATA] Bliss Elixir is formulated with a rich blend of ingredients that…" at bounding box center [397, 111] width 412 height 29
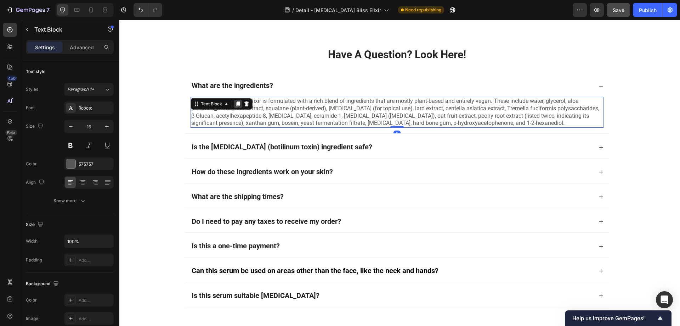
click at [236, 106] on icon at bounding box center [238, 103] width 4 height 5
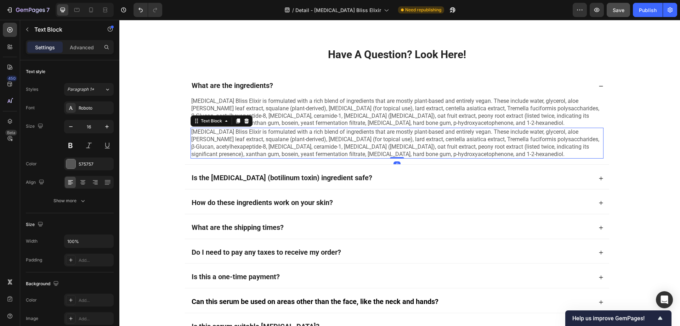
click at [239, 158] on p "[MEDICAL_DATA] Bliss Elixir is formulated with a rich blend of ingredients that…" at bounding box center [397, 142] width 412 height 29
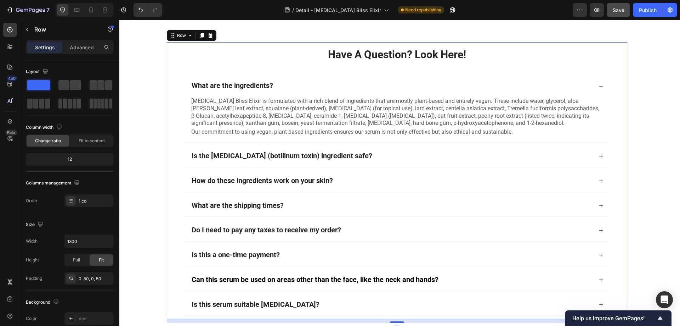
click at [169, 159] on div "Have A Question? Look Here! Heading What are the ingredients? Botox Bliss Elixi…" at bounding box center [397, 180] width 461 height 277
click at [305, 127] on p "[MEDICAL_DATA] Bliss Elixir is formulated with a rich blend of ingredients that…" at bounding box center [397, 111] width 412 height 29
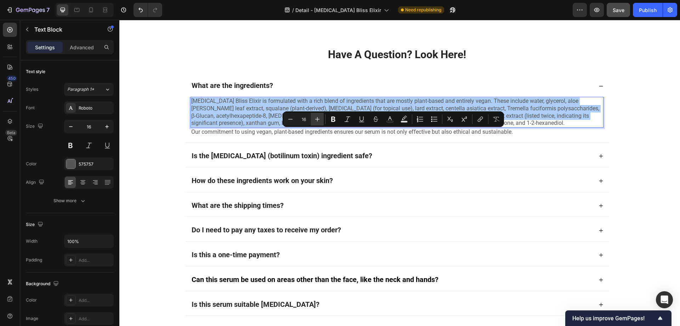
click at [320, 117] on icon "Editor contextual toolbar" at bounding box center [317, 118] width 7 height 7
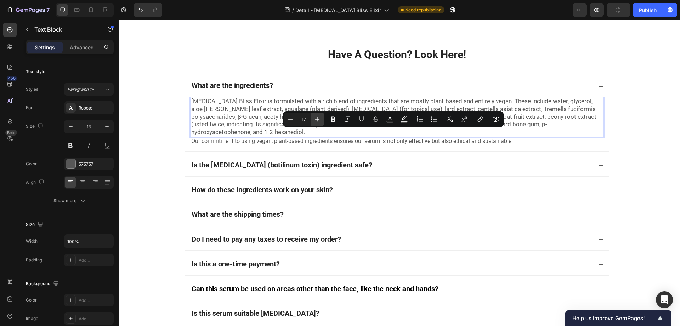
click at [320, 117] on icon "Editor contextual toolbar" at bounding box center [317, 118] width 7 height 7
type input "18"
click at [168, 153] on div "Have A Question? Look Here! Heading What are the ingredients? Botox Bliss Elixi…" at bounding box center [397, 185] width 461 height 286
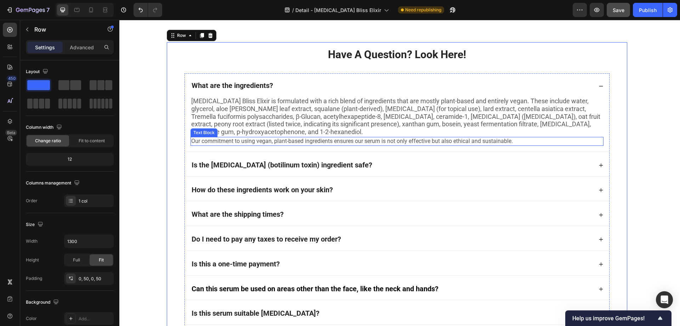
click at [241, 145] on p "Our commitment to using vegan, plant-based ingredients ensures our serum is not…" at bounding box center [397, 140] width 412 height 7
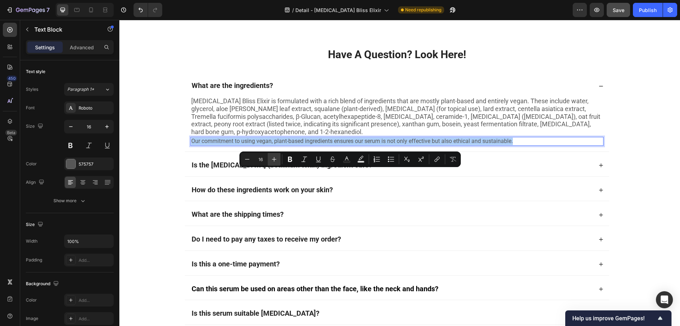
click at [278, 159] on button "Plus" at bounding box center [274, 159] width 13 height 13
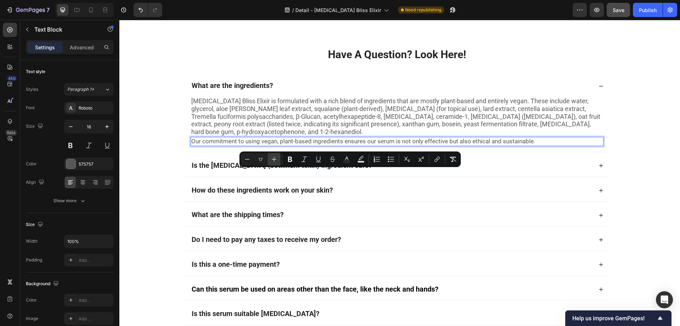
click at [278, 159] on button "Plus" at bounding box center [274, 159] width 13 height 13
click at [248, 162] on icon "Editor contextual toolbar" at bounding box center [247, 159] width 7 height 7
type input "18"
click at [159, 161] on div "Have A Question? Look Here! Heading What are the ingredients? Botox Bliss Elixi…" at bounding box center [396, 185] width 555 height 293
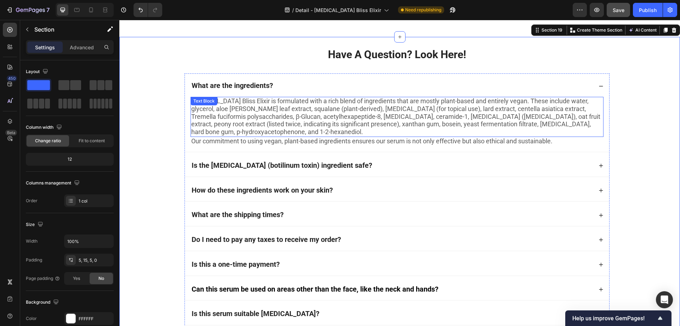
click at [237, 135] on span "[MEDICAL_DATA] Bliss Elixir is formulated with a rich blend of ingredients that…" at bounding box center [395, 116] width 409 height 38
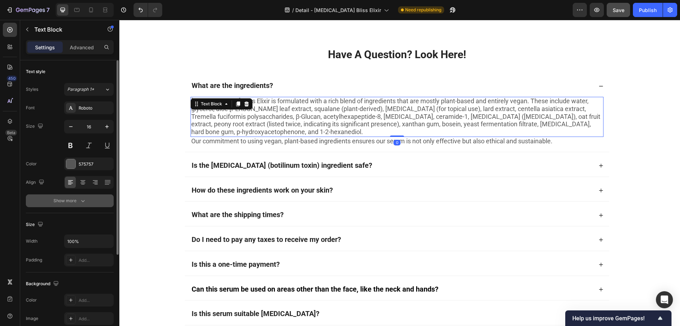
click at [80, 197] on icon "button" at bounding box center [82, 200] width 7 height 7
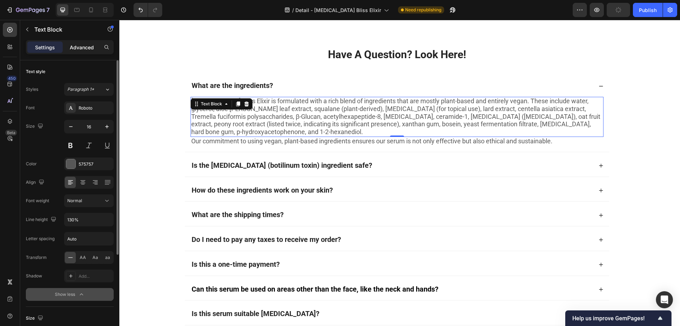
click at [82, 47] on p "Advanced" at bounding box center [82, 47] width 24 height 7
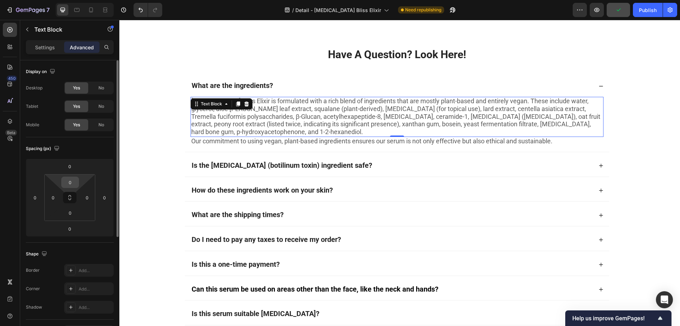
click at [71, 182] on input "0" at bounding box center [70, 182] width 14 height 11
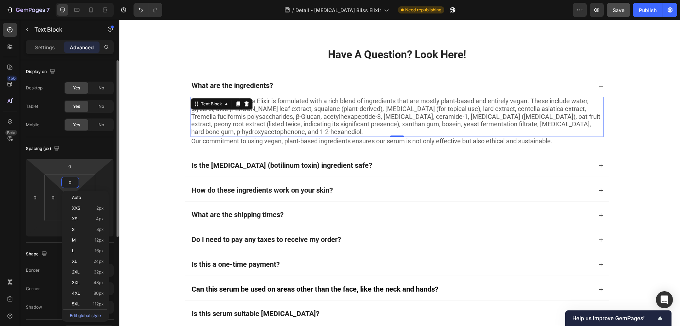
click at [43, 0] on html "7 Version history / Detail - Botox Bliss Elixir Need republishing Preview Save …" at bounding box center [340, 0] width 680 height 0
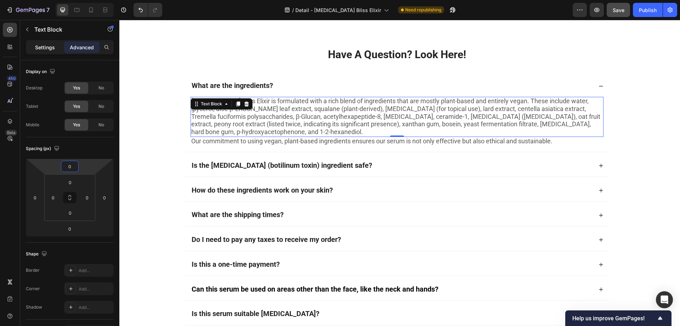
click at [49, 50] on p "Settings" at bounding box center [45, 47] width 20 height 7
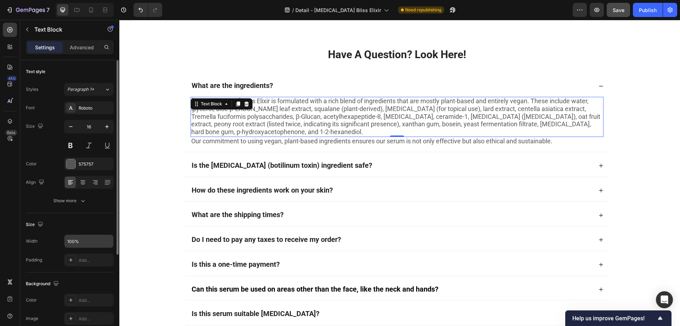
scroll to position [35, 0]
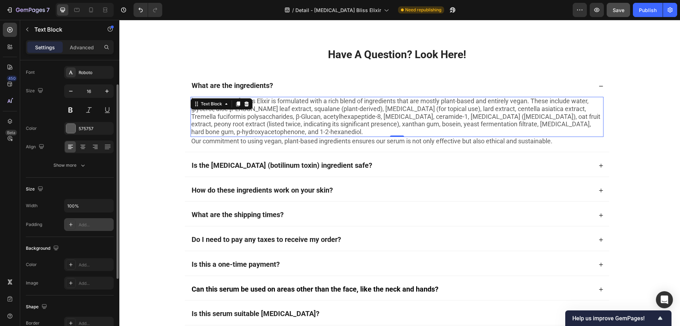
click at [73, 224] on icon at bounding box center [71, 224] width 6 height 6
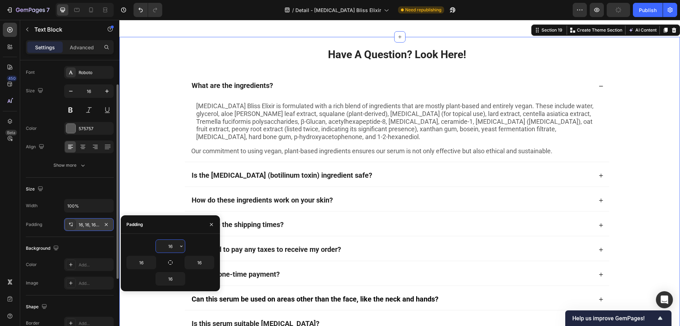
click at [140, 172] on div "Have A Question? Look Here! Heading What are the ingredients? Botox Bliss Elixi…" at bounding box center [396, 190] width 555 height 303
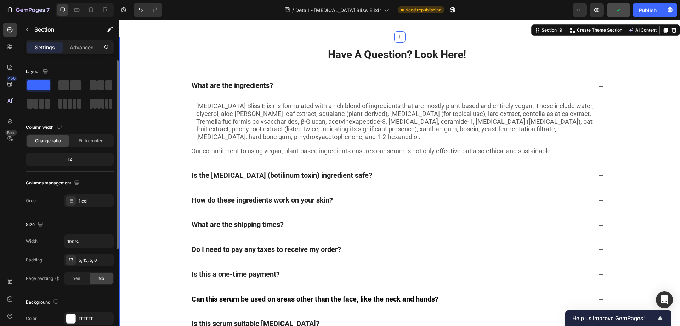
click at [260, 140] on span "[MEDICAL_DATA] Bliss Elixir is formulated with a rich blend of ingredients that…" at bounding box center [394, 121] width 397 height 38
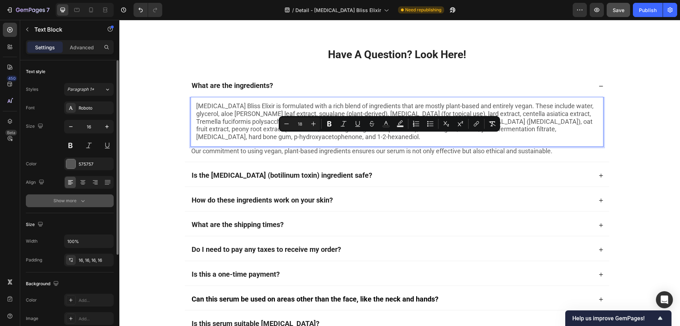
click at [78, 201] on div "Show more" at bounding box center [69, 200] width 33 height 7
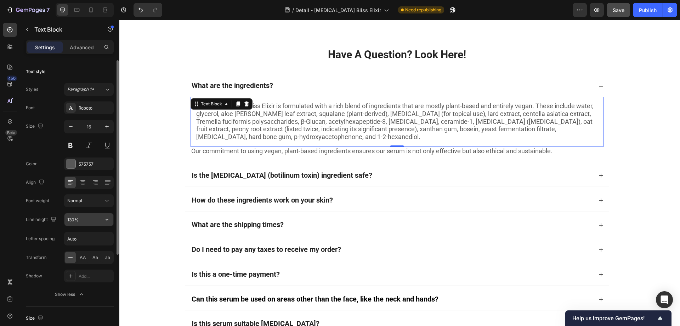
click at [71, 218] on input "130%" at bounding box center [88, 219] width 49 height 13
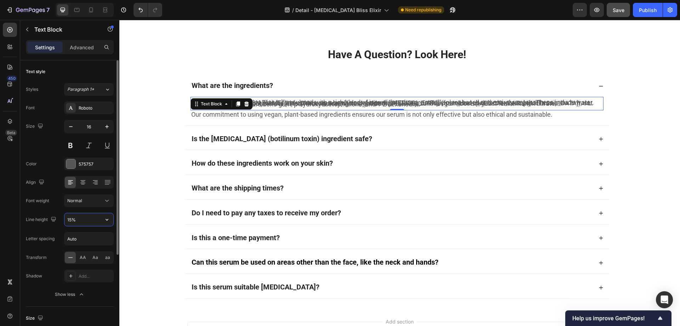
type input "150%"
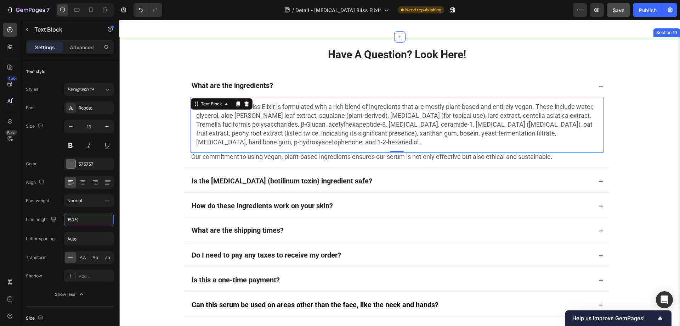
click at [135, 187] on div "Have A Question? Look Here! Heading What are the ingredients? Botox Bliss Elixi…" at bounding box center [396, 193] width 555 height 309
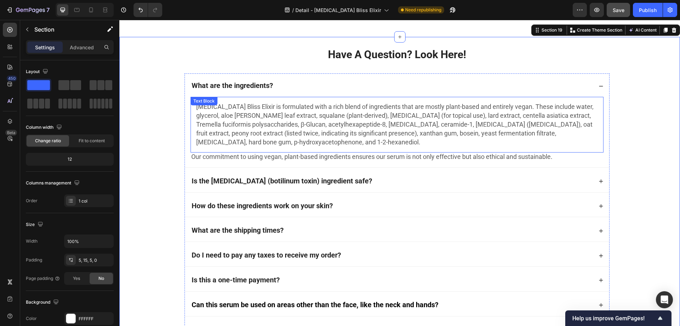
click at [278, 142] on span "[MEDICAL_DATA] Bliss Elixir is formulated with a rich blend of ingredients that…" at bounding box center [394, 124] width 397 height 43
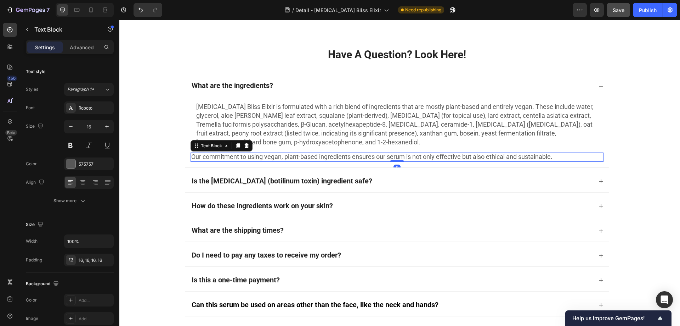
click at [269, 160] on span "Our commitment to using vegan, plant-based ingredients ensures our serum is not…" at bounding box center [371, 156] width 361 height 7
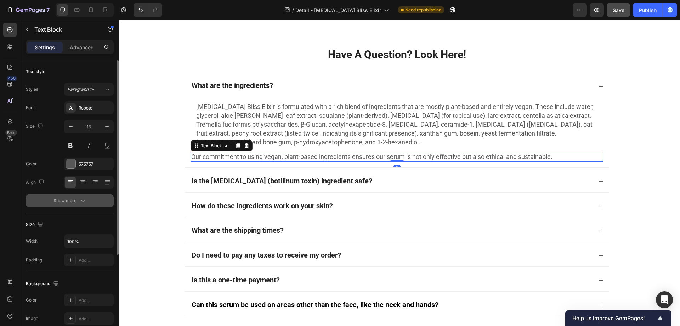
click at [64, 201] on div "Show more" at bounding box center [69, 200] width 33 height 7
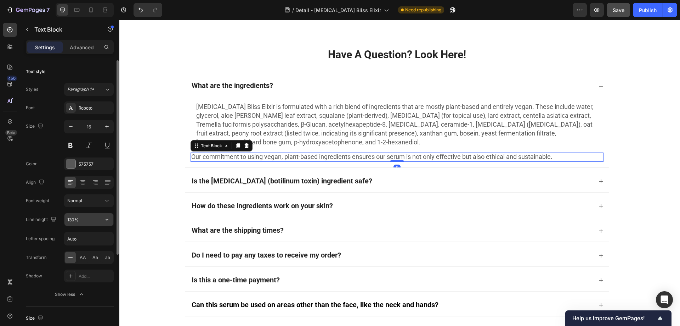
click at [74, 219] on input "130%" at bounding box center [88, 219] width 49 height 13
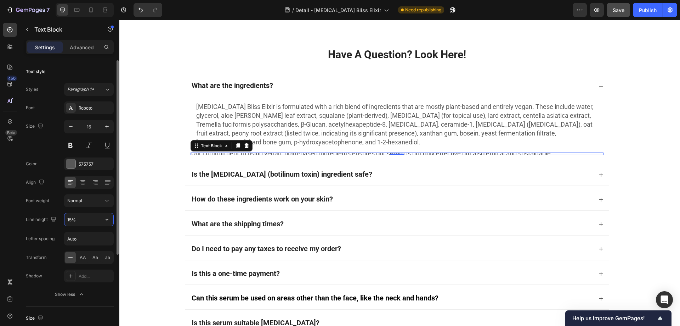
type input "150%"
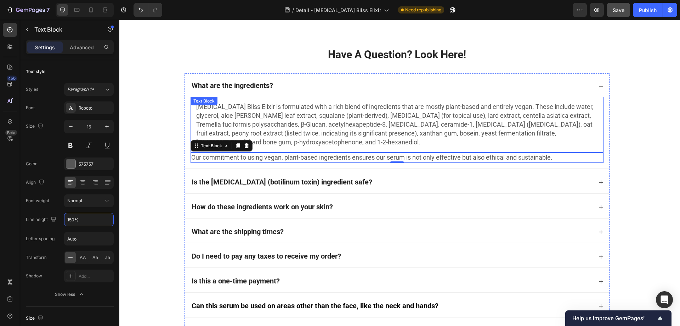
click at [245, 146] on span "[MEDICAL_DATA] Bliss Elixir is formulated with a rich blend of ingredients that…" at bounding box center [394, 124] width 397 height 43
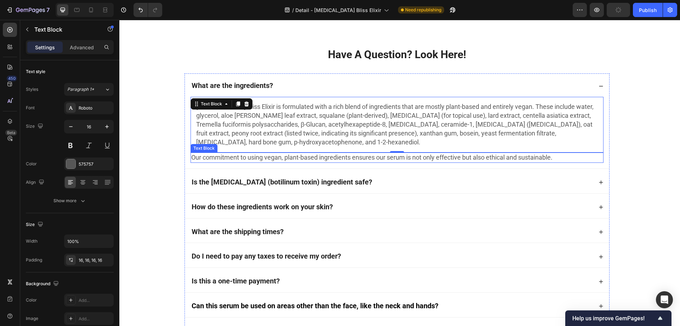
click at [261, 161] on span "Our commitment to using vegan, plant-based ingredients ensures our serum is not…" at bounding box center [371, 156] width 361 height 7
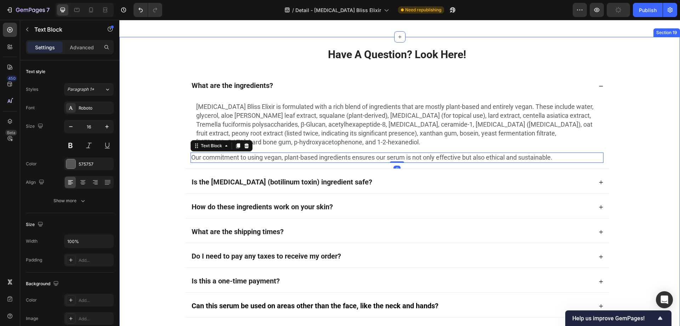
click at [146, 196] on div "Have A Question? Look Here! Heading What are the ingredients? Botox Bliss Elixi…" at bounding box center [396, 194] width 555 height 310
click at [210, 161] on span "Our commitment to using vegan, plant-based ingredients ensures our serum is not…" at bounding box center [371, 156] width 361 height 7
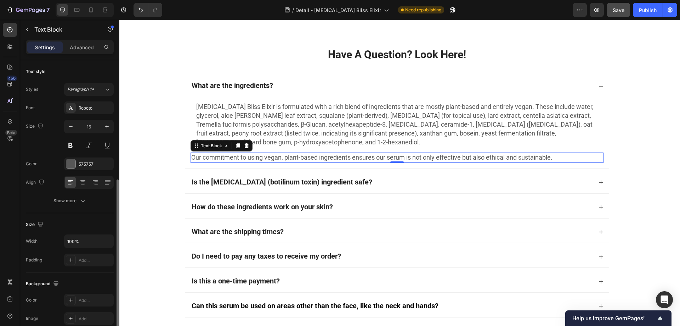
scroll to position [71, 0]
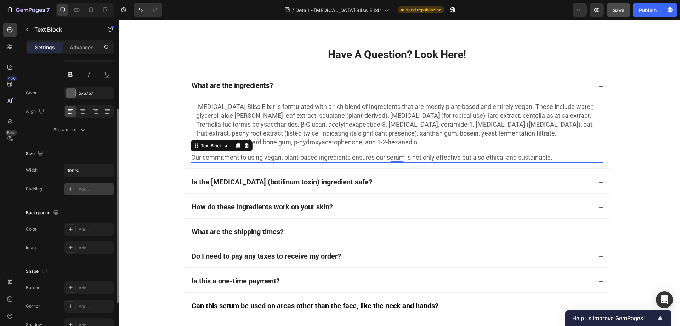
click at [68, 186] on div at bounding box center [71, 189] width 10 height 10
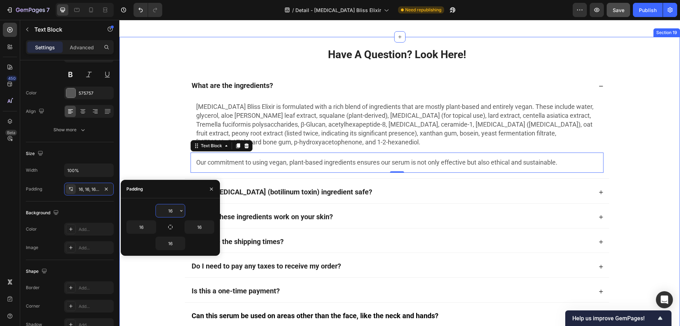
click at [637, 163] on div "Have A Question? Look Here! Heading What are the ingredients? Botox Bliss Elixi…" at bounding box center [396, 199] width 555 height 320
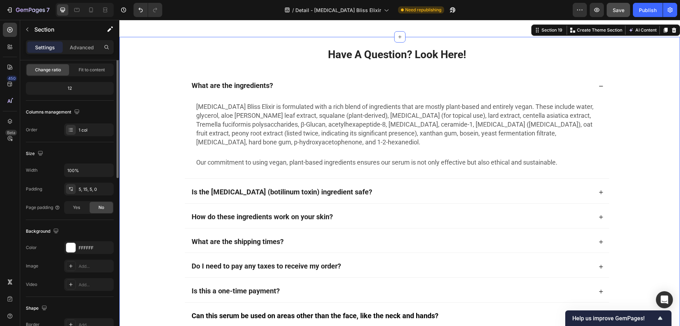
scroll to position [0, 0]
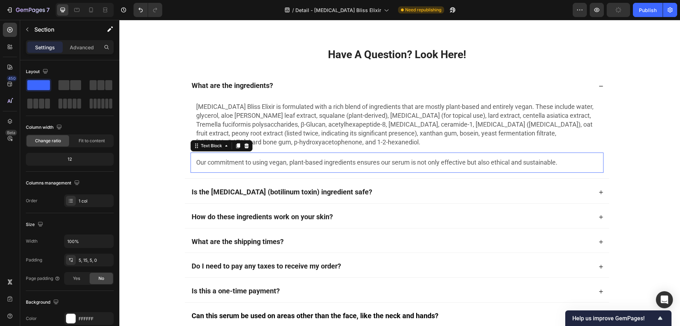
click at [249, 166] on span "Our commitment to using vegan, plant-based ingredients ensures our serum is not…" at bounding box center [376, 161] width 361 height 7
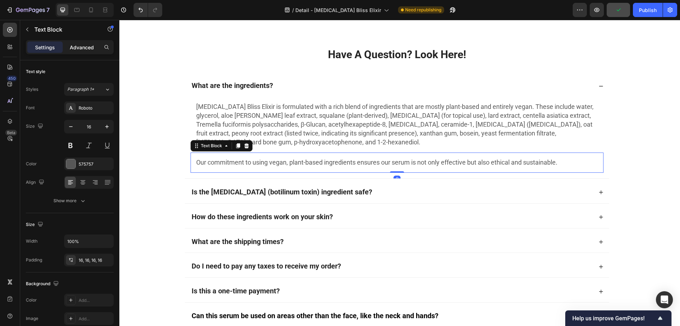
click at [81, 48] on p "Advanced" at bounding box center [82, 47] width 24 height 7
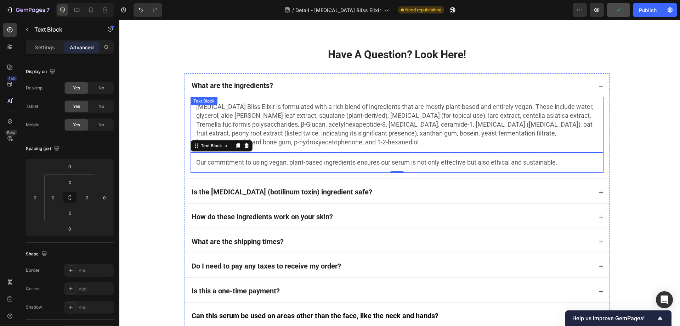
click at [256, 146] on span "[MEDICAL_DATA] Bliss Elixir is formulated with a rich blend of ingredients that…" at bounding box center [394, 124] width 397 height 43
click at [216, 173] on div "Our commitment to using vegan, plant-based ingredients ensures our serum is not…" at bounding box center [397, 162] width 413 height 20
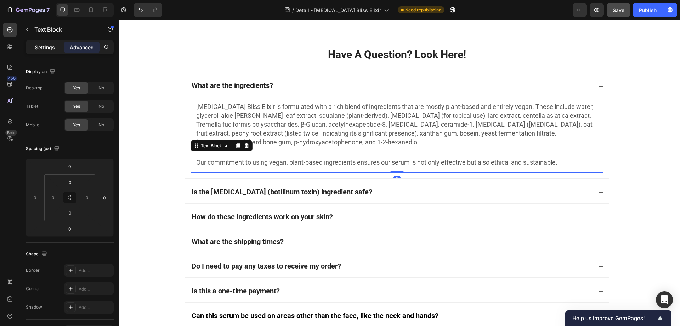
click at [49, 49] on p "Settings" at bounding box center [45, 47] width 20 height 7
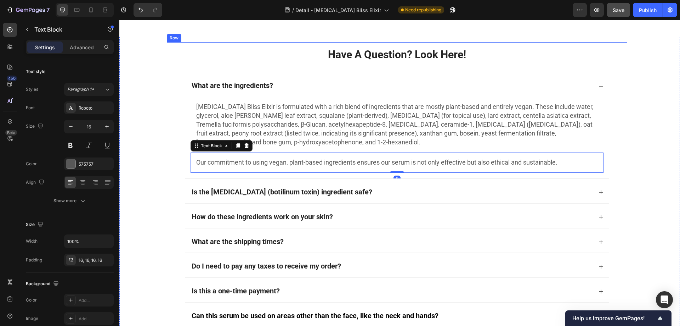
click at [167, 195] on div "Have A Question? Look Here! Heading What are the ingredients? Botox Bliss Elixi…" at bounding box center [397, 198] width 461 height 313
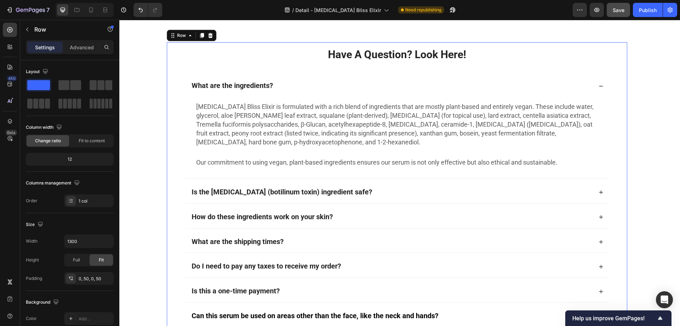
click at [209, 166] on span "Our commitment to using vegan, plant-based ingredients ensures our serum is not…" at bounding box center [376, 161] width 361 height 7
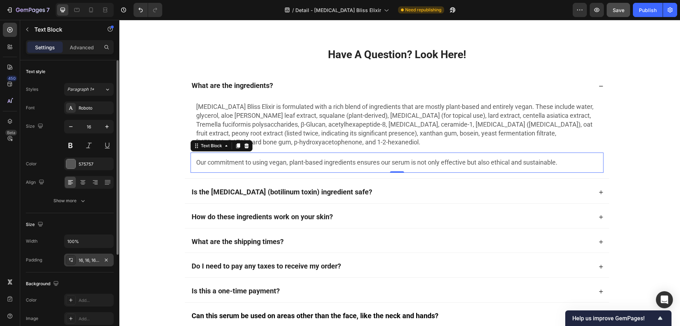
click at [71, 260] on icon at bounding box center [71, 260] width 6 height 6
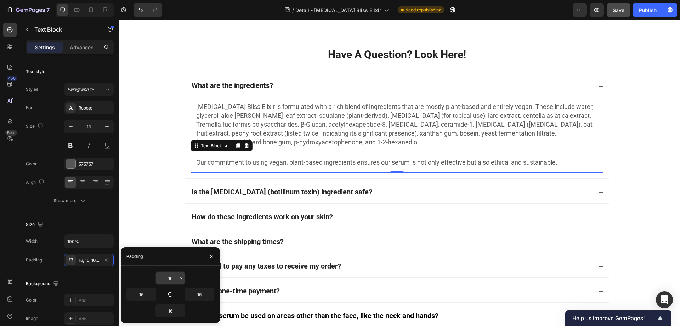
click at [170, 277] on input "16" at bounding box center [170, 277] width 29 height 13
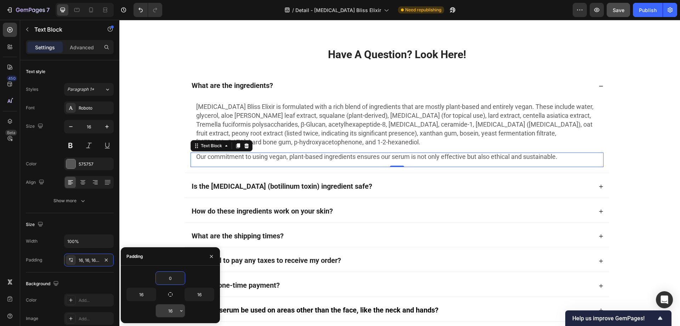
type input "0"
click at [172, 309] on input "16" at bounding box center [170, 310] width 29 height 13
type input "0"
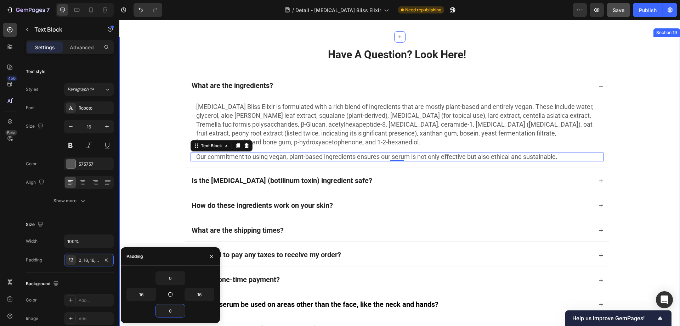
click at [153, 205] on div "Have A Question? Look Here! Heading What are the ingredients? Botox Bliss Elixi…" at bounding box center [396, 193] width 555 height 309
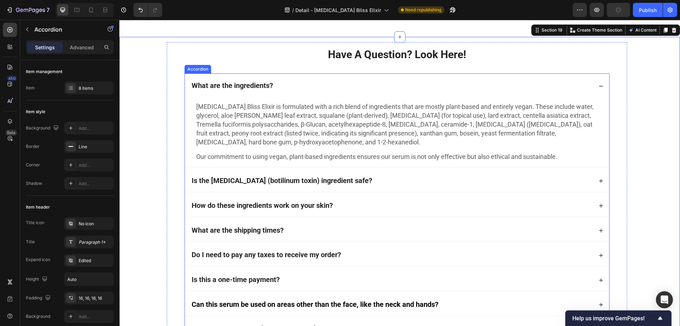
click at [298, 91] on div "What are the ingredients?" at bounding box center [392, 86] width 402 height 10
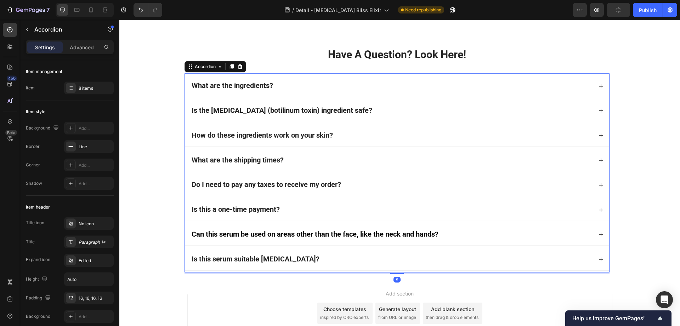
click at [371, 122] on div "Is the [MEDICAL_DATA] (botilinum toxin) ingredient safe?" at bounding box center [397, 111] width 424 height 22
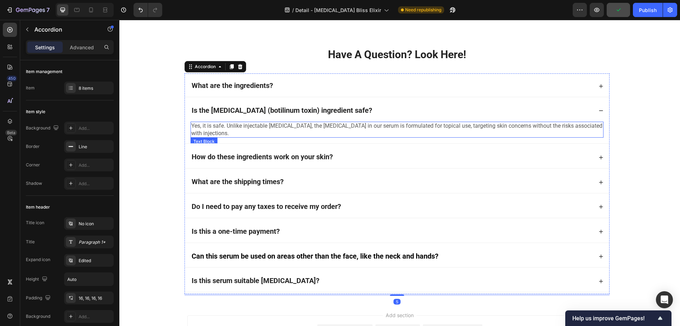
click at [251, 137] on p "Yes, it is safe. Unlike injectable Botox, the botulinum toxin in our serum is f…" at bounding box center [397, 129] width 412 height 15
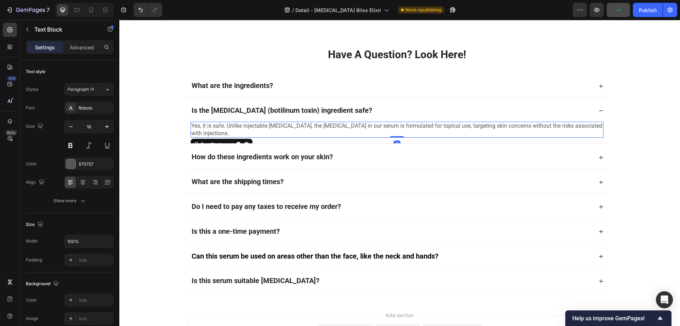
click at [248, 137] on p "Yes, it is safe. Unlike injectable Botox, the botulinum toxin in our serum is f…" at bounding box center [397, 129] width 412 height 15
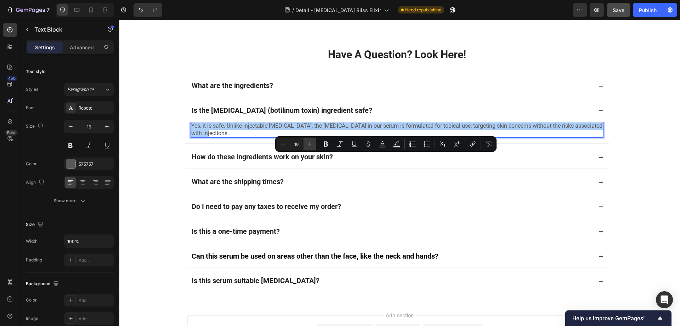
click at [307, 145] on icon "Editor contextual toolbar" at bounding box center [309, 143] width 7 height 7
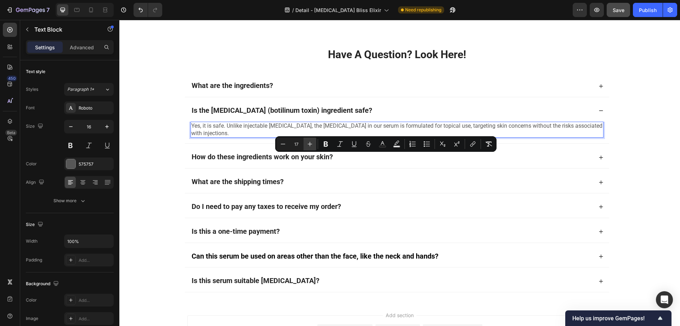
click at [307, 145] on icon "Editor contextual toolbar" at bounding box center [309, 143] width 7 height 7
type input "18"
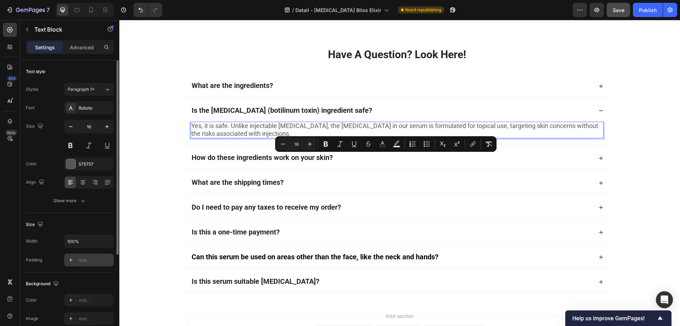
click at [68, 260] on icon at bounding box center [71, 260] width 6 height 6
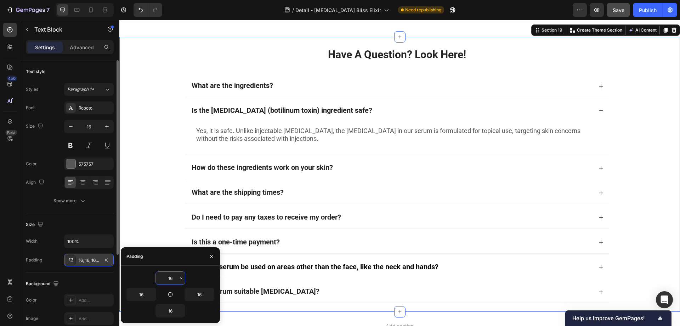
click at [132, 174] on div "Have A Question? Look Here! Heading What are the ingredients? Is the botox (bot…" at bounding box center [396, 174] width 555 height 271
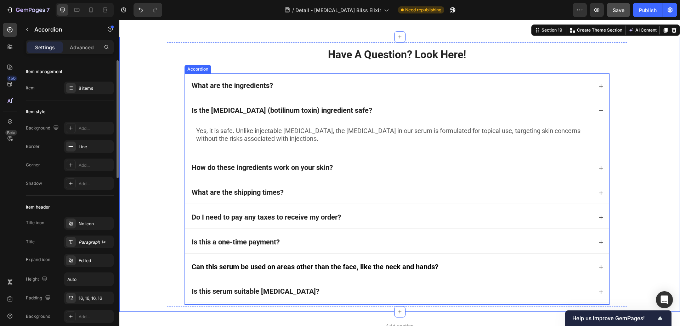
click at [359, 116] on div "Is the [MEDICAL_DATA] (botilinum toxin) ingredient safe?" at bounding box center [392, 111] width 402 height 10
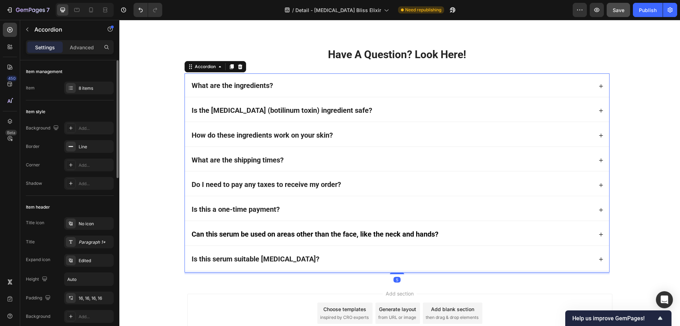
click at [349, 141] on div "How do these ingredients work on your skin?" at bounding box center [392, 135] width 402 height 10
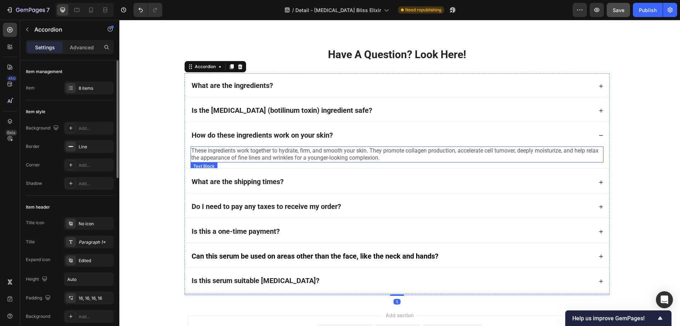
click at [248, 161] on span "These ingredients work together to hydrate, firm, and smooth your skin. They pr…" at bounding box center [394, 154] width 407 height 14
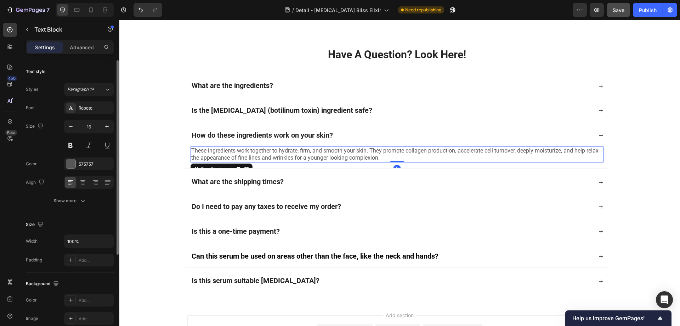
click at [244, 161] on span "These ingredients work together to hydrate, firm, and smooth your skin. They pr…" at bounding box center [394, 154] width 407 height 14
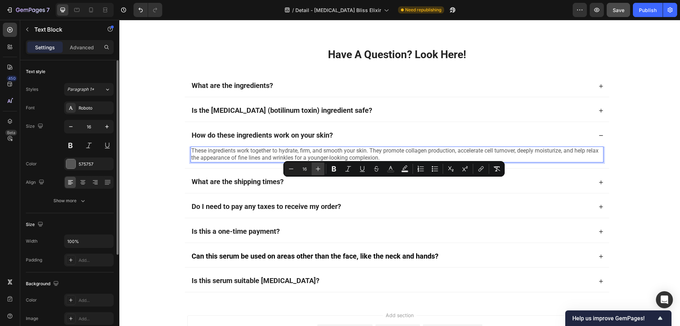
click at [318, 168] on icon "Editor contextual toolbar" at bounding box center [318, 169] width 5 height 5
type input "18"
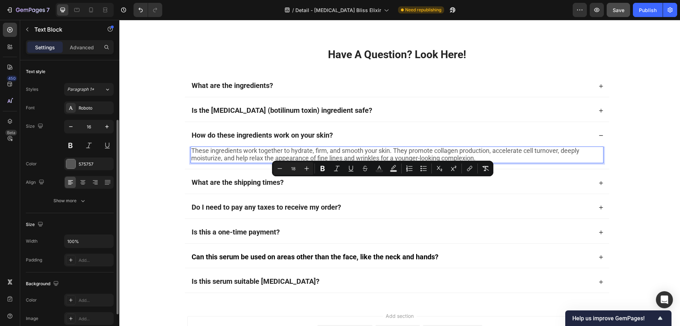
scroll to position [35, 0]
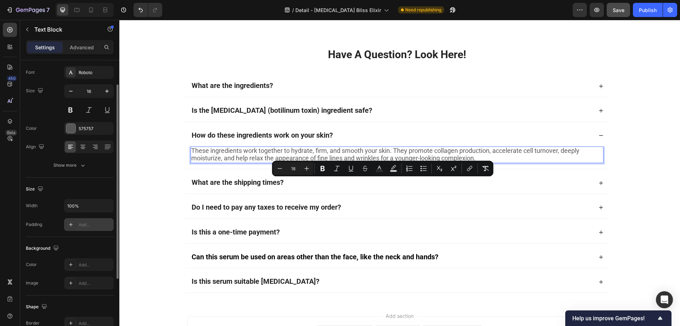
click at [70, 220] on div at bounding box center [71, 224] width 10 height 10
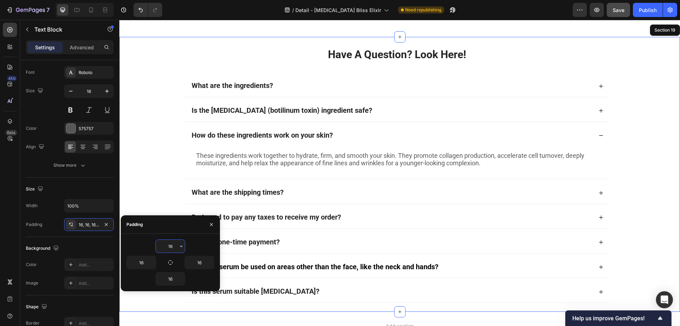
click at [147, 186] on div "Have A Question? Look Here! Heading What are the ingredients? Is the botox (bot…" at bounding box center [396, 174] width 555 height 271
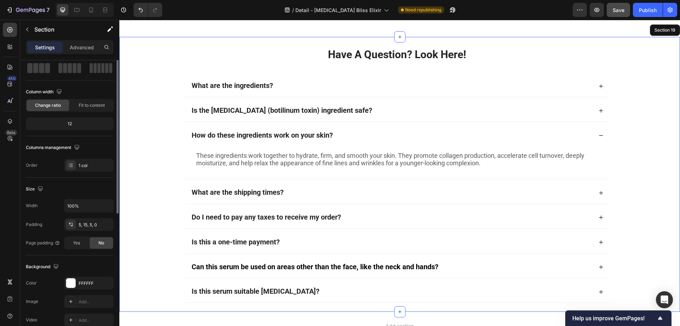
scroll to position [0, 0]
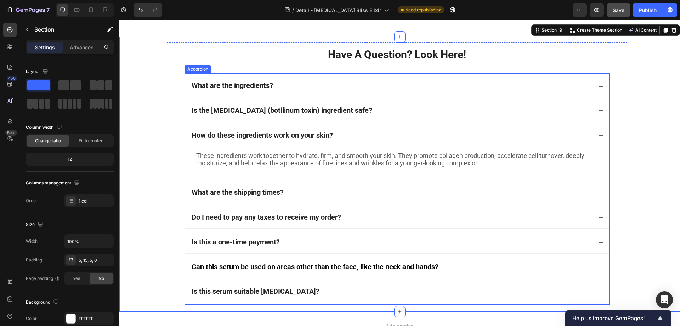
click at [360, 116] on div "Is the [MEDICAL_DATA] (botilinum toxin) ingredient safe?" at bounding box center [392, 111] width 402 height 10
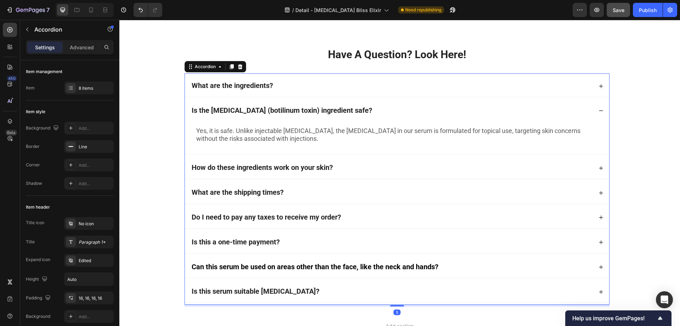
click at [360, 116] on div "Is the [MEDICAL_DATA] (botilinum toxin) ingredient safe?" at bounding box center [392, 111] width 402 height 10
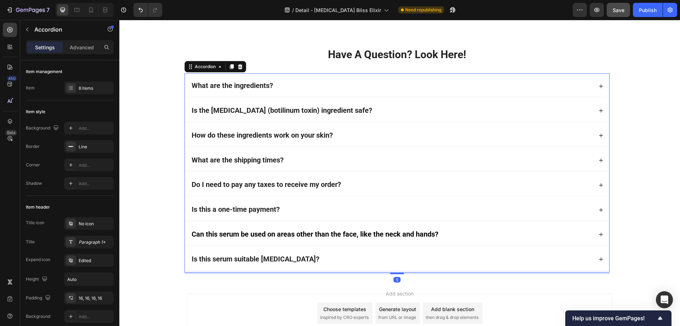
click at [346, 141] on div "How do these ingredients work on your skin?" at bounding box center [392, 135] width 402 height 10
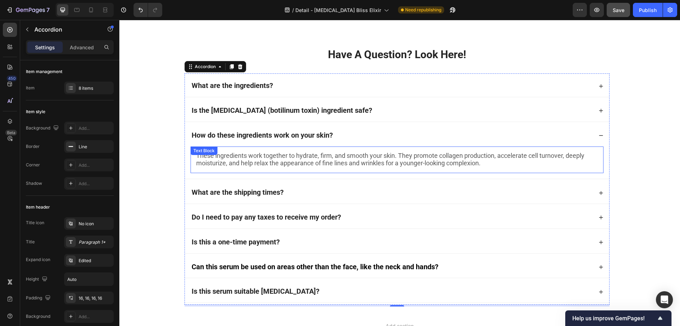
click at [297, 167] on span "These ingredients work together to hydrate, firm, and smooth your skin. They pr…" at bounding box center [390, 159] width 388 height 15
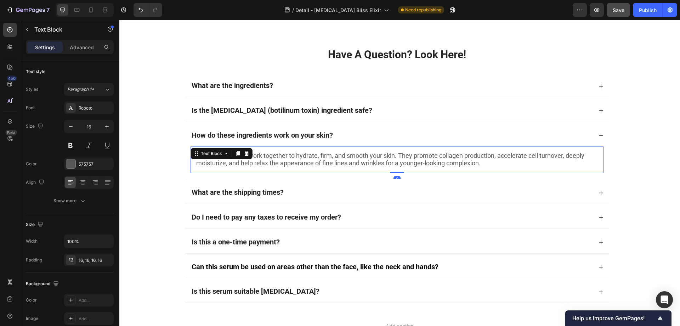
click at [283, 167] on span "These ingredients work together to hydrate, firm, and smooth your skin. They pr…" at bounding box center [390, 159] width 388 height 15
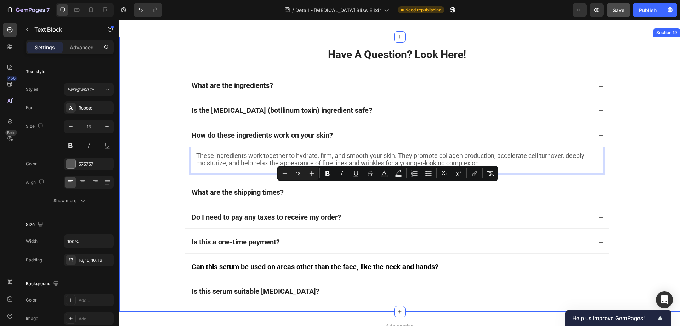
click at [145, 199] on div "Have A Question? Look Here! Heading What are the ingredients? Is the botox (bot…" at bounding box center [396, 174] width 555 height 271
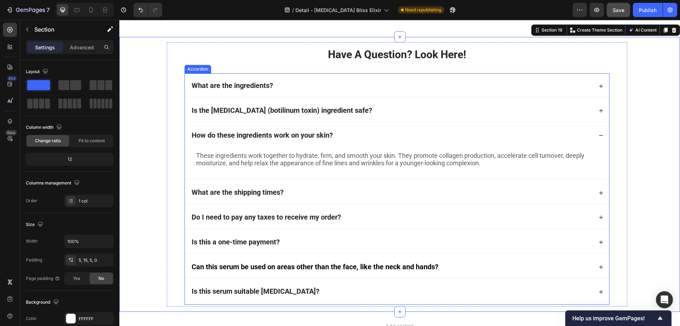
click at [384, 141] on div "How do these ingredients work on your skin?" at bounding box center [392, 135] width 402 height 10
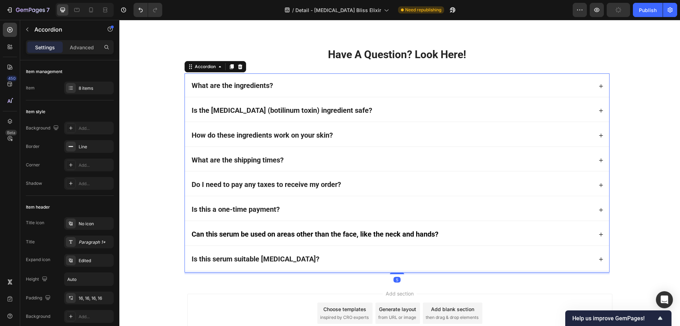
click at [325, 165] on div "What are the shipping times?" at bounding box center [392, 160] width 402 height 10
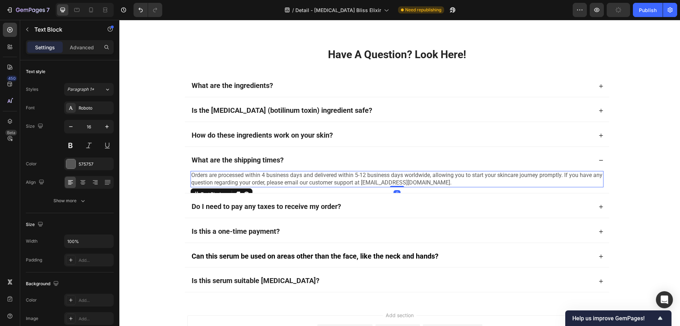
click at [250, 186] on p "Orders are processed within 4 business days and delivered within 5-12 business …" at bounding box center [397, 178] width 412 height 15
click at [241, 186] on p "Orders are processed within 4 business days and delivered within 5-12 business …" at bounding box center [397, 178] width 412 height 15
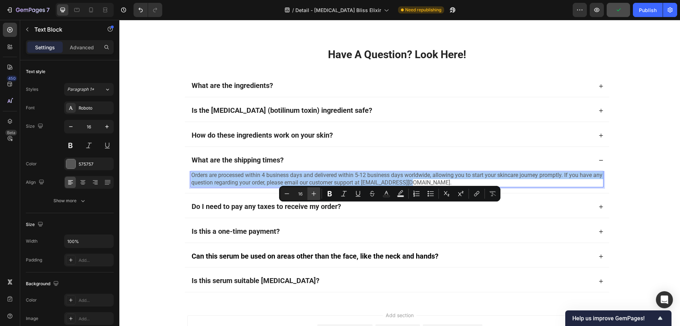
click at [315, 193] on icon "Editor contextual toolbar" at bounding box center [313, 193] width 7 height 7
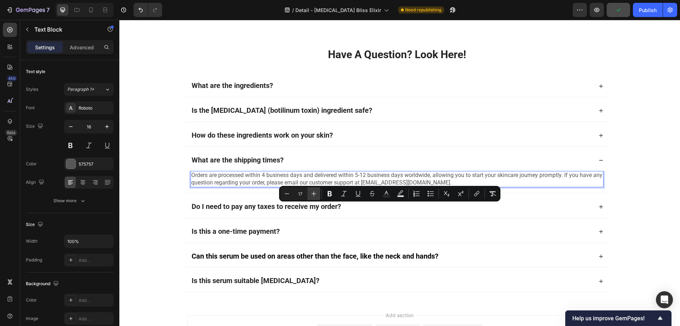
click at [315, 193] on icon "Editor contextual toolbar" at bounding box center [313, 193] width 7 height 7
type input "18"
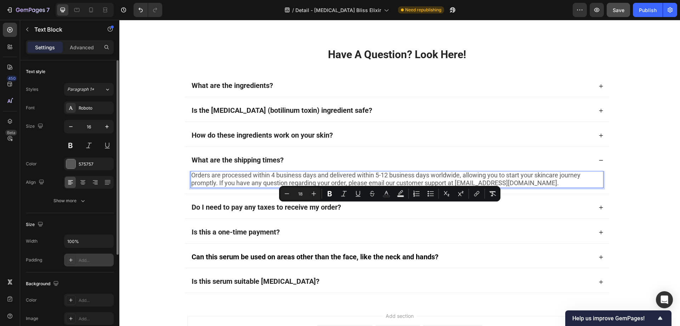
click at [69, 262] on icon at bounding box center [71, 260] width 6 height 6
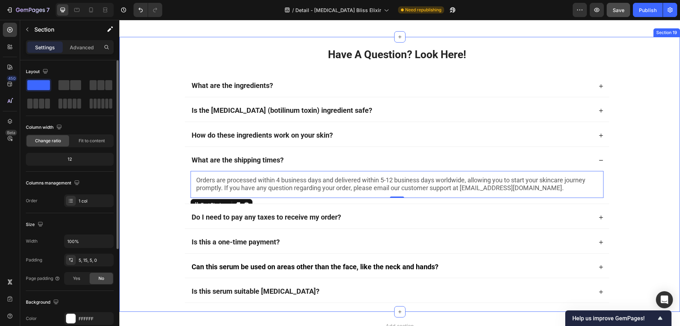
click at [148, 204] on div "Have A Question? Look Here! Heading What are the ingredients? Is the botox (bot…" at bounding box center [396, 174] width 555 height 271
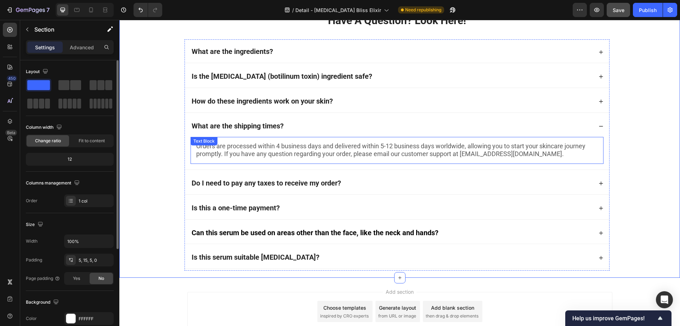
scroll to position [4776, 0]
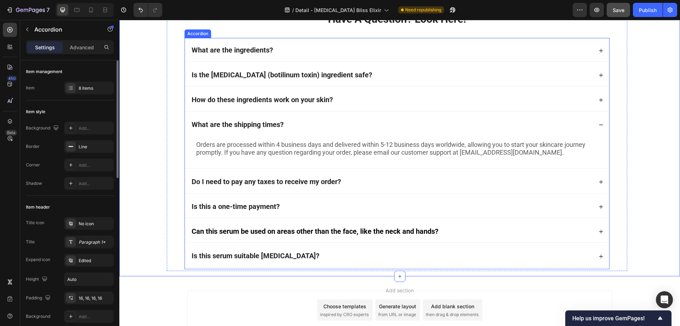
click at [328, 130] on div "What are the shipping times?" at bounding box center [392, 125] width 402 height 10
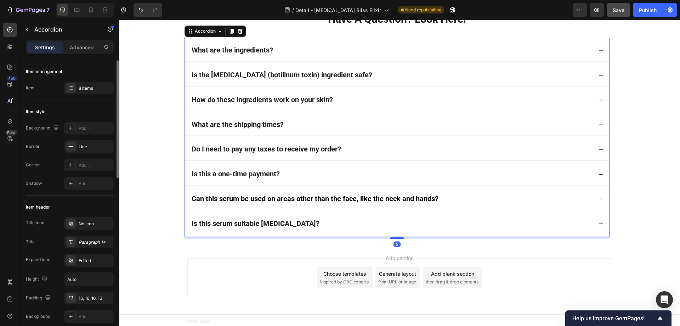
click at [366, 154] on div "Do I need to pay any taxes to receive my order?" at bounding box center [392, 149] width 402 height 10
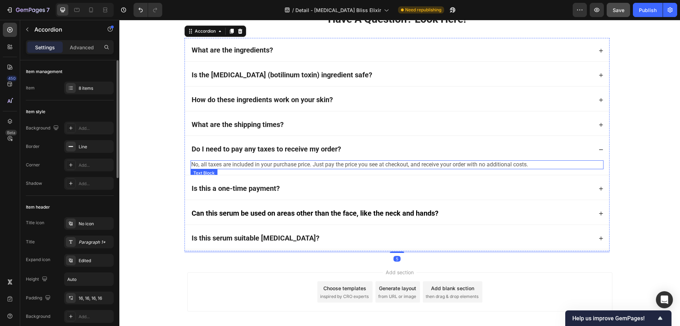
click at [247, 168] on span "No, all taxes are included in your purchase price. Just pay the price you see a…" at bounding box center [359, 164] width 337 height 7
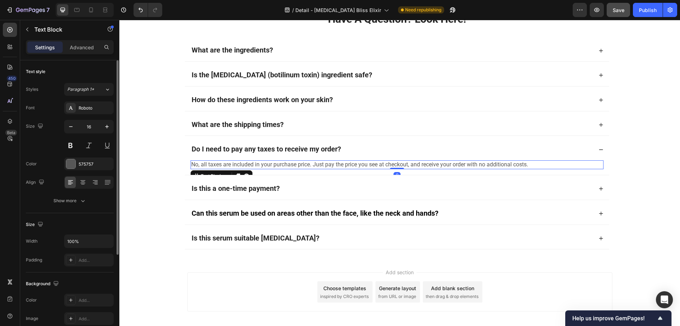
click at [244, 168] on span "No, all taxes are included in your purchase price. Just pay the price you see a…" at bounding box center [359, 164] width 337 height 7
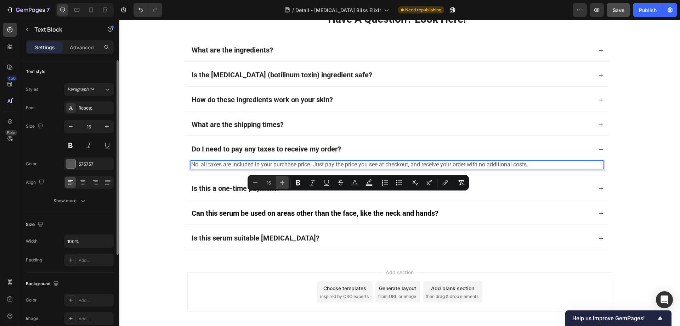
click at [282, 182] on icon "Editor contextual toolbar" at bounding box center [282, 182] width 5 height 5
type input "18"
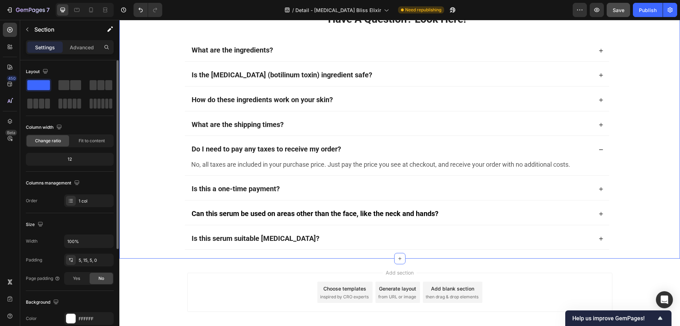
click at [151, 207] on div "Have A Question? Look Here! Heading What are the ingredients? Is the botox (bot…" at bounding box center [396, 129] width 555 height 253
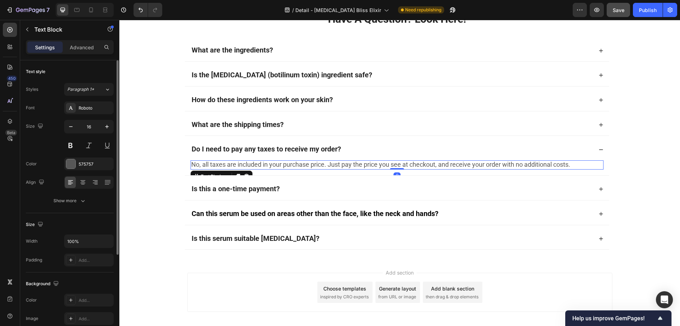
click at [331, 168] on span "No, all taxes are included in your purchase price. Just pay the price you see a…" at bounding box center [380, 163] width 379 height 7
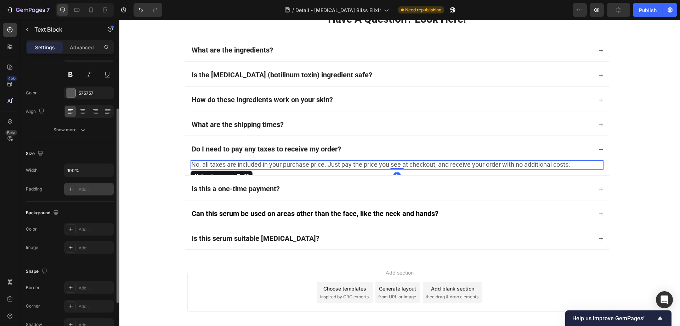
click at [71, 190] on icon at bounding box center [71, 189] width 4 height 4
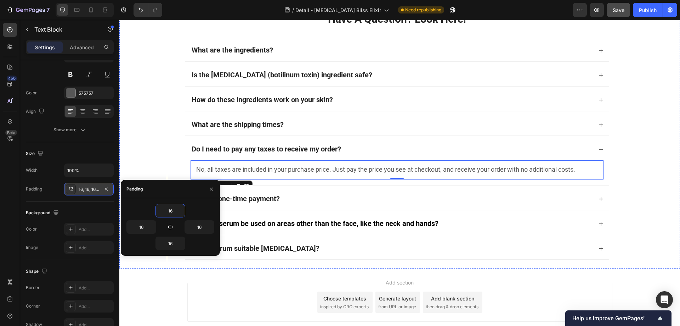
click at [173, 151] on div "Have A Question? Look Here! Heading What are the ingredients? Is the botox (bot…" at bounding box center [397, 135] width 461 height 256
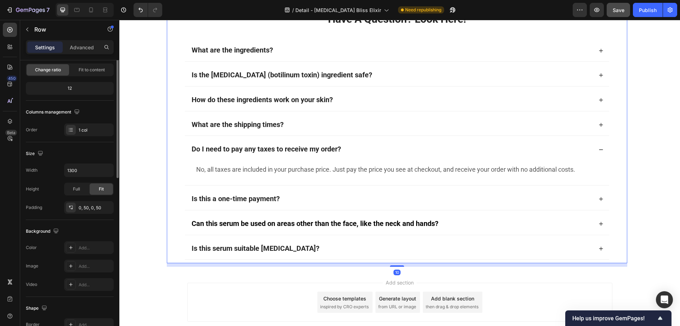
scroll to position [0, 0]
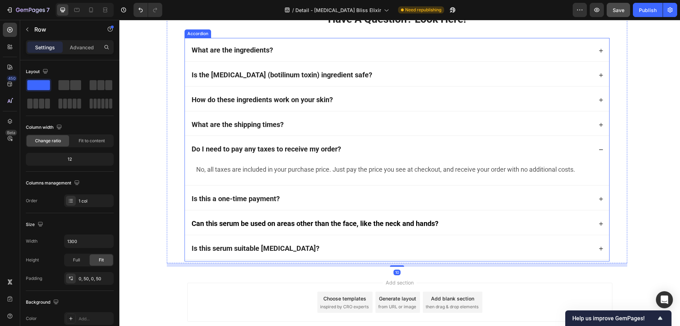
click at [383, 154] on div "Do I need to pay any taxes to receive my order?" at bounding box center [392, 149] width 402 height 10
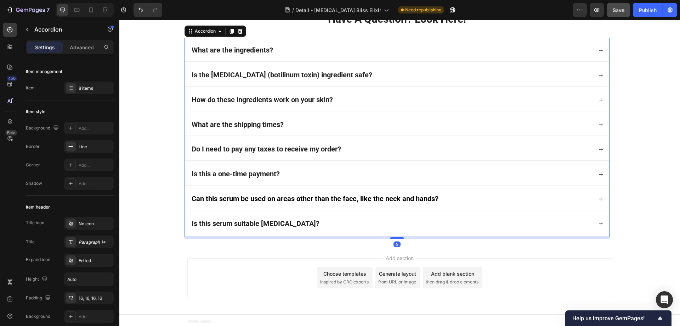
click at [314, 179] on div "Is this a one-time payment?" at bounding box center [392, 174] width 402 height 10
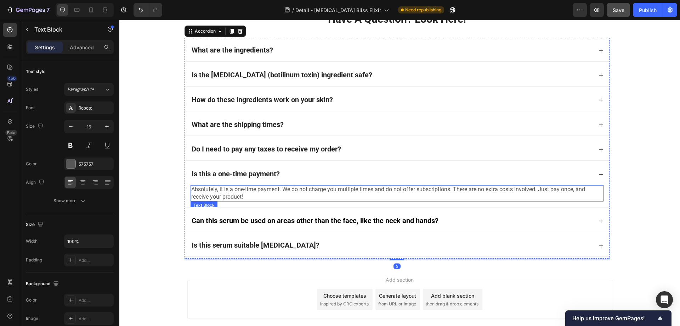
click at [275, 200] on span "Absolutely, it is a one-time payment. We do not charge you multiple times and d…" at bounding box center [388, 193] width 394 height 14
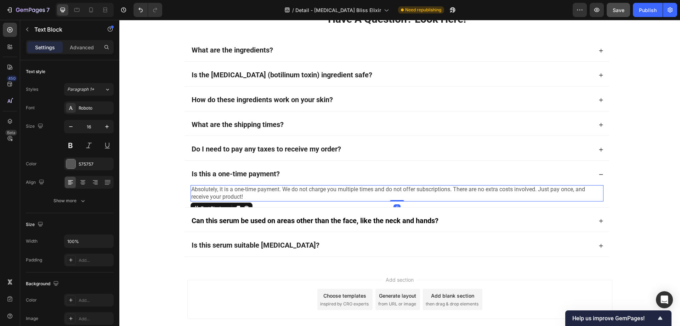
click at [270, 200] on span "Absolutely, it is a one-time payment. We do not charge you multiple times and d…" at bounding box center [388, 193] width 394 height 14
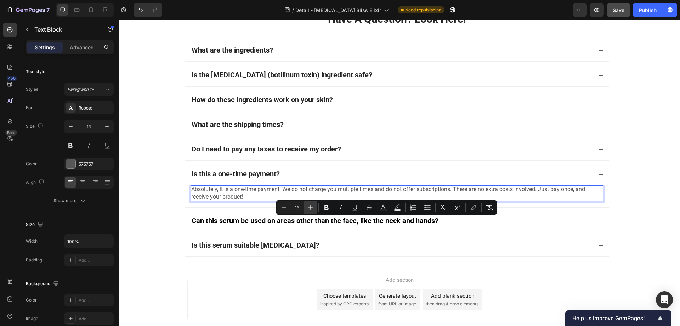
click at [316, 207] on button "Plus" at bounding box center [310, 207] width 13 height 13
click at [314, 207] on icon "Editor contextual toolbar" at bounding box center [310, 207] width 7 height 7
type input "18"
click at [74, 258] on div at bounding box center [71, 260] width 10 height 10
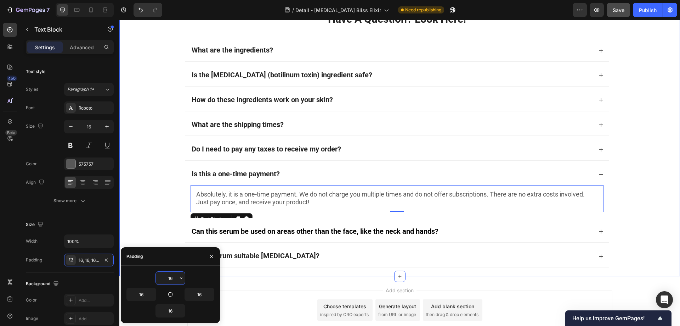
click at [139, 216] on div "Have A Question? Look Here! Heading What are the ingredients? Is the botox (bot…" at bounding box center [396, 138] width 555 height 271
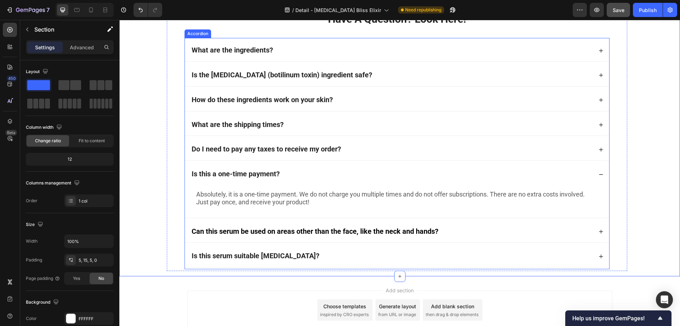
click at [301, 179] on div "Is this a one-time payment?" at bounding box center [392, 174] width 402 height 10
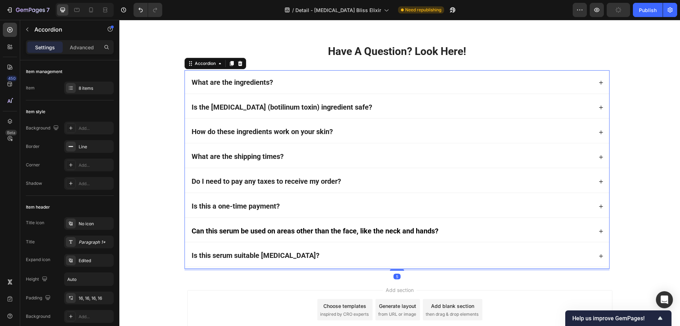
scroll to position [4812, 0]
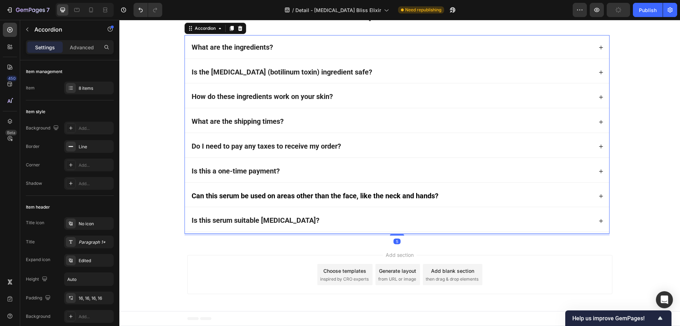
click at [453, 199] on div "Can this serum be used on areas other than the face, like the neck and hands?" at bounding box center [392, 196] width 402 height 10
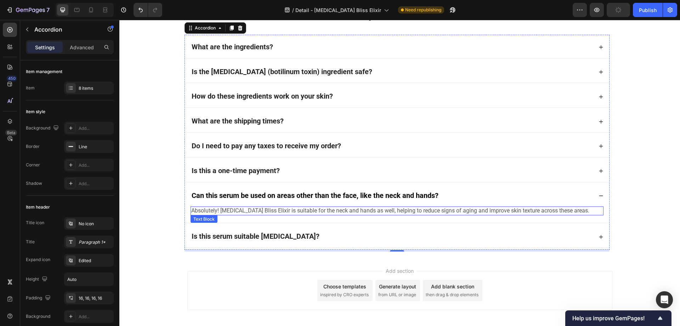
click at [246, 208] on span "Absolutely! Botox Bliss Elixir is suitable for the neck and hands as well, help…" at bounding box center [390, 210] width 398 height 7
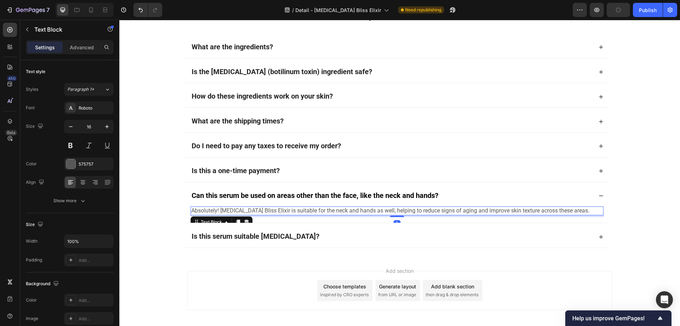
click at [233, 209] on span "Absolutely! Botox Bliss Elixir is suitable for the neck and hands as well, help…" at bounding box center [390, 210] width 398 height 7
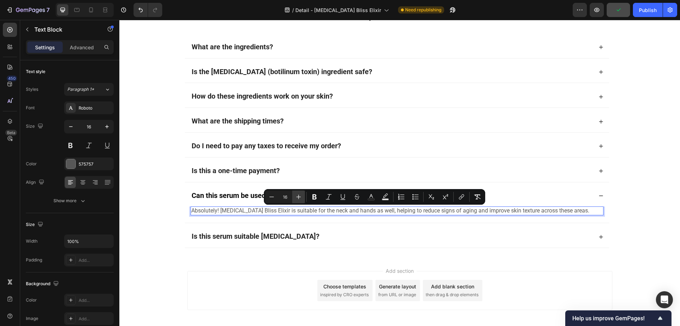
click at [296, 196] on icon "Editor contextual toolbar" at bounding box center [298, 196] width 7 height 7
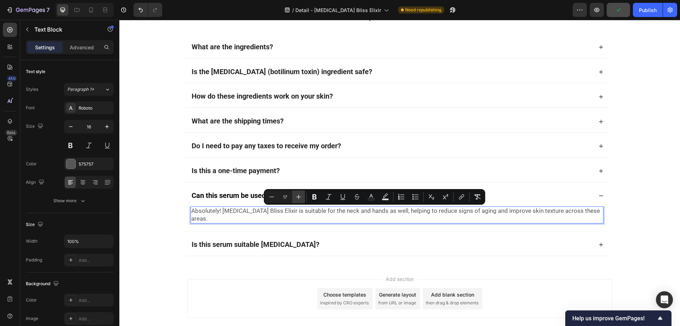
click at [296, 196] on icon "Editor contextual toolbar" at bounding box center [298, 196] width 7 height 7
type input "18"
click at [71, 262] on icon at bounding box center [71, 260] width 6 height 6
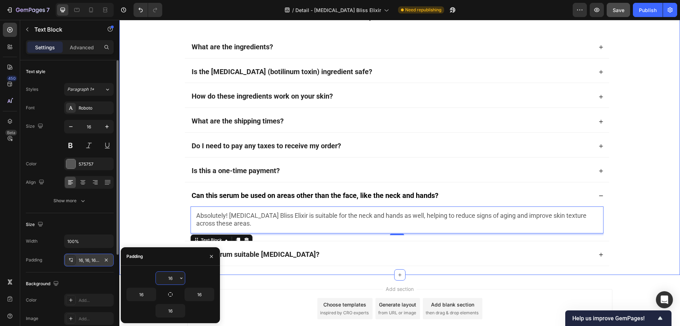
click at [139, 219] on div "Have A Question? Look Here! Heading What are the ingredients? Is the botox (bot…" at bounding box center [396, 136] width 555 height 273
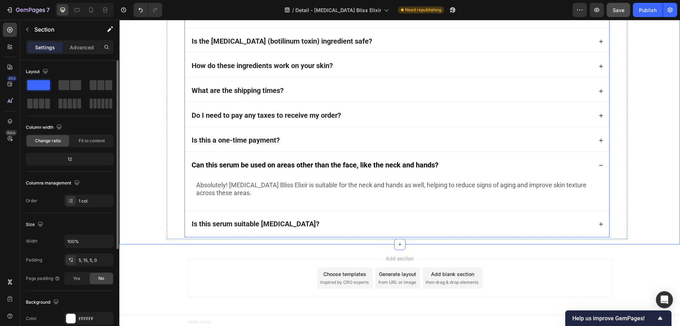
scroll to position [4846, 0]
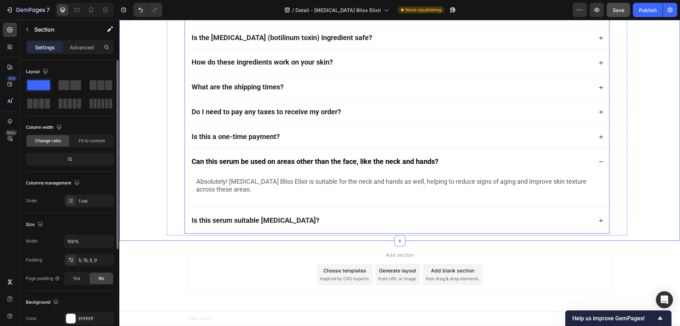
click at [281, 220] on strong "Is this serum suitable [MEDICAL_DATA]?" at bounding box center [256, 220] width 128 height 9
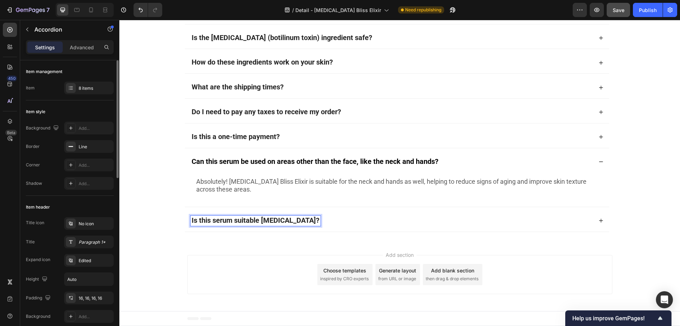
click at [339, 215] on div "Is this serum suitable [MEDICAL_DATA]?" at bounding box center [392, 220] width 402 height 10
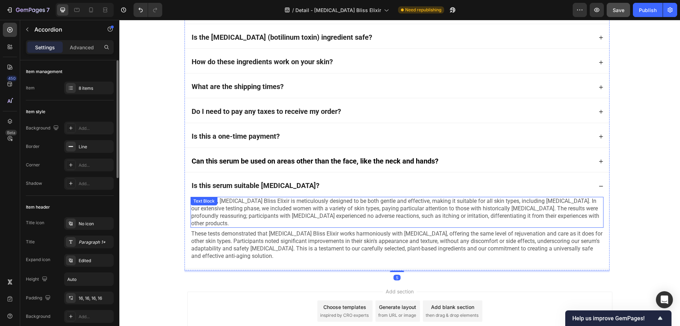
click at [255, 209] on span "Absolutely, Botox Bliss Elixir is meticulously designed to be both gentle and e…" at bounding box center [395, 211] width 408 height 29
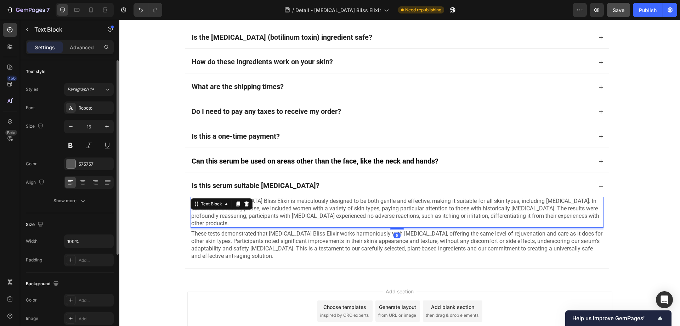
click at [248, 209] on div "Text Block" at bounding box center [222, 203] width 62 height 11
click at [292, 210] on span "Absolutely, Botox Bliss Elixir is meticulously designed to be both gentle and e…" at bounding box center [395, 211] width 408 height 29
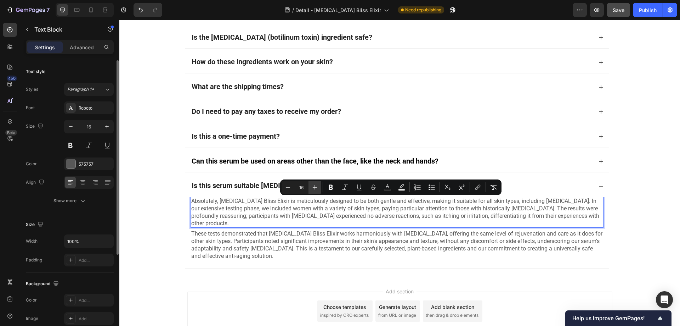
click at [316, 187] on icon "Editor contextual toolbar" at bounding box center [315, 187] width 5 height 5
type input "18"
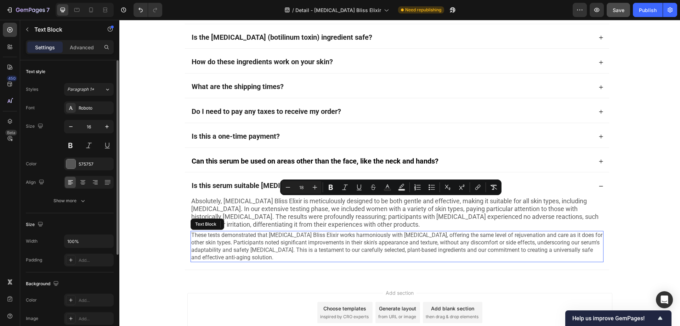
drag, startPoint x: 264, startPoint y: 252, endPoint x: 261, endPoint y: 249, distance: 4.5
click at [263, 252] on span "These tests demonstrated that Botox Bliss Elixir works harmoniously with sensit…" at bounding box center [396, 245] width 411 height 29
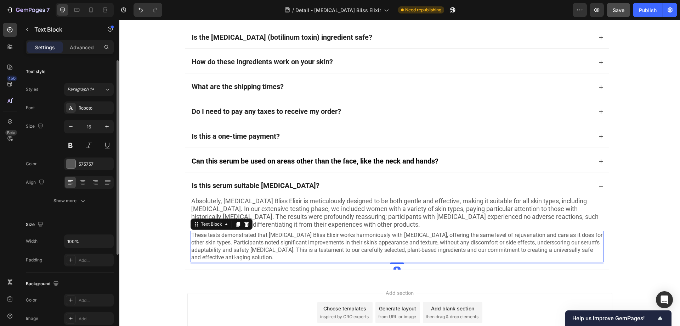
click at [261, 249] on span "These tests demonstrated that Botox Bliss Elixir works harmoniously with sensit…" at bounding box center [396, 245] width 411 height 29
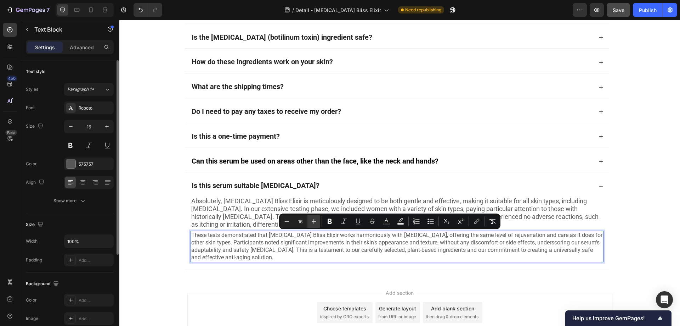
click at [313, 222] on icon "Editor contextual toolbar" at bounding box center [313, 221] width 7 height 7
type input "18"
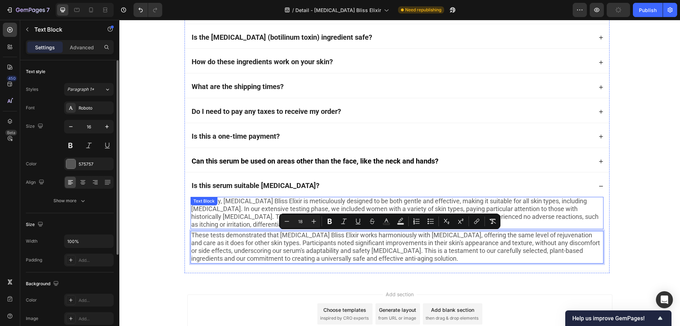
click at [243, 219] on span "Absolutely, Botox Bliss Elixir is meticulously designed to be both gentle and e…" at bounding box center [394, 212] width 407 height 30
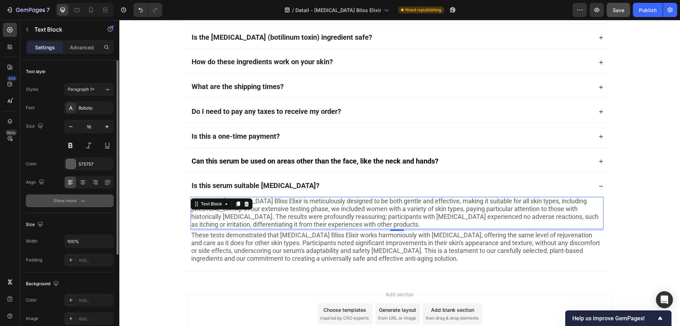
click at [62, 197] on div "Show more" at bounding box center [69, 200] width 33 height 7
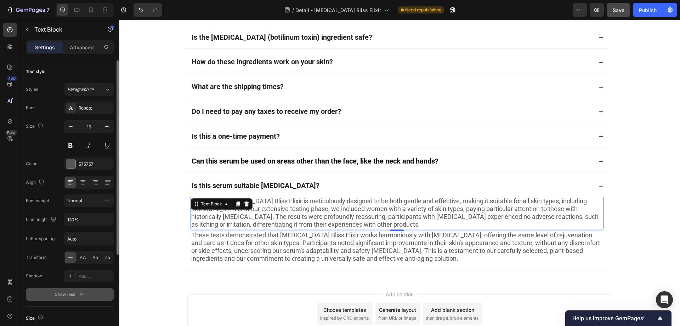
click at [58, 290] on button "Show less" at bounding box center [70, 294] width 88 height 13
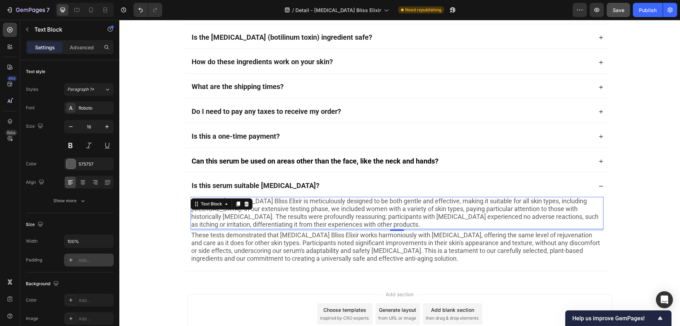
click at [69, 258] on icon at bounding box center [71, 260] width 6 height 6
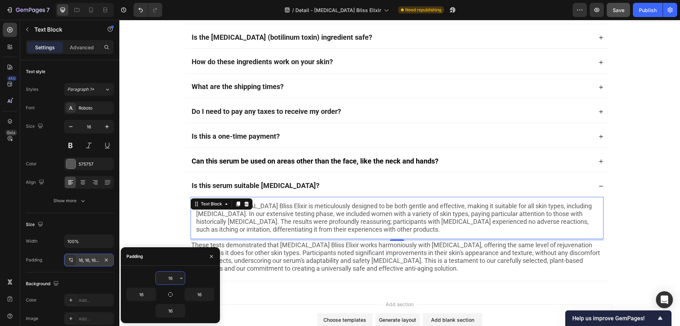
click at [262, 256] on span "These tests demonstrated that Botox Bliss Elixir works harmoniously with sensit…" at bounding box center [395, 256] width 409 height 30
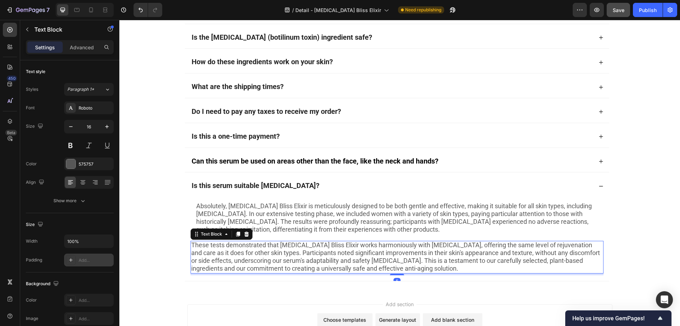
click at [68, 261] on div at bounding box center [71, 260] width 10 height 10
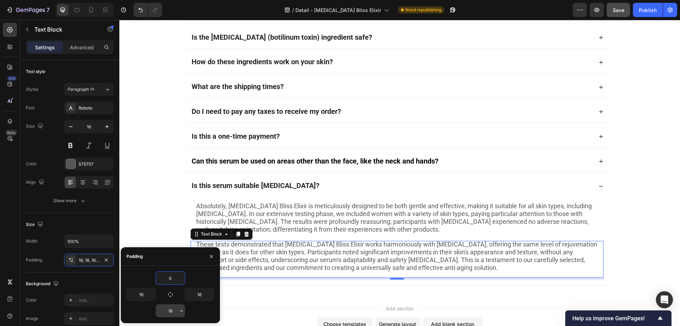
type input "0"
click at [171, 313] on input "16" at bounding box center [170, 310] width 29 height 13
type input "0"
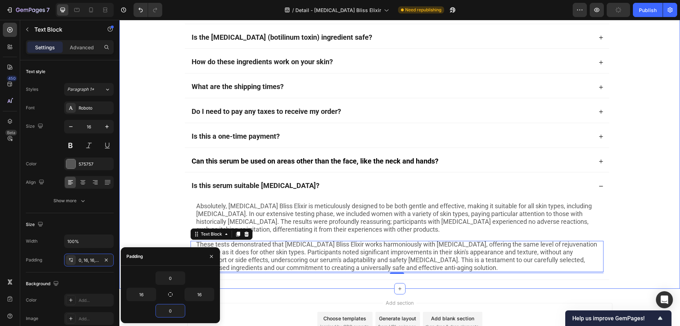
click at [139, 205] on div "Have A Question? Look Here! Heading What are the ingredients? Is the botox (bot…" at bounding box center [396, 126] width 555 height 321
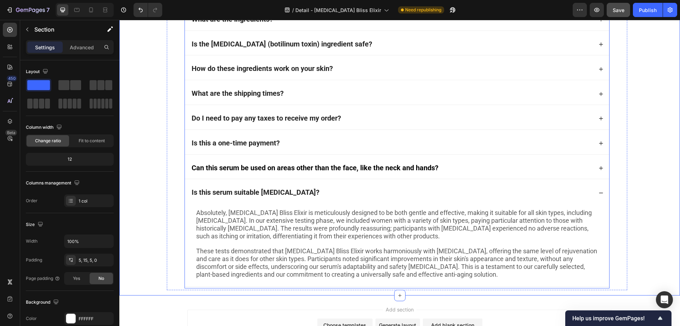
scroll to position [4704, 0]
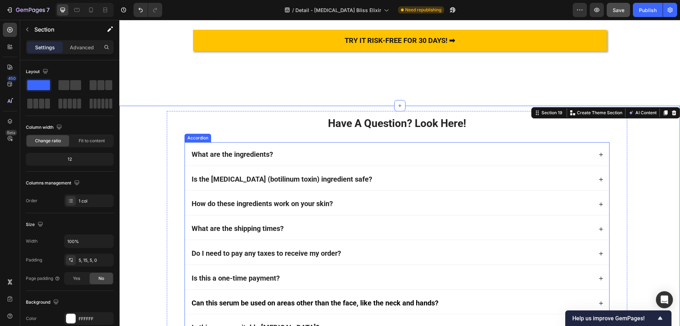
click at [344, 158] on div "What are the ingredients?" at bounding box center [392, 155] width 402 height 10
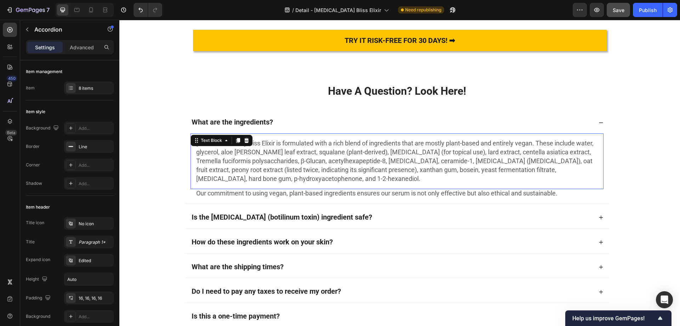
click at [284, 182] on span "[MEDICAL_DATA] Bliss Elixir is formulated with a rich blend of ingredients that…" at bounding box center [394, 160] width 397 height 43
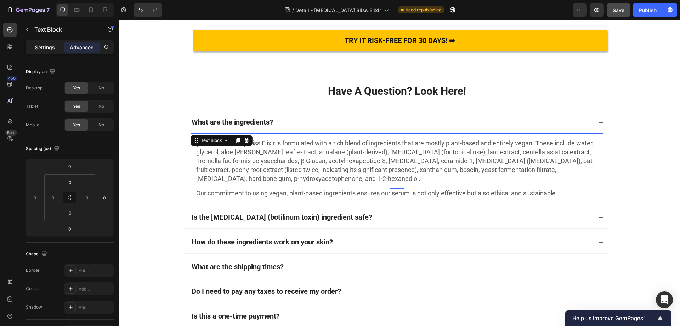
click at [45, 50] on p "Settings" at bounding box center [45, 47] width 20 height 7
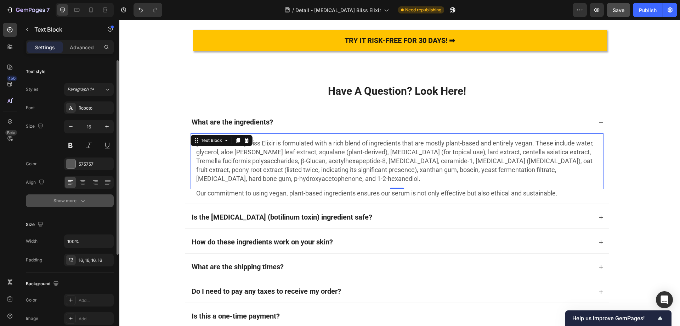
click at [70, 201] on div "Show more" at bounding box center [69, 200] width 33 height 7
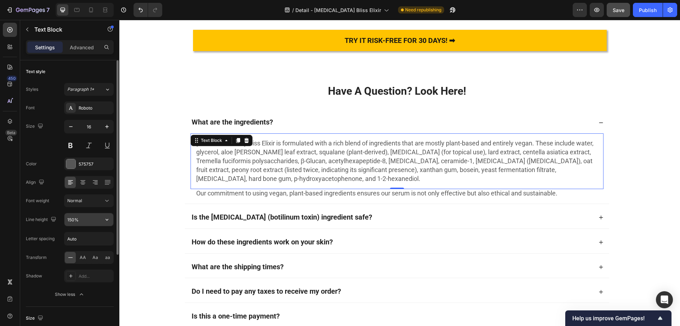
click at [74, 220] on input "150%" at bounding box center [88, 219] width 49 height 13
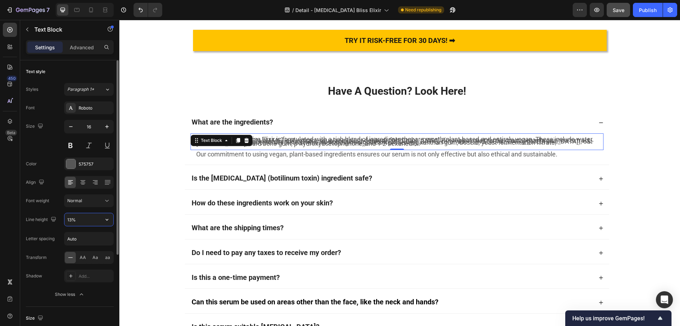
type input "130%"
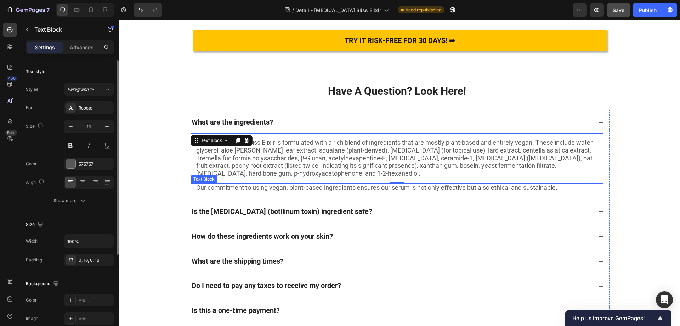
click at [211, 191] on span "Our commitment to using vegan, plant-based ingredients ensures our serum is not…" at bounding box center [376, 187] width 361 height 7
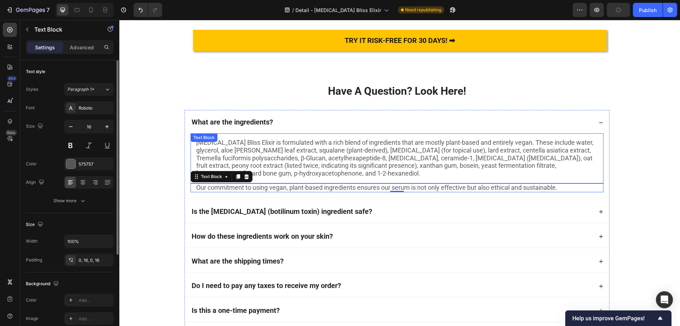
click at [253, 177] on span "[MEDICAL_DATA] Bliss Elixir is formulated with a rich blend of ingredients that…" at bounding box center [394, 158] width 397 height 38
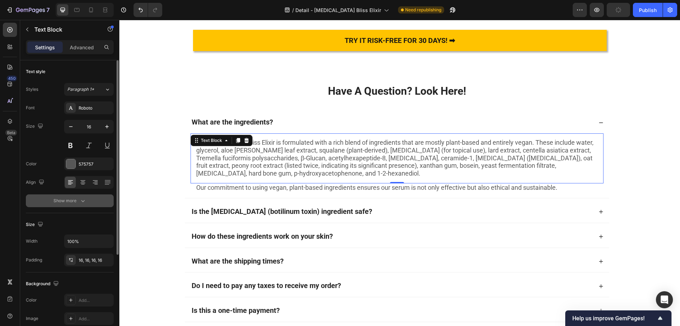
click at [74, 198] on div "Show more" at bounding box center [69, 200] width 33 height 7
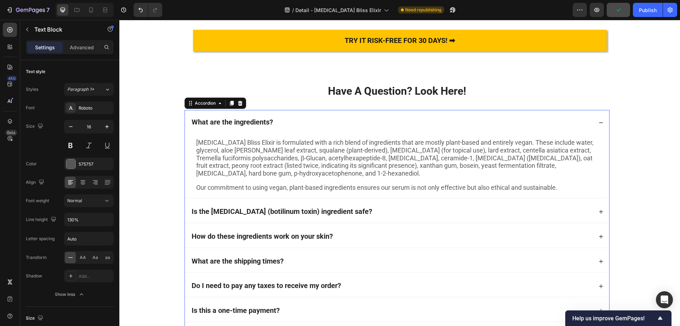
click at [347, 217] on div "Is the [MEDICAL_DATA] (botilinum toxin) ingredient safe?" at bounding box center [392, 212] width 402 height 10
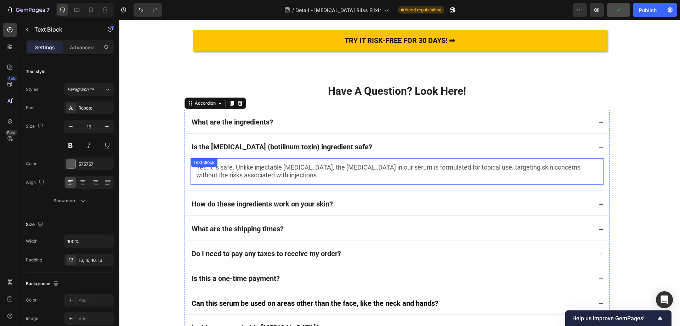
click at [232, 179] on span "Yes, it is safe. Unlike injectable Botox, the botulinum toxin in our serum is f…" at bounding box center [388, 170] width 384 height 15
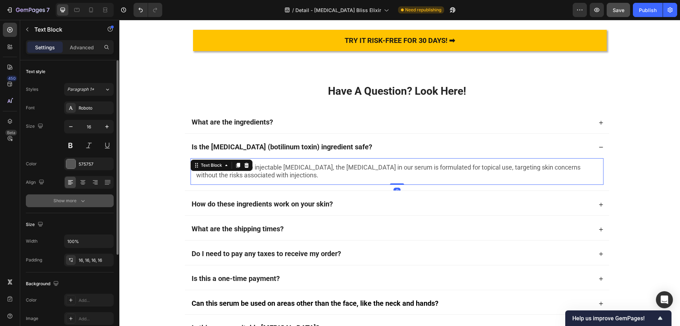
click at [61, 205] on button "Show more" at bounding box center [70, 200] width 88 height 13
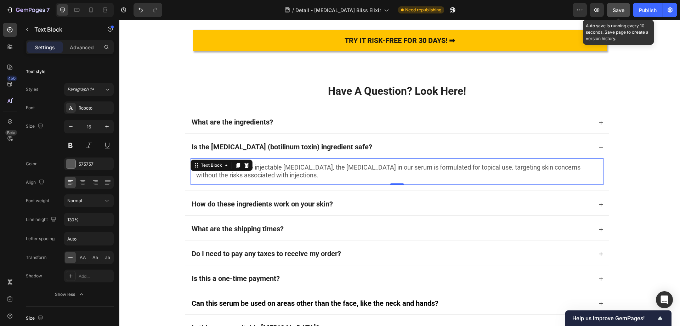
click at [620, 13] on div "Save" at bounding box center [619, 9] width 12 height 7
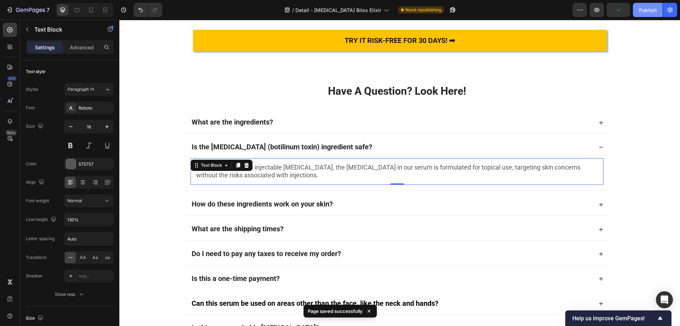
click at [651, 10] on div "Publish" at bounding box center [648, 9] width 18 height 7
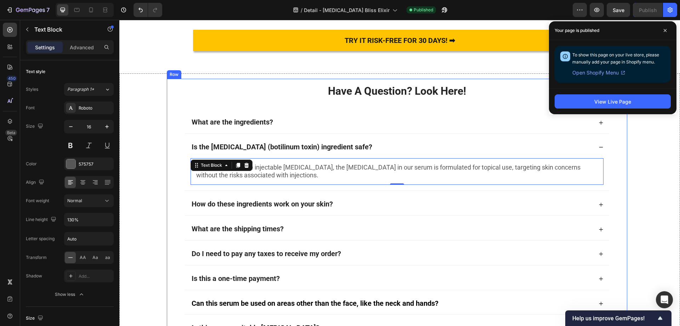
click at [171, 180] on div "Have A Question? Look Here! Heading What are the ingredients? Is the botox (bot…" at bounding box center [397, 211] width 461 height 264
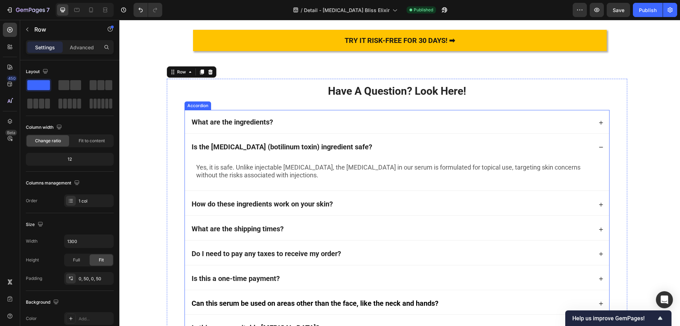
click at [381, 152] on div "Is the [MEDICAL_DATA] (botilinum toxin) ingredient safe?" at bounding box center [392, 147] width 402 height 10
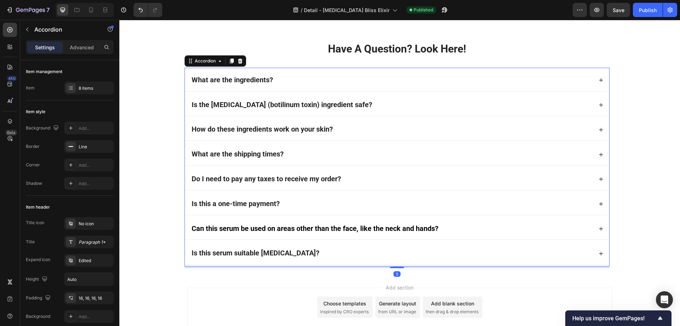
scroll to position [4811, 0]
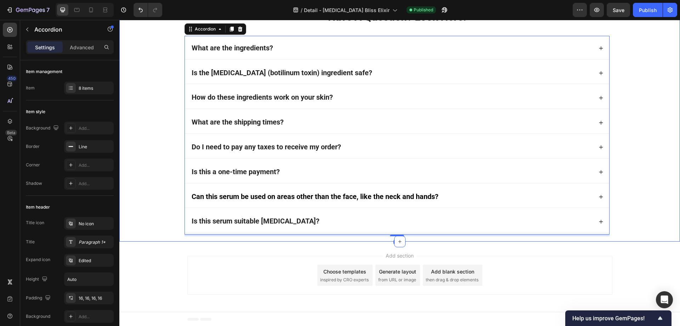
click at [646, 146] on div "Have A Question? Look Here! Heading What are the ingredients? Is the botox (bot…" at bounding box center [396, 120] width 555 height 238
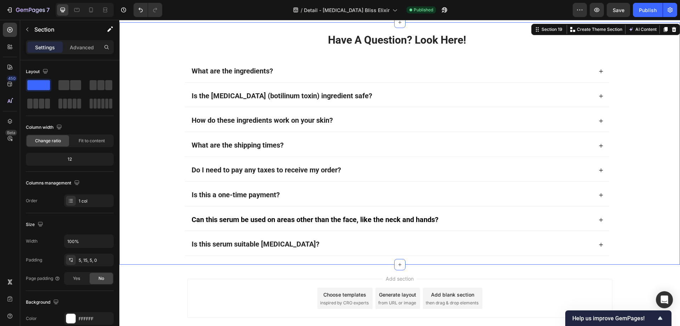
scroll to position [4775, 0]
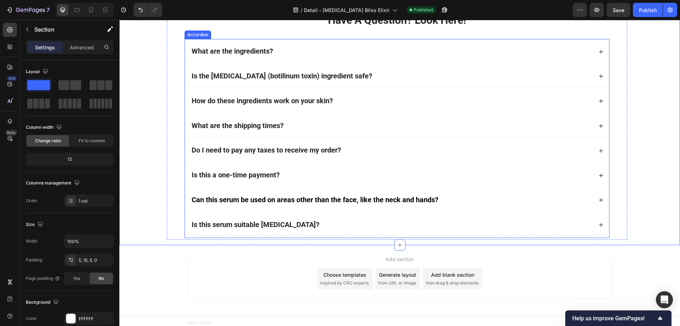
click at [201, 72] on div "What are the ingredients? Is the botox (botilinum toxin) ingredient safe? How d…" at bounding box center [397, 138] width 425 height 198
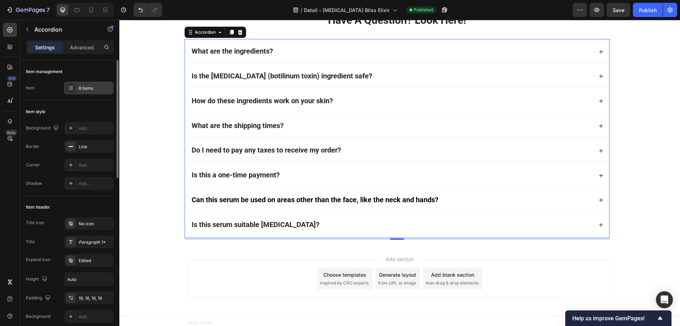
click at [88, 90] on div "8 items" at bounding box center [95, 88] width 33 height 6
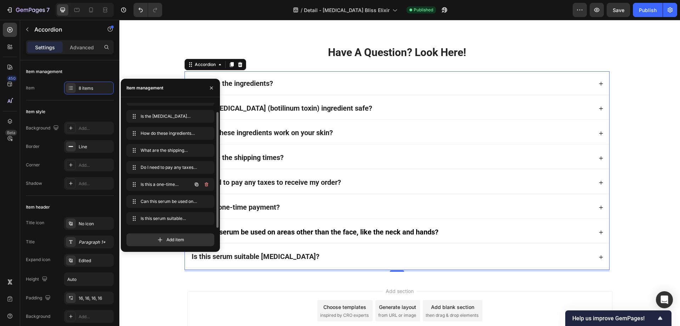
scroll to position [4812, 0]
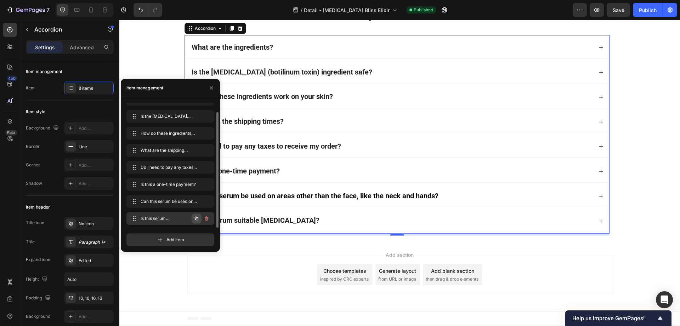
click at [194, 219] on icon "button" at bounding box center [197, 218] width 6 height 6
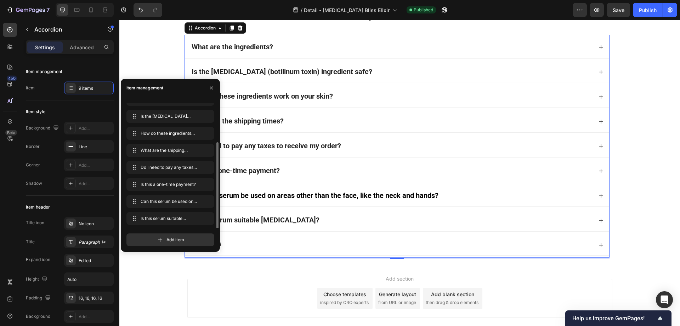
scroll to position [27, 0]
click at [194, 219] on icon "button" at bounding box center [197, 218] width 6 height 6
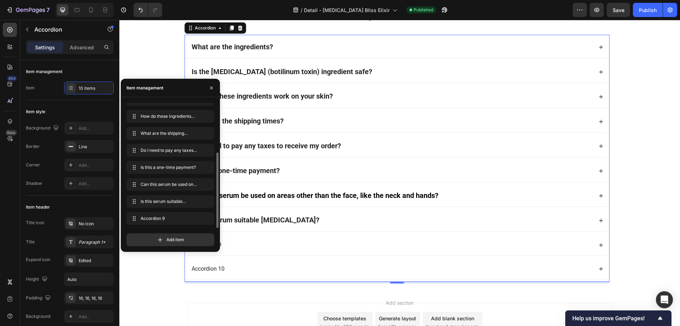
scroll to position [44, 0]
click at [194, 219] on icon "button" at bounding box center [197, 218] width 6 height 6
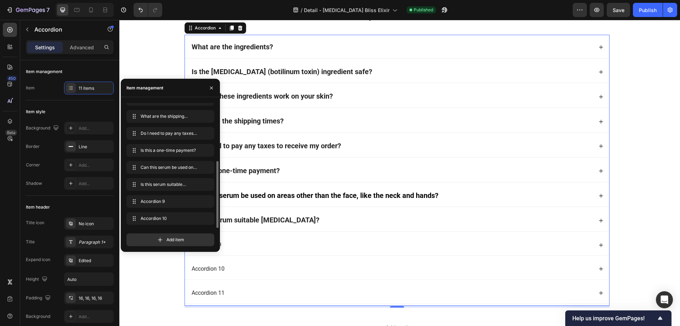
scroll to position [61, 0]
click at [194, 219] on icon "button" at bounding box center [197, 218] width 6 height 6
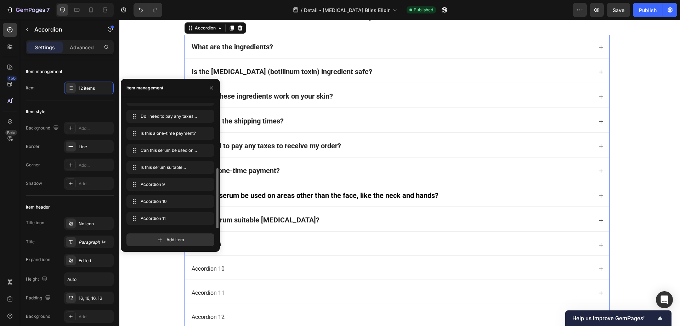
scroll to position [78, 0]
click at [146, 295] on div "Have A Question? Look Here! Heading What are the ingredients? Is the botox (bot…" at bounding box center [396, 167] width 555 height 335
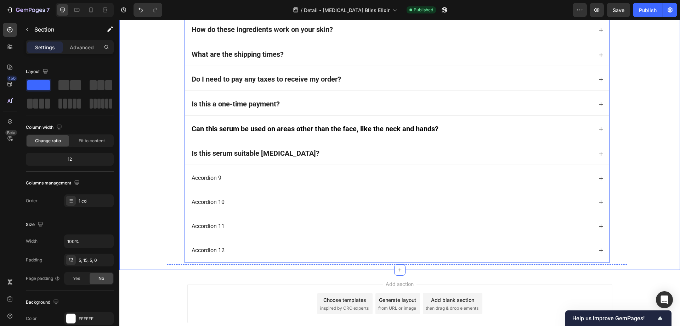
scroll to position [4908, 0]
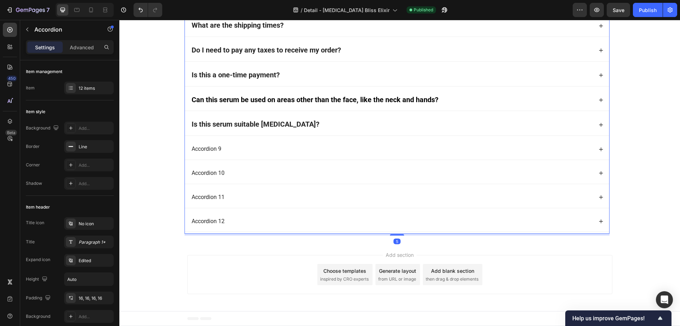
click at [201, 147] on div "Accordion 9" at bounding box center [207, 149] width 32 height 10
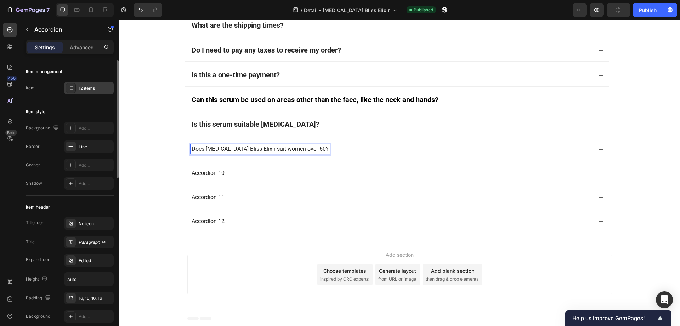
click at [79, 89] on div "12 items" at bounding box center [95, 88] width 33 height 6
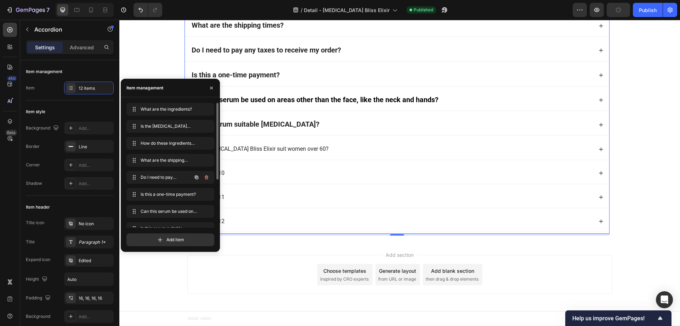
scroll to position [78, 0]
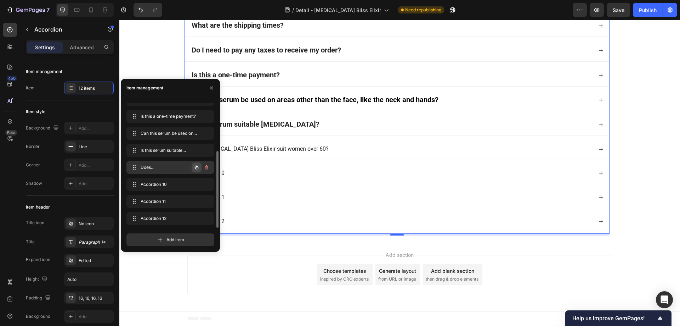
click at [195, 166] on icon "button" at bounding box center [197, 167] width 4 height 4
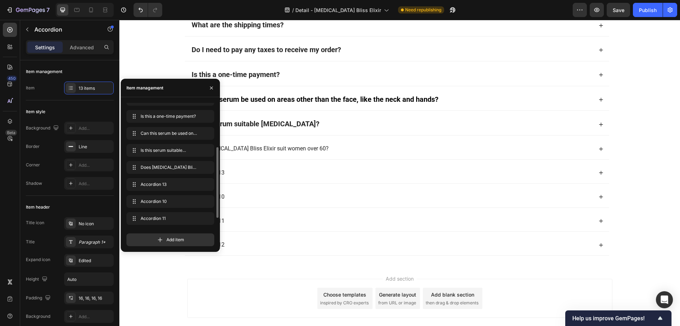
click at [161, 280] on div "Add section Choose templates inspired by CRO experts Generate layout from URL o…" at bounding box center [399, 299] width 561 height 70
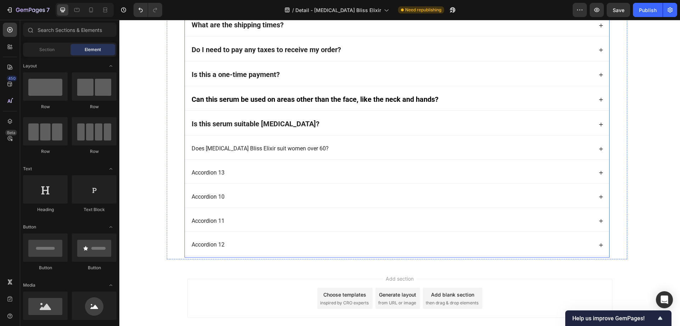
click at [227, 142] on div "Does [MEDICAL_DATA] Bliss Elixir suit women over 60?" at bounding box center [397, 148] width 424 height 21
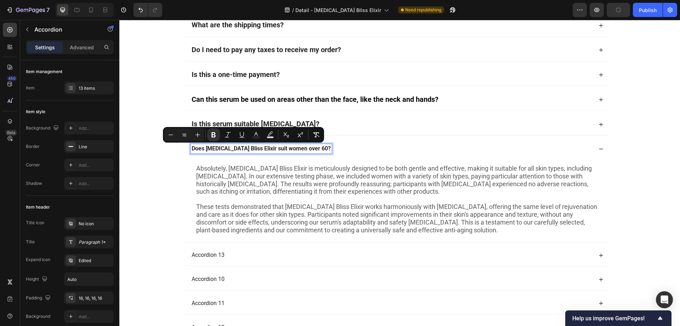
click at [162, 162] on div "Have A Question? Look Here! Heading What are the ingredients? Is the botox (bot…" at bounding box center [396, 124] width 555 height 441
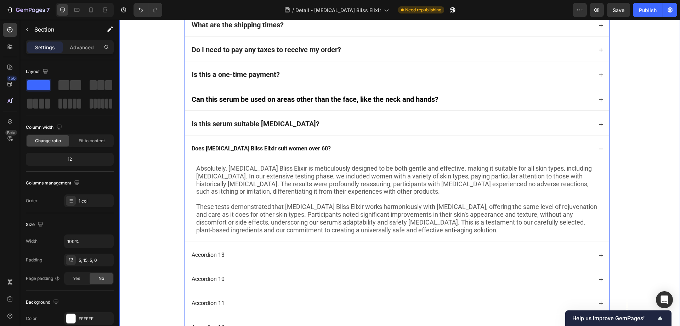
click at [219, 123] on strong "Is this serum suitable [MEDICAL_DATA]?" at bounding box center [256, 123] width 128 height 9
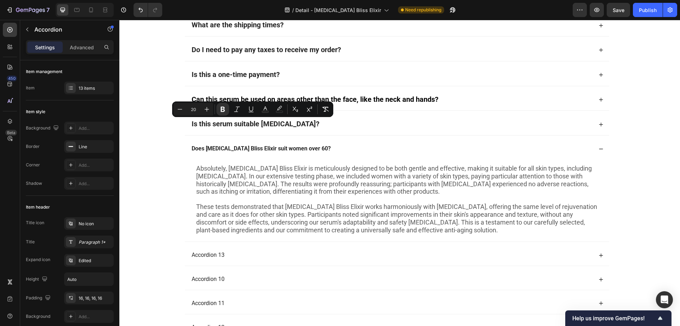
click at [215, 144] on div "Does [MEDICAL_DATA] Bliss Elixir suit women over 60?" at bounding box center [397, 148] width 424 height 21
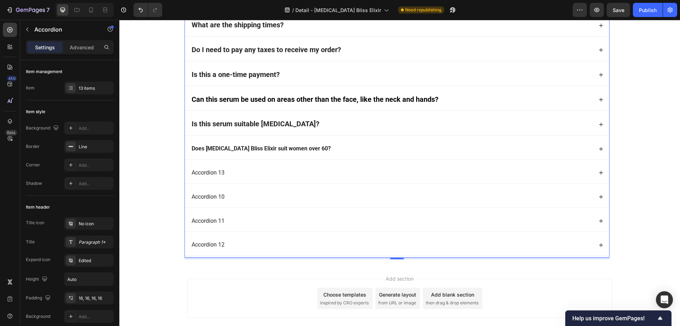
click at [212, 147] on strong "Does [MEDICAL_DATA] Bliss Elixir suit women over 60?" at bounding box center [261, 148] width 139 height 7
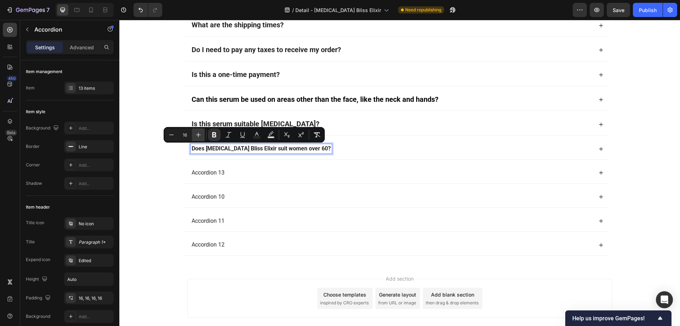
click at [198, 135] on icon "Editor contextual toolbar" at bounding box center [198, 134] width 5 height 5
type input "20"
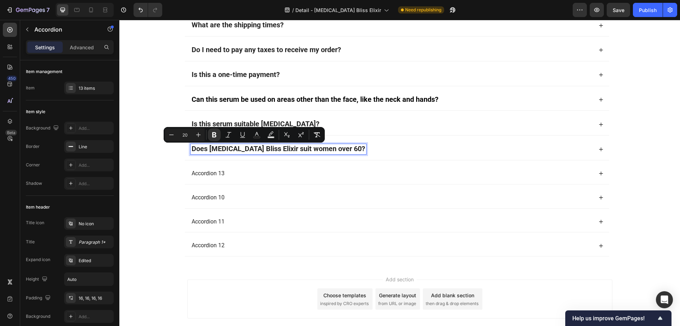
click at [164, 167] on div "Have A Question? Look Here! Heading What are the ingredients? Is the botox (bot…" at bounding box center [396, 83] width 555 height 359
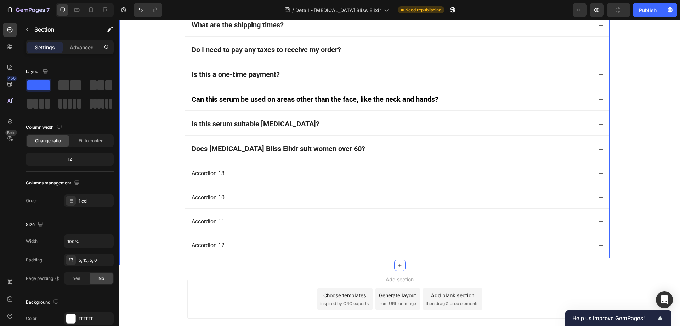
click at [354, 147] on div "Does [MEDICAL_DATA] Bliss Elixir suit women over 60?" at bounding box center [392, 149] width 402 height 10
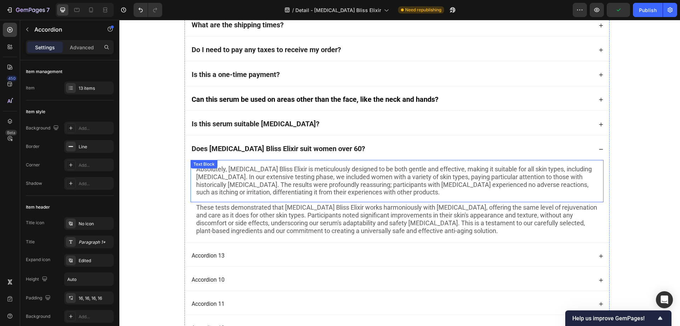
click at [262, 174] on span "Absolutely, Botox Bliss Elixir is meticulously designed to be both gentle and e…" at bounding box center [394, 180] width 396 height 30
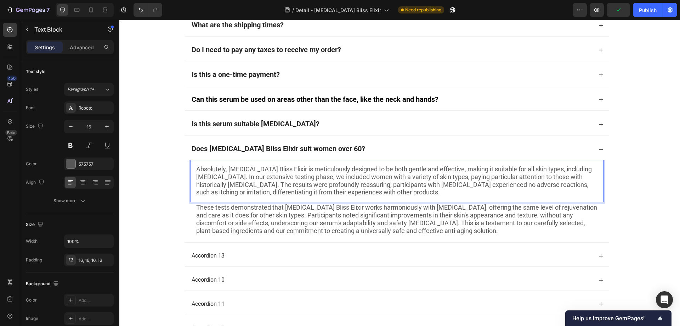
click at [260, 174] on span "Absolutely, Botox Bliss Elixir is meticulously designed to be both gentle and e…" at bounding box center [394, 180] width 396 height 30
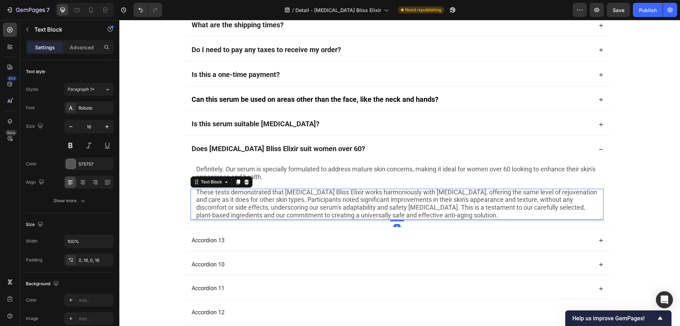
click at [253, 203] on span "These tests demonstrated that Botox Bliss Elixir works harmoniously with sensit…" at bounding box center [396, 203] width 401 height 30
click at [244, 184] on icon at bounding box center [246, 181] width 5 height 5
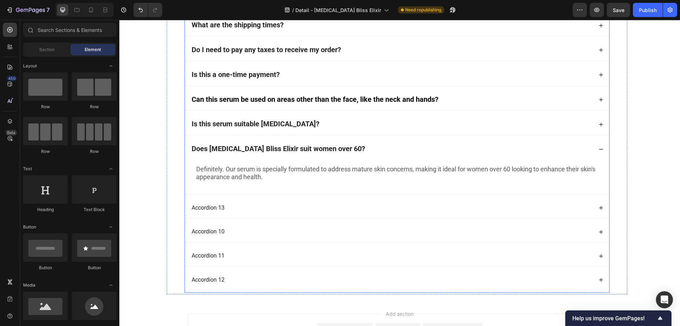
click at [213, 207] on p "Accordion 13" at bounding box center [208, 207] width 33 height 7
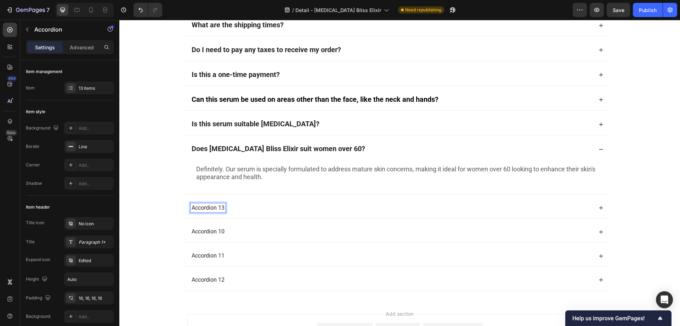
click at [208, 208] on p "Accordion 13" at bounding box center [208, 207] width 33 height 7
click at [207, 207] on p "Is [MEDICAL_DATA] Bliss Elixir vegan?" at bounding box center [239, 207] width 95 height 7
click at [214, 207] on p "Is [MEDICAL_DATA] Bliss Elixir vegan?" at bounding box center [239, 207] width 95 height 7
click at [220, 208] on p "Is [MEDICAL_DATA] Bliss Elixir vegan?" at bounding box center [239, 207] width 95 height 7
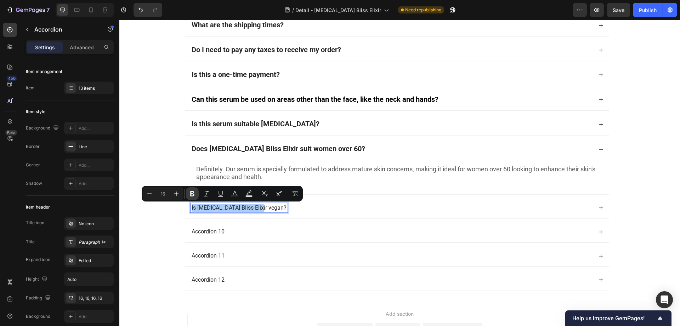
click at [196, 191] on button "Bold" at bounding box center [192, 193] width 13 height 13
click at [176, 193] on icon "Editor contextual toolbar" at bounding box center [176, 193] width 5 height 5
click at [176, 194] on icon "Editor contextual toolbar" at bounding box center [176, 193] width 7 height 7
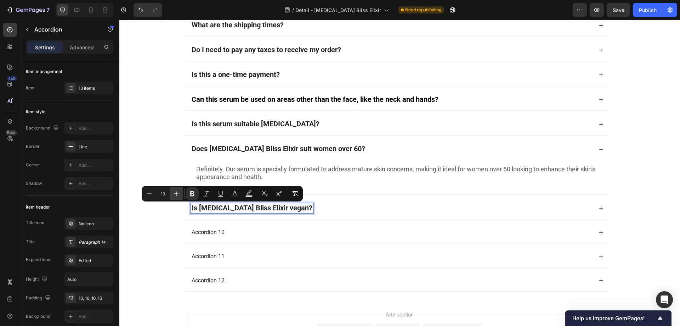
type input "20"
click at [294, 207] on div "Is [MEDICAL_DATA] Bliss Elixir vegan?" at bounding box center [392, 208] width 402 height 10
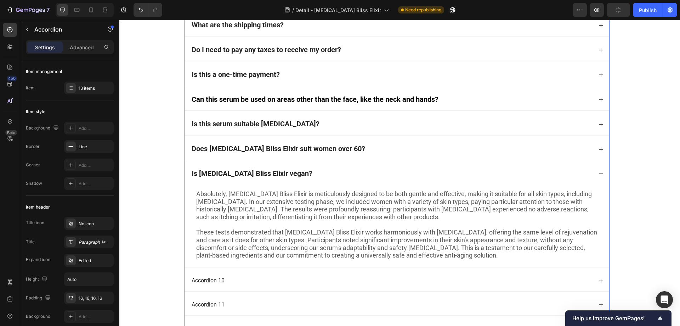
click at [255, 205] on span "Absolutely, Botox Bliss Elixir is meticulously designed to be both gentle and e…" at bounding box center [394, 205] width 396 height 30
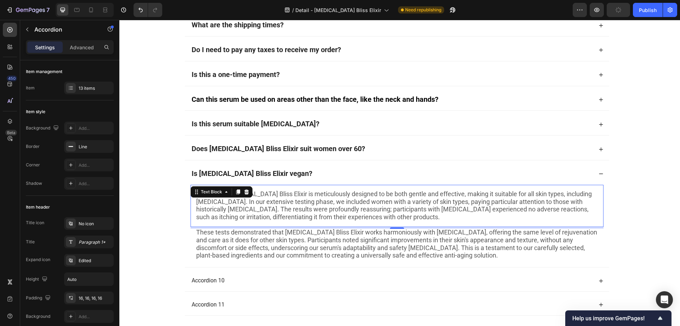
click at [255, 205] on span "Absolutely, Botox Bliss Elixir is meticulously designed to be both gentle and e…" at bounding box center [394, 205] width 396 height 30
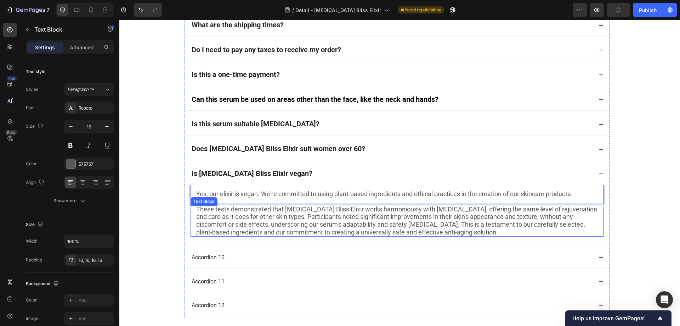
click at [252, 219] on span "These tests demonstrated that Botox Bliss Elixir works harmoniously with sensit…" at bounding box center [396, 220] width 401 height 30
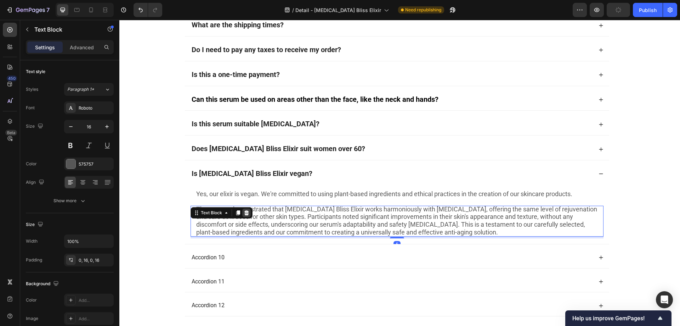
click at [244, 210] on icon at bounding box center [247, 213] width 6 height 6
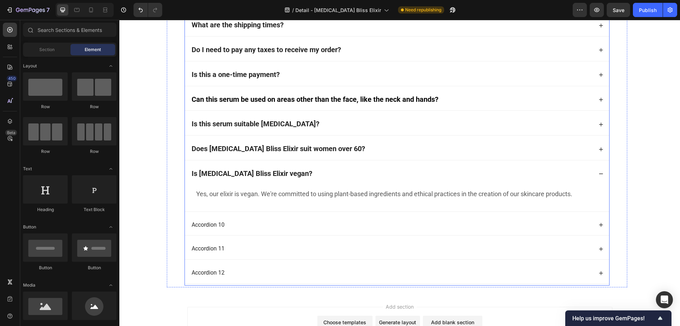
click at [296, 175] on div "Is [MEDICAL_DATA] Bliss Elixir vegan?" at bounding box center [392, 174] width 402 height 10
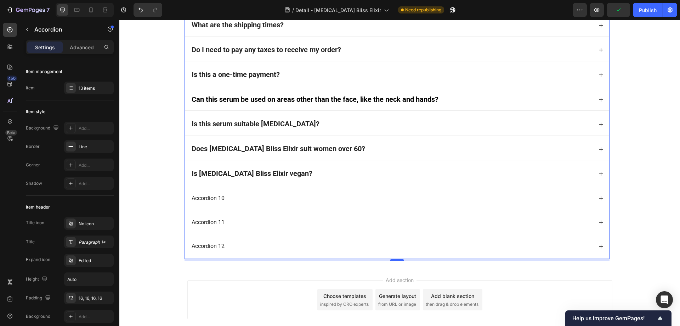
click at [222, 195] on div "Accordion 10" at bounding box center [208, 198] width 35 height 10
click at [208, 199] on p "Accordion 10" at bounding box center [208, 197] width 33 height 7
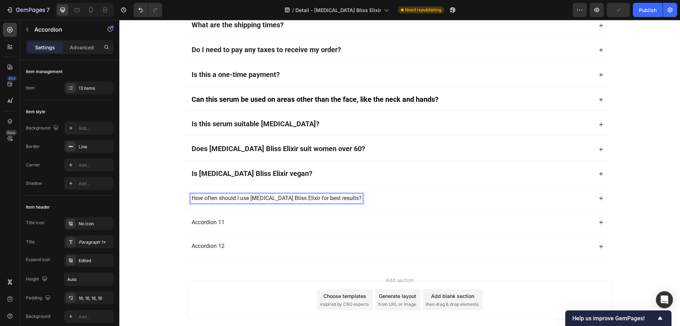
click at [208, 199] on p "How often should I use [MEDICAL_DATA] Bliss Elixir for best results?" at bounding box center [277, 197] width 170 height 7
click at [228, 197] on p "How often should I use [MEDICAL_DATA] Bliss Elixir for best results?" at bounding box center [277, 197] width 170 height 7
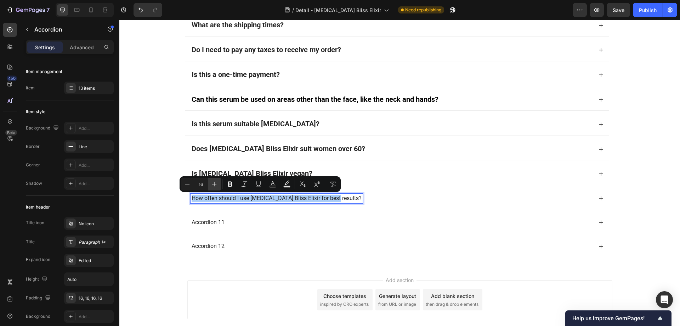
click at [213, 186] on icon "Editor contextual toolbar" at bounding box center [214, 183] width 7 height 7
type input "20"
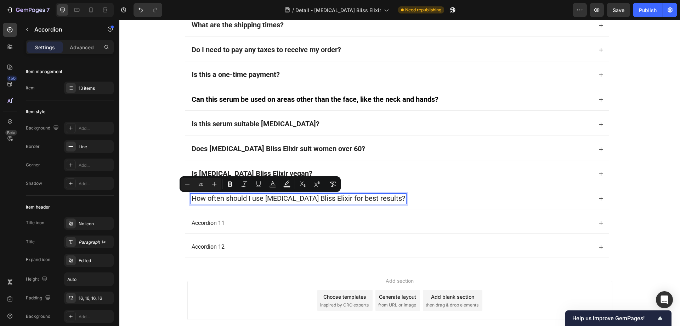
click at [408, 204] on div "How often should I use [MEDICAL_DATA] Bliss Elixir for best results?" at bounding box center [392, 198] width 402 height 10
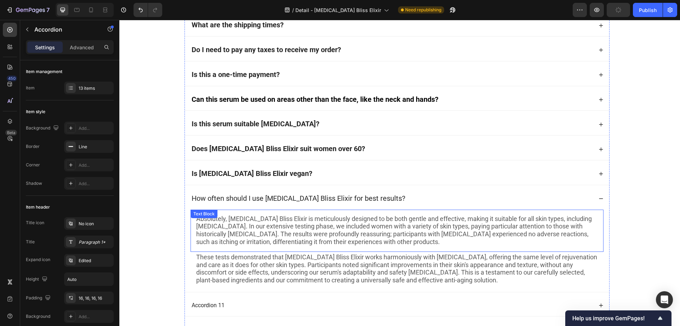
click at [255, 233] on span "Absolutely, Botox Bliss Elixir is meticulously designed to be both gentle and e…" at bounding box center [394, 230] width 396 height 30
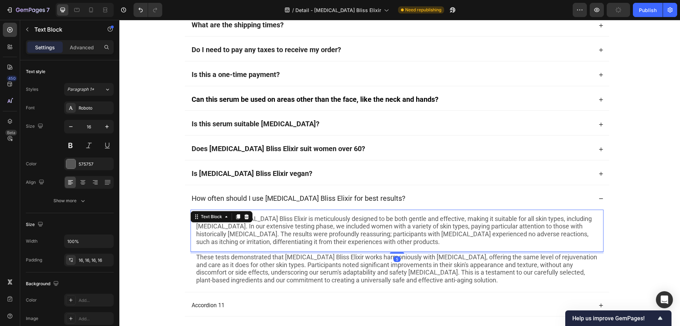
click at [255, 233] on span "Absolutely, Botox Bliss Elixir is meticulously designed to be both gentle and e…" at bounding box center [394, 230] width 396 height 30
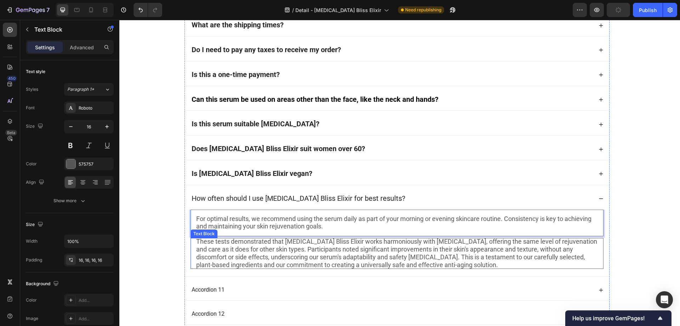
click at [249, 253] on span "These tests demonstrated that Botox Bliss Elixir works harmoniously with sensit…" at bounding box center [396, 252] width 401 height 30
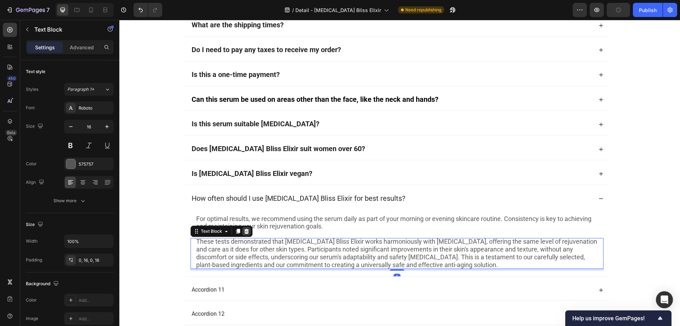
click at [244, 232] on icon at bounding box center [247, 231] width 6 height 6
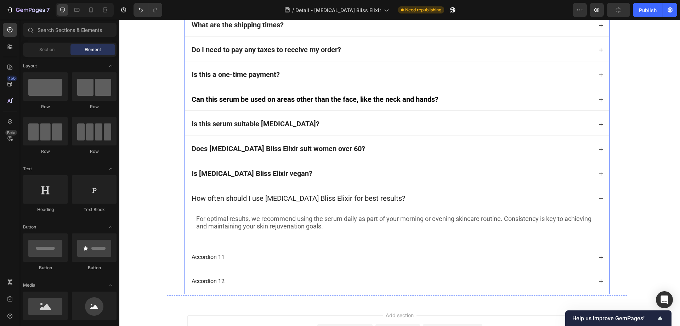
click at [384, 192] on div "How often should I use [MEDICAL_DATA] Bliss Elixir for best results?" at bounding box center [397, 199] width 424 height 22
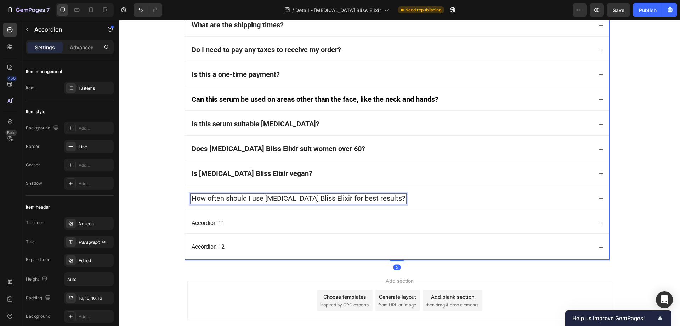
click at [260, 199] on span "How often should I use [MEDICAL_DATA] Bliss Elixir for best results?" at bounding box center [299, 198] width 214 height 9
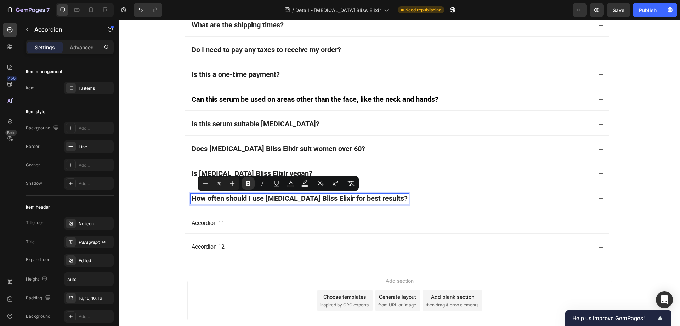
click at [159, 199] on div "Have A Question? Look Here! Heading What are the ingredients? Is the botox (bot…" at bounding box center [396, 84] width 555 height 361
click at [253, 225] on div "Accordion 11" at bounding box center [392, 223] width 402 height 10
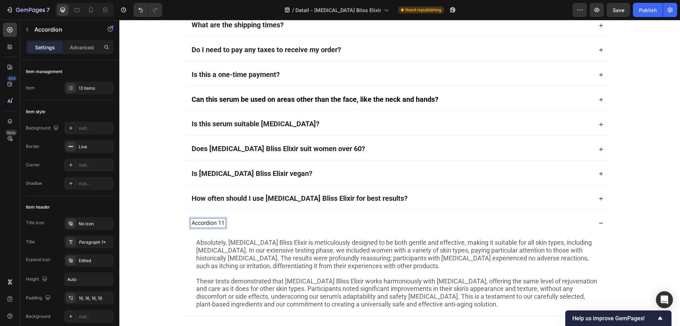
click at [207, 223] on p "Accordion 11" at bounding box center [208, 222] width 33 height 7
click at [201, 223] on p "Accordion 11" at bounding box center [208, 222] width 33 height 7
click at [201, 223] on p "Accoardion 11" at bounding box center [210, 222] width 36 height 7
click at [201, 221] on p "How should I use it into my skincare routine?" at bounding box center [248, 222] width 112 height 7
click at [203, 225] on p "How should I use it into my skincare routine?" at bounding box center [248, 222] width 112 height 7
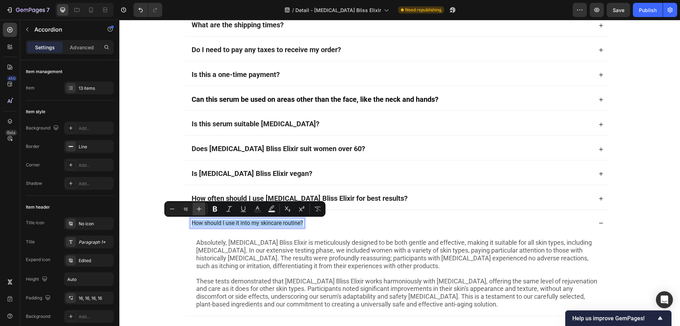
click at [198, 211] on icon "Editor contextual toolbar" at bounding box center [199, 208] width 7 height 7
type input "20"
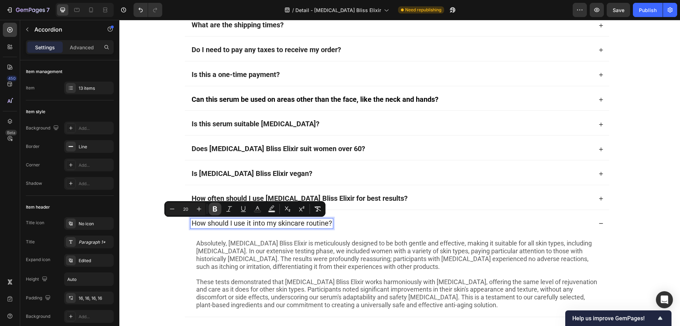
click at [214, 210] on icon "Editor contextual toolbar" at bounding box center [215, 208] width 4 height 5
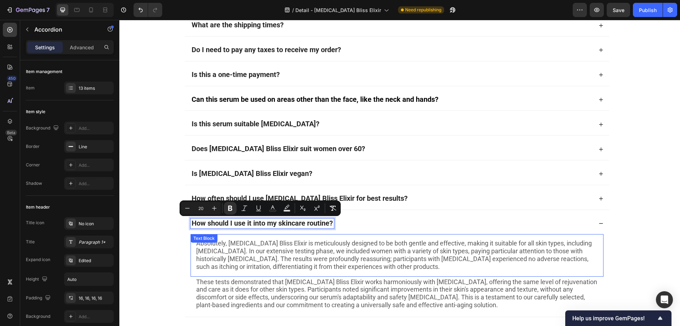
click at [224, 260] on span "Absolutely, Botox Bliss Elixir is meticulously designed to be both gentle and e…" at bounding box center [394, 254] width 396 height 30
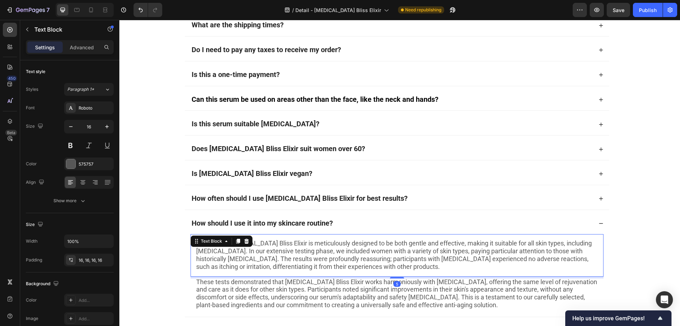
click at [224, 257] on span "Absolutely, Botox Bliss Elixir is meticulously designed to be both gentle and e…" at bounding box center [394, 254] width 396 height 30
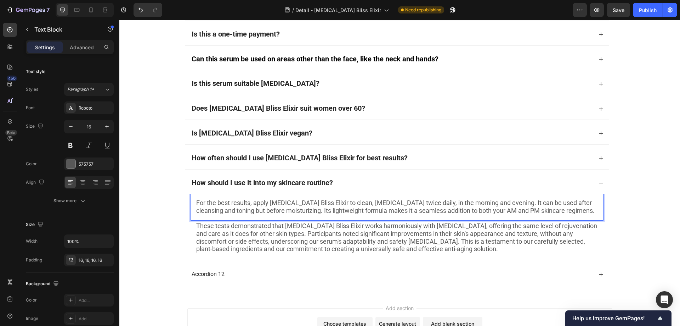
scroll to position [4979, 0]
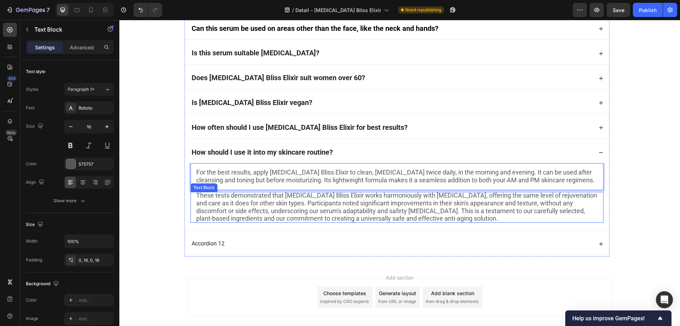
click at [235, 219] on span "These tests demonstrated that Botox Bliss Elixir works harmoniously with sensit…" at bounding box center [396, 206] width 401 height 30
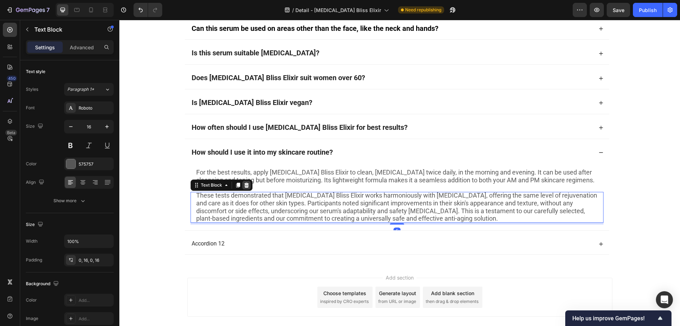
click at [245, 185] on icon at bounding box center [246, 184] width 5 height 5
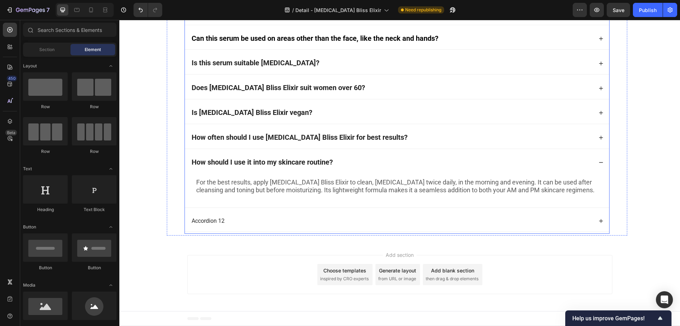
click at [212, 220] on p "Accordion 12" at bounding box center [208, 220] width 33 height 7
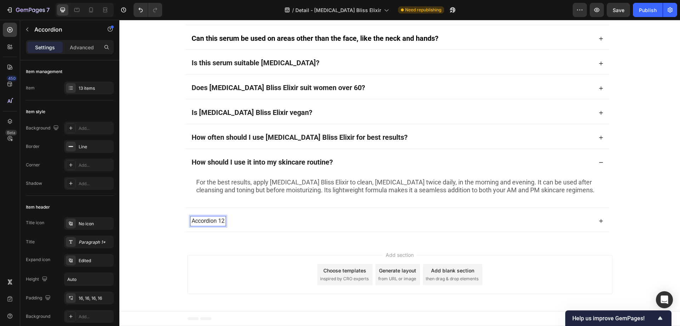
click at [209, 220] on p "Accordion 12" at bounding box center [208, 220] width 33 height 7
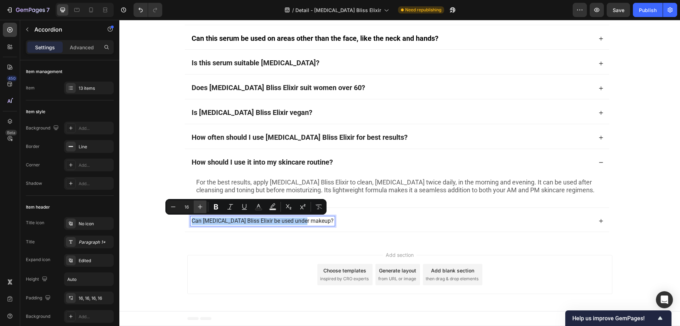
click at [202, 206] on icon "Editor contextual toolbar" at bounding box center [200, 206] width 7 height 7
type input "20"
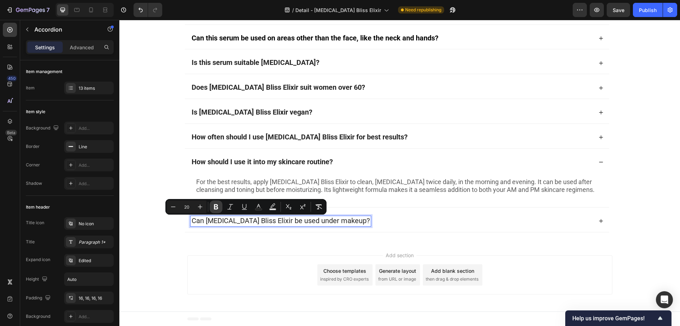
click at [215, 207] on icon "Editor contextual toolbar" at bounding box center [216, 206] width 4 height 5
click at [355, 219] on div "Can [MEDICAL_DATA] Bliss Elixir be used under makeup?" at bounding box center [392, 221] width 402 height 10
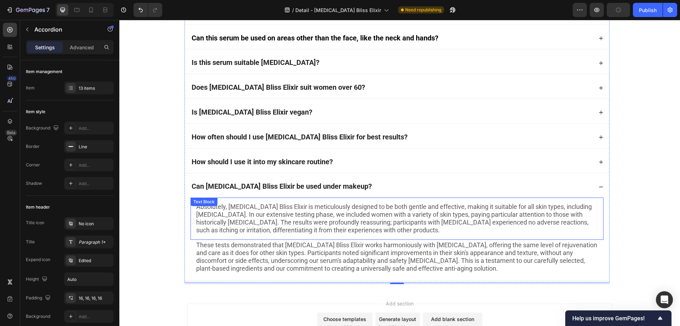
click at [276, 216] on span "Absolutely, Botox Bliss Elixir is meticulously designed to be both gentle and e…" at bounding box center [394, 218] width 396 height 30
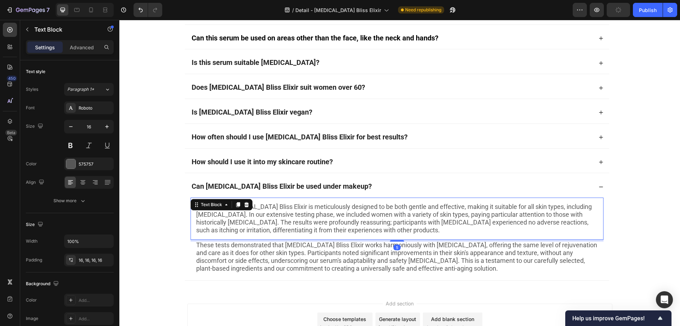
click at [264, 215] on span "Absolutely, Botox Bliss Elixir is meticulously designed to be both gentle and e…" at bounding box center [394, 218] width 396 height 30
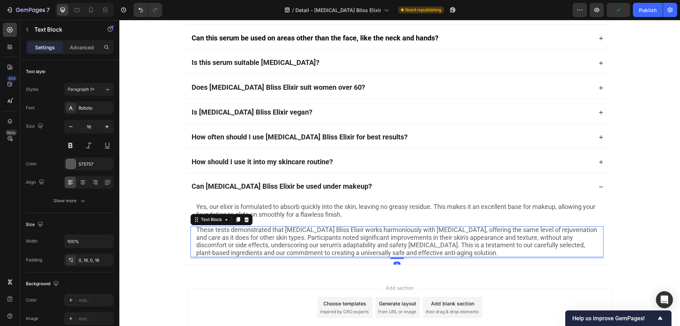
click at [250, 230] on span "These tests demonstrated that Botox Bliss Elixir works harmoniously with sensit…" at bounding box center [396, 241] width 401 height 30
click at [246, 221] on icon at bounding box center [247, 219] width 6 height 6
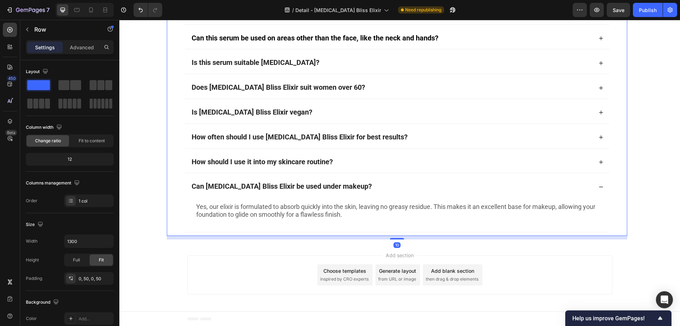
click at [169, 221] on div "Have A Question? Look Here! Heading What are the ingredients? Is the botox (bot…" at bounding box center [397, 40] width 461 height 389
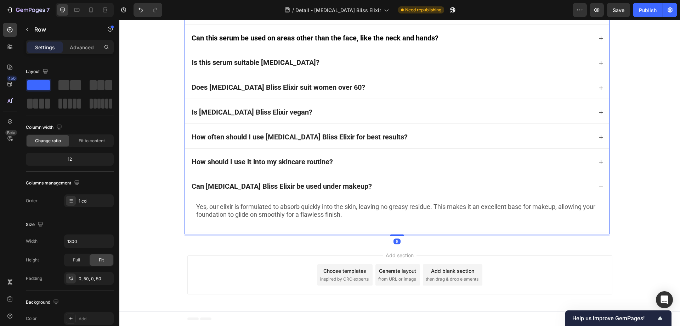
click at [367, 184] on div "Can [MEDICAL_DATA] Bliss Elixir be used under makeup?" at bounding box center [392, 186] width 402 height 10
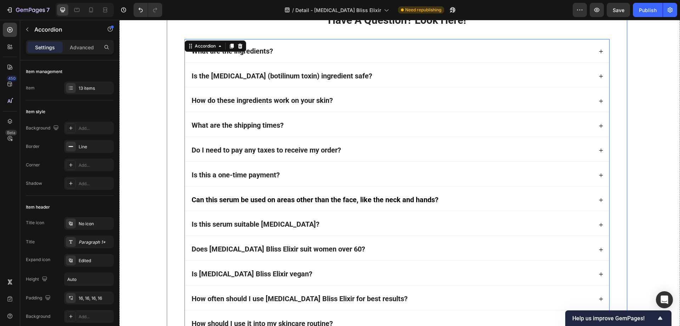
scroll to position [4864, 0]
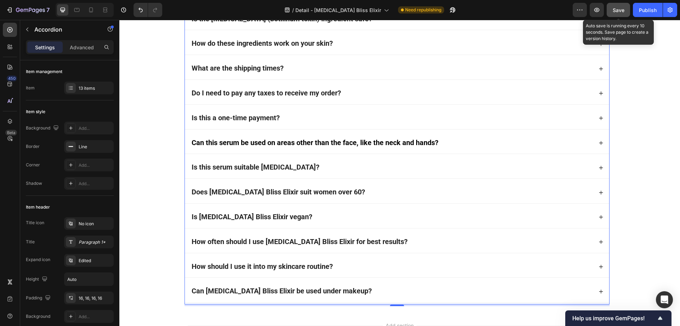
click at [616, 14] on button "Save" at bounding box center [618, 10] width 23 height 14
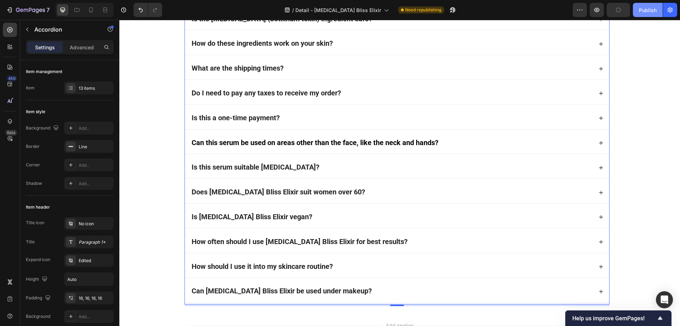
click at [649, 12] on div "Publish" at bounding box center [648, 9] width 18 height 7
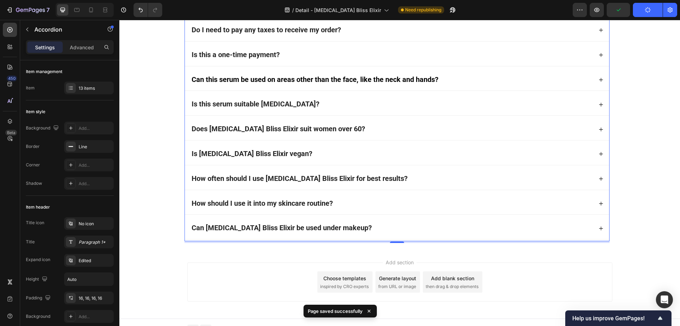
scroll to position [4935, 0]
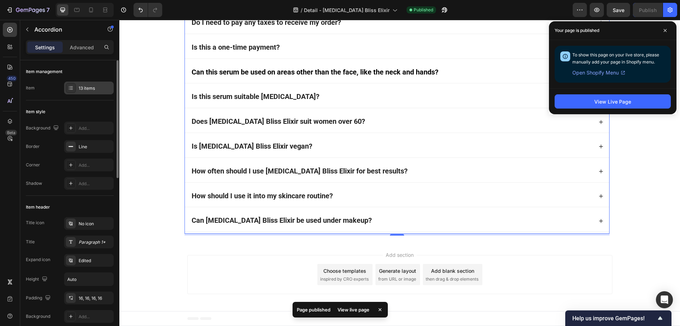
click at [77, 90] on div "13 items" at bounding box center [89, 87] width 50 height 13
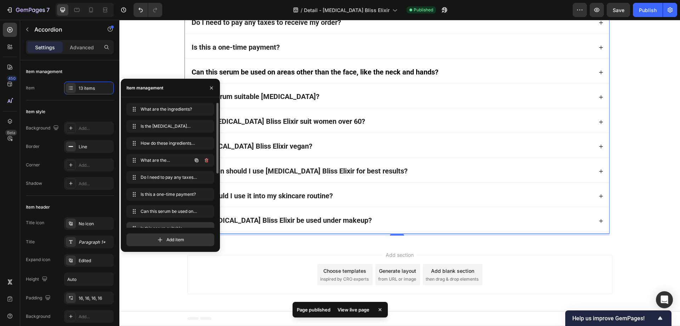
scroll to position [95, 0]
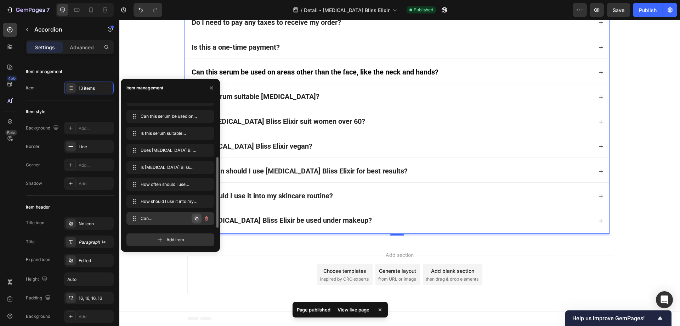
click at [193, 219] on button "button" at bounding box center [197, 218] width 10 height 10
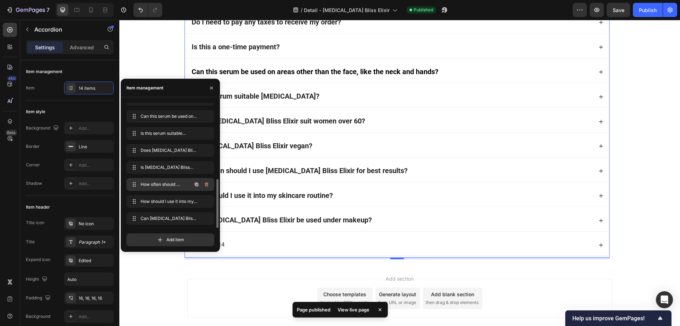
scroll to position [112, 0]
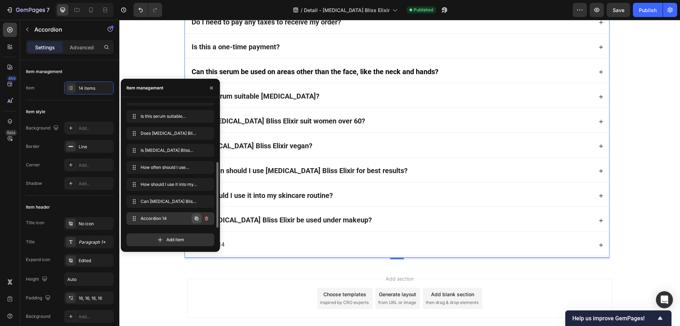
click at [194, 218] on icon "button" at bounding box center [197, 218] width 6 height 6
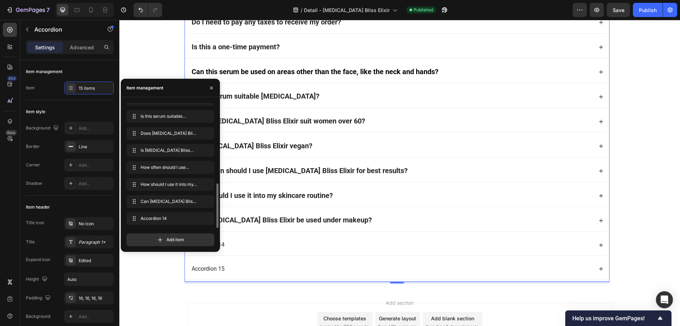
scroll to position [129, 0]
click at [197, 215] on button "button" at bounding box center [197, 218] width 10 height 10
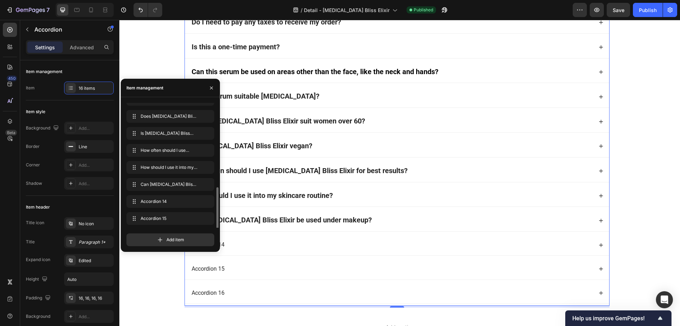
scroll to position [146, 0]
click at [196, 218] on icon "button" at bounding box center [197, 218] width 6 height 6
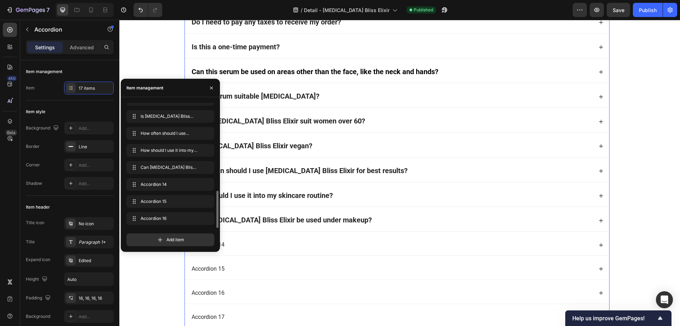
scroll to position [163, 0]
click at [196, 218] on icon "button" at bounding box center [197, 218] width 6 height 6
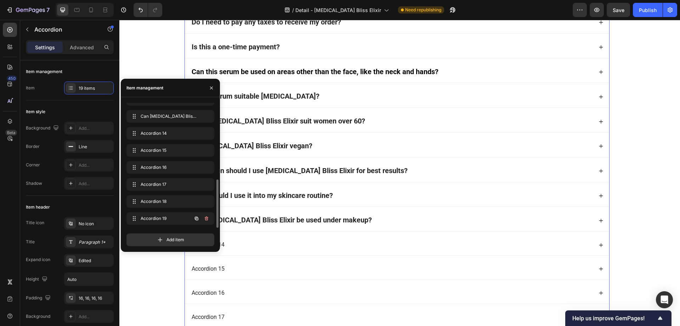
click at [196, 218] on icon "button" at bounding box center [197, 218] width 6 height 6
click at [214, 87] on icon "button" at bounding box center [212, 88] width 6 height 6
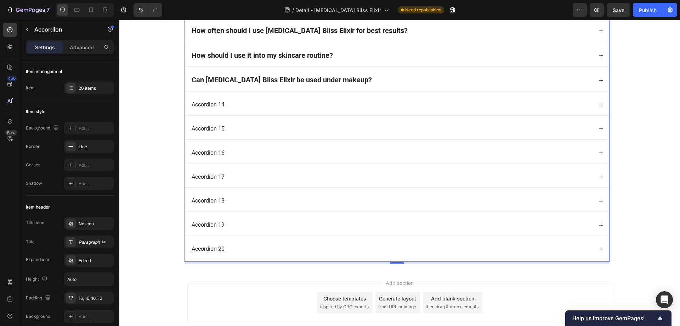
scroll to position [5077, 0]
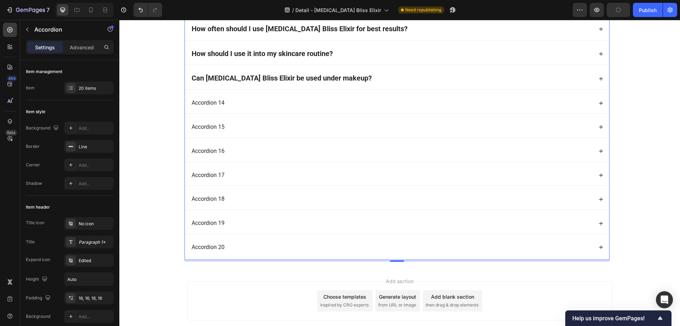
click at [214, 103] on div "Accordion 14" at bounding box center [208, 103] width 35 height 10
click at [255, 105] on div "Accordion 14" at bounding box center [392, 103] width 402 height 10
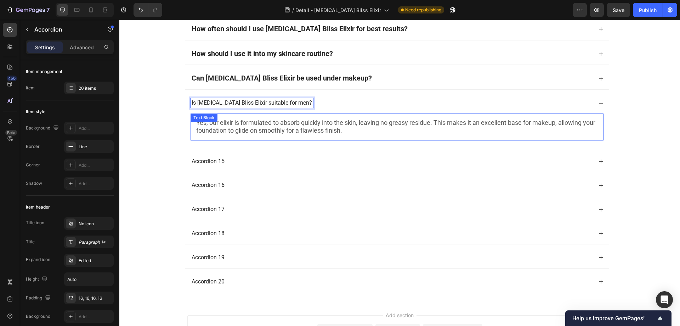
click at [225, 101] on p "Is [MEDICAL_DATA] Bliss Elixir suitable for men?" at bounding box center [252, 102] width 120 height 7
click at [221, 102] on p "Is [MEDICAL_DATA] Bliss Elixir suitable for men?" at bounding box center [252, 102] width 120 height 7
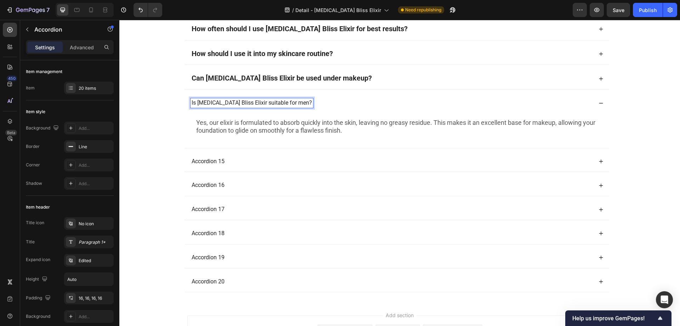
click at [222, 103] on p "Is [MEDICAL_DATA] Bliss Elixir suitable for men?" at bounding box center [252, 102] width 120 height 7
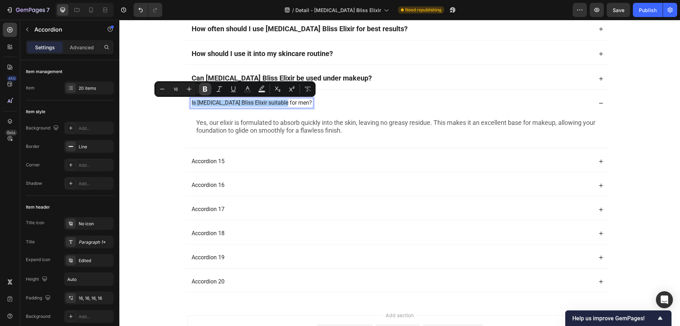
click at [201, 91] on button "Bold" at bounding box center [205, 89] width 13 height 13
click at [190, 90] on icon "Editor contextual toolbar" at bounding box center [189, 88] width 7 height 7
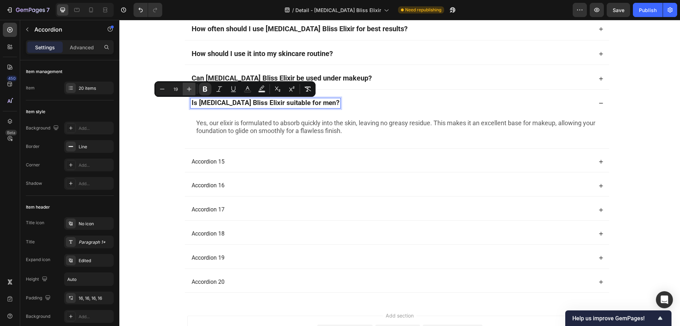
type input "20"
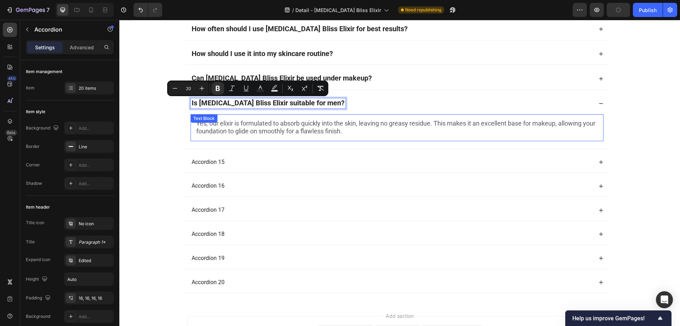
click at [253, 132] on span "Yes, our elixir is formulated to absorb quickly into the skin, leaving no greas…" at bounding box center [395, 126] width 399 height 15
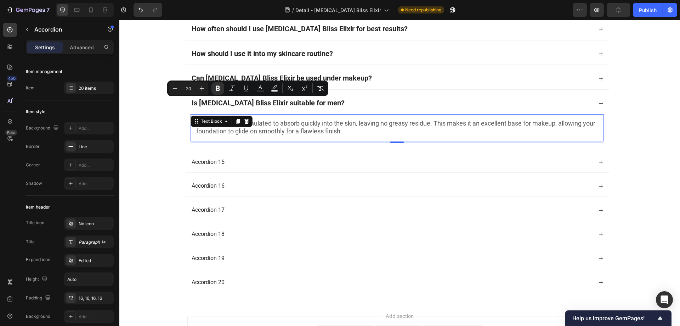
click at [252, 130] on span "Yes, our elixir is formulated to absorb quickly into the skin, leaving no greas…" at bounding box center [395, 126] width 399 height 15
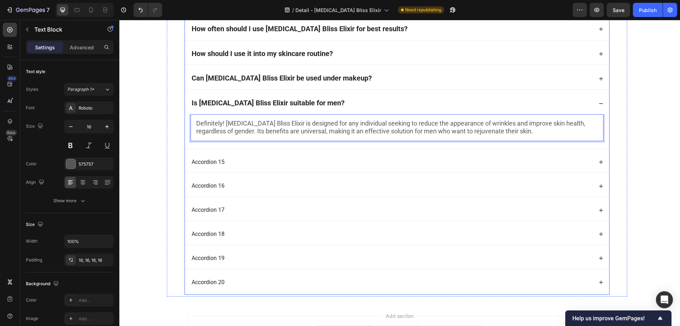
scroll to position [5077, 0]
click at [333, 106] on div "Is [MEDICAL_DATA] Bliss Elixir suitable for men?" at bounding box center [392, 103] width 402 height 10
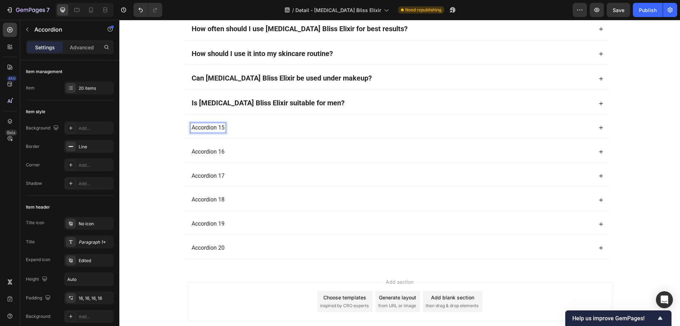
click at [205, 129] on p "Accordion 15" at bounding box center [208, 127] width 33 height 7
click at [256, 128] on p "Does [MEDICAL_DATA] Bliss Elixir help with [MEDICAL_DATA] and other types of sc…" at bounding box center [304, 127] width 224 height 7
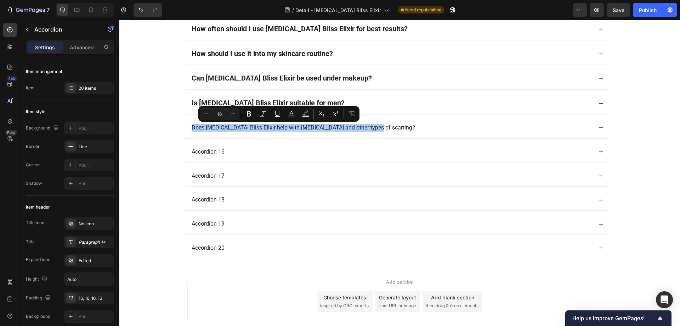
click at [241, 114] on div "Minus 16 Plus Bold Italic Underline Text Color Text Background Color Subscript …" at bounding box center [279, 113] width 158 height 13
click at [247, 114] on icon "Editor contextual toolbar" at bounding box center [249, 113] width 4 height 5
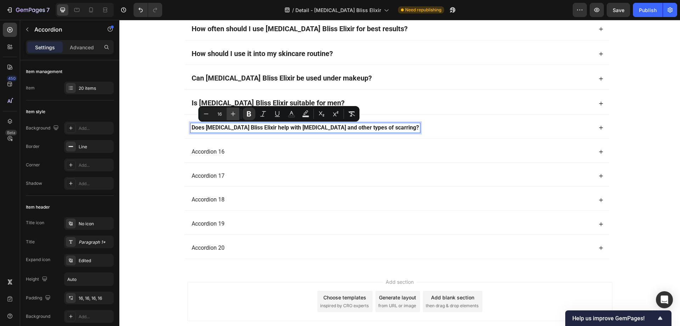
click at [236, 115] on icon "Editor contextual toolbar" at bounding box center [233, 113] width 7 height 7
click at [234, 114] on icon "Editor contextual toolbar" at bounding box center [233, 113] width 7 height 7
type input "20"
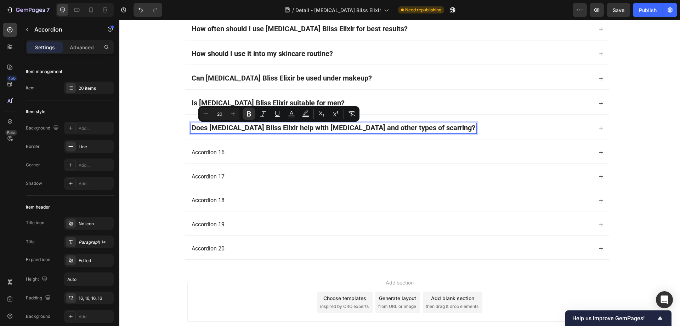
click at [448, 131] on div "Does [MEDICAL_DATA] Bliss Elixir help with [MEDICAL_DATA] and other types of sc…" at bounding box center [392, 128] width 402 height 10
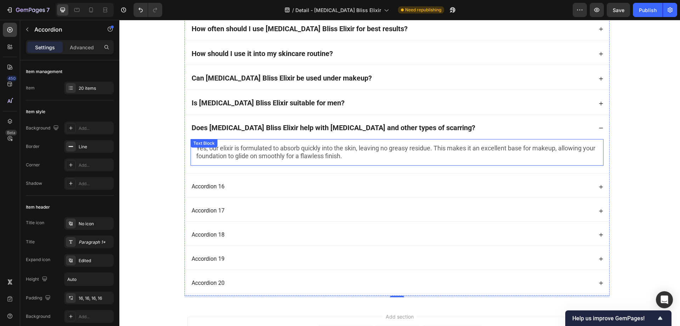
click at [281, 155] on span "Yes, our elixir is formulated to absorb quickly into the skin, leaving no greas…" at bounding box center [395, 151] width 399 height 15
click at [265, 154] on span "Yes, our elixir is formulated to absorb quickly into the skin, leaving no greas…" at bounding box center [395, 151] width 399 height 15
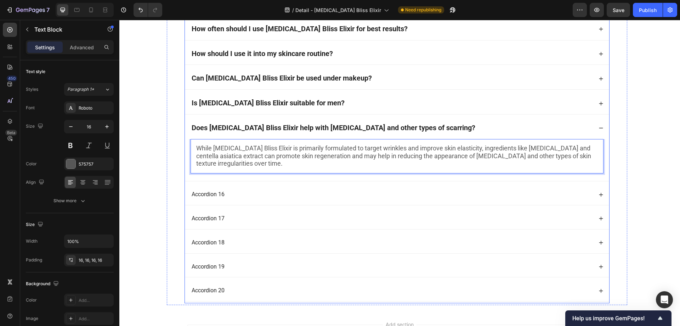
click at [439, 126] on div "Does [MEDICAL_DATA] Bliss Elixir help with [MEDICAL_DATA] and other types of sc…" at bounding box center [392, 128] width 402 height 10
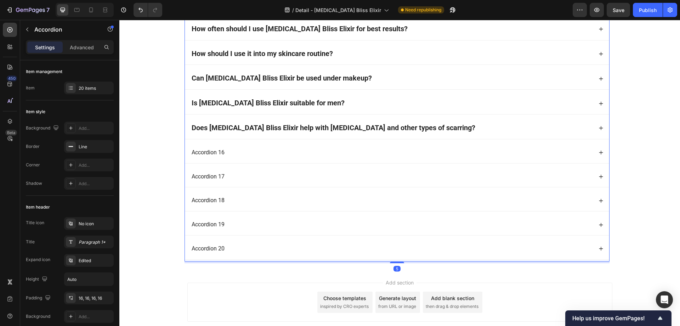
click at [267, 152] on div "Accordion 16" at bounding box center [392, 153] width 402 height 10
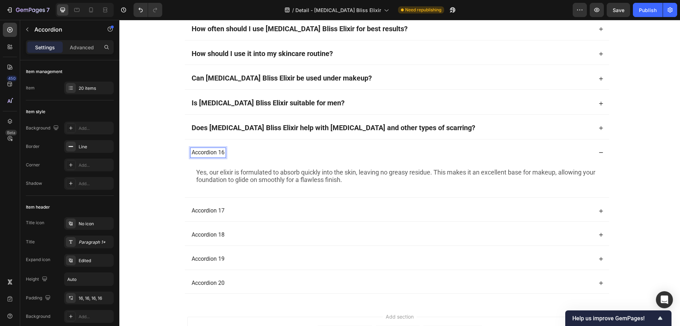
click at [202, 153] on p "Accordion 16" at bounding box center [208, 152] width 33 height 7
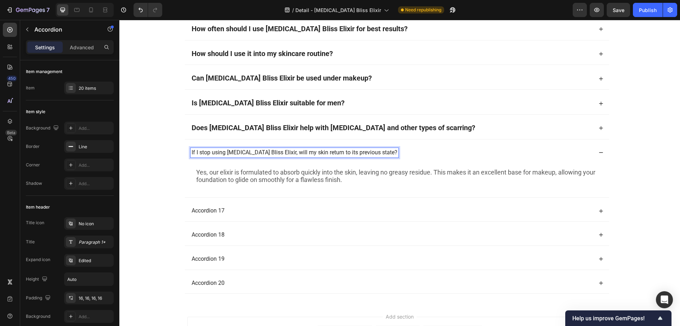
click at [292, 154] on p "If I stop using [MEDICAL_DATA] Bliss Elixir, will my skin return to its previou…" at bounding box center [295, 152] width 206 height 7
click at [261, 155] on p "If I stop using [MEDICAL_DATA] Bliss Elixir, will my skin return to its previou…" at bounding box center [295, 152] width 206 height 7
click at [254, 153] on p "If I stop using [MEDICAL_DATA] Bliss Elixir, will my skin return to its previou…" at bounding box center [295, 152] width 206 height 7
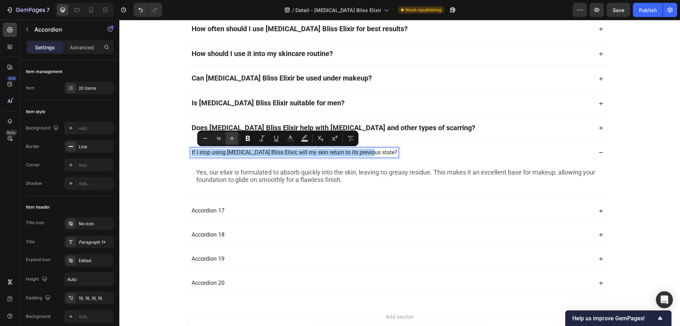
click at [231, 139] on icon "Editor contextual toolbar" at bounding box center [232, 138] width 7 height 7
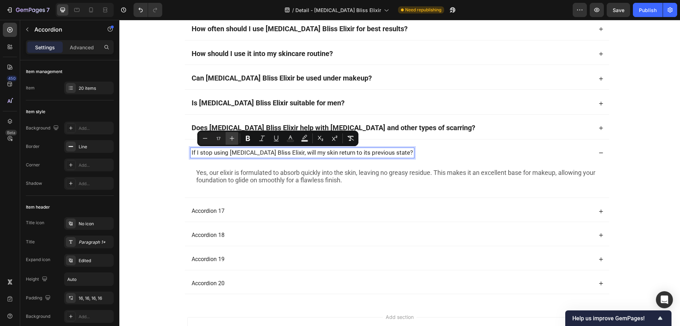
click at [231, 139] on icon "Editor contextual toolbar" at bounding box center [232, 138] width 7 height 7
type input "20"
click at [247, 137] on icon "Editor contextual toolbar" at bounding box center [248, 138] width 4 height 5
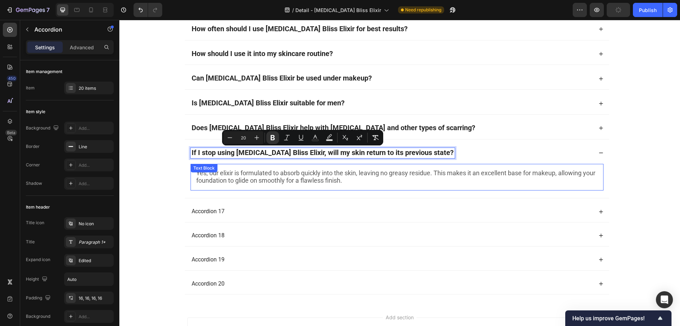
click at [250, 184] on span "Yes, our elixir is formulated to absorb quickly into the skin, leaving no greas…" at bounding box center [395, 176] width 399 height 15
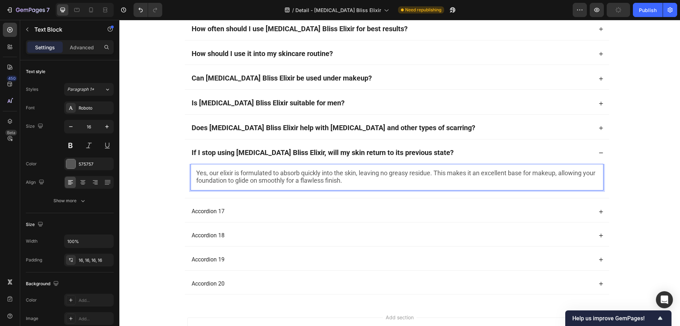
click at [242, 179] on span "Yes, our elixir is formulated to absorb quickly into the skin, leaving no greas…" at bounding box center [395, 176] width 399 height 15
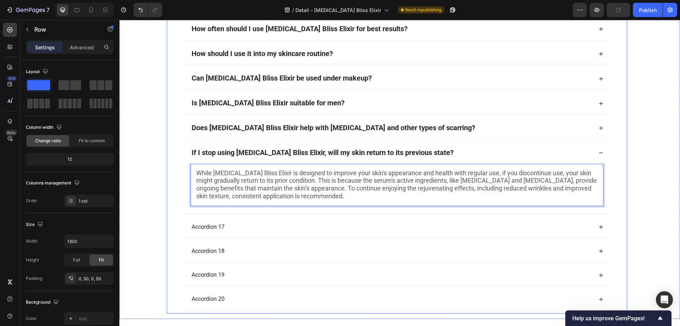
click at [167, 182] on div "Have A Question? Look Here! Heading What are the ingredients? Is the [MEDICAL_D…" at bounding box center [397, 25] width 461 height 575
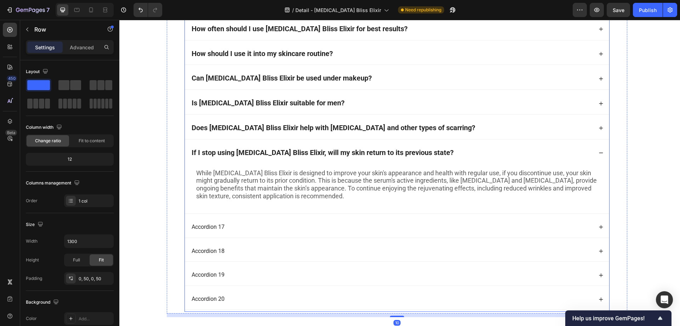
click at [451, 153] on div "If I stop using [MEDICAL_DATA] Bliss Elixir, will my skin return to its previou…" at bounding box center [392, 153] width 402 height 10
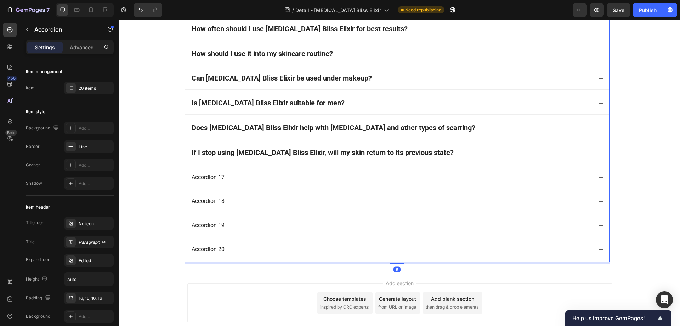
click at [269, 175] on div "Accordion 17" at bounding box center [392, 178] width 402 height 10
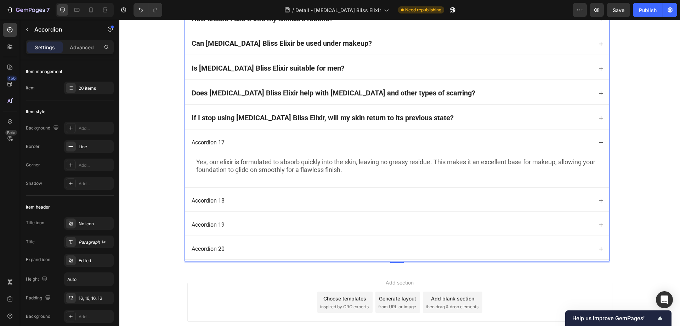
scroll to position [5112, 0]
drag, startPoint x: 218, startPoint y: 143, endPoint x: 205, endPoint y: 142, distance: 12.4
click at [205, 142] on p "Accordion 17" at bounding box center [208, 141] width 33 height 7
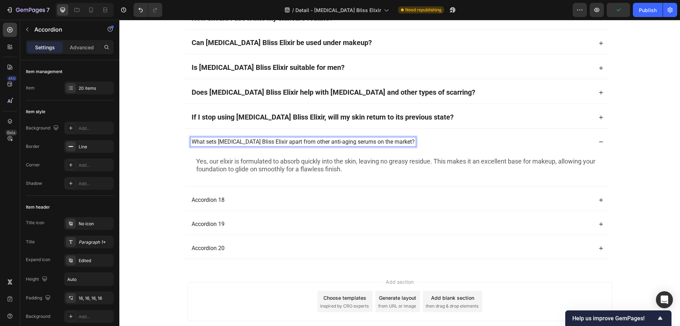
click at [241, 145] on p "What sets [MEDICAL_DATA] Bliss Elixir apart from other anti-aging serums on the…" at bounding box center [303, 141] width 223 height 7
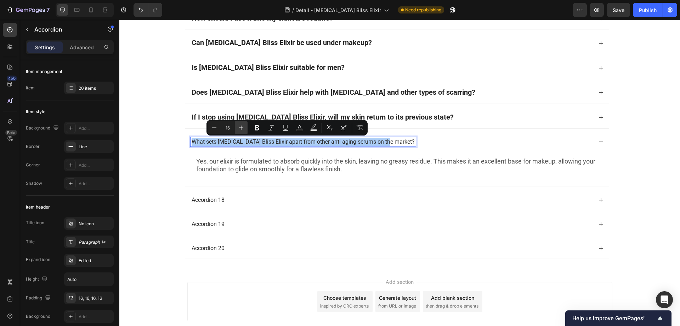
click at [238, 126] on icon "Editor contextual toolbar" at bounding box center [241, 127] width 7 height 7
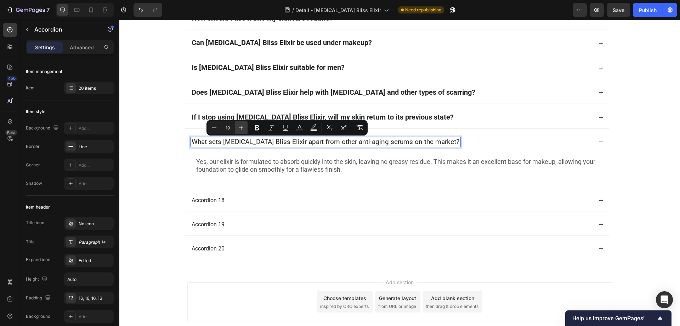
click at [238, 126] on icon "Editor contextual toolbar" at bounding box center [241, 127] width 7 height 7
type input "20"
click at [256, 128] on icon "Editor contextual toolbar" at bounding box center [257, 127] width 4 height 5
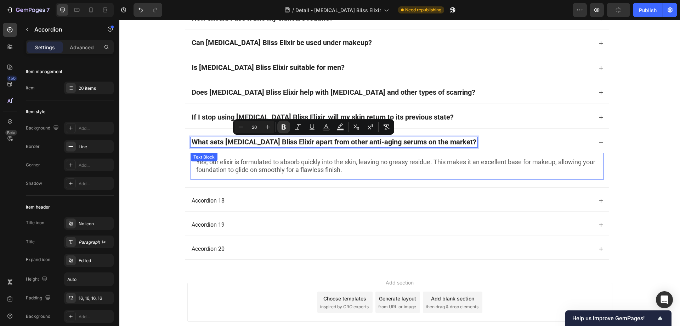
click at [260, 169] on span "Yes, our elixir is formulated to absorb quickly into the skin, leaving no greas…" at bounding box center [395, 165] width 399 height 15
click at [248, 167] on span "Yes, our elixir is formulated to absorb quickly into the skin, leaving no greas…" at bounding box center [395, 165] width 399 height 15
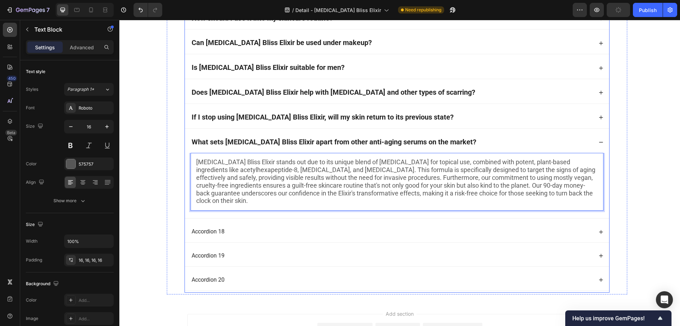
click at [451, 143] on div "What sets [MEDICAL_DATA] Bliss Elixir apart from other anti-aging serums on the…" at bounding box center [392, 142] width 402 height 10
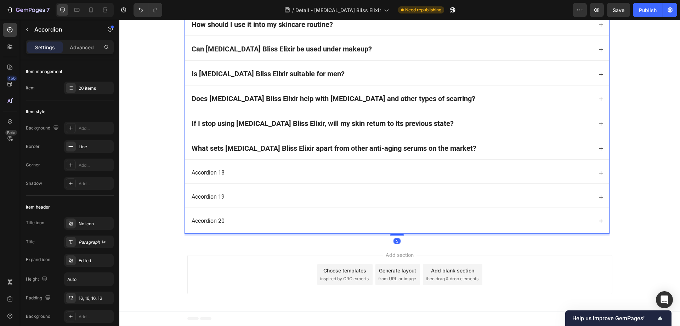
scroll to position [5106, 0]
click at [205, 173] on p "Accordion 18" at bounding box center [208, 172] width 33 height 7
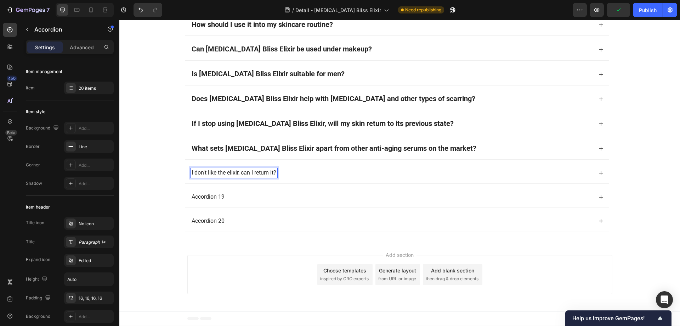
click at [209, 172] on p "I don't like the elixir, can I return it?" at bounding box center [234, 172] width 85 height 7
click at [207, 173] on p "I don't like the elixir, can I return it?" at bounding box center [234, 172] width 85 height 7
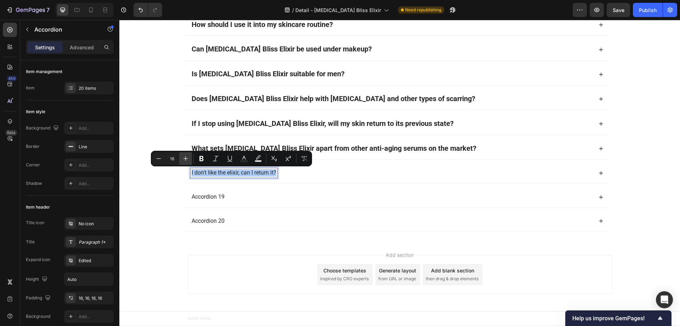
click at [187, 160] on icon "Editor contextual toolbar" at bounding box center [185, 158] width 7 height 7
type input "20"
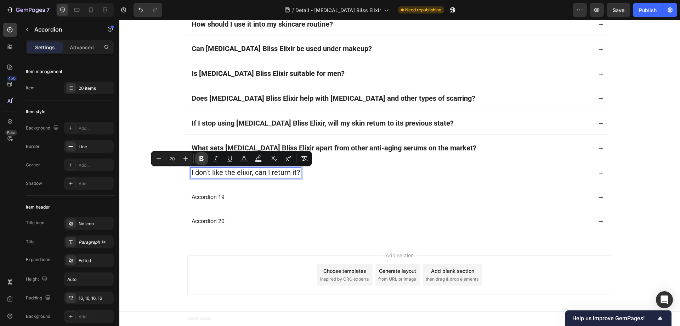
click at [201, 158] on icon "Editor contextual toolbar" at bounding box center [201, 158] width 7 height 7
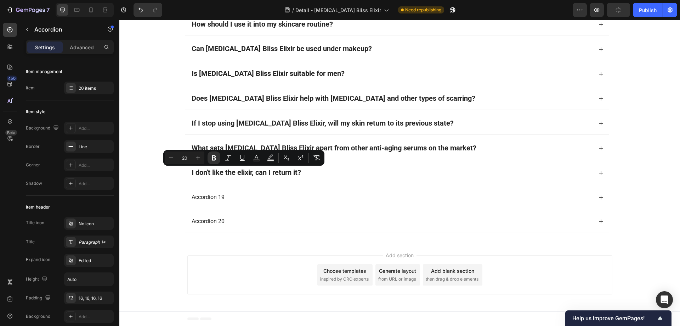
click at [334, 175] on div "I don't like the elixir, can I return it?" at bounding box center [392, 173] width 402 height 10
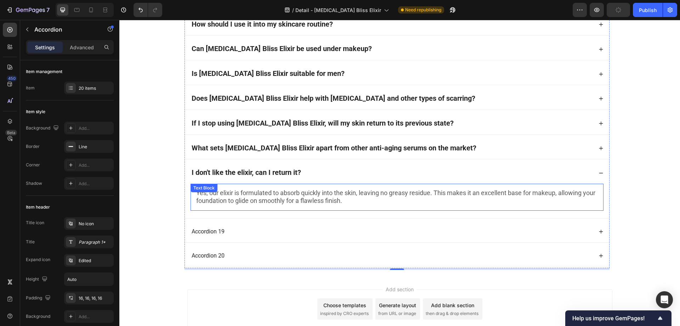
click at [243, 192] on span "Yes, our elixir is formulated to absorb quickly into the skin, leaving no greas…" at bounding box center [395, 196] width 399 height 15
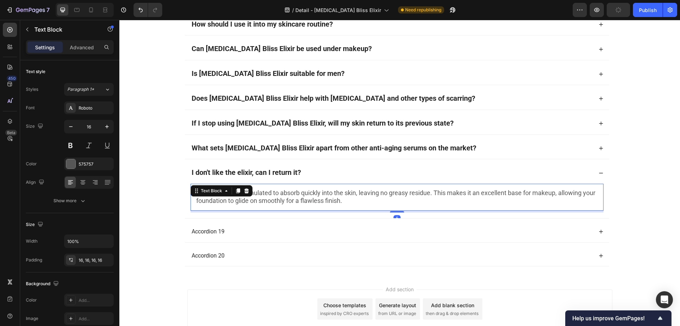
click at [244, 192] on icon at bounding box center [247, 191] width 6 height 6
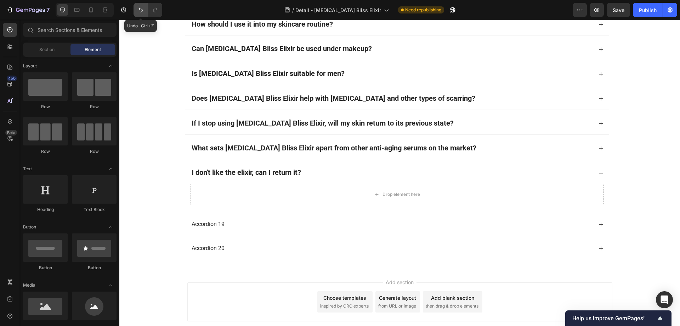
click at [145, 11] on button "Undo/Redo" at bounding box center [141, 10] width 14 height 14
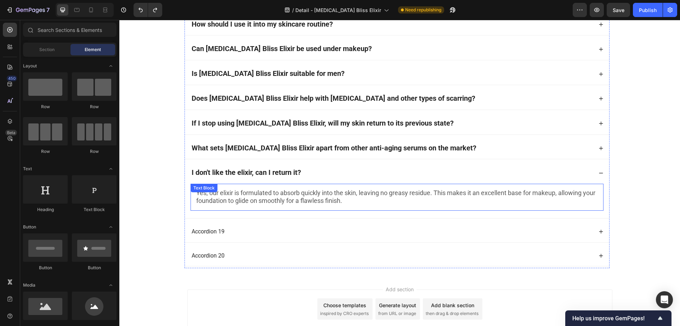
click at [276, 199] on span "Yes, our elixir is formulated to absorb quickly into the skin, leaving no greas…" at bounding box center [395, 196] width 399 height 15
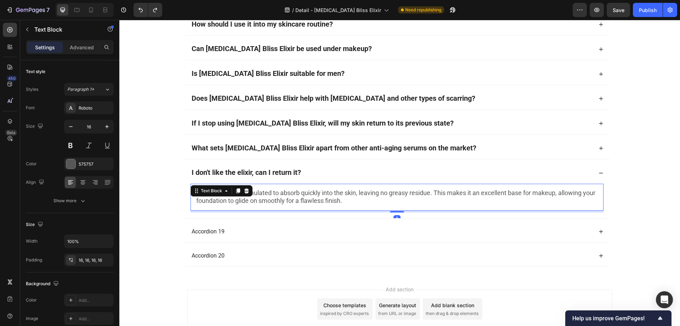
click at [276, 197] on span "Yes, our elixir is formulated to absorb quickly into the skin, leaving no greas…" at bounding box center [395, 196] width 399 height 15
click at [356, 192] on span "While there's no need to return the product, we offer a 365-day results or mone…" at bounding box center [396, 196] width 400 height 15
click at [204, 201] on span "While there's no need to return the product, we offer a 30-day results or money…" at bounding box center [394, 196] width 396 height 15
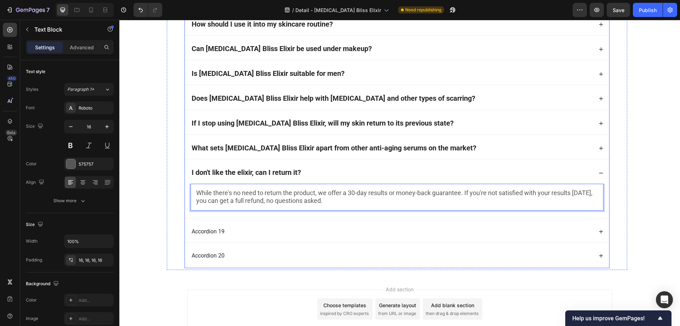
click at [350, 170] on div "I don't like the elixir, can I return it?" at bounding box center [392, 173] width 402 height 10
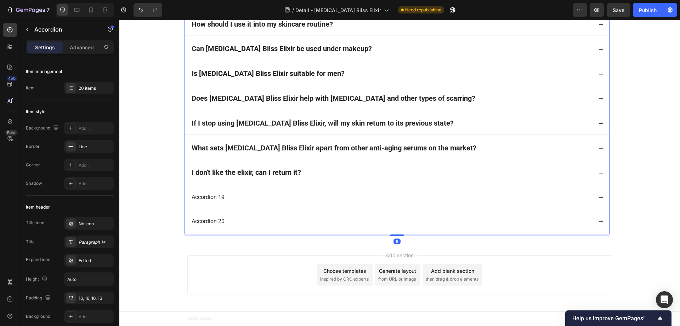
click at [463, 146] on div "What sets [MEDICAL_DATA] Bliss Elixir apart from other anti-aging serums on the…" at bounding box center [392, 148] width 402 height 10
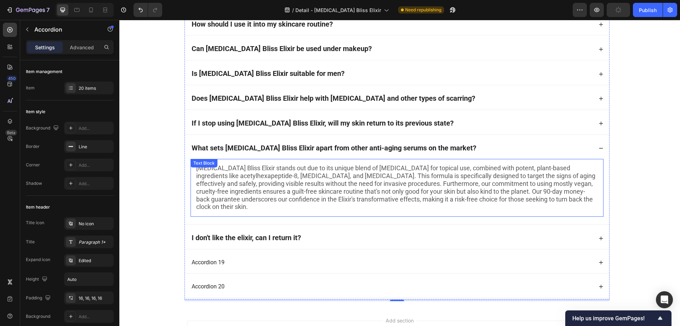
click at [517, 192] on span "[MEDICAL_DATA] Bliss Elixir stands out due to its unique blend of [MEDICAL_DATA…" at bounding box center [395, 187] width 399 height 46
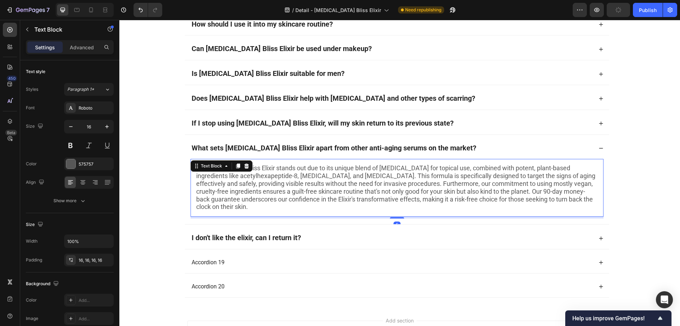
click at [517, 192] on span "[MEDICAL_DATA] Bliss Elixir stands out due to its unique blend of [MEDICAL_DATA…" at bounding box center [395, 187] width 399 height 46
click at [514, 192] on span "[MEDICAL_DATA] Bliss Elixir stands out due to its unique blend of [MEDICAL_DATA…" at bounding box center [395, 187] width 399 height 46
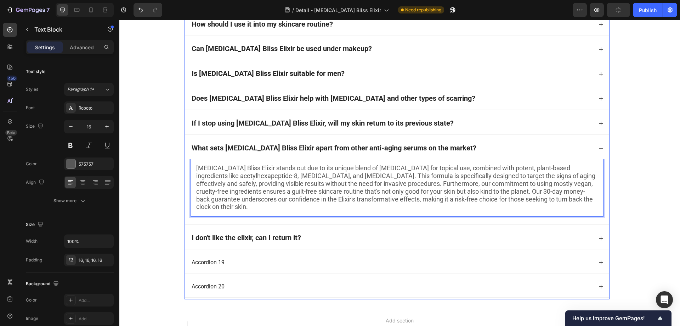
click at [464, 146] on div "What sets [MEDICAL_DATA] Bliss Elixir apart from other anti-aging serums on the…" at bounding box center [392, 148] width 402 height 10
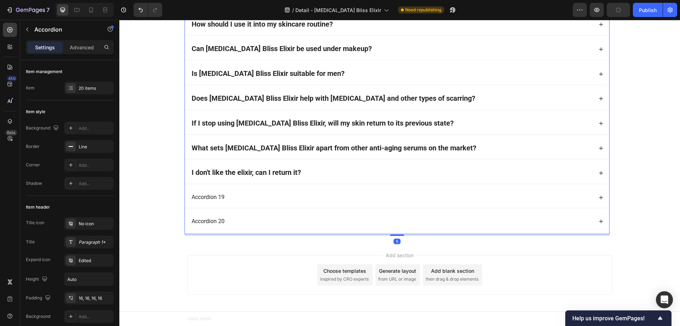
click at [441, 122] on div "If I stop using [MEDICAL_DATA] Bliss Elixir, will my skin return to its previou…" at bounding box center [392, 123] width 402 height 10
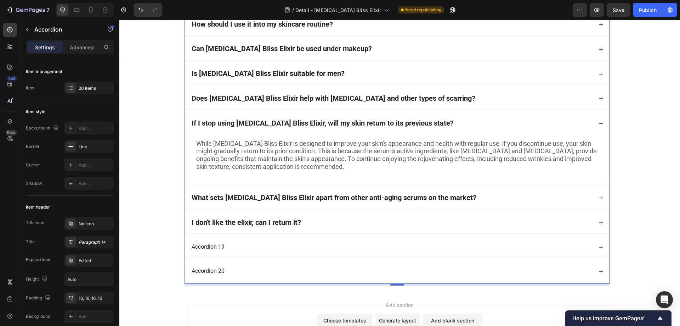
click at [441, 122] on div "If I stop using [MEDICAL_DATA] Bliss Elixir, will my skin return to its previou…" at bounding box center [392, 123] width 402 height 10
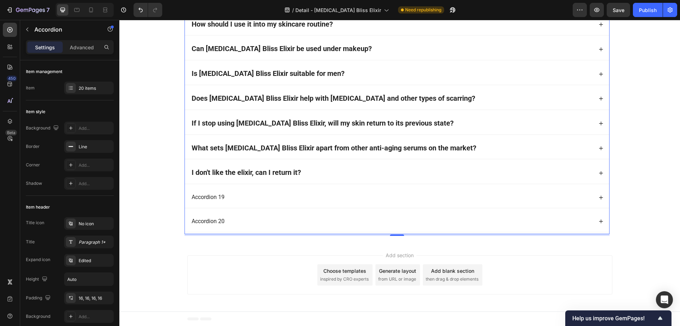
click at [431, 99] on div "Does [MEDICAL_DATA] Bliss Elixir help with [MEDICAL_DATA] and other types of sc…" at bounding box center [392, 99] width 402 height 10
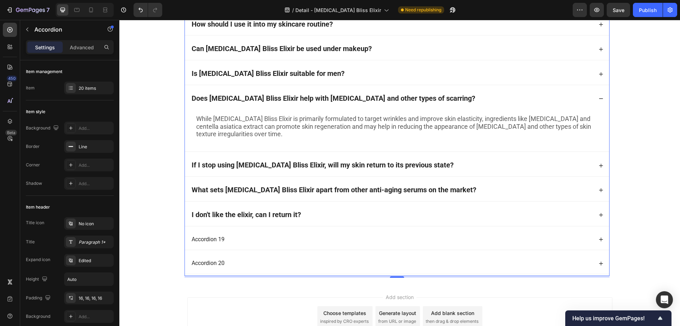
click at [431, 99] on div "Does [MEDICAL_DATA] Bliss Elixir help with [MEDICAL_DATA] and other types of sc…" at bounding box center [392, 99] width 402 height 10
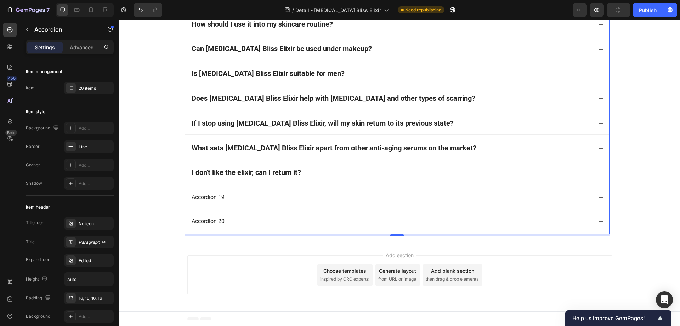
click at [326, 169] on div "I don't like the elixir, can I return it?" at bounding box center [392, 173] width 402 height 10
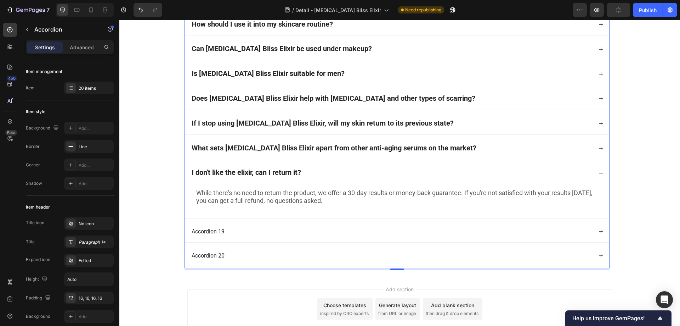
click at [326, 169] on div "I don't like the elixir, can I return it?" at bounding box center [392, 173] width 402 height 10
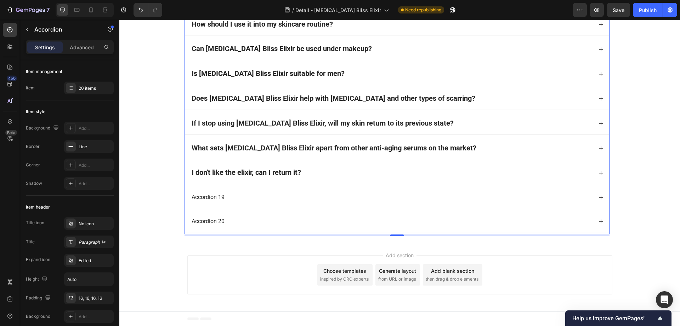
click at [211, 193] on div "Accordion 19" at bounding box center [208, 197] width 35 height 10
click at [205, 198] on p "Accordion 19" at bounding box center [208, 196] width 33 height 7
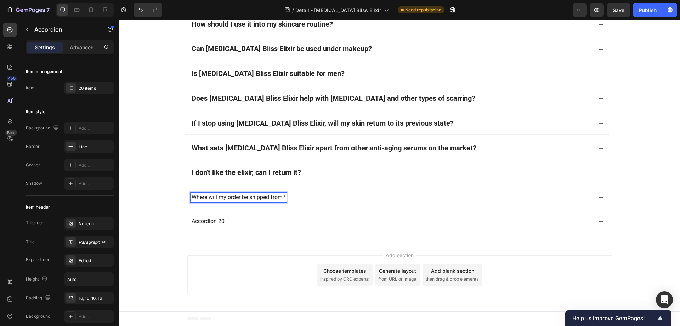
click at [237, 196] on p "Where will my order be shipped from?" at bounding box center [239, 196] width 94 height 7
click at [225, 198] on p "Where will my order be shipped from?" at bounding box center [239, 196] width 94 height 7
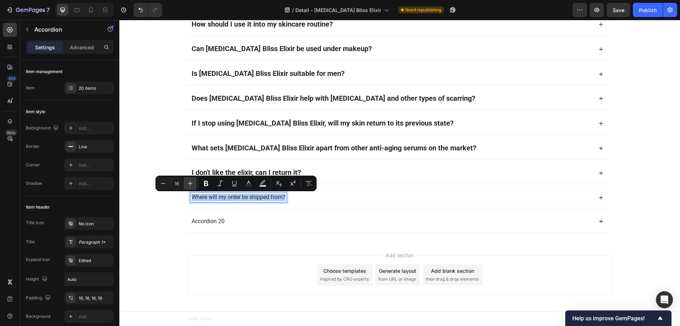
click at [190, 181] on icon "Editor contextual toolbar" at bounding box center [190, 183] width 7 height 7
type input "20"
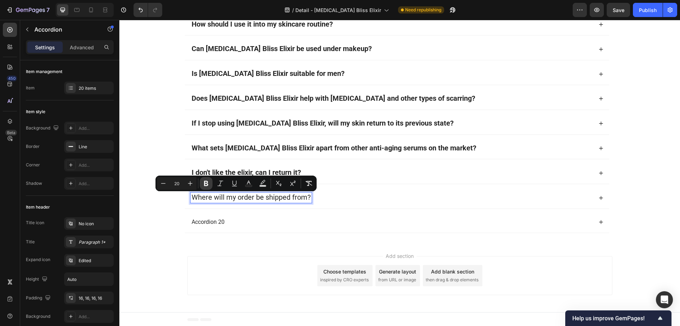
click at [207, 184] on icon "Editor contextual toolbar" at bounding box center [206, 183] width 4 height 5
click at [342, 199] on div "Where will my order be shipped from?" at bounding box center [392, 197] width 402 height 10
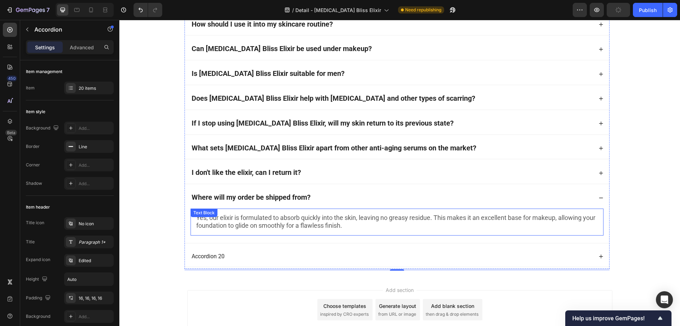
click at [254, 222] on span "Yes, our elixir is formulated to absorb quickly into the skin, leaving no greas…" at bounding box center [395, 221] width 399 height 15
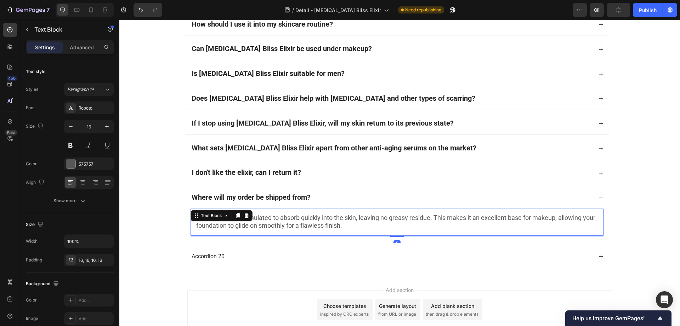
click at [254, 222] on span "Yes, our elixir is formulated to absorb quickly into the skin, leaving no greas…" at bounding box center [395, 221] width 399 height 15
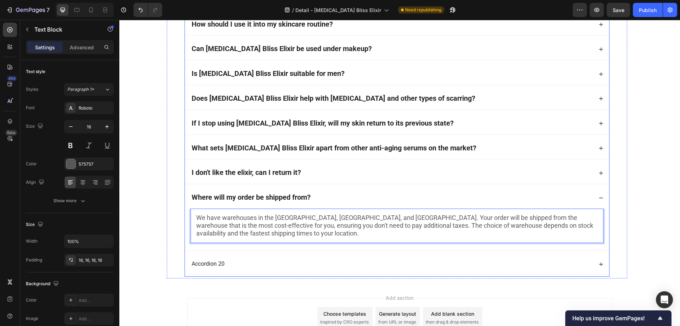
click at [359, 198] on div "Where will my order be shipped from?" at bounding box center [392, 197] width 402 height 10
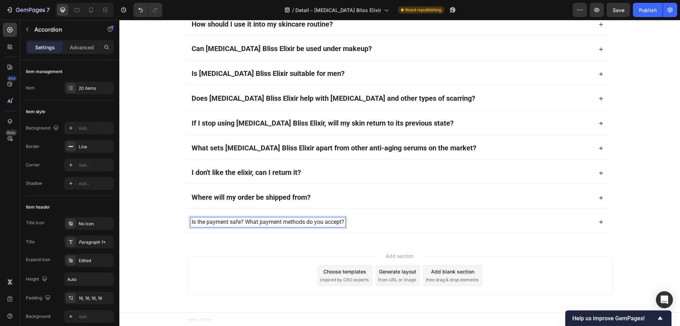
click at [226, 219] on p "Is the payment safe? What payment methods do you accept?" at bounding box center [268, 221] width 153 height 7
click at [226, 221] on p "Is the payment safe? What payment methods do you accept?" at bounding box center [268, 221] width 153 height 7
click at [234, 222] on p "Is the payment safe? What payment methods do you accept?" at bounding box center [268, 221] width 153 height 7
click at [244, 223] on p "Is the payment safe? What payment methods do you accept?" at bounding box center [268, 221] width 153 height 7
click at [243, 224] on p "Is the payment safe? What payment methods do you accept?" at bounding box center [268, 221] width 153 height 7
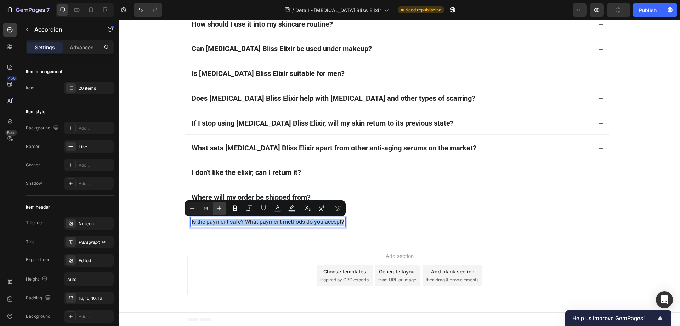
click at [218, 210] on icon "Editor contextual toolbar" at bounding box center [219, 207] width 7 height 7
type input "20"
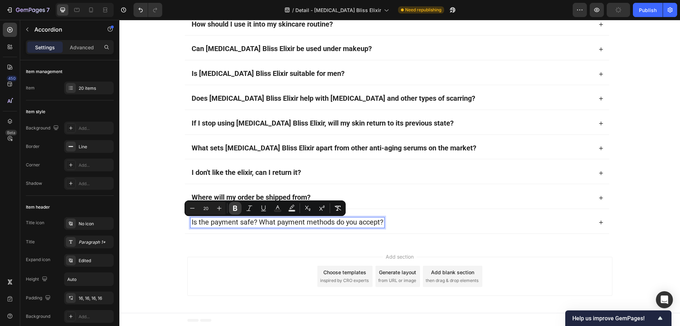
click at [237, 208] on icon "Editor contextual toolbar" at bounding box center [235, 207] width 7 height 7
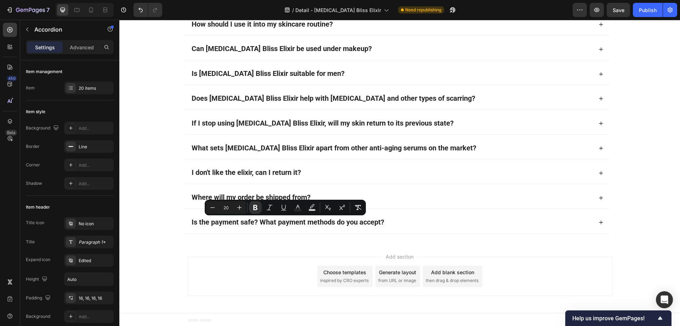
click at [419, 221] on div "Is the payment safe? What payment methods do you accept?" at bounding box center [392, 222] width 402 height 10
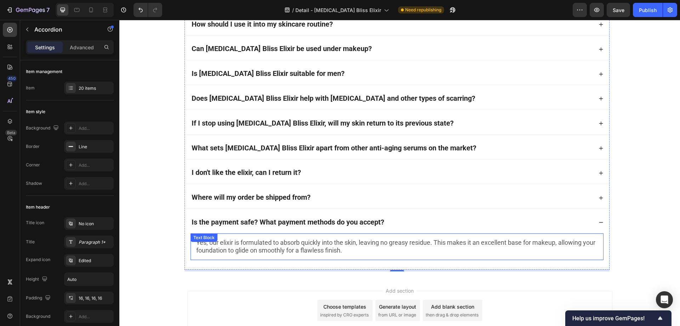
click at [276, 250] on span "Yes, our elixir is formulated to absorb quickly into the skin, leaving no greas…" at bounding box center [395, 245] width 399 height 15
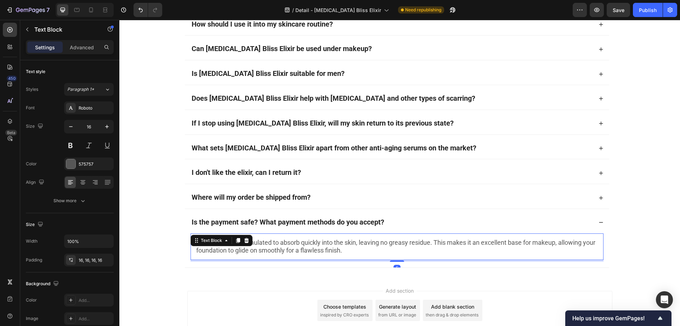
click at [270, 247] on span "Yes, our elixir is formulated to absorb quickly into the skin, leaving no greas…" at bounding box center [395, 245] width 399 height 15
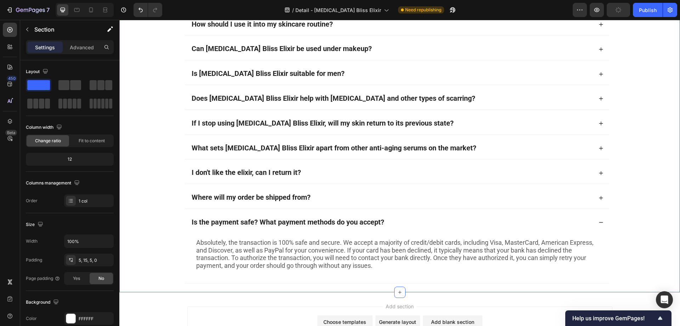
click at [621, 12] on div "button" at bounding box center [619, 10] width 6 height 6
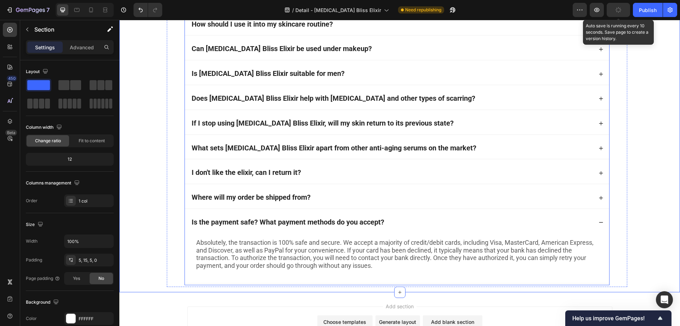
click at [389, 226] on div "Is the payment safe? What payment methods do you accept?" at bounding box center [392, 222] width 402 height 10
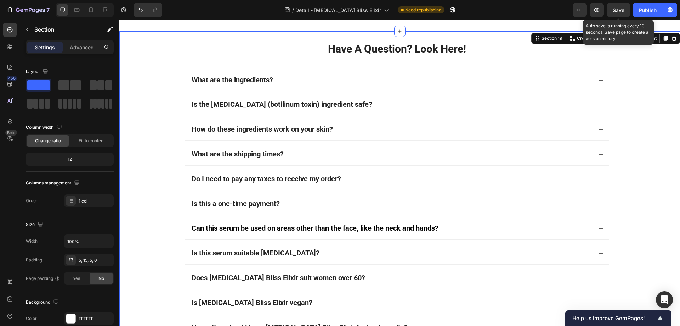
scroll to position [4646, 0]
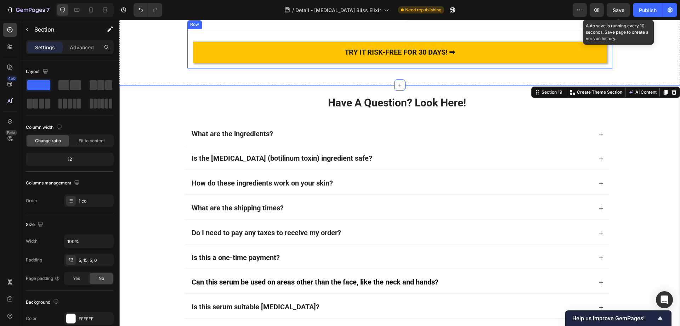
click at [232, 63] on div "TRY IT RISK-FREE FOR 30 DAYS! ➡ Text Block Row" at bounding box center [400, 48] width 414 height 28
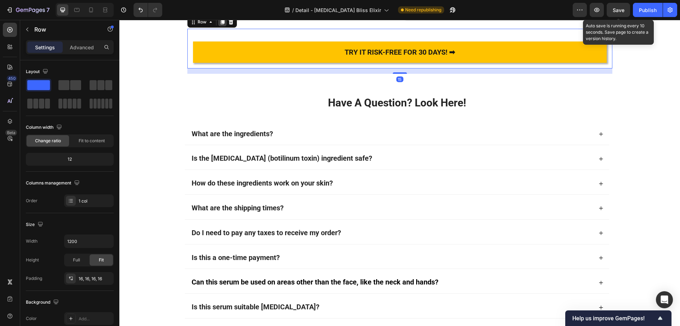
click at [222, 25] on icon at bounding box center [223, 22] width 6 height 6
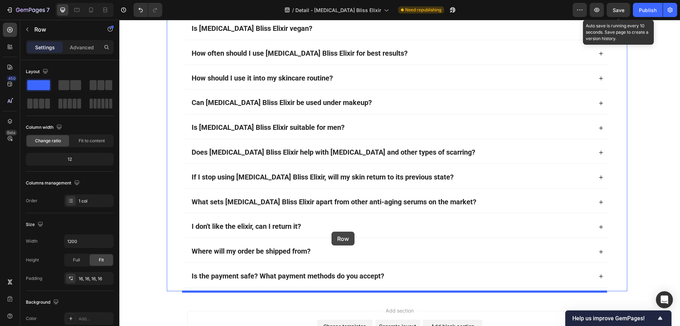
scroll to position [5154, 0]
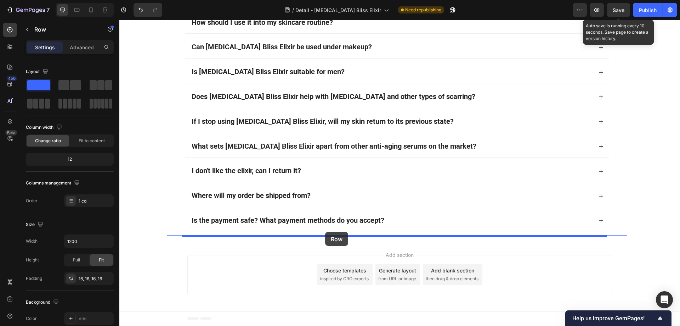
drag, startPoint x: 189, startPoint y: 147, endPoint x: 325, endPoint y: 232, distance: 160.7
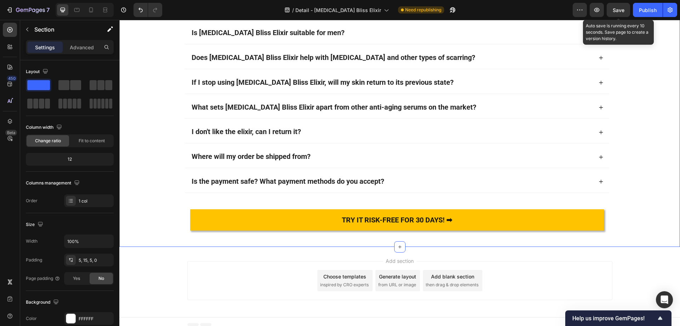
scroll to position [5199, 0]
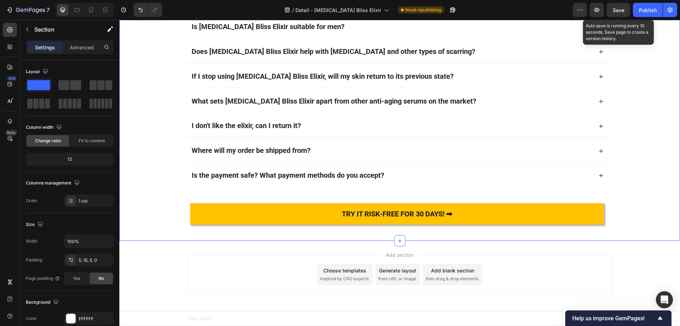
click at [444, 273] on div "Add blank section" at bounding box center [452, 269] width 43 height 7
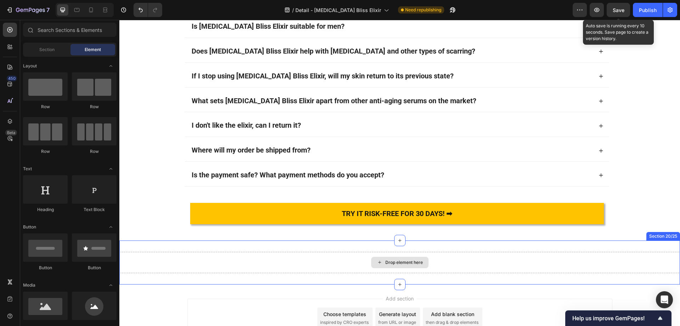
click at [393, 261] on div "Drop element here" at bounding box center [404, 262] width 38 height 6
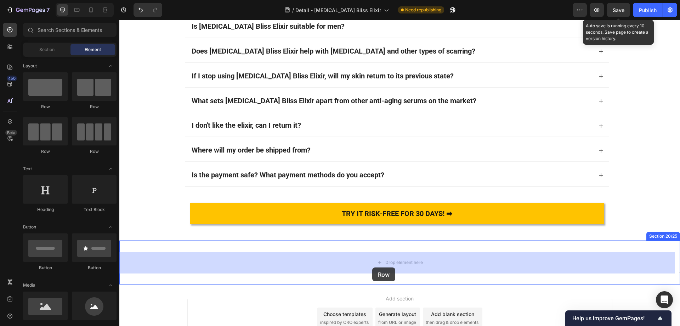
drag, startPoint x: 176, startPoint y: 117, endPoint x: 799, endPoint y: 38, distance: 628.4
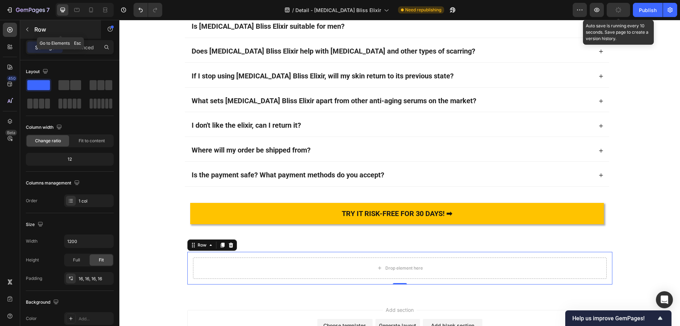
click at [26, 28] on icon "button" at bounding box center [27, 30] width 6 height 6
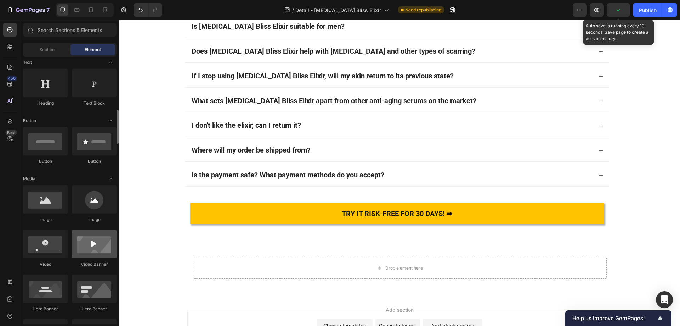
scroll to position [142, 0]
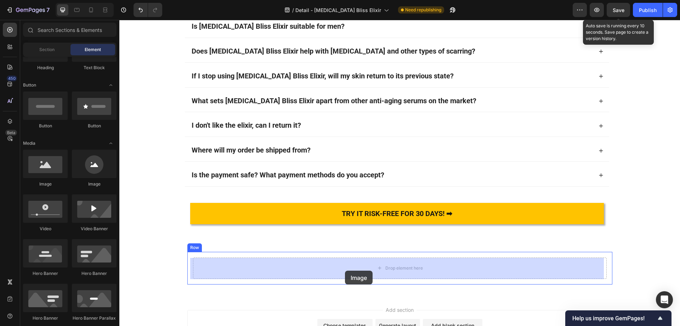
drag, startPoint x: 169, startPoint y: 191, endPoint x: 345, endPoint y: 270, distance: 193.0
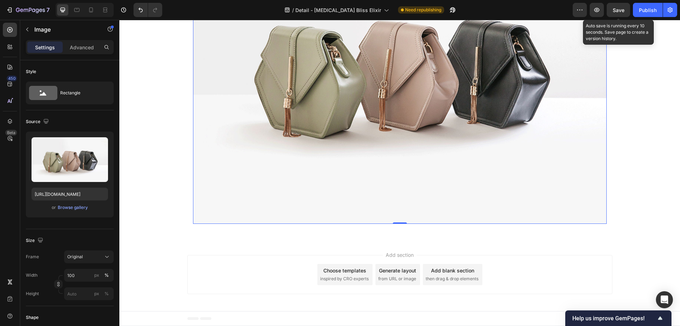
scroll to position [5401, 0]
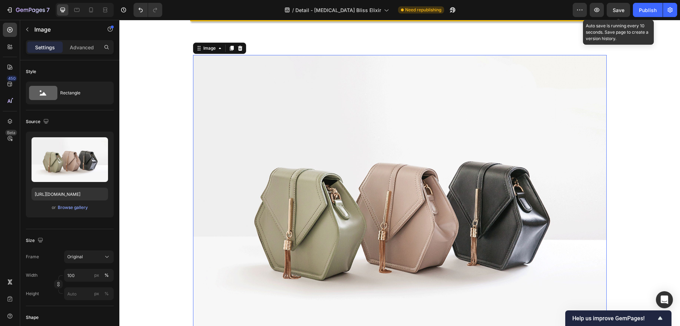
click at [371, 167] on img at bounding box center [400, 210] width 414 height 310
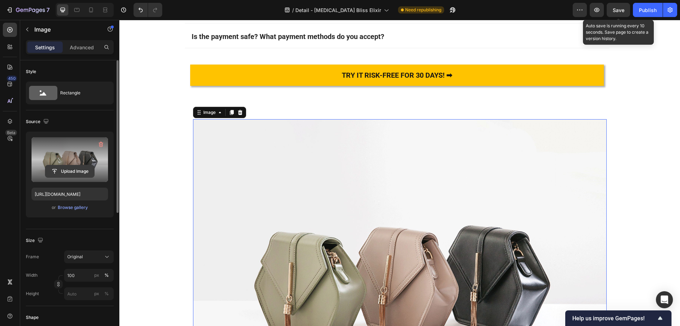
click at [79, 167] on input "file" at bounding box center [69, 171] width 49 height 12
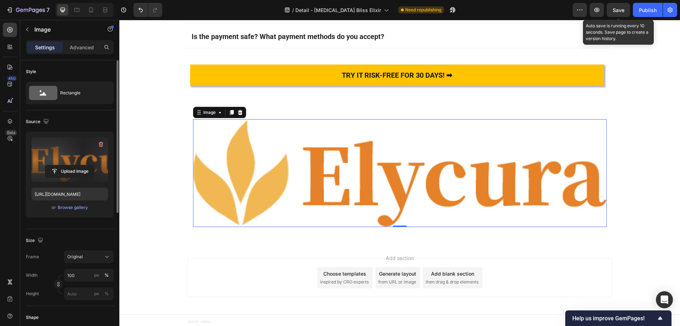
type input "[URL][DOMAIN_NAME]"
click at [97, 273] on div "px" at bounding box center [96, 275] width 5 height 6
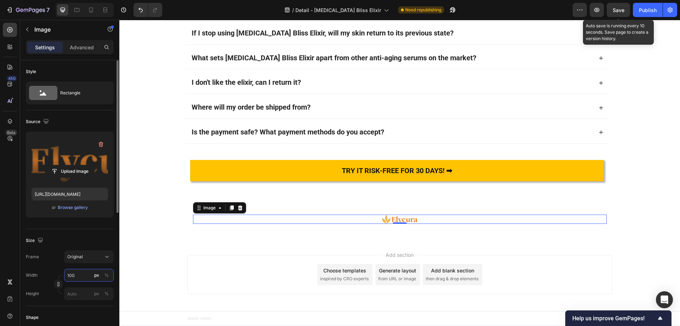
scroll to position [5306, 0]
click at [80, 277] on input "100" at bounding box center [89, 275] width 50 height 13
drag, startPoint x: 78, startPoint y: 275, endPoint x: 61, endPoint y: 275, distance: 17.4
click at [61, 275] on div "Width 100 px %" at bounding box center [70, 275] width 88 height 13
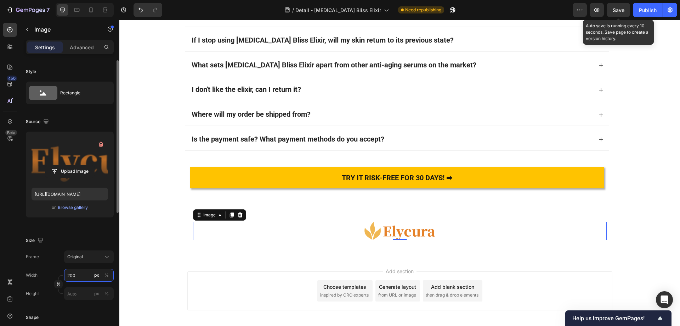
scroll to position [5315, 0]
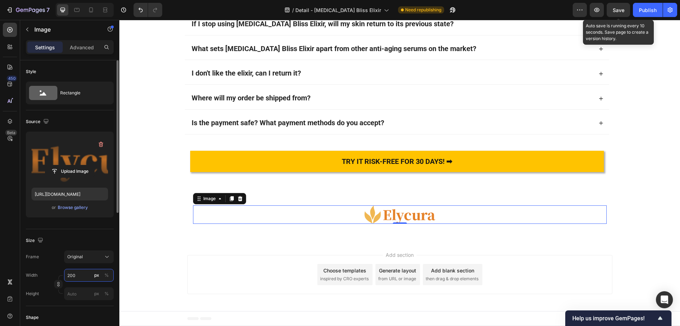
type input "200"
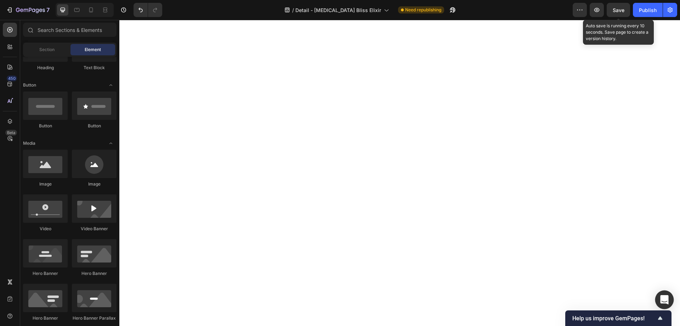
scroll to position [0, 0]
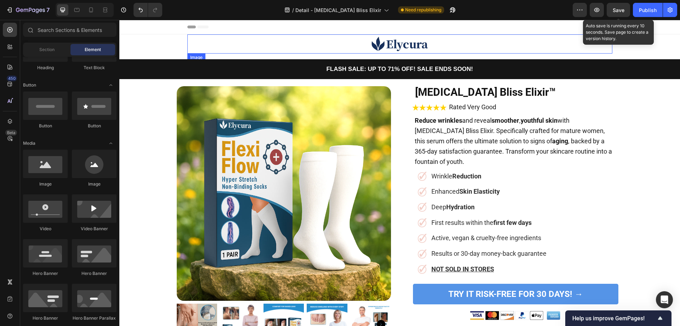
click at [385, 43] on img at bounding box center [400, 43] width 57 height 19
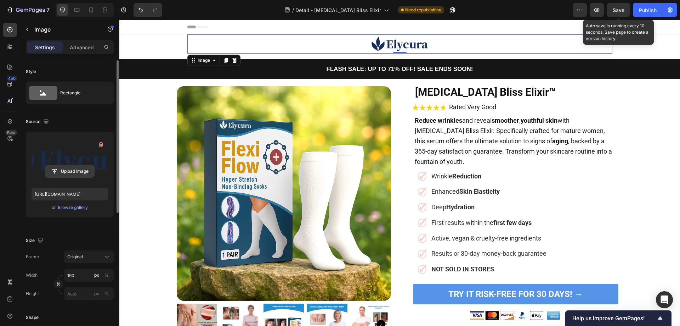
click at [67, 171] on input "file" at bounding box center [69, 171] width 49 height 12
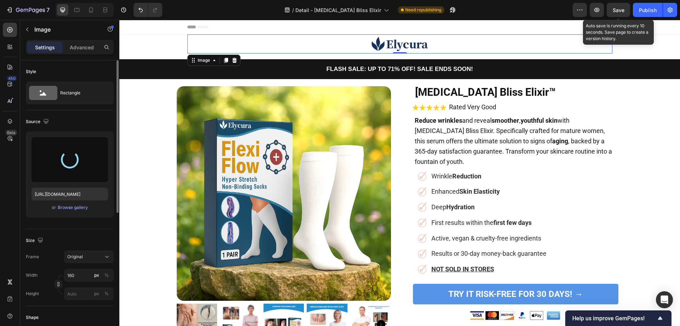
type input "[URL][DOMAIN_NAME]"
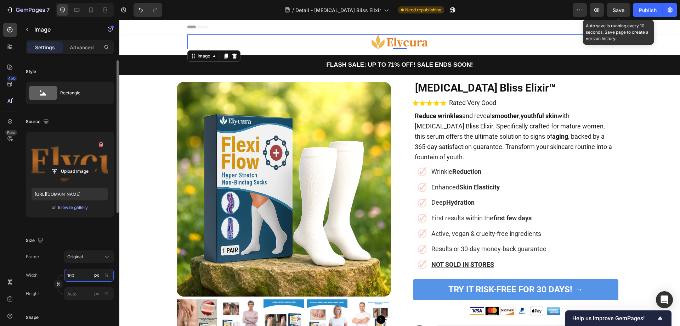
click at [81, 275] on input "160" at bounding box center [89, 275] width 50 height 13
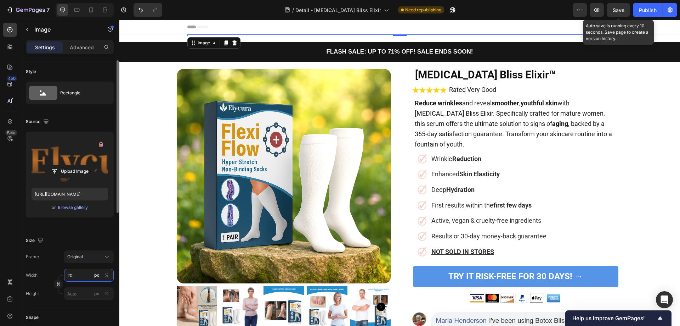
type input "200"
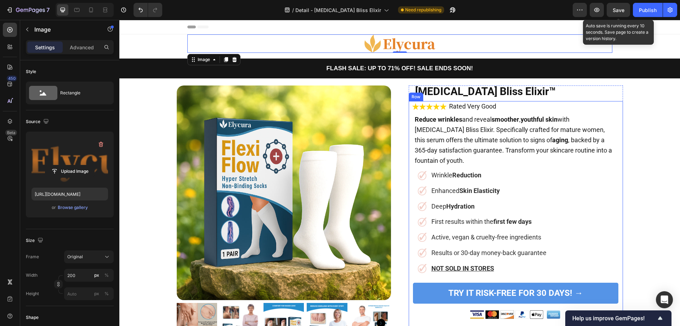
click at [626, 162] on div "Product Images [MEDICAL_DATA] Bliss Elixir™ Heading Image Rated Very Good Text …" at bounding box center [400, 246] width 461 height 328
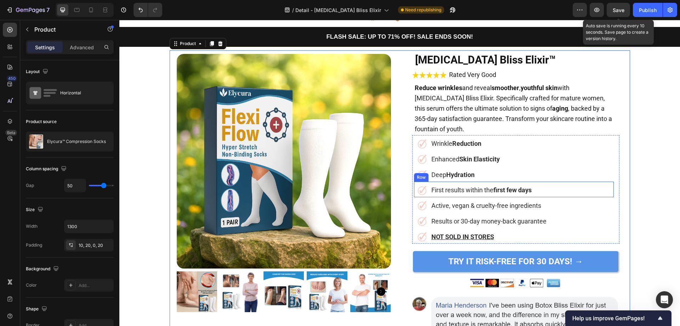
scroll to position [35, 0]
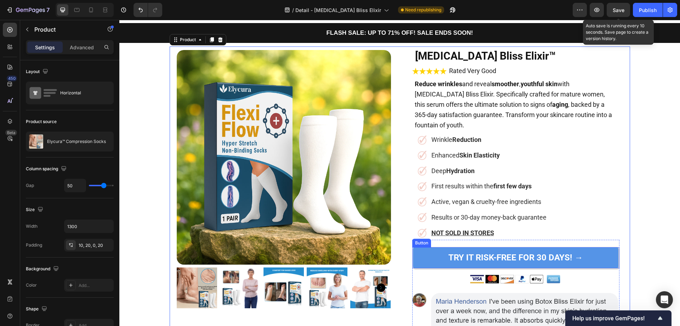
click at [429, 247] on link "TRY IT RISK-FREE FOR 30 DAYS! →" at bounding box center [515, 257] width 205 height 21
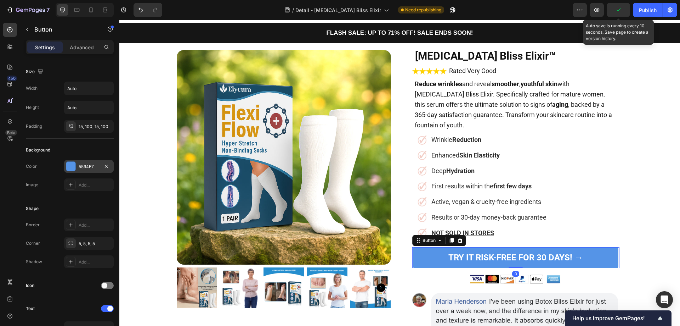
click at [68, 165] on div at bounding box center [70, 166] width 9 height 9
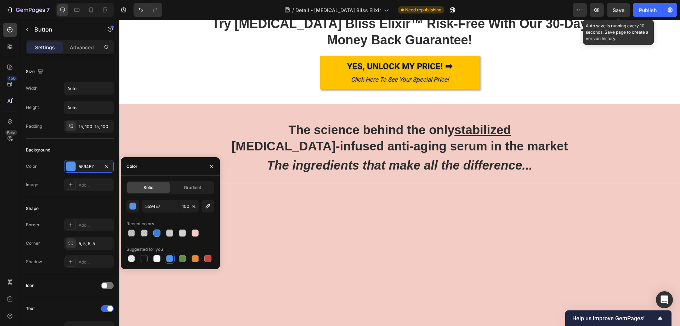
scroll to position [1771, 0]
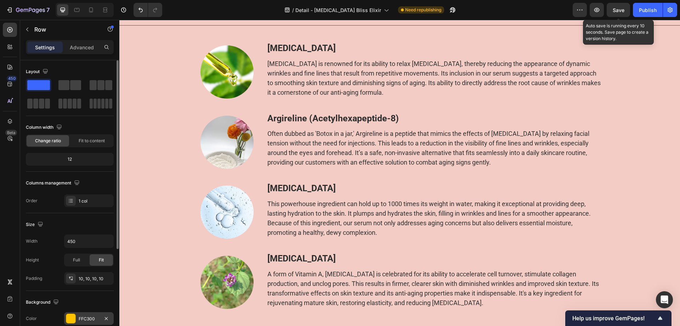
click at [71, 316] on div at bounding box center [70, 318] width 9 height 9
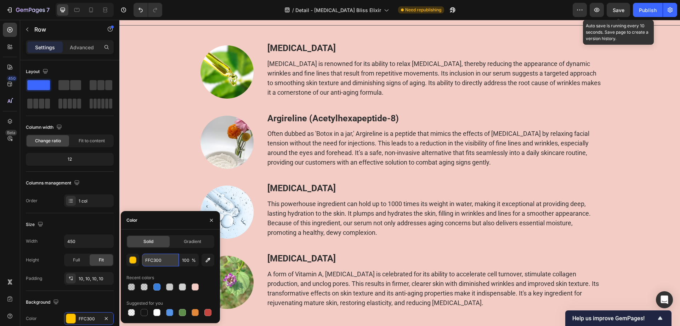
click at [166, 260] on input "FFC300" at bounding box center [160, 259] width 37 height 13
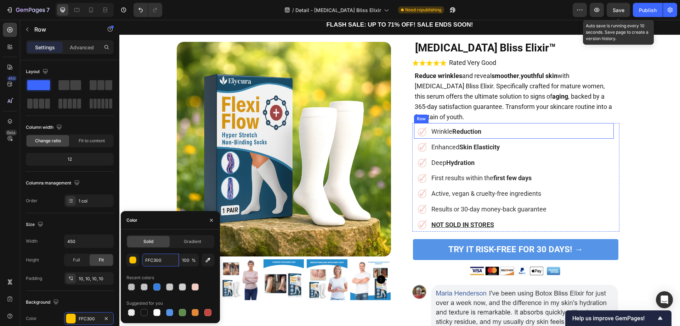
scroll to position [35, 0]
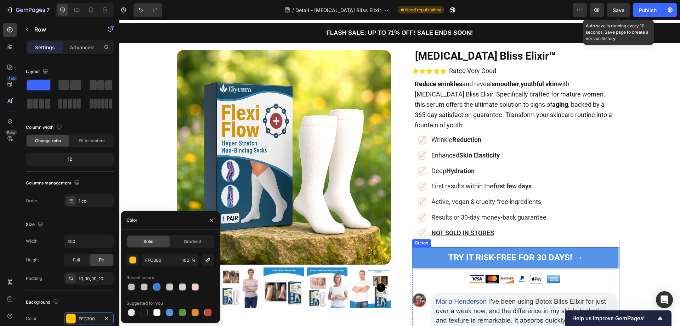
click at [419, 248] on link "TRY IT RISK-FREE FOR 30 DAYS! →" at bounding box center [515, 257] width 205 height 21
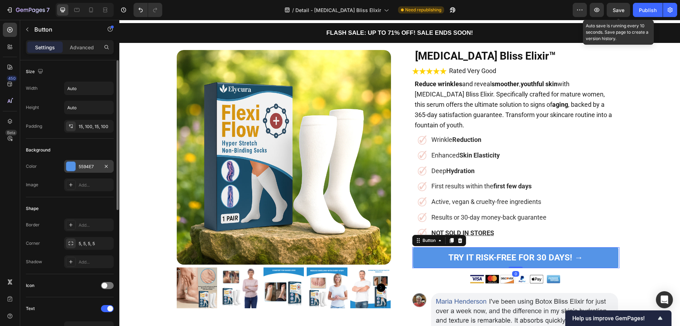
click at [70, 163] on div at bounding box center [70, 166] width 9 height 9
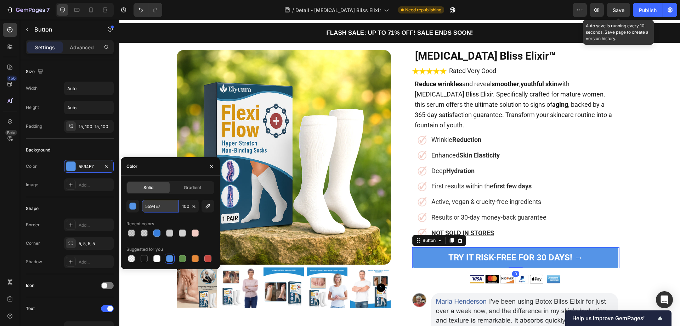
click at [167, 205] on input "5594E7" at bounding box center [160, 205] width 37 height 13
paste input "FFC300"
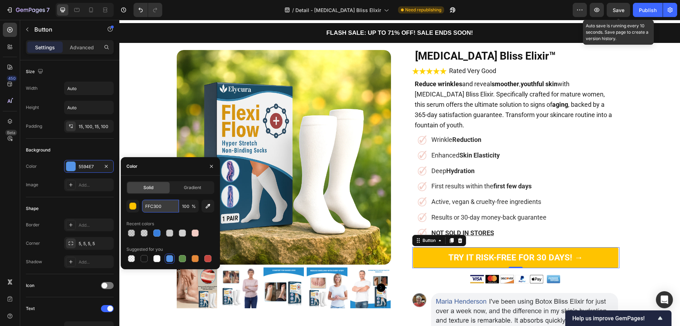
type input "FFC300"
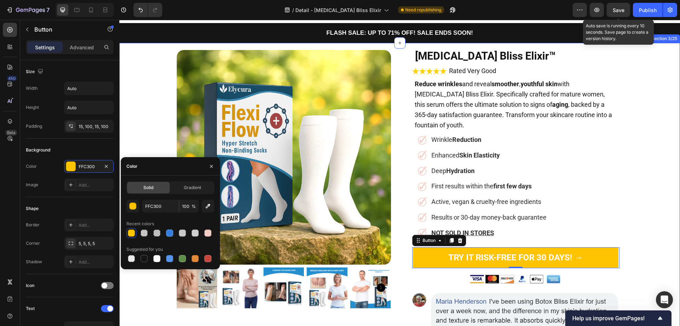
click at [671, 124] on div "Product Images [MEDICAL_DATA] Bliss Elixir™ Heading Image Rated Very Good Text …" at bounding box center [399, 210] width 561 height 328
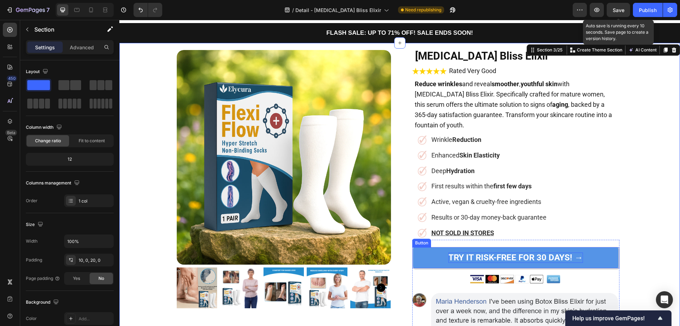
click at [468, 252] on strong "TRY IT RISK-FREE FOR 30 DAYS! →" at bounding box center [516, 257] width 135 height 10
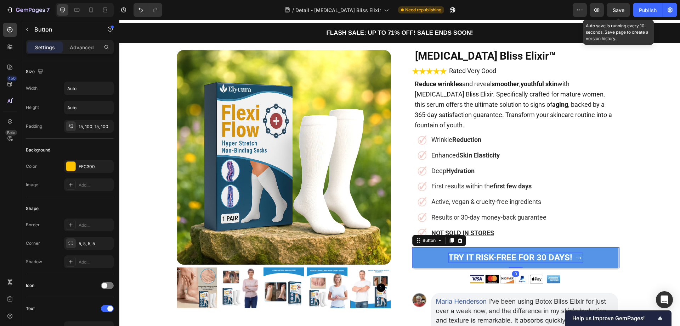
click at [464, 252] on strong "TRY IT RISK-FREE FOR 30 DAYS! →" at bounding box center [516, 257] width 135 height 10
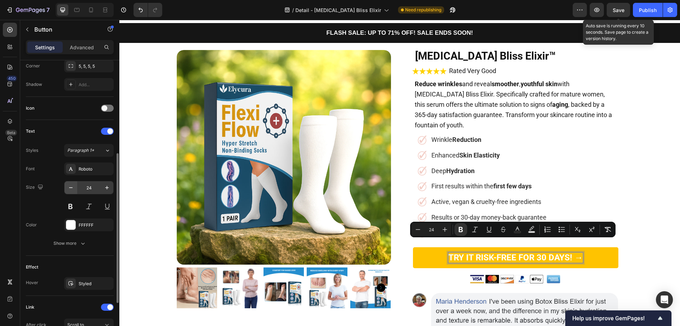
scroll to position [213, 0]
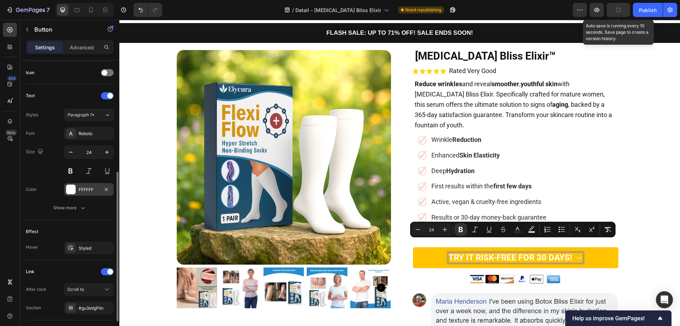
click at [71, 190] on div at bounding box center [70, 189] width 9 height 9
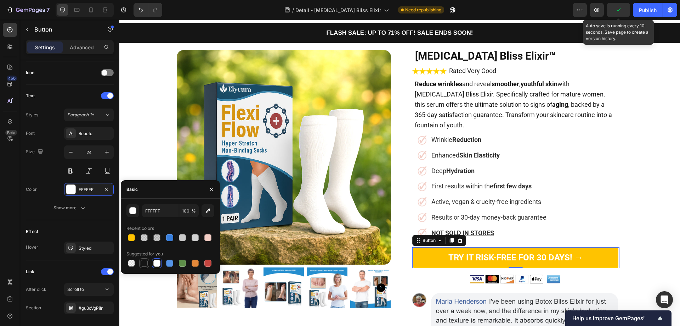
click at [145, 259] on div at bounding box center [144, 262] width 7 height 7
type input "151515"
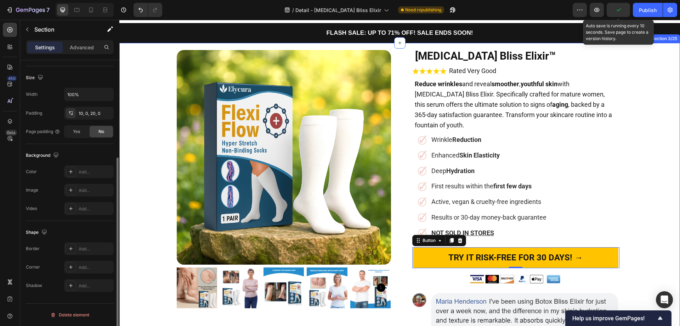
click at [641, 207] on div "Product Images [MEDICAL_DATA] Bliss Elixir™ Heading Image Rated Very Good Text …" at bounding box center [399, 210] width 561 height 328
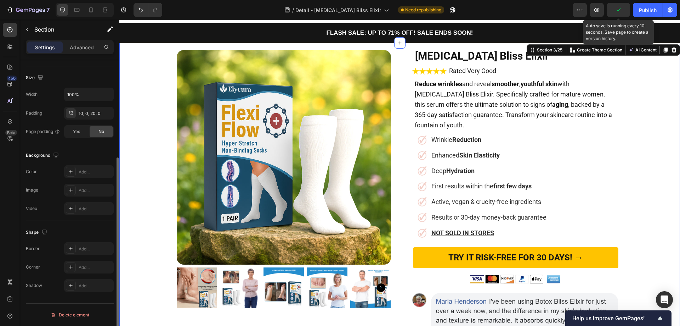
scroll to position [0, 0]
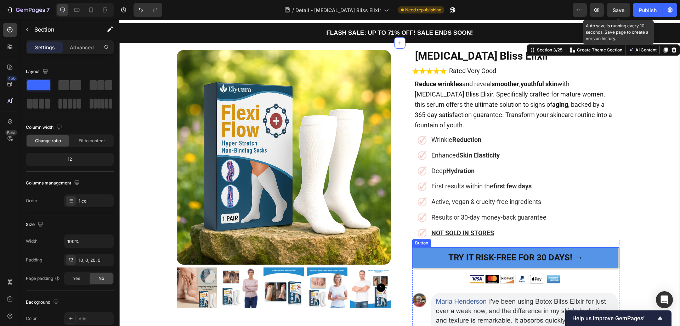
click at [422, 247] on link "TRY IT RISK-FREE FOR 30 DAYS! →" at bounding box center [515, 257] width 205 height 21
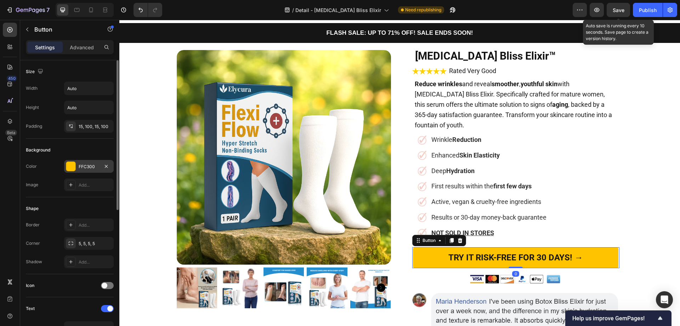
click at [71, 164] on div at bounding box center [70, 166] width 9 height 9
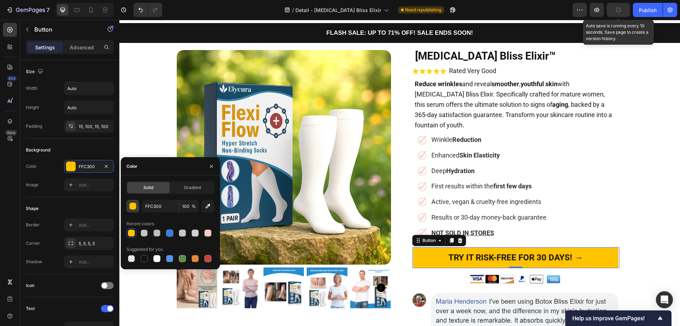
click at [131, 205] on div "button" at bounding box center [133, 206] width 7 height 7
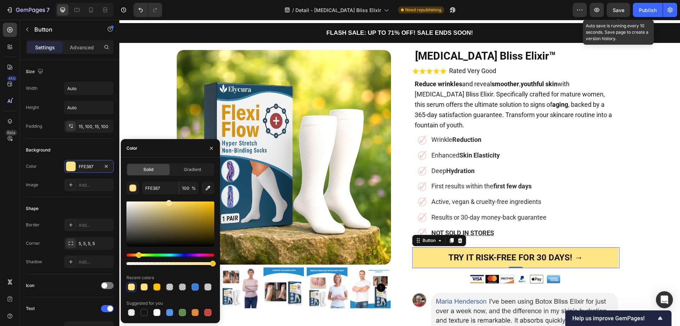
drag, startPoint x: 213, startPoint y: 203, endPoint x: 169, endPoint y: 201, distance: 44.0
click at [169, 201] on div at bounding box center [169, 203] width 6 height 6
click at [162, 189] on input "FFE387" at bounding box center [160, 187] width 37 height 13
click at [157, 282] on div at bounding box center [157, 286] width 9 height 9
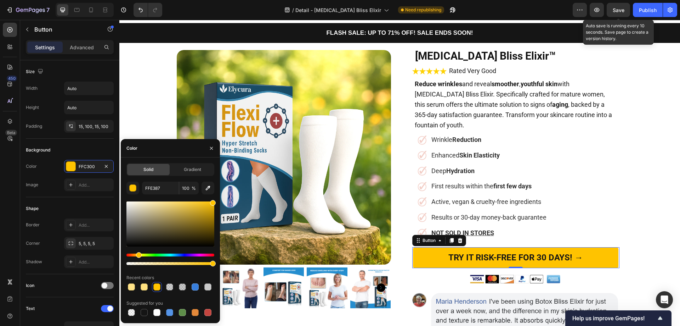
type input "FFC300"
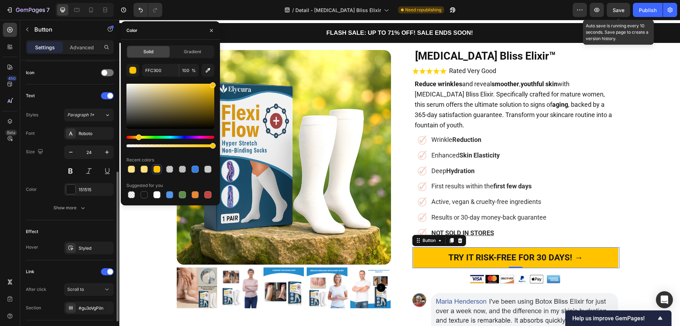
scroll to position [259, 0]
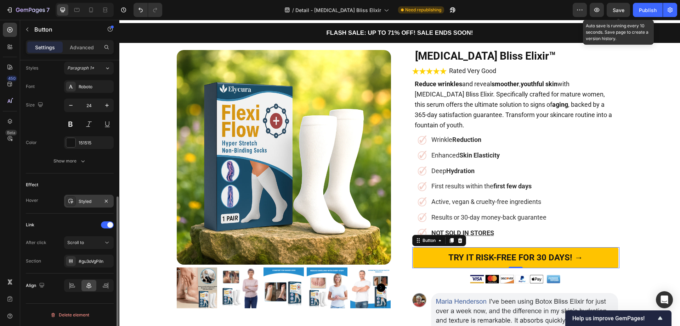
click at [78, 200] on div "Styled" at bounding box center [89, 200] width 50 height 13
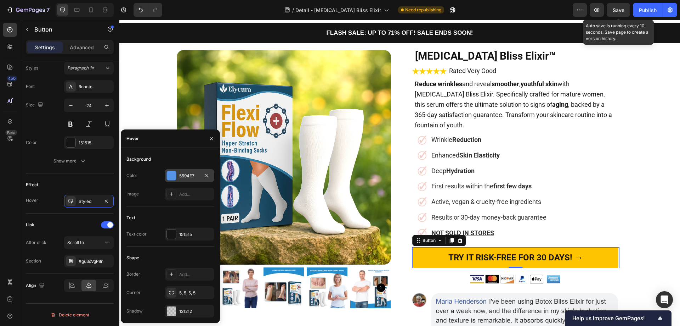
click at [167, 173] on div at bounding box center [171, 175] width 9 height 9
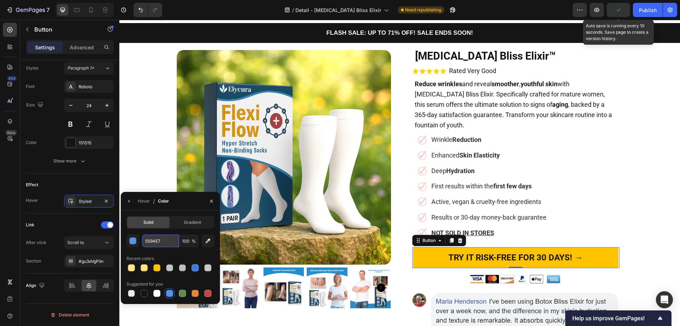
click at [163, 243] on input "5594E7" at bounding box center [160, 240] width 37 height 13
paste input "FFE38"
type input "FFE387"
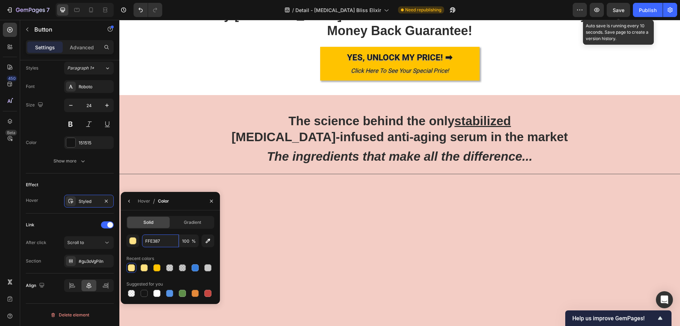
scroll to position [1657, 0]
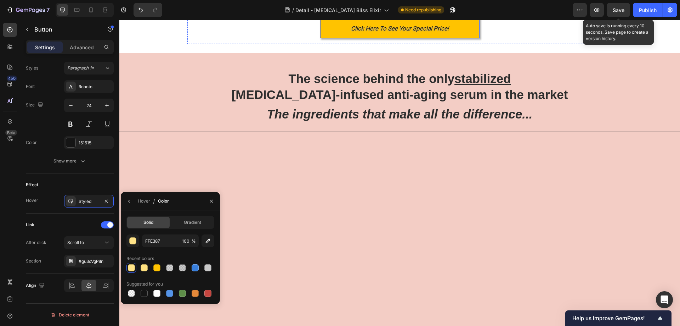
click at [320, 38] on div "YES, UNLOCK MY PRICE! ➡ Text Block Click Here To See Your Special Price! Text B…" at bounding box center [399, 22] width 159 height 34
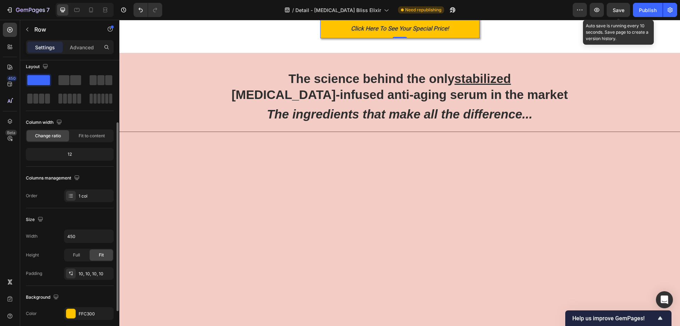
scroll to position [0, 0]
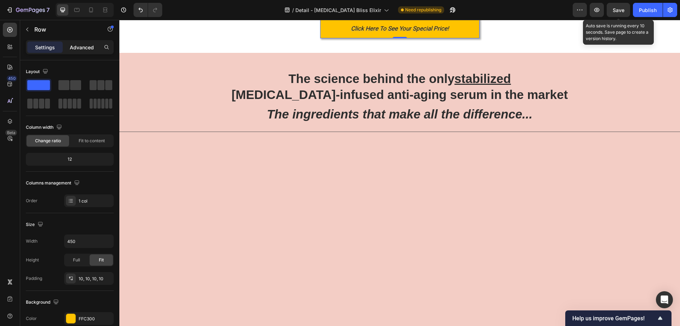
click at [74, 45] on p "Advanced" at bounding box center [82, 47] width 24 height 7
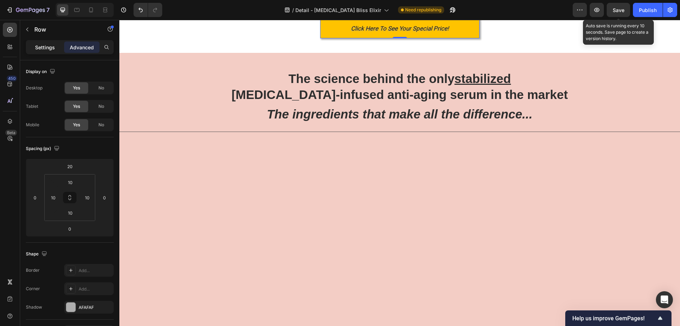
click at [40, 49] on p "Settings" at bounding box center [45, 47] width 20 height 7
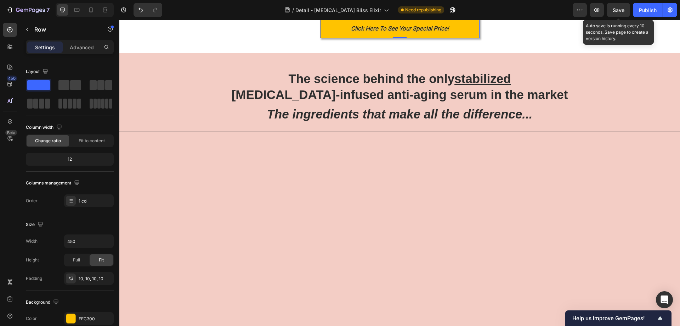
click at [320, 38] on div "YES, UNLOCK MY PRICE! ➡ Text Block Click Here To See Your Special Price! Text B…" at bounding box center [399, 22] width 159 height 34
click at [85, 51] on p "Advanced" at bounding box center [82, 47] width 24 height 7
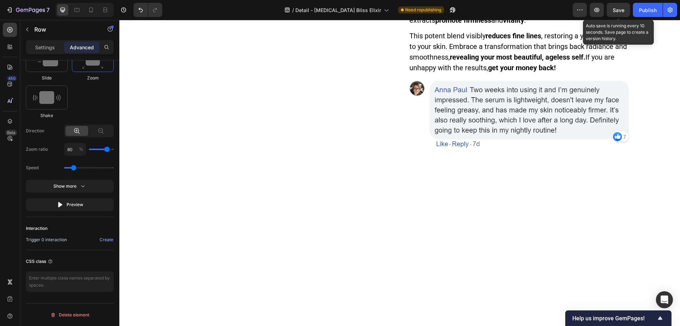
scroll to position [417, 0]
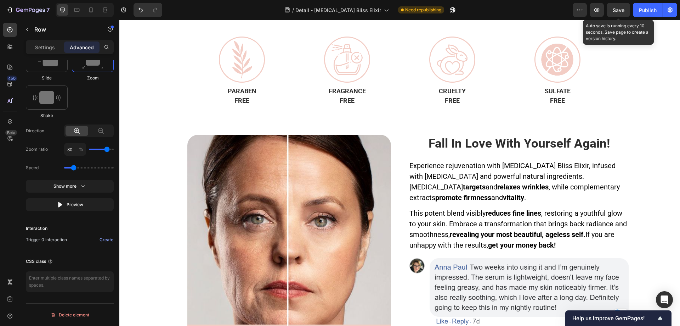
click at [653, 122] on div "The Elycura Cosmetics Promise Heading Image PARABEN Heading FREE Heading Image …" at bounding box center [399, 57] width 561 height 138
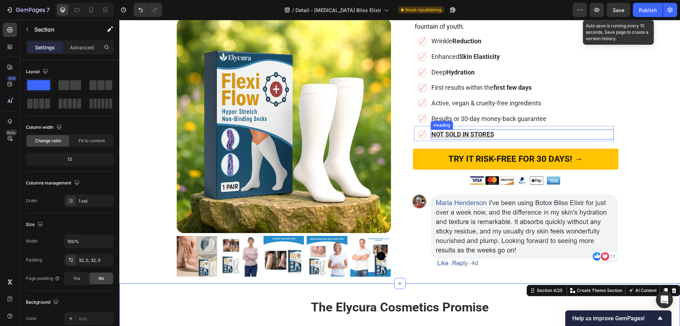
scroll to position [134, 0]
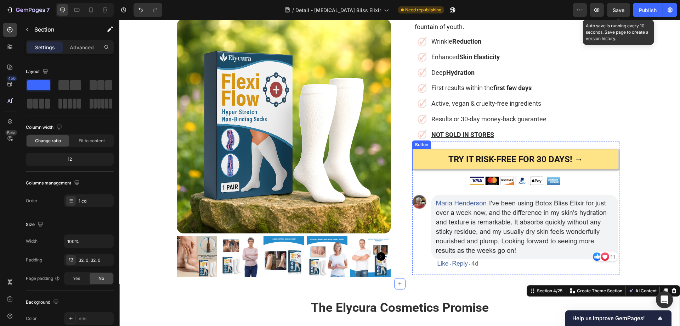
click at [424, 149] on link "TRY IT RISK-FREE FOR 30 DAYS! →" at bounding box center [515, 159] width 205 height 21
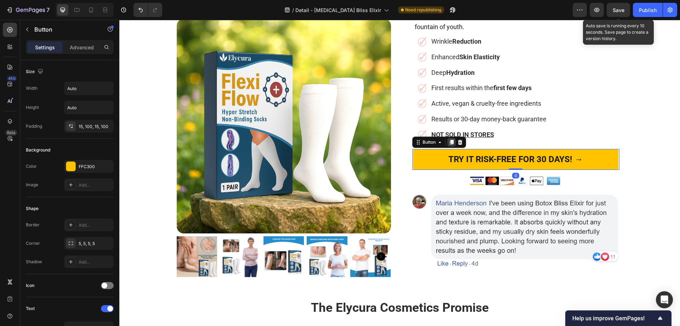
click at [449, 139] on icon at bounding box center [452, 142] width 6 height 6
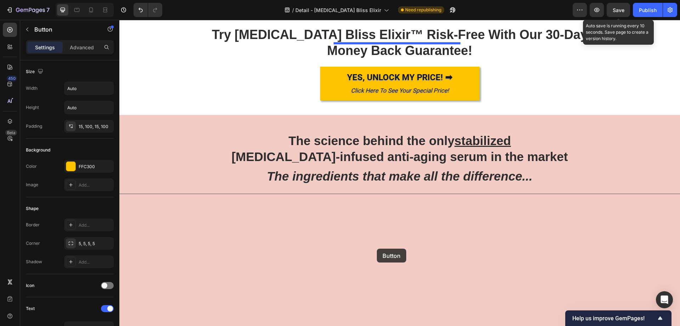
scroll to position [1692, 0]
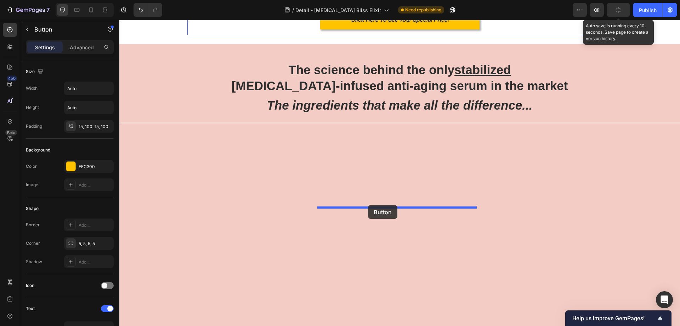
drag, startPoint x: 414, startPoint y: 156, endPoint x: 368, endPoint y: 205, distance: 66.9
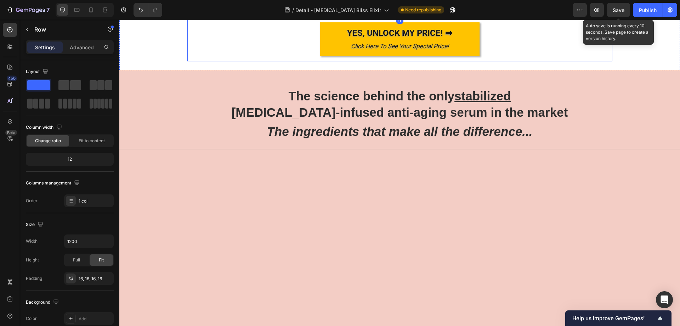
click at [308, 56] on div "Try [MEDICAL_DATA] Bliss Elixir™ Risk-Free With Our 30-Day Money Back Guarantee…" at bounding box center [400, 5] width 414 height 101
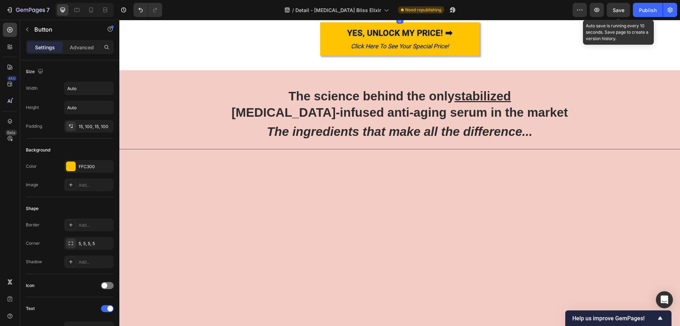
click at [357, 10] on strong "TRY IT RISK-FREE FOR 30 DAYS! →" at bounding box center [400, 5] width 135 height 10
click at [464, 10] on strong "TRY IT RISK-FREE FOR 30 DAYS! →" at bounding box center [400, 5] width 135 height 10
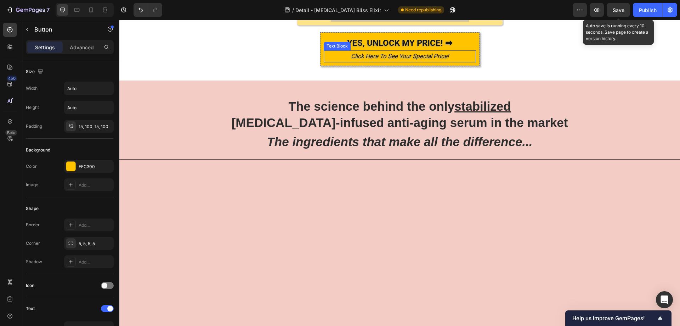
click at [397, 60] on icon "Click Here To See Your Special Price!" at bounding box center [400, 55] width 98 height 7
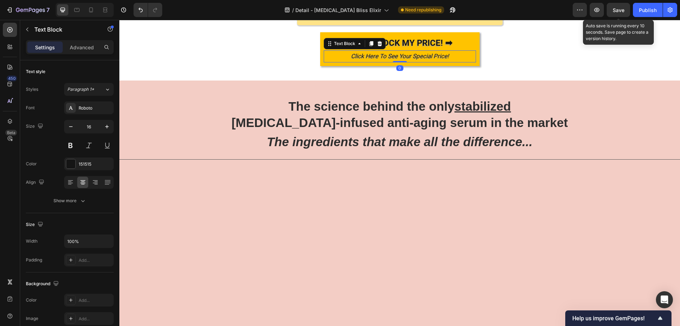
click at [392, 60] on icon "Click Here To See Your Special Price!" at bounding box center [400, 55] width 98 height 7
click at [384, 60] on icon "Click Here To See Your Special Price!" at bounding box center [400, 55] width 98 height 7
click at [362, 60] on icon "Click Here To See Your Special Price!" at bounding box center [400, 55] width 98 height 7
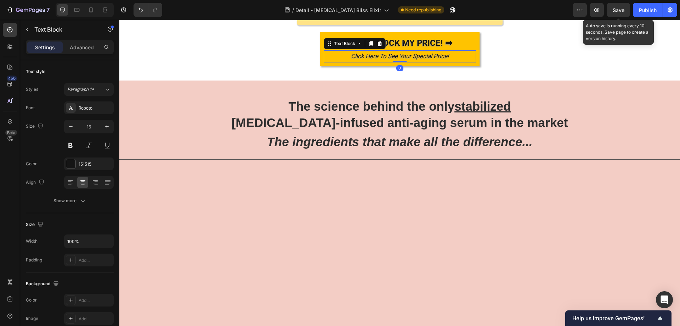
click at [362, 60] on icon "Click Here To See Your Special Price!" at bounding box center [400, 55] width 98 height 7
click at [359, 60] on icon "Click Here To See Your Special Price!" at bounding box center [400, 55] width 98 height 7
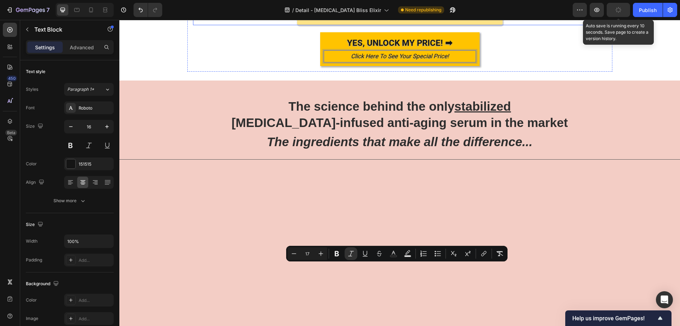
click at [395, 10] on strong "TRY IT RISK-FREE FOR 30 DAYS! →" at bounding box center [400, 5] width 135 height 10
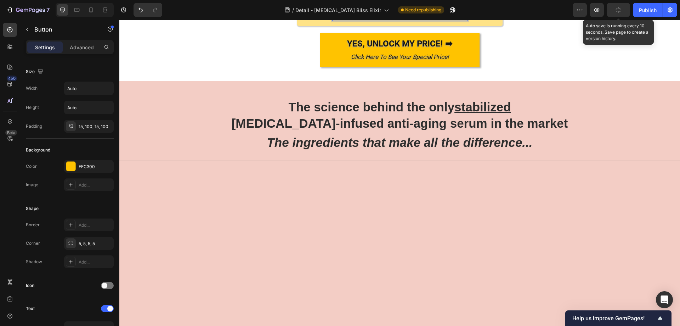
click at [548, 26] on div "TRY IT RISK-FREE FOR 30 DAYS! → Click Here To See Your Special Price! Button 0" at bounding box center [400, 10] width 414 height 32
click at [386, 19] on icon "Click Here To See Your Special Price!" at bounding box center [400, 15] width 98 height 7
click at [383, 19] on icon "Click Here To See Your Special Price!" at bounding box center [400, 15] width 98 height 7
click at [376, 19] on icon "Click Here To See Your Special Price!" at bounding box center [400, 15] width 98 height 7
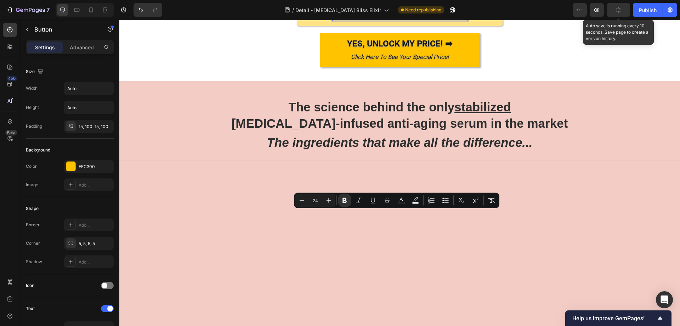
click at [393, 19] on icon "Click Here To See Your Special Price!" at bounding box center [400, 15] width 98 height 7
type input "17"
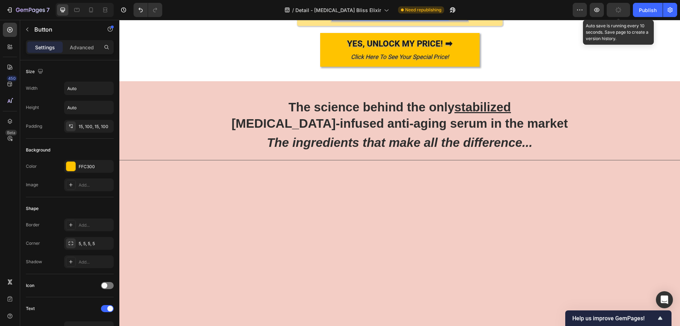
drag, startPoint x: 448, startPoint y: 226, endPoint x: 343, endPoint y: 229, distance: 104.9
click at [343, 21] on p "TRY IT RISK-FREE FOR 30 DAYS! → Click Here To See Your Special Price!" at bounding box center [400, 10] width 135 height 21
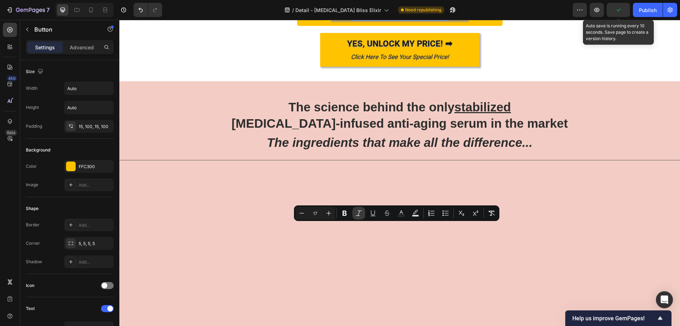
click at [360, 213] on icon "Editor contextual toolbar" at bounding box center [358, 212] width 7 height 7
click at [562, 26] on div "TRY IT RISK-FREE FOR 30 DAYS! → Click Here To See Your Special Price! Button 0" at bounding box center [400, 10] width 414 height 32
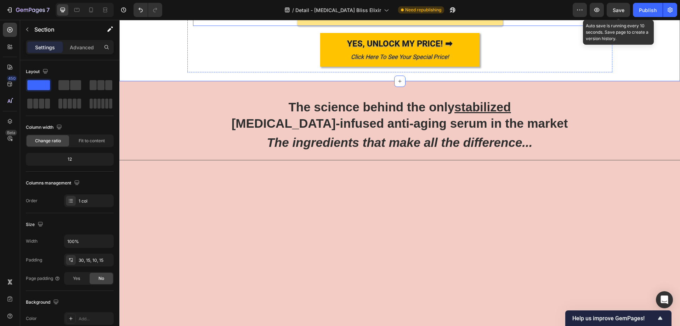
click at [495, 26] on link "TRY IT RISK-FREE FOR 30 DAYS! → Click Here To See Your Special Price!" at bounding box center [399, 10] width 205 height 32
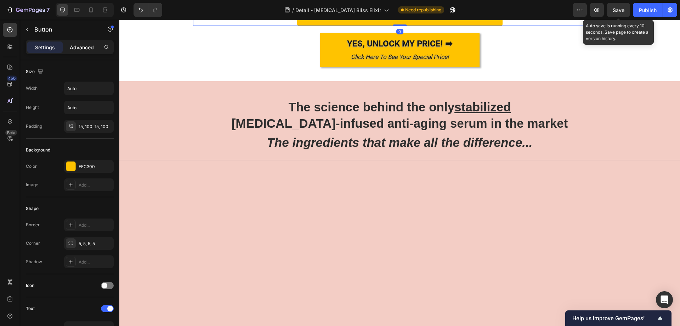
click at [84, 49] on p "Advanced" at bounding box center [82, 47] width 24 height 7
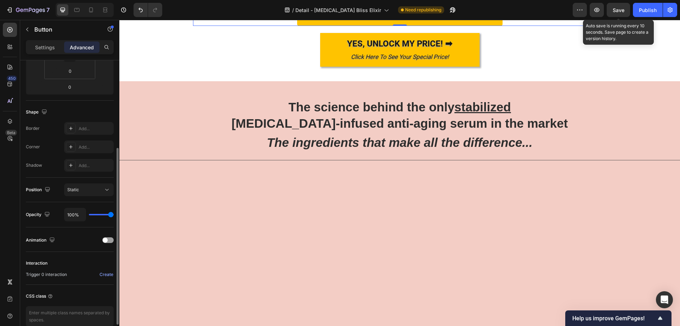
scroll to position [176, 0]
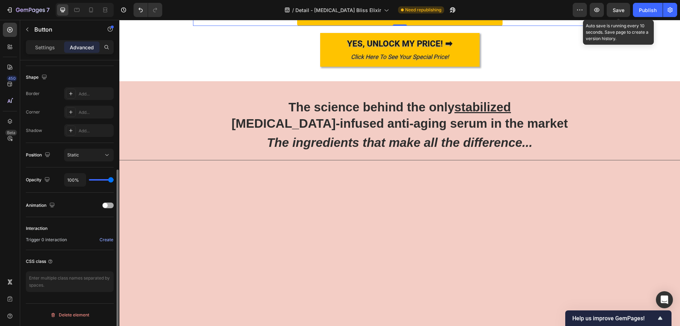
click at [106, 205] on span at bounding box center [105, 205] width 5 height 5
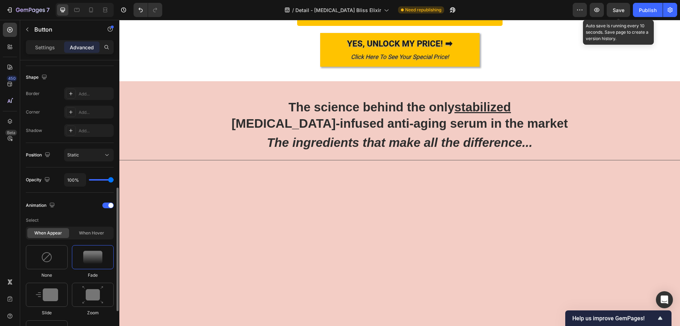
scroll to position [283, 0]
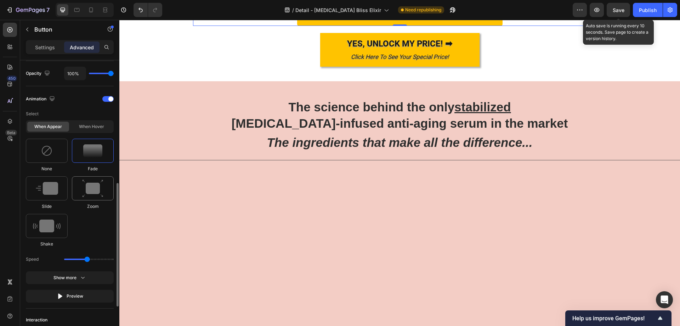
click at [89, 198] on div at bounding box center [93, 188] width 42 height 24
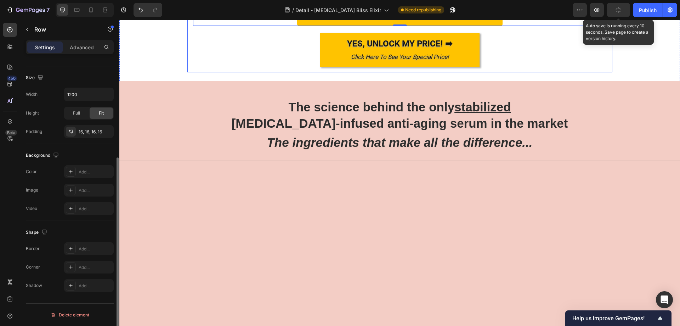
click at [219, 72] on div "Try [MEDICAL_DATA] Bliss Elixir™ Risk-Free With Our 30-Day Money Back Guarantee…" at bounding box center [399, 10] width 425 height 123
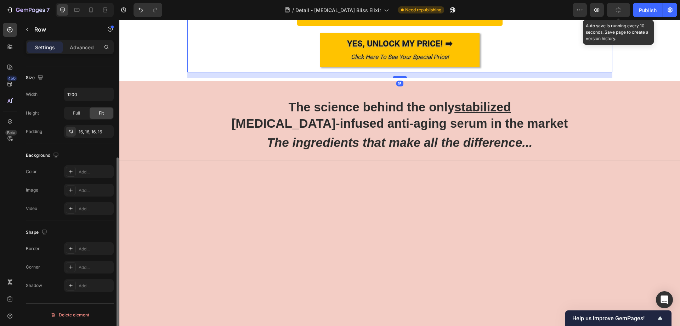
scroll to position [0, 0]
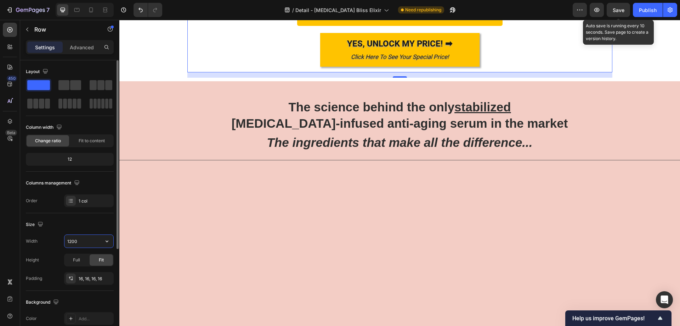
click at [82, 243] on input "1200" at bounding box center [88, 241] width 49 height 13
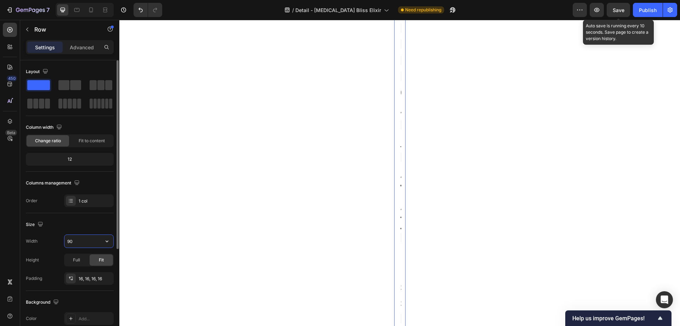
type input "900"
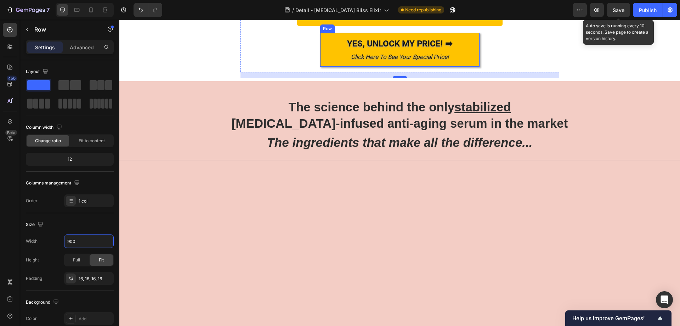
click at [320, 67] on div "YES, UNLOCK MY PRICE! ➡ Text Block Click Here To See Your Special Price! Text B…" at bounding box center [399, 50] width 159 height 34
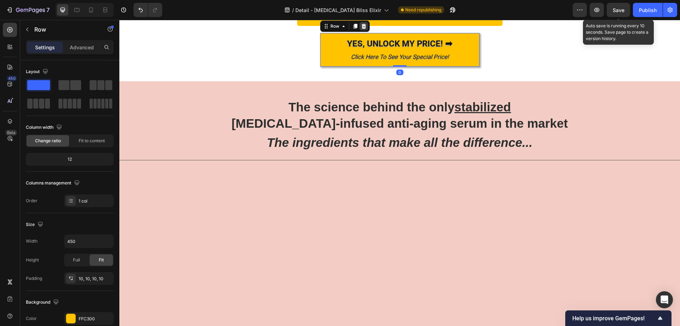
click at [361, 29] on icon at bounding box center [363, 26] width 5 height 5
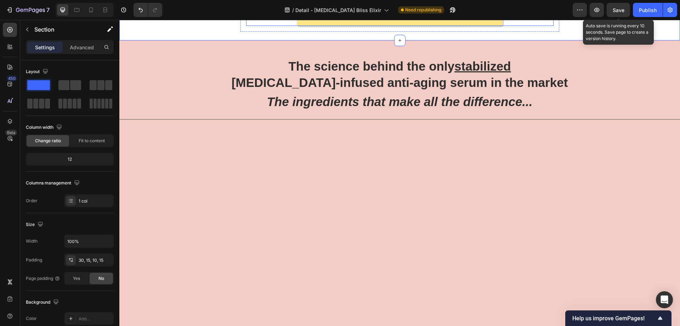
click at [489, 26] on link "TRY IT RISK-FREE FOR 30 DAYS! → Click Here To See Your Special Price!" at bounding box center [399, 10] width 205 height 32
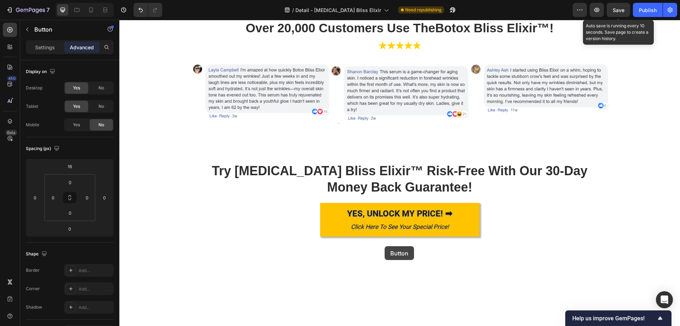
scroll to position [2613, 0]
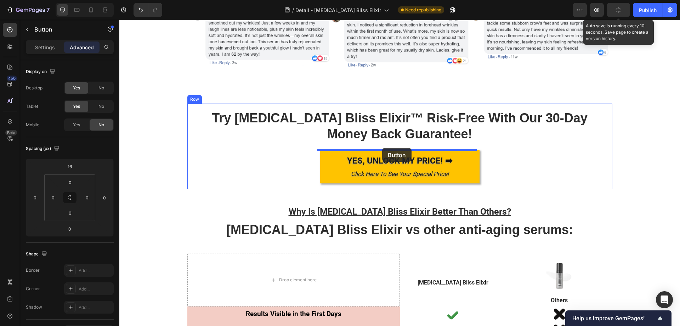
drag, startPoint x: 250, startPoint y: 238, endPoint x: 382, endPoint y: 148, distance: 160.1
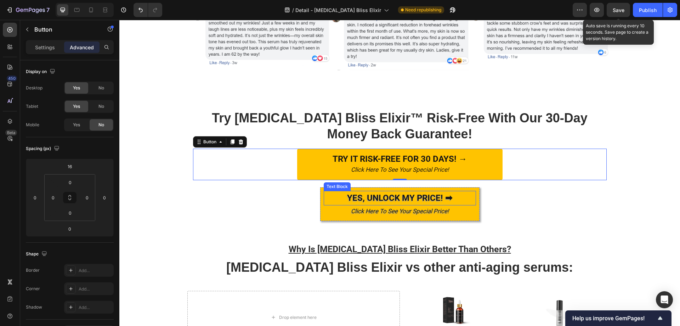
click at [371, 198] on span "YES, UNLOCK MY PRICE! ➡" at bounding box center [399, 198] width 105 height 10
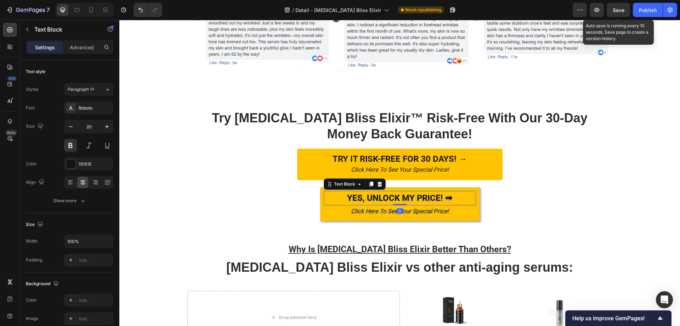
click at [371, 198] on span "YES, UNLOCK MY PRICE! ➡" at bounding box center [399, 198] width 105 height 10
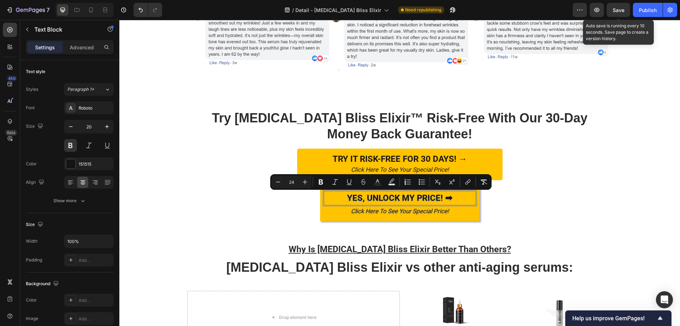
click at [439, 197] on span "YES, UNLOCK MY PRICE! ➡" at bounding box center [399, 198] width 105 height 10
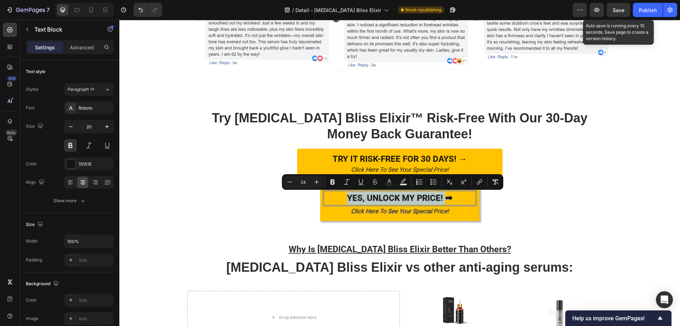
drag, startPoint x: 439, startPoint y: 197, endPoint x: 347, endPoint y: 199, distance: 92.1
click at [347, 199] on span "YES, UNLOCK MY PRICE! ➡" at bounding box center [399, 198] width 105 height 10
copy span "YES, UNLOCK MY PRICE!"
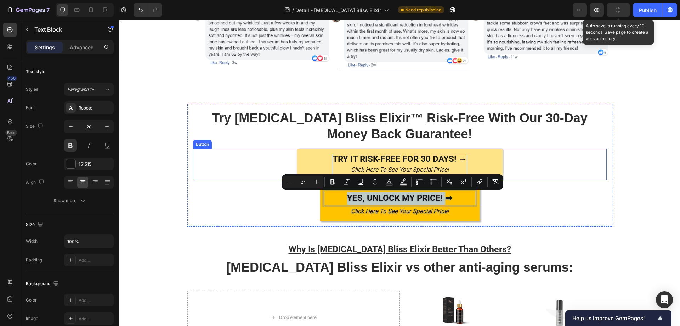
click at [385, 155] on strong "TRY IT RISK-FREE FOR 30 DAYS! →" at bounding box center [400, 159] width 135 height 10
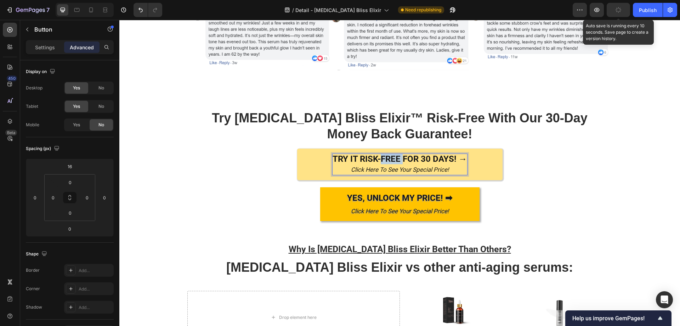
click at [385, 155] on strong "TRY IT RISK-FREE FOR 30 DAYS! →" at bounding box center [400, 159] width 135 height 10
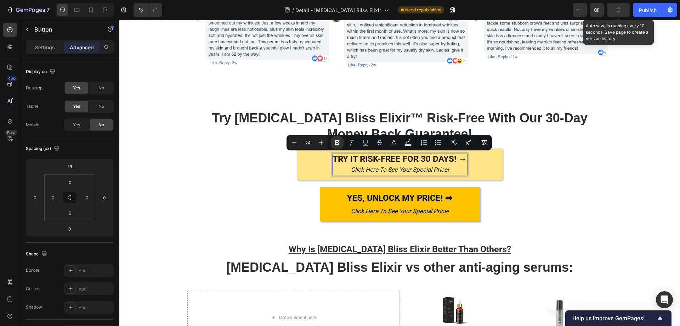
click at [446, 163] on strong "TRY IT RISK-FREE FOR 30 DAYS! →" at bounding box center [400, 159] width 135 height 10
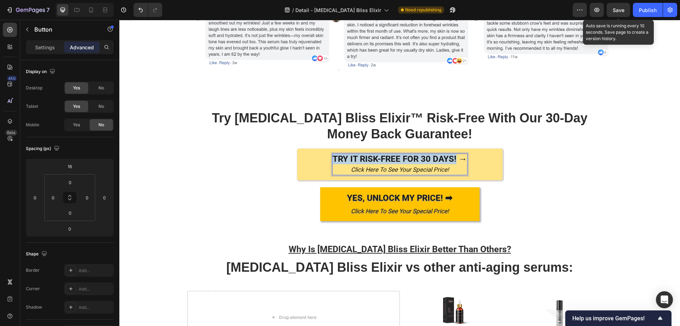
drag, startPoint x: 453, startPoint y: 161, endPoint x: 332, endPoint y: 163, distance: 121.2
click at [333, 163] on strong "TRY IT RISK-FREE FOR 30 DAYS! →" at bounding box center [400, 159] width 135 height 10
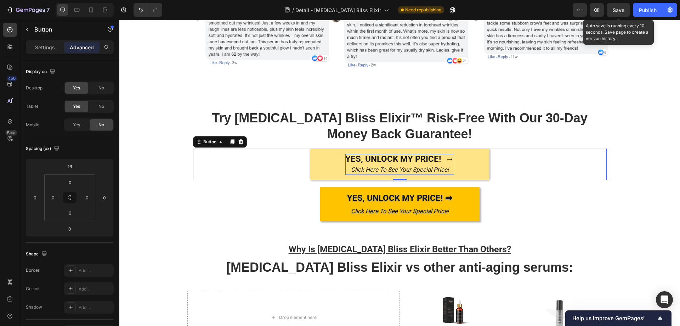
click at [584, 155] on div "YES, UNLOCK MY PRICE! → Click Here To See Your Special Price! Button 0" at bounding box center [400, 164] width 414 height 32
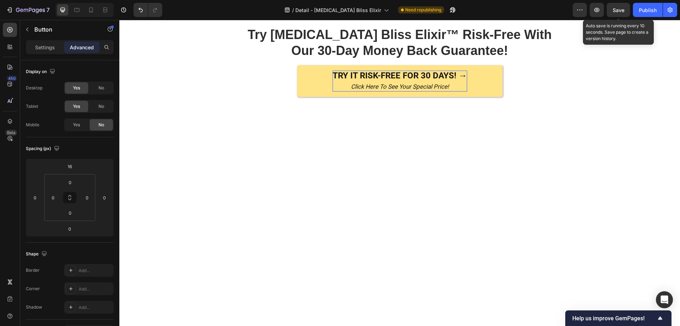
scroll to position [1657, 0]
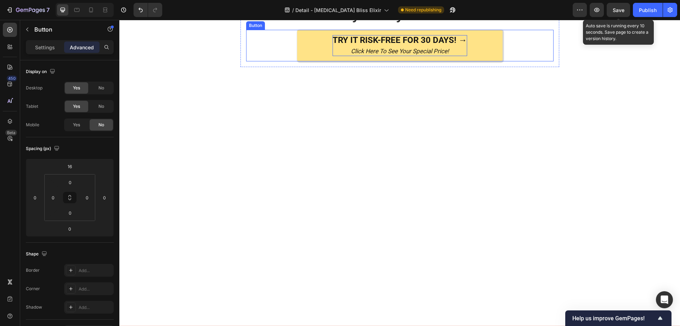
click at [361, 45] on strong "TRY IT RISK-FREE FOR 30 DAYS! →" at bounding box center [400, 40] width 135 height 10
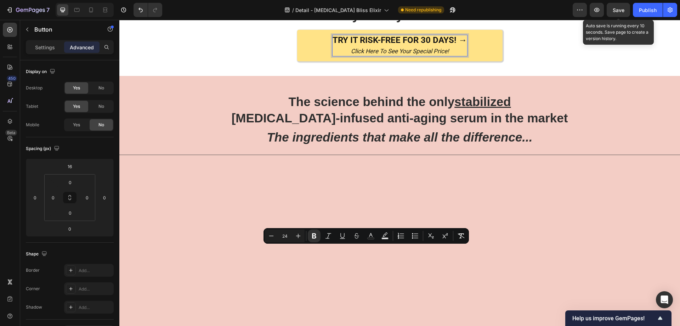
click at [409, 45] on strong "TRY IT RISK-FREE FOR 30 DAYS! →" at bounding box center [400, 40] width 135 height 10
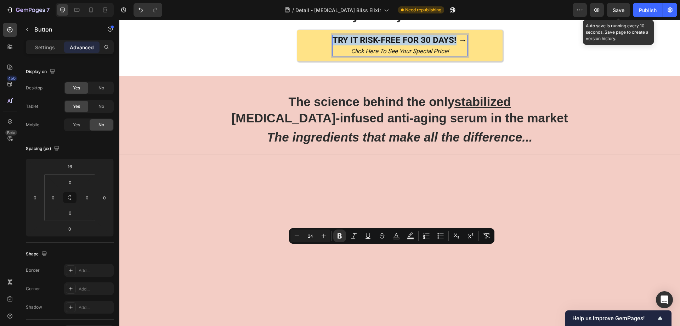
drag, startPoint x: 454, startPoint y: 251, endPoint x: 332, endPoint y: 252, distance: 122.2
click at [333, 45] on strong "TRY IT RISK-FREE FOR 30 DAYS! →" at bounding box center [400, 40] width 135 height 10
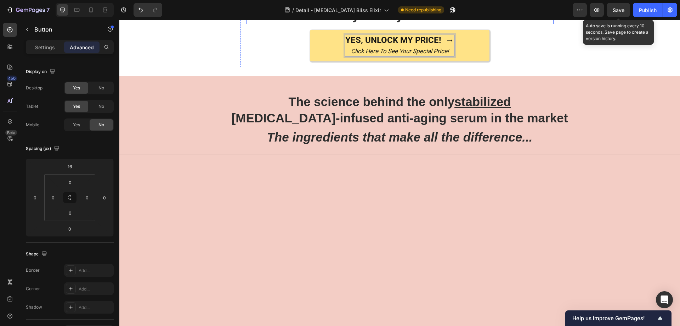
click at [525, 24] on h2 "Try [MEDICAL_DATA] Bliss Elixir™ Risk-Free With Our 30-Day Money Back Guarantee!" at bounding box center [400, 7] width 308 height 34
click at [482, 62] on link "YES, UNLOCK MY PRICE! → Click Here To See Your Special Price!" at bounding box center [400, 46] width 180 height 32
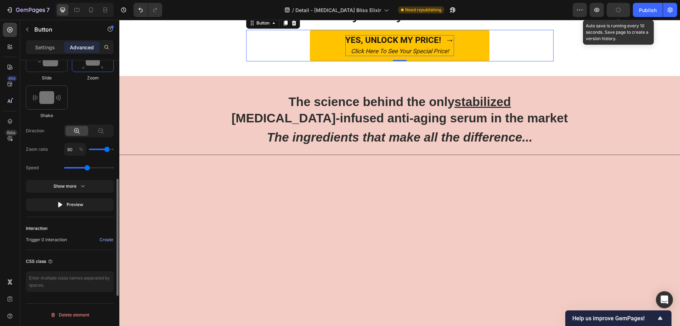
scroll to position [198, 0]
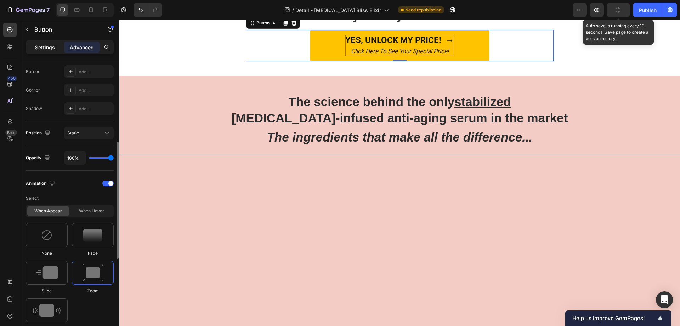
click at [46, 49] on p "Settings" at bounding box center [45, 47] width 20 height 7
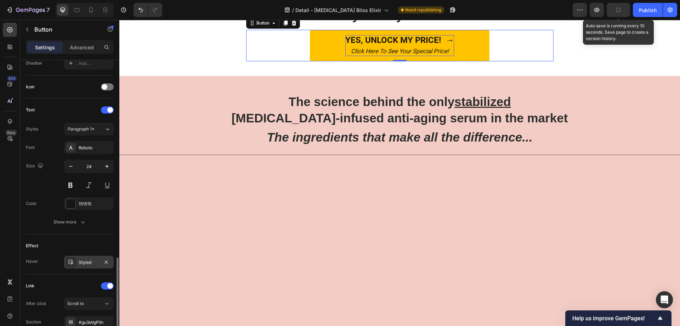
scroll to position [259, 0]
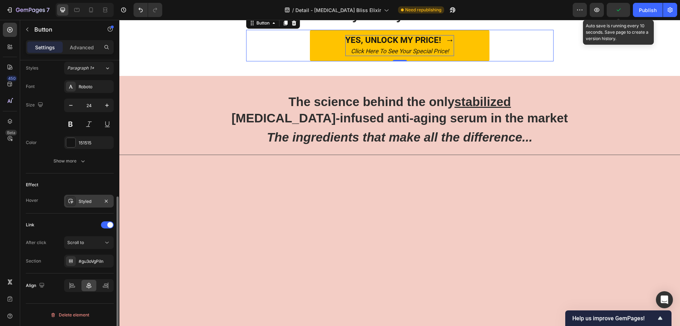
click at [79, 204] on div "Styled" at bounding box center [89, 201] width 21 height 6
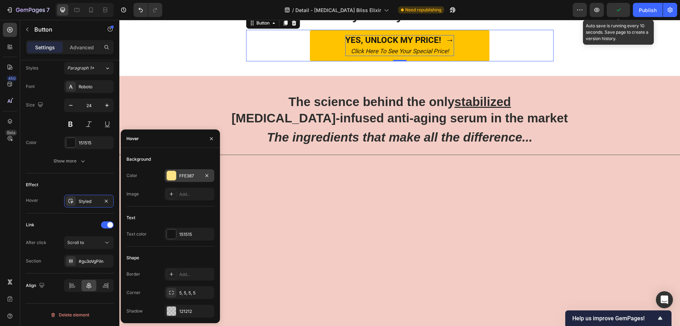
click at [171, 175] on div at bounding box center [171, 175] width 9 height 9
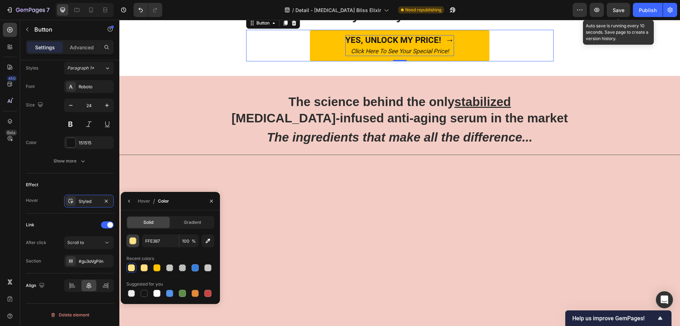
click at [134, 242] on div "button" at bounding box center [133, 240] width 7 height 7
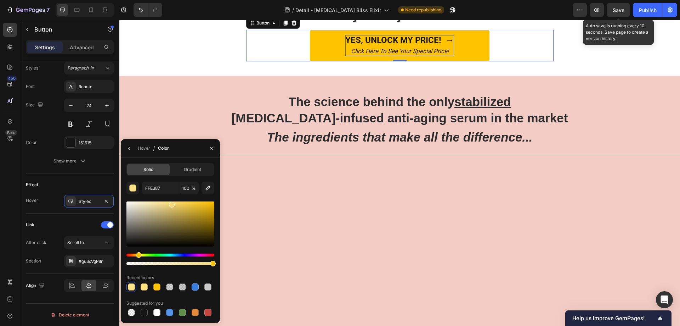
drag, startPoint x: 167, startPoint y: 203, endPoint x: 171, endPoint y: 203, distance: 3.9
click at [171, 203] on div at bounding box center [172, 205] width 6 height 6
drag, startPoint x: 173, startPoint y: 204, endPoint x: 191, endPoint y: 201, distance: 18.3
click at [191, 201] on div at bounding box center [192, 203] width 6 height 6
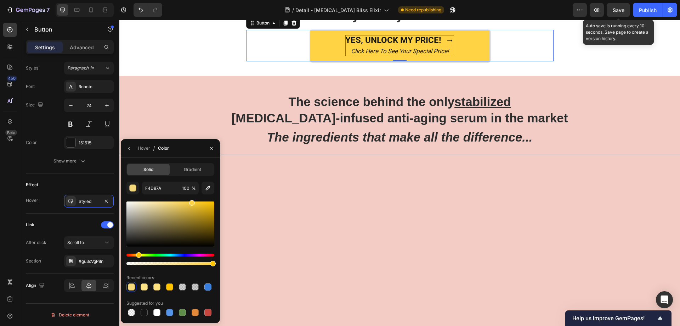
type input "FFD344"
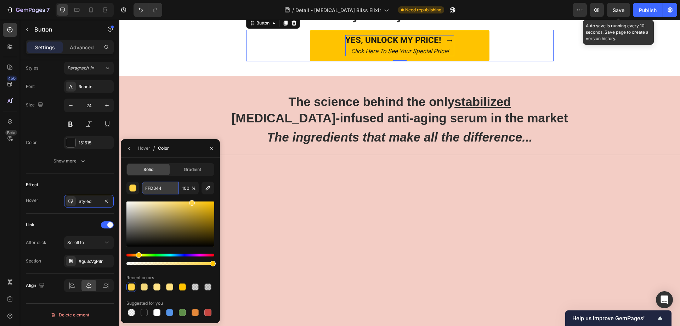
click at [164, 190] on input "FFD344" at bounding box center [160, 187] width 37 height 13
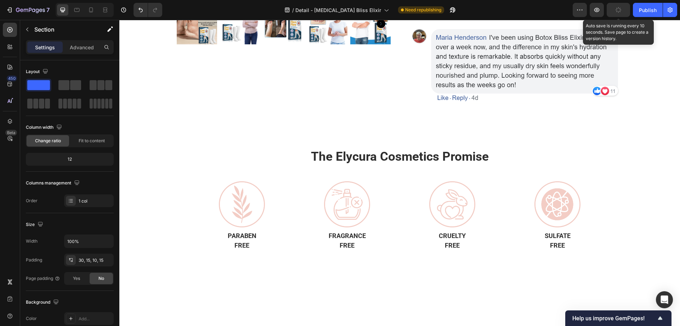
scroll to position [169, 0]
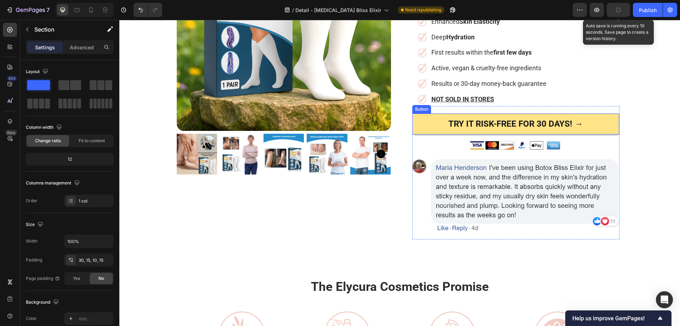
click at [427, 113] on link "TRY IT RISK-FREE FOR 30 DAYS! →" at bounding box center [515, 123] width 205 height 21
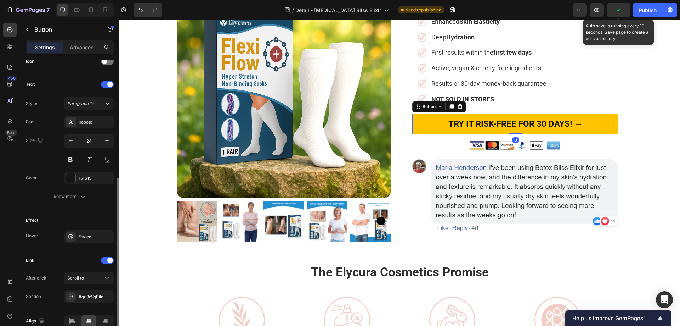
scroll to position [259, 0]
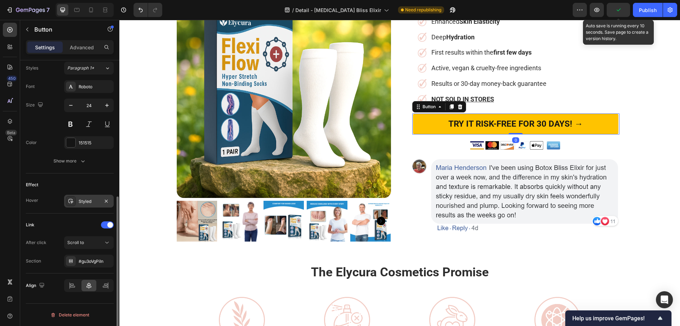
click at [79, 200] on div "Styled" at bounding box center [89, 201] width 21 height 6
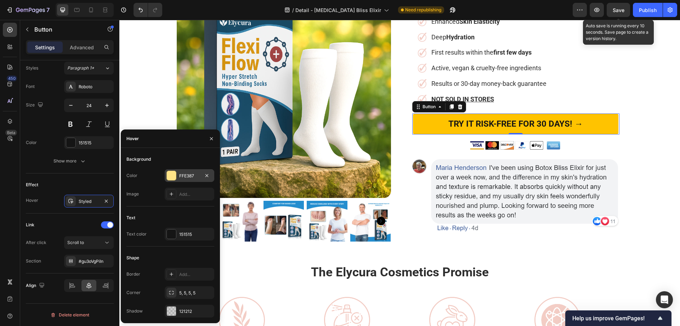
click at [169, 177] on div at bounding box center [171, 175] width 9 height 9
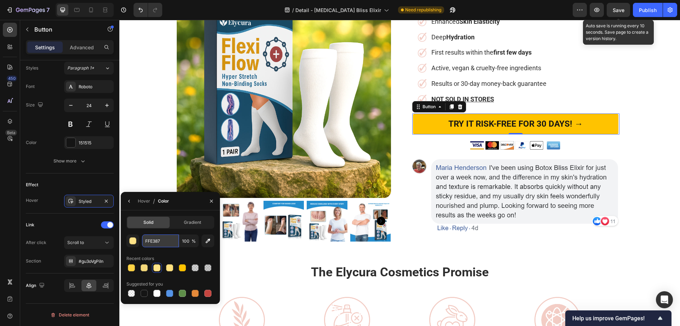
click at [165, 241] on input "FFE387" at bounding box center [160, 240] width 37 height 13
paste input "D344"
type input "FFD344"
click at [145, 163] on div "Product Images [MEDICAL_DATA] Bliss Elixir™ Heading Image Rated Very Good Text …" at bounding box center [399, 77] width 561 height 328
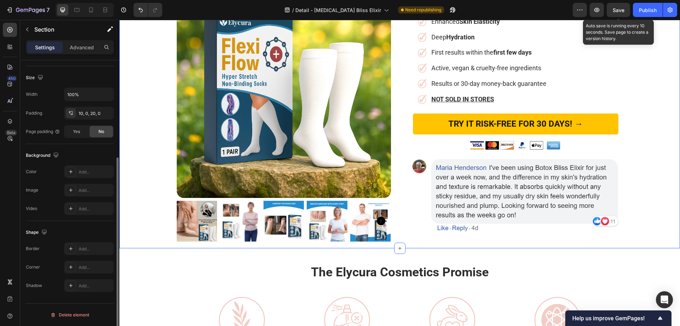
scroll to position [0, 0]
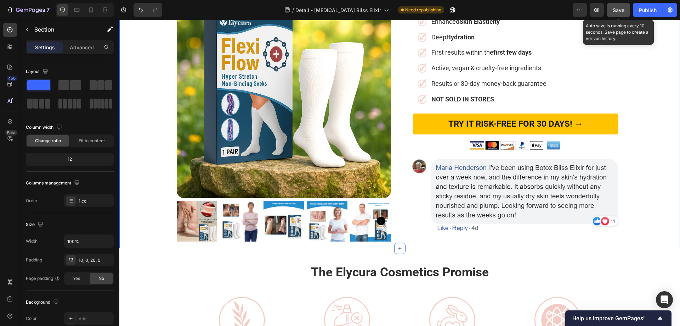
click at [615, 7] on span "Save" at bounding box center [619, 10] width 12 height 6
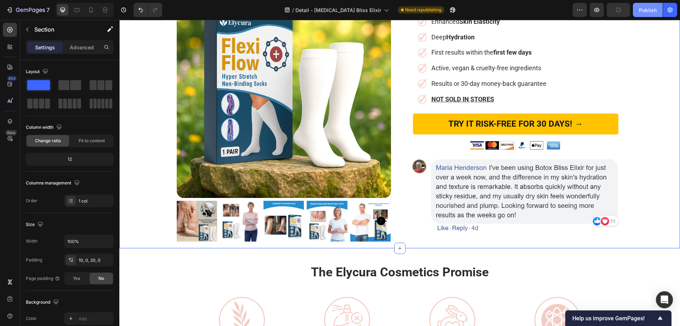
click at [649, 9] on div "Publish" at bounding box center [648, 9] width 18 height 7
